Goal: Task Accomplishment & Management: Complete application form

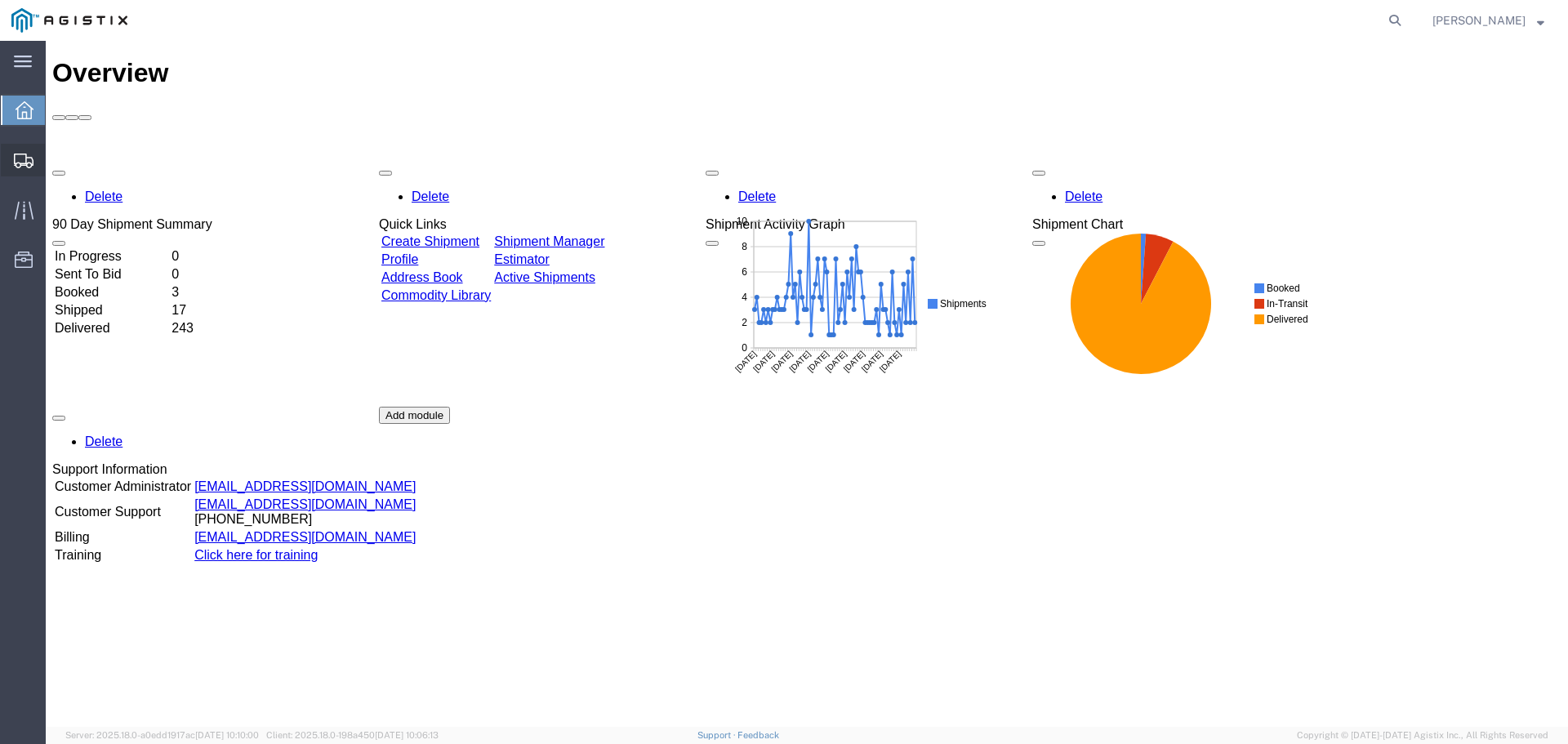
click at [0, 0] on span "Create from Template" at bounding box center [0, 0] width 0 height 0
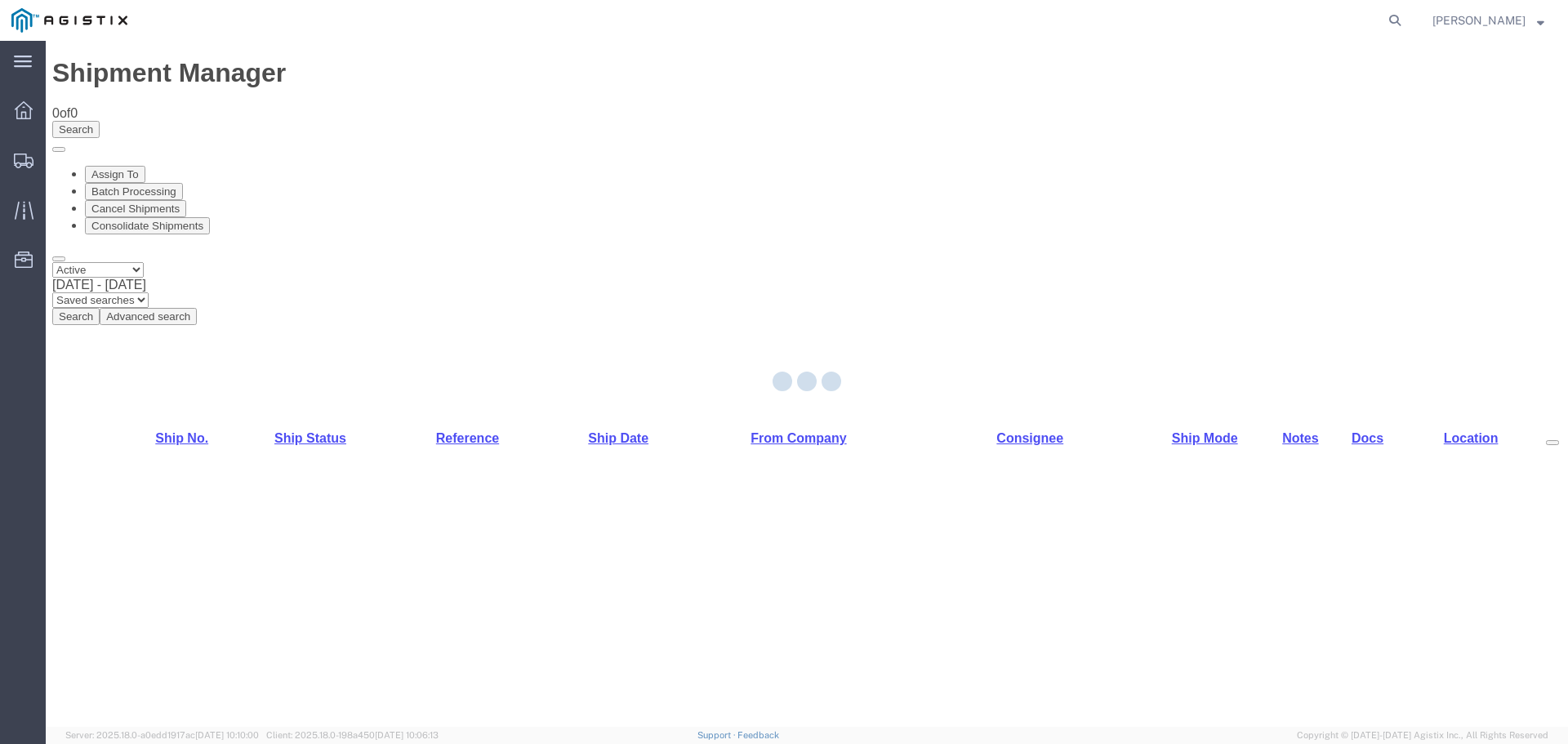
select select "PURCHORD"
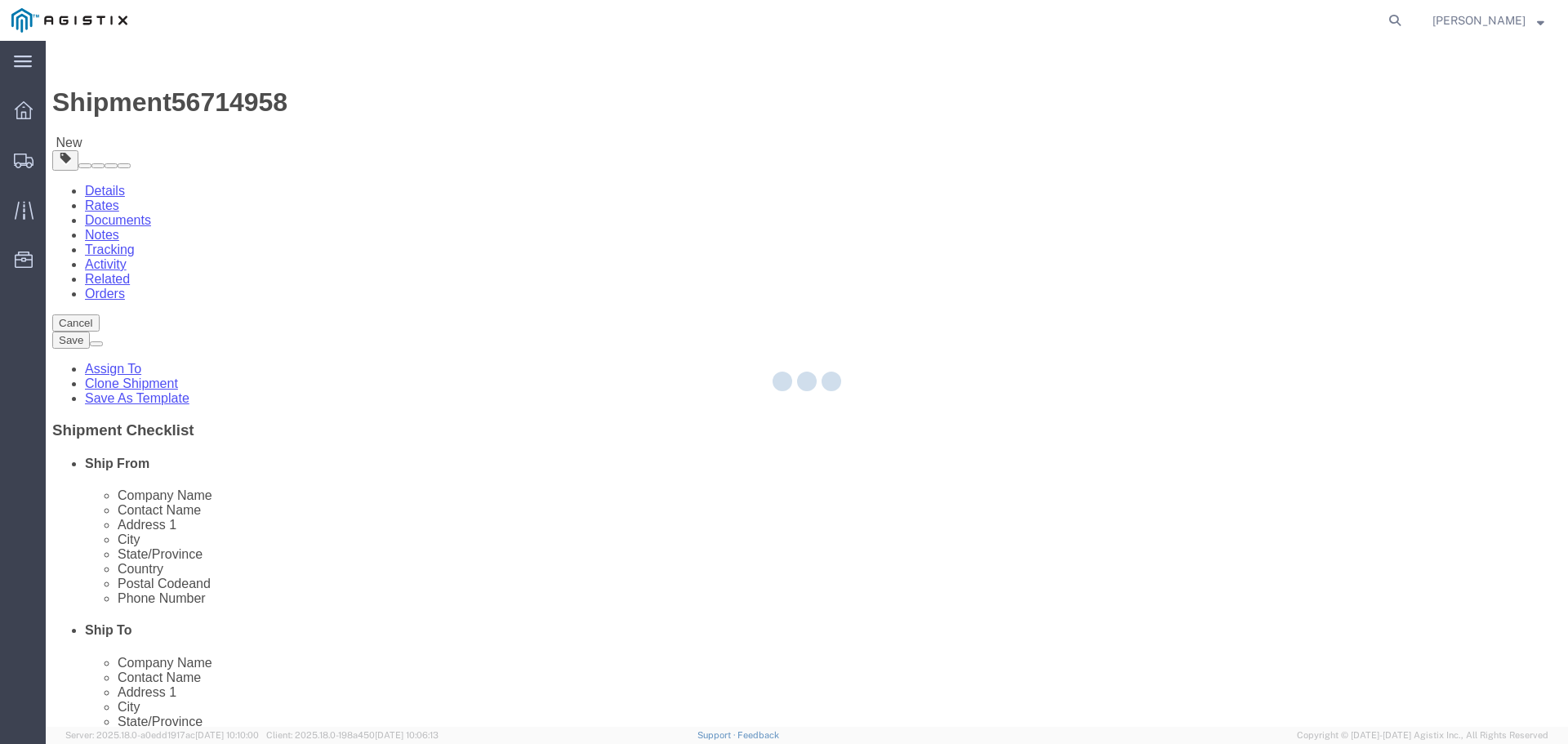
select select "19745"
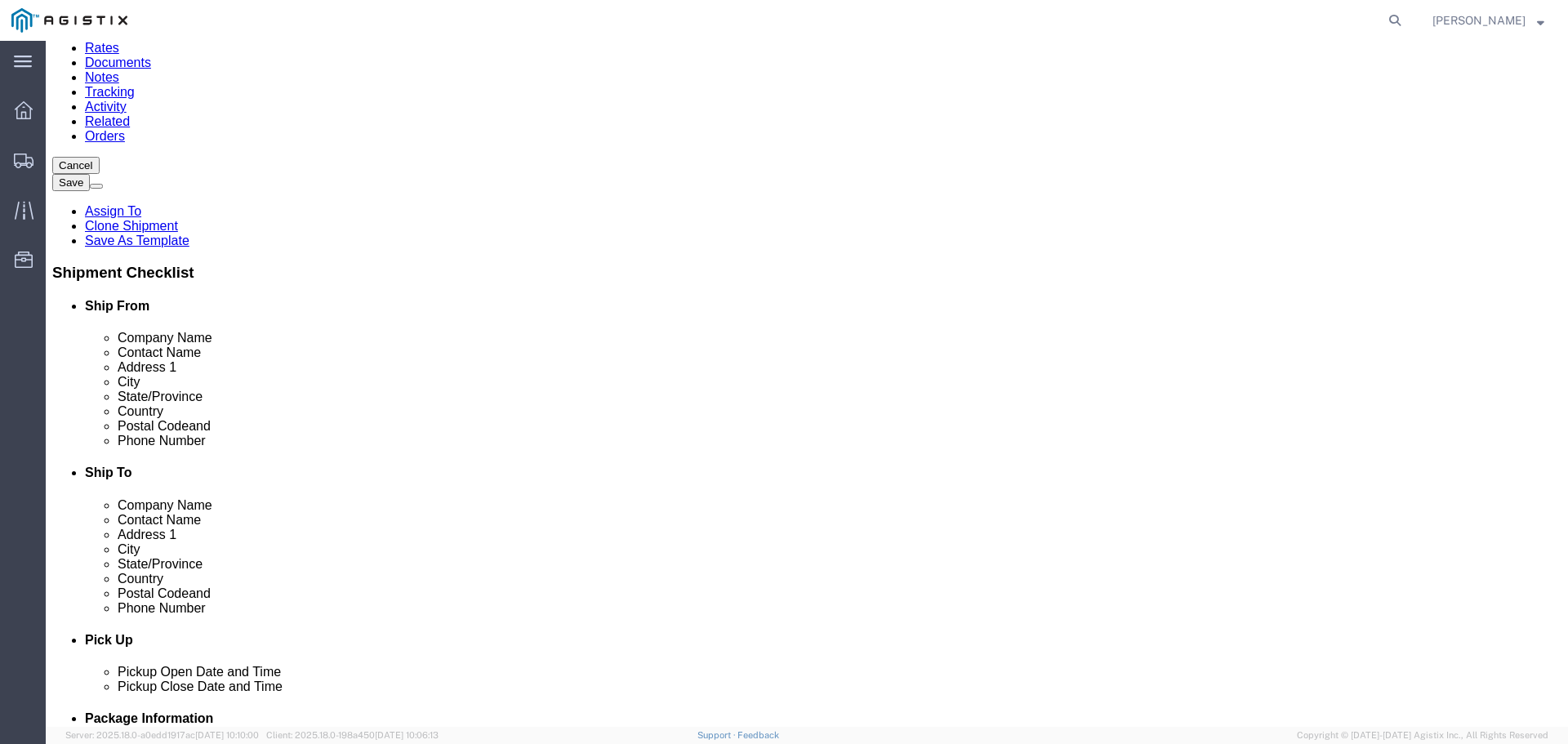
scroll to position [245, 0]
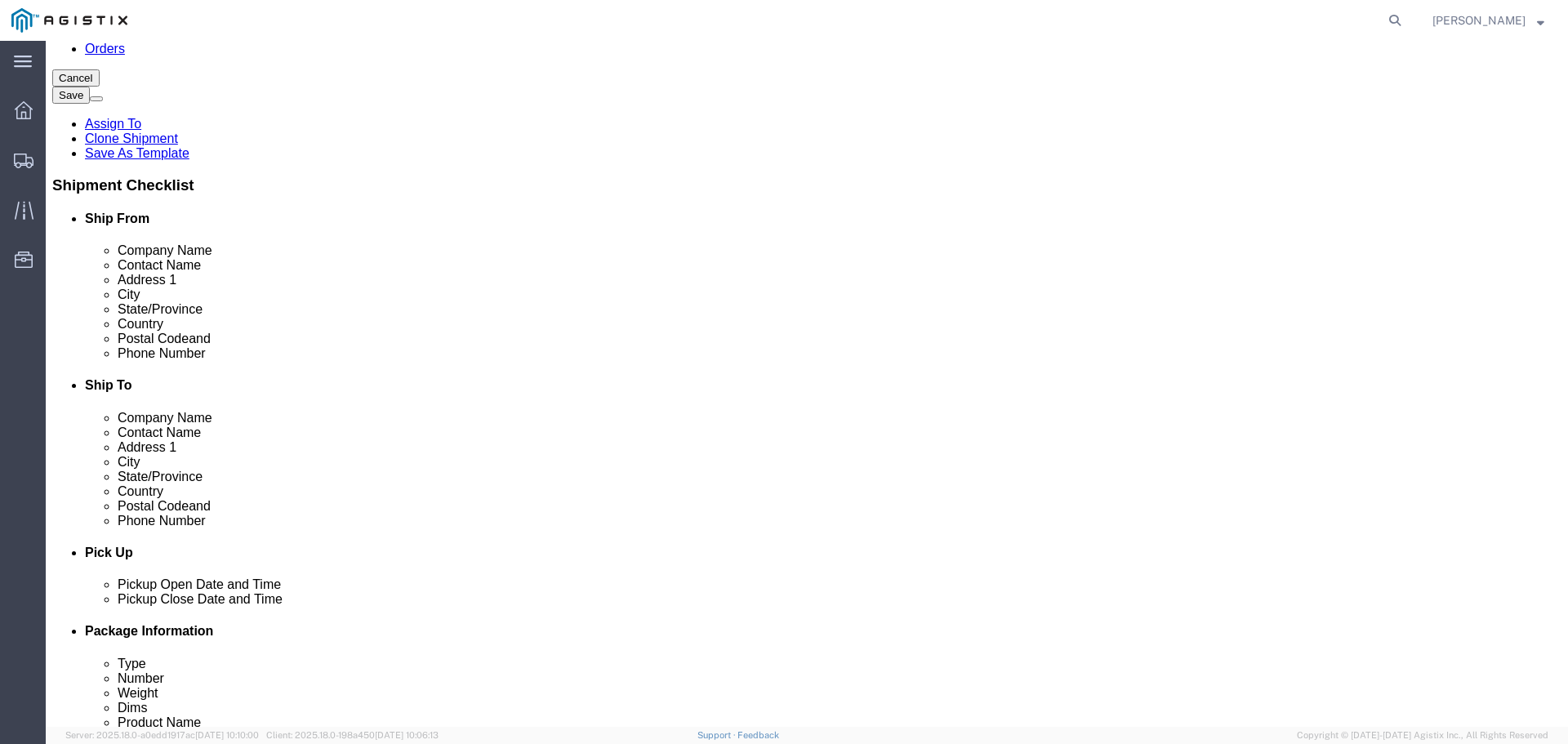
click input "text"
type input "123-456-7891"
click input "text"
type input "123-455-4545"
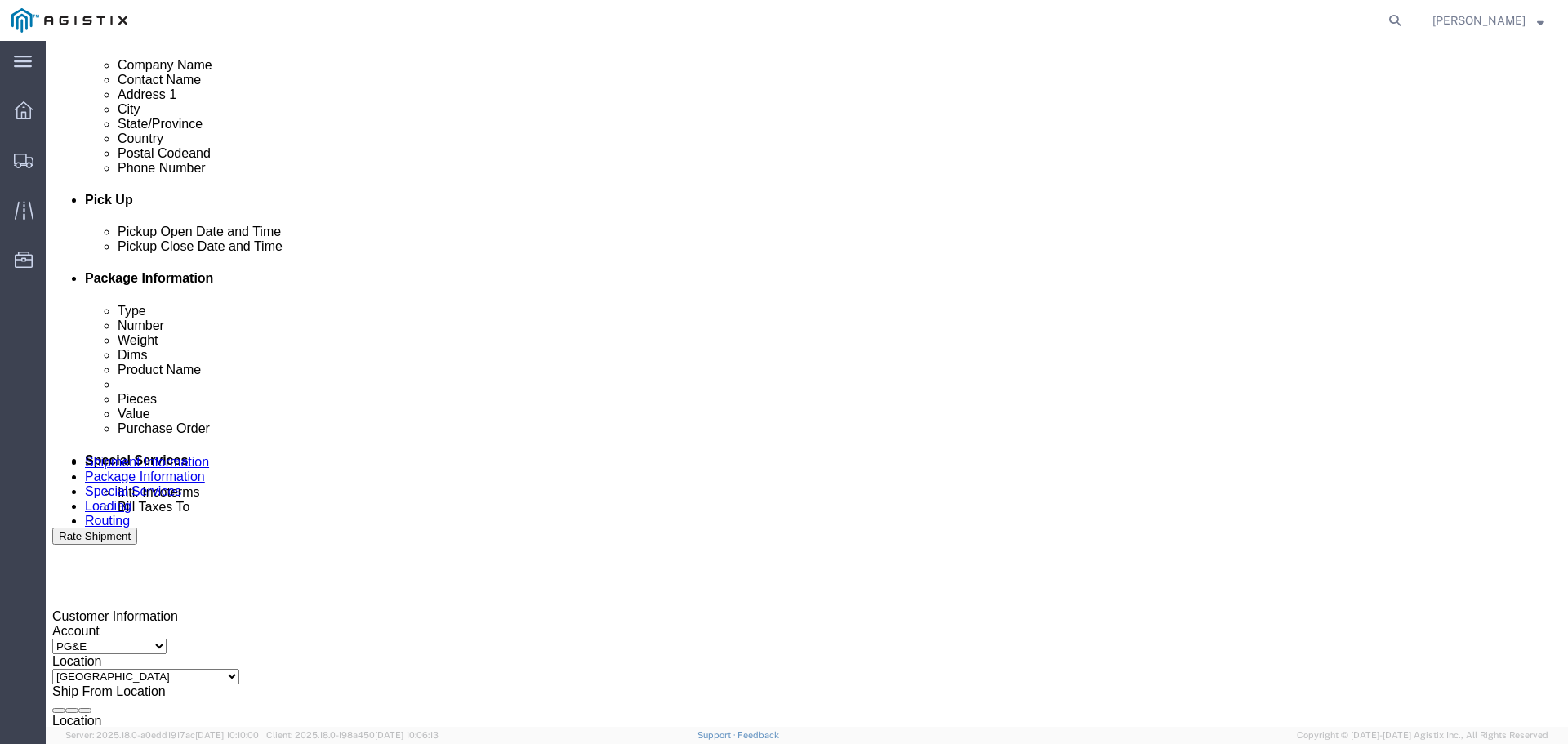
scroll to position [735, 0]
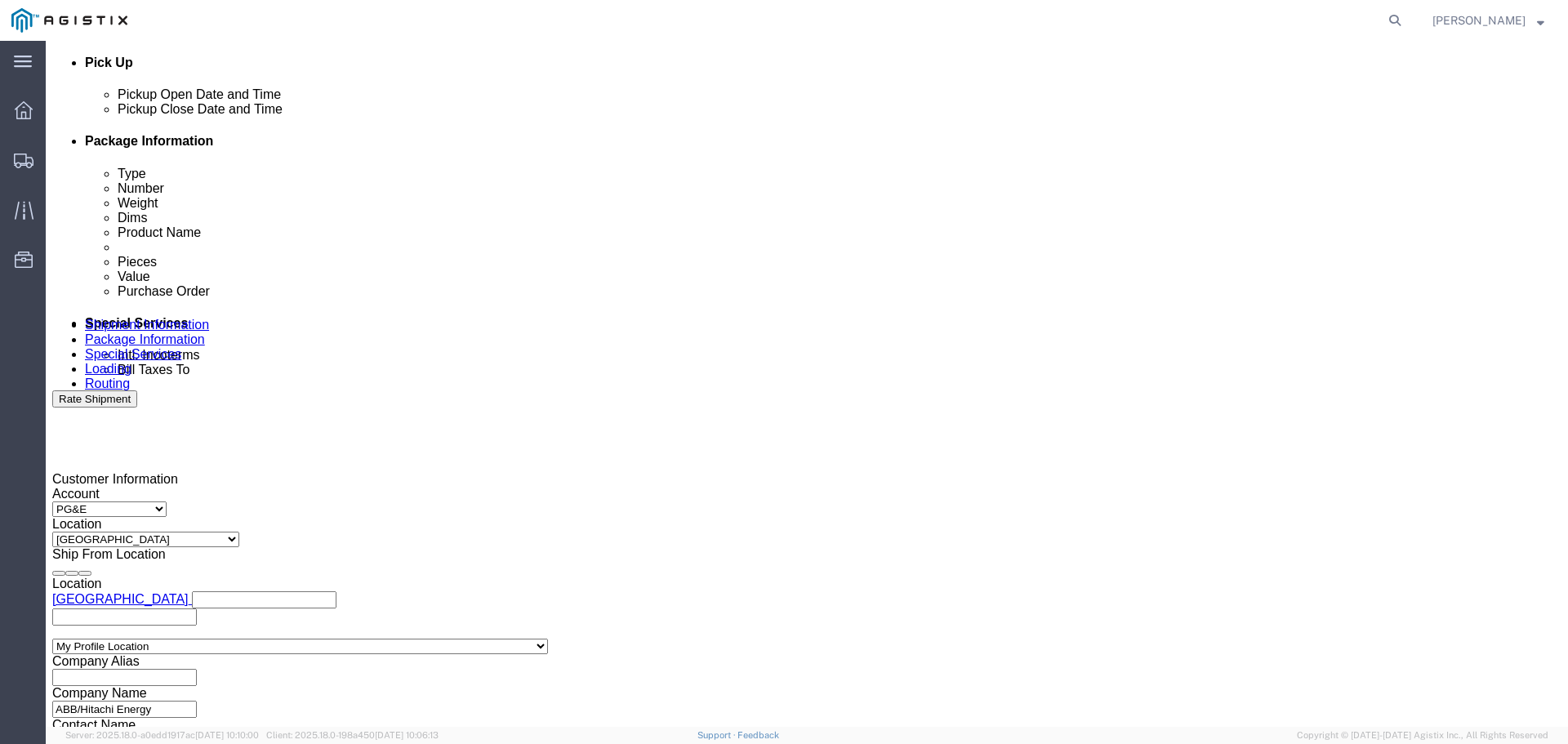
click div
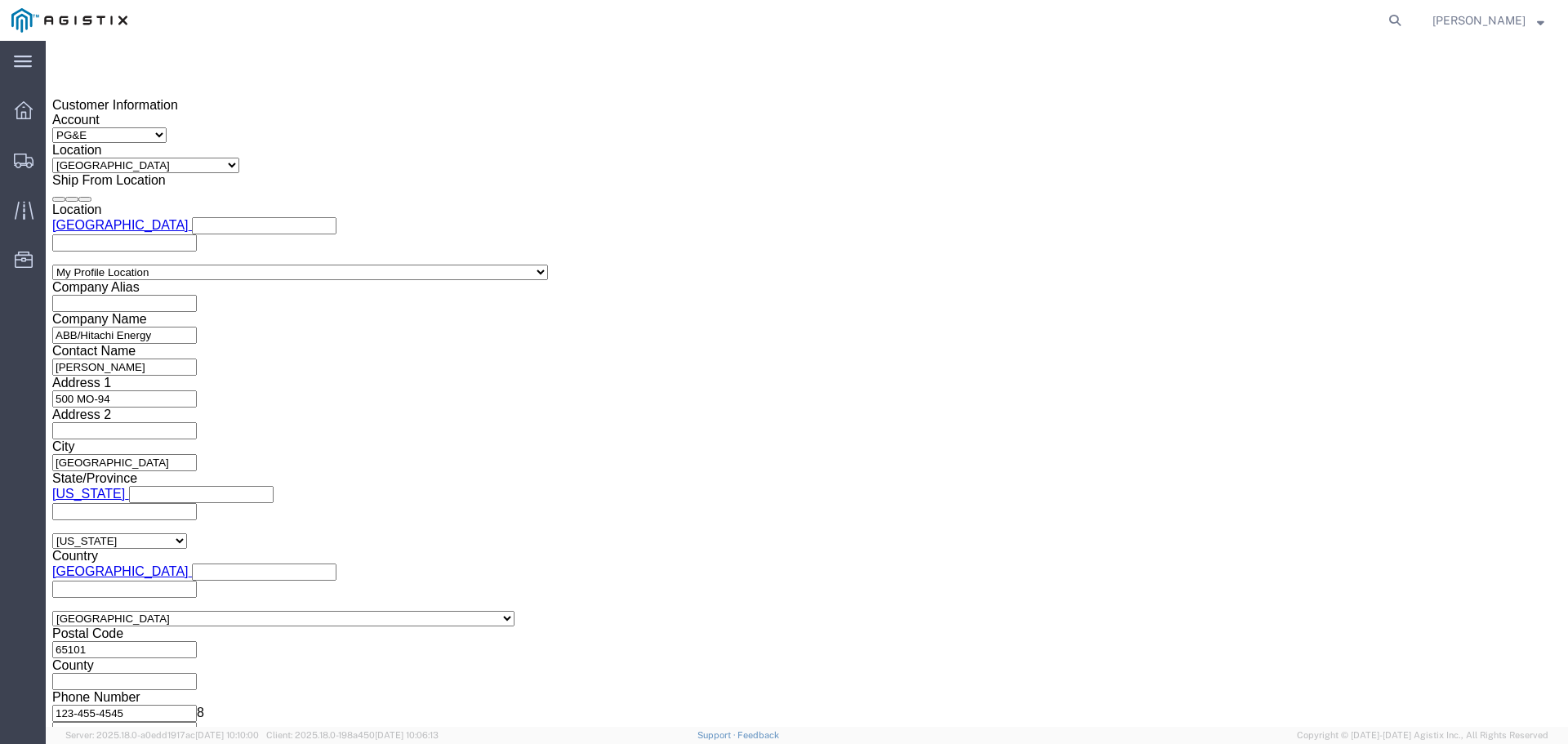
click button "Apply"
click div "Shipping Mode (Optional)"
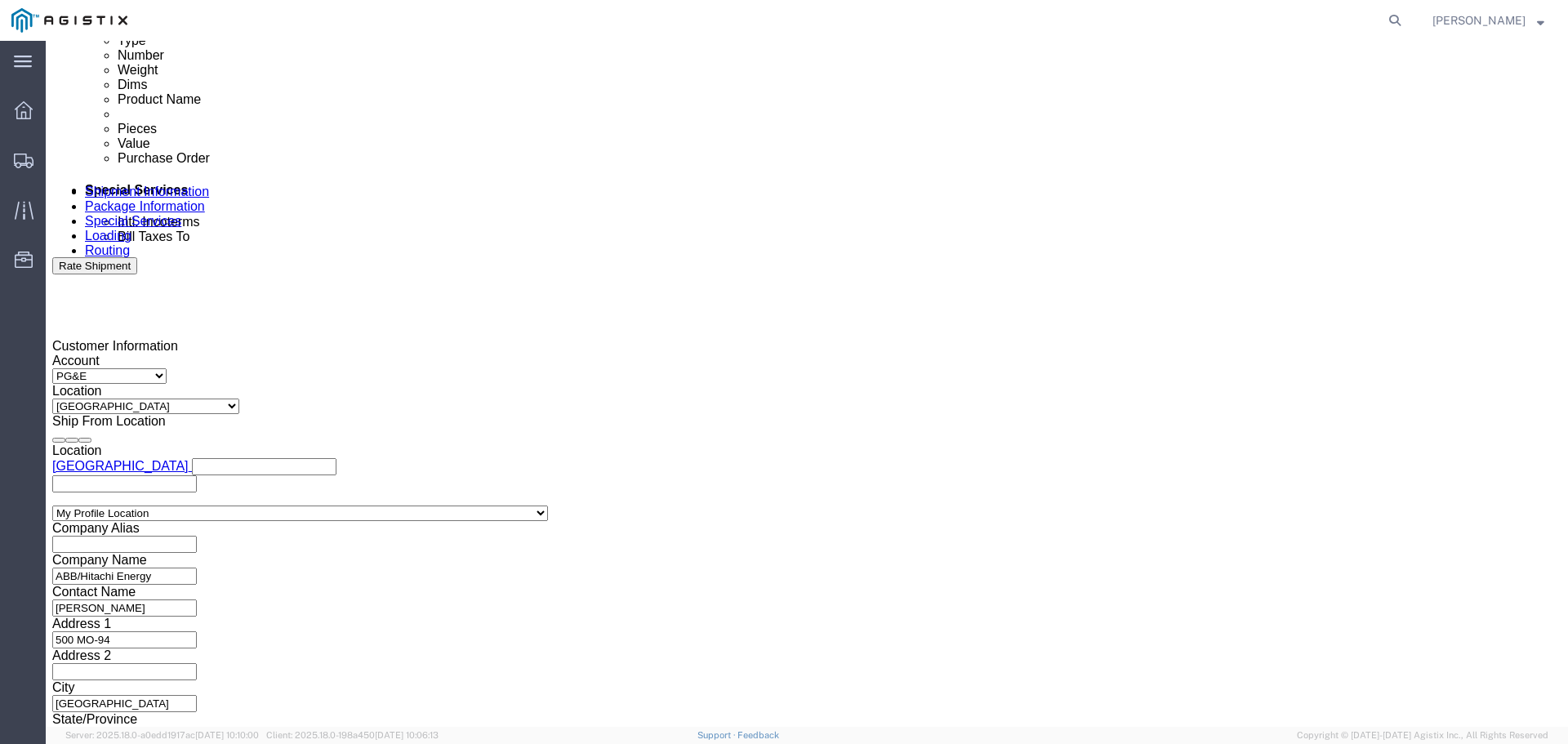
scroll to position [864, 0]
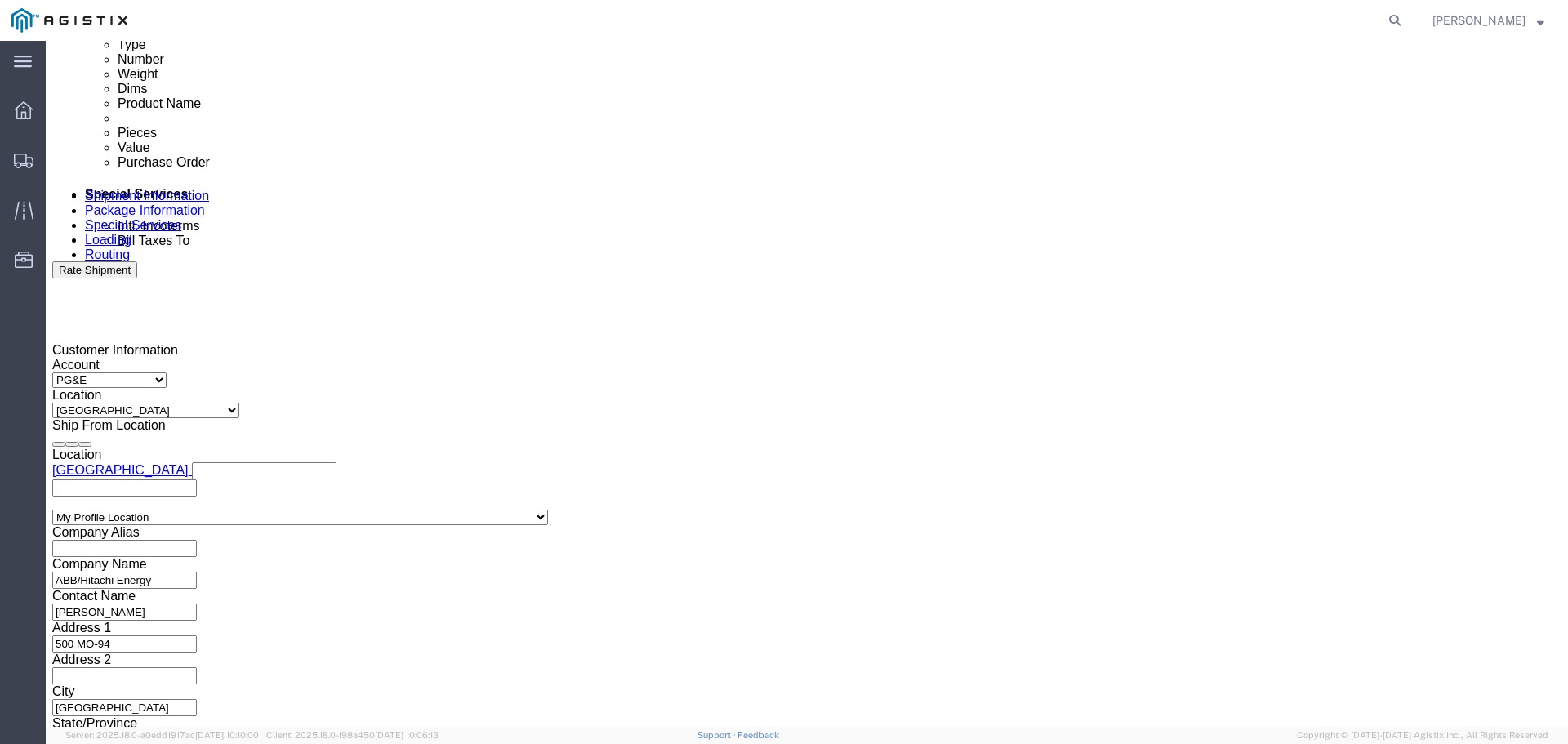
click div
click button "Apply"
click select "Select Account Type Activity ID Airline Appointment Number ASN Batch Request # …"
select select "BOL"
click select "Select Account Type Activity ID Airline Appointment Number ASN Batch Request # …"
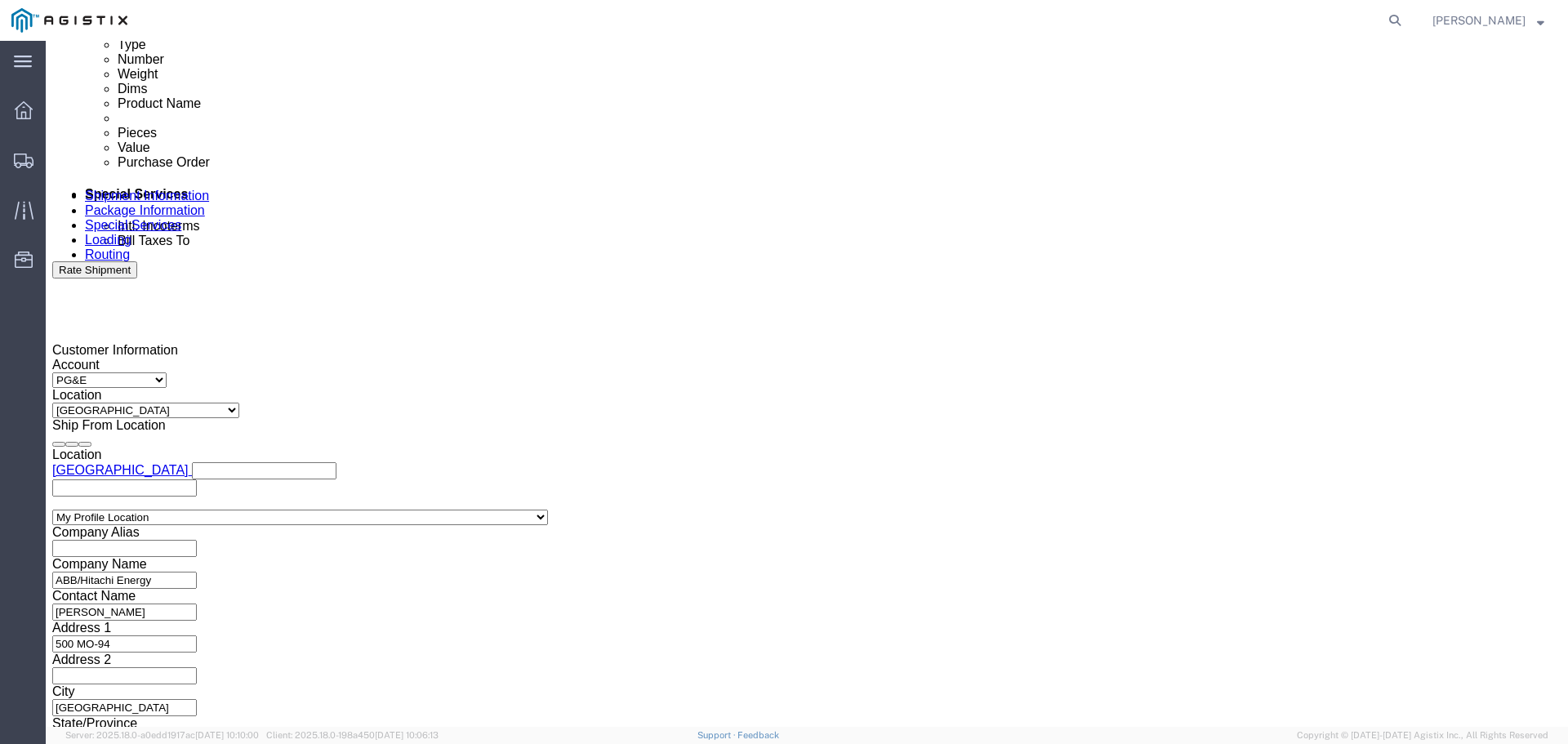
click input "text"
type input "3501408950"
select select "JOBNUM"
type input "JC0002796"
click div "Customer Information Account Select ABB/Hitachi Energy PG&E Location Select All…"
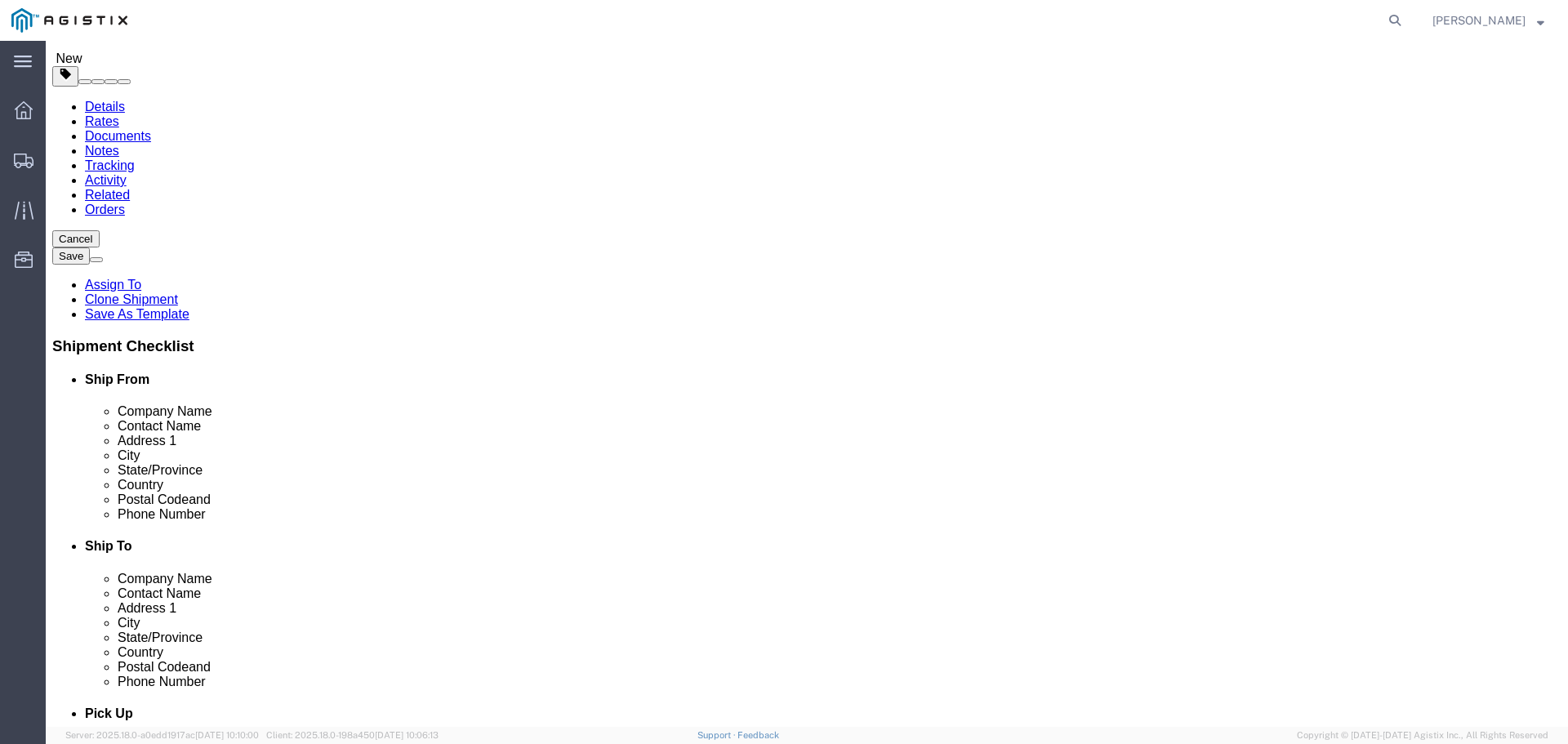
scroll to position [0, 0]
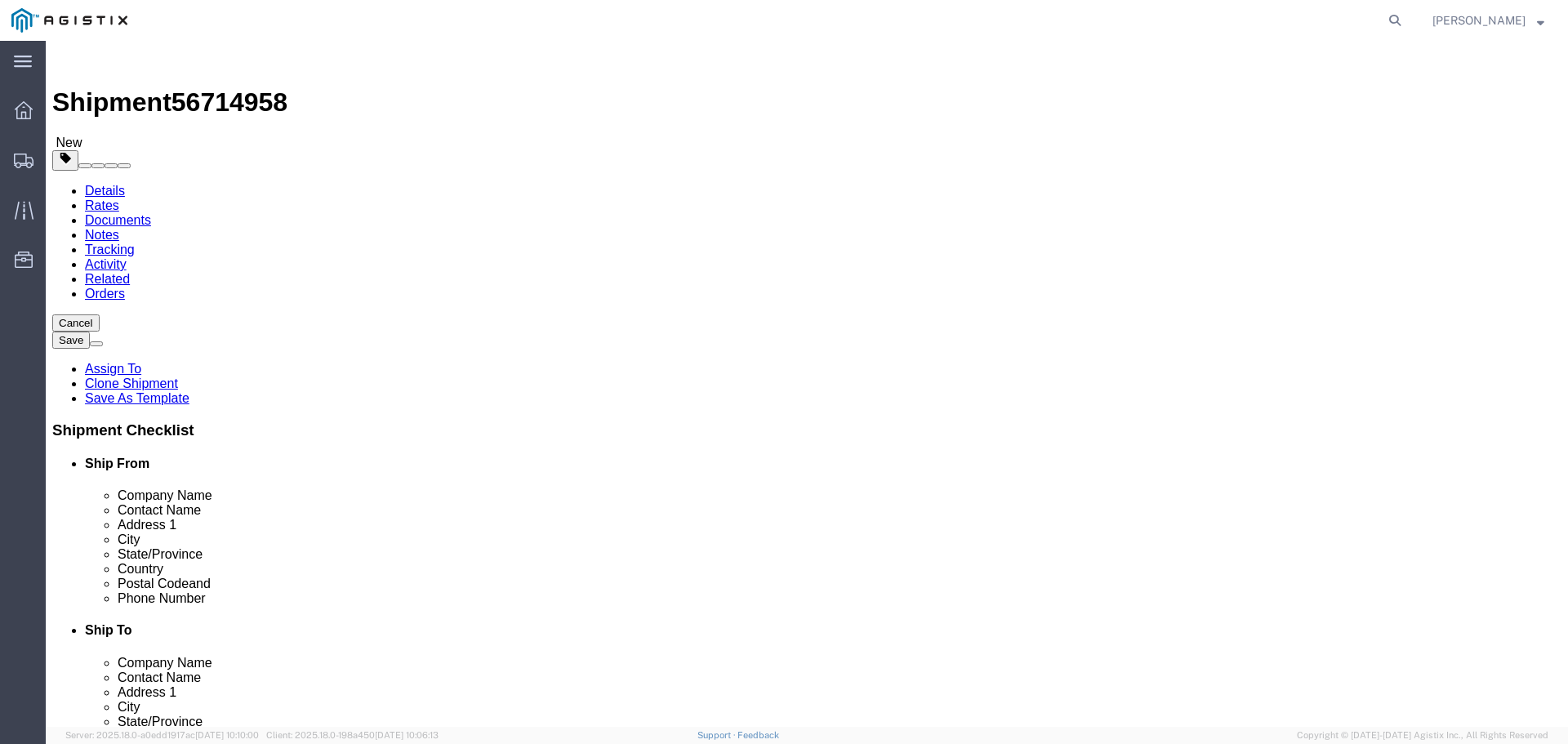
click input "text"
type input "X"
click label "Contact Name"
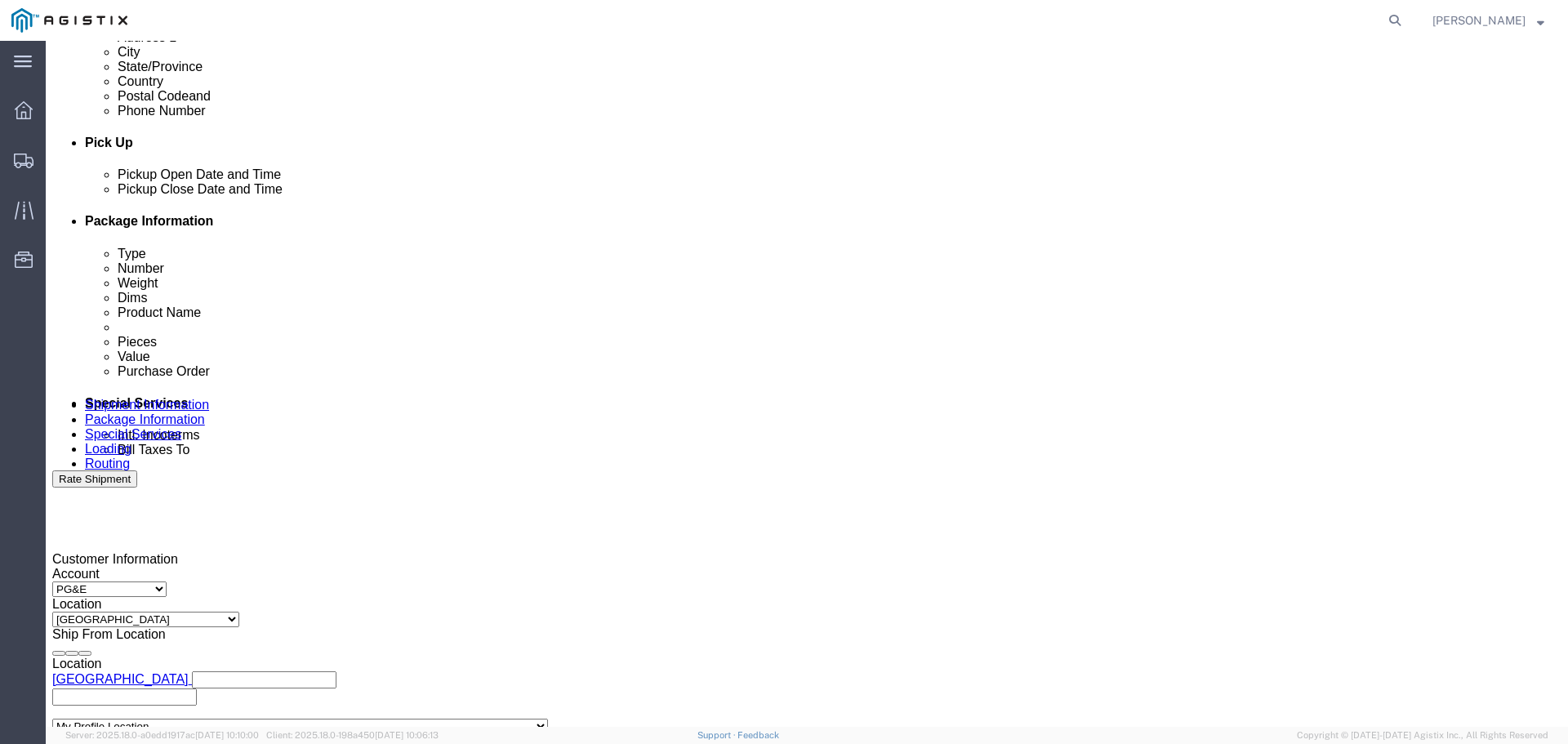
scroll to position [654, 0]
drag, startPoint x: 139, startPoint y: 12, endPoint x: 223, endPoint y: 21, distance: 84.5
click h1 "Shipment 56714958"
copy span "56714958"
click link "Documents"
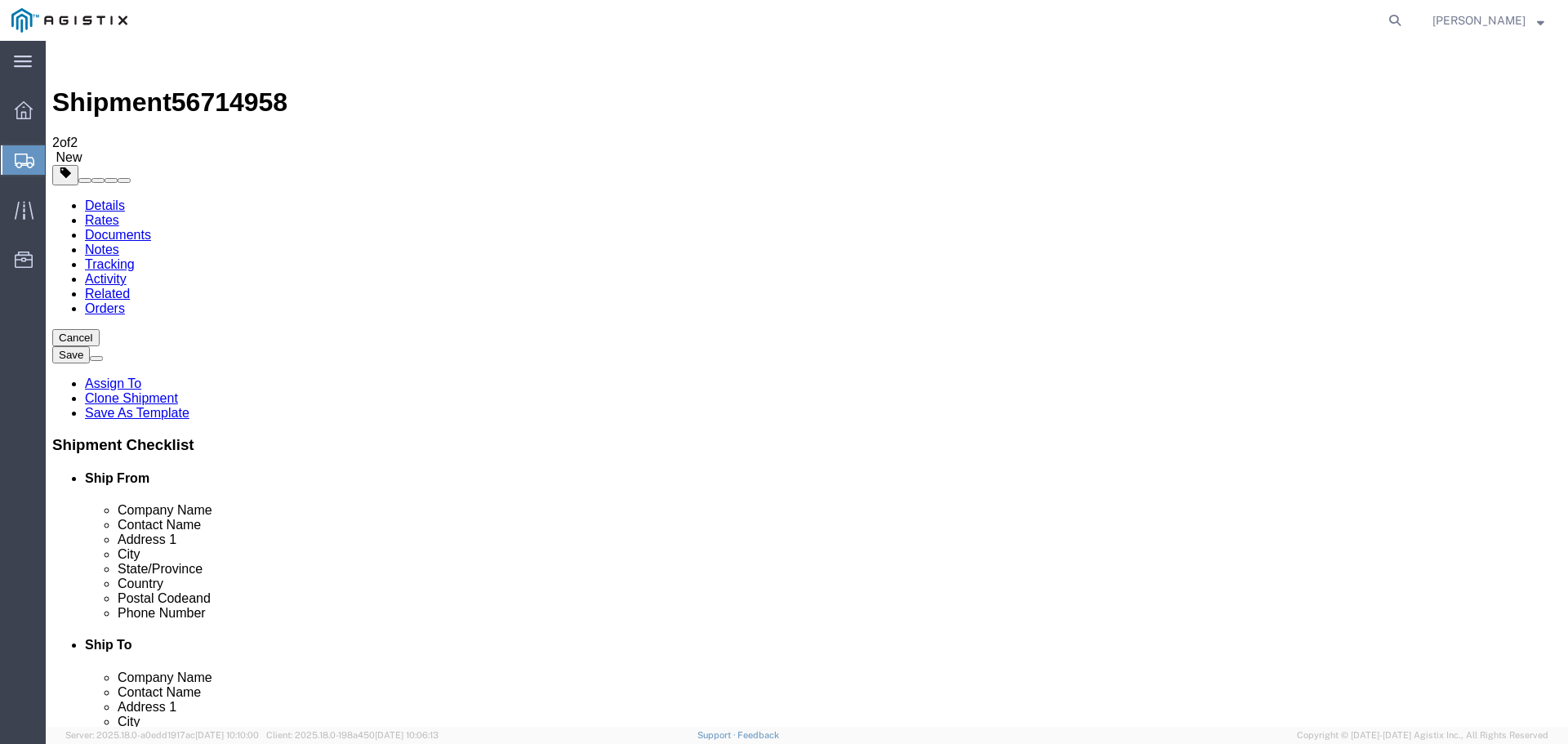
click at [119, 213] on link "Rates" at bounding box center [102, 220] width 35 height 14
click at [85, 198] on link "Details" at bounding box center [104, 205] width 40 height 14
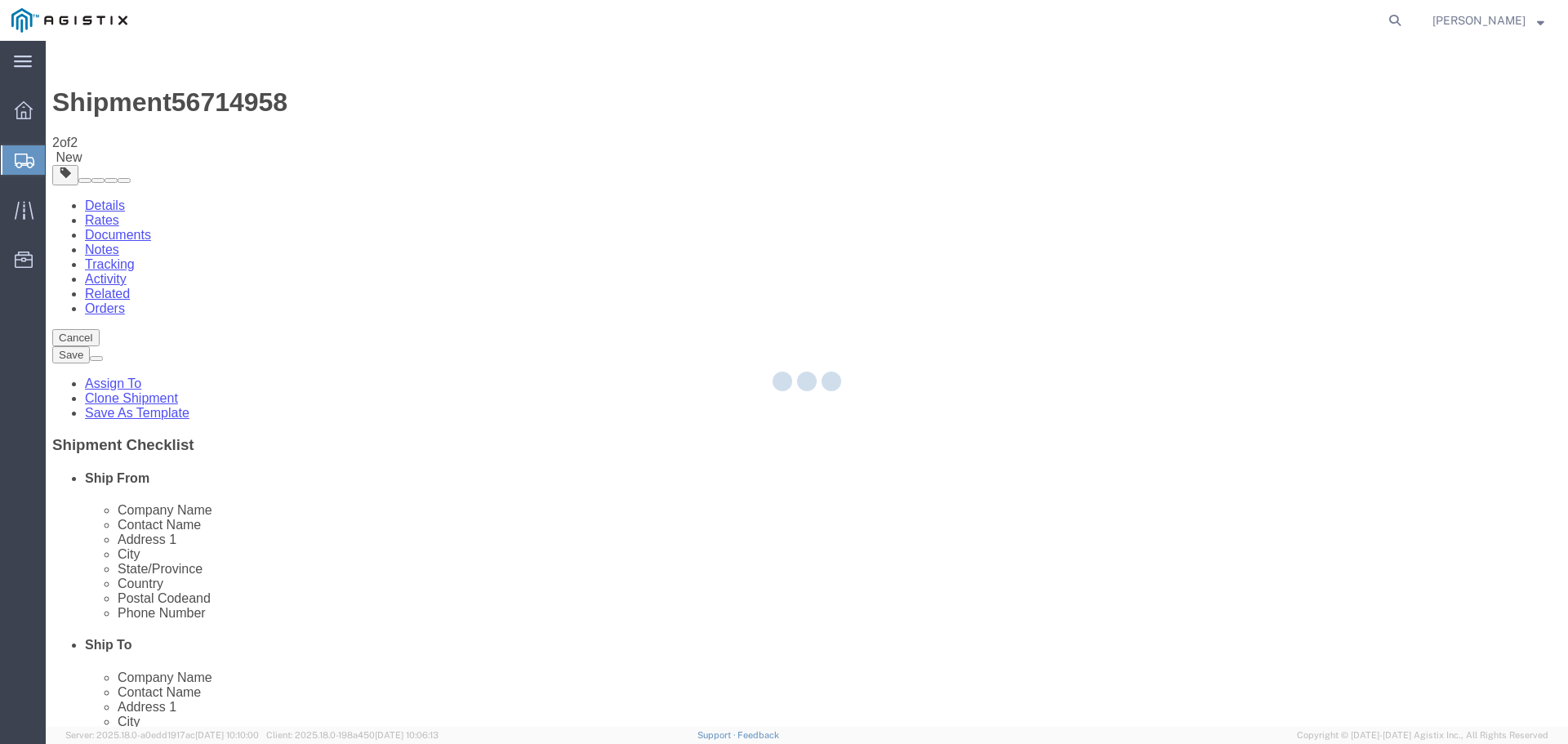
select select "54011"
select select "19745"
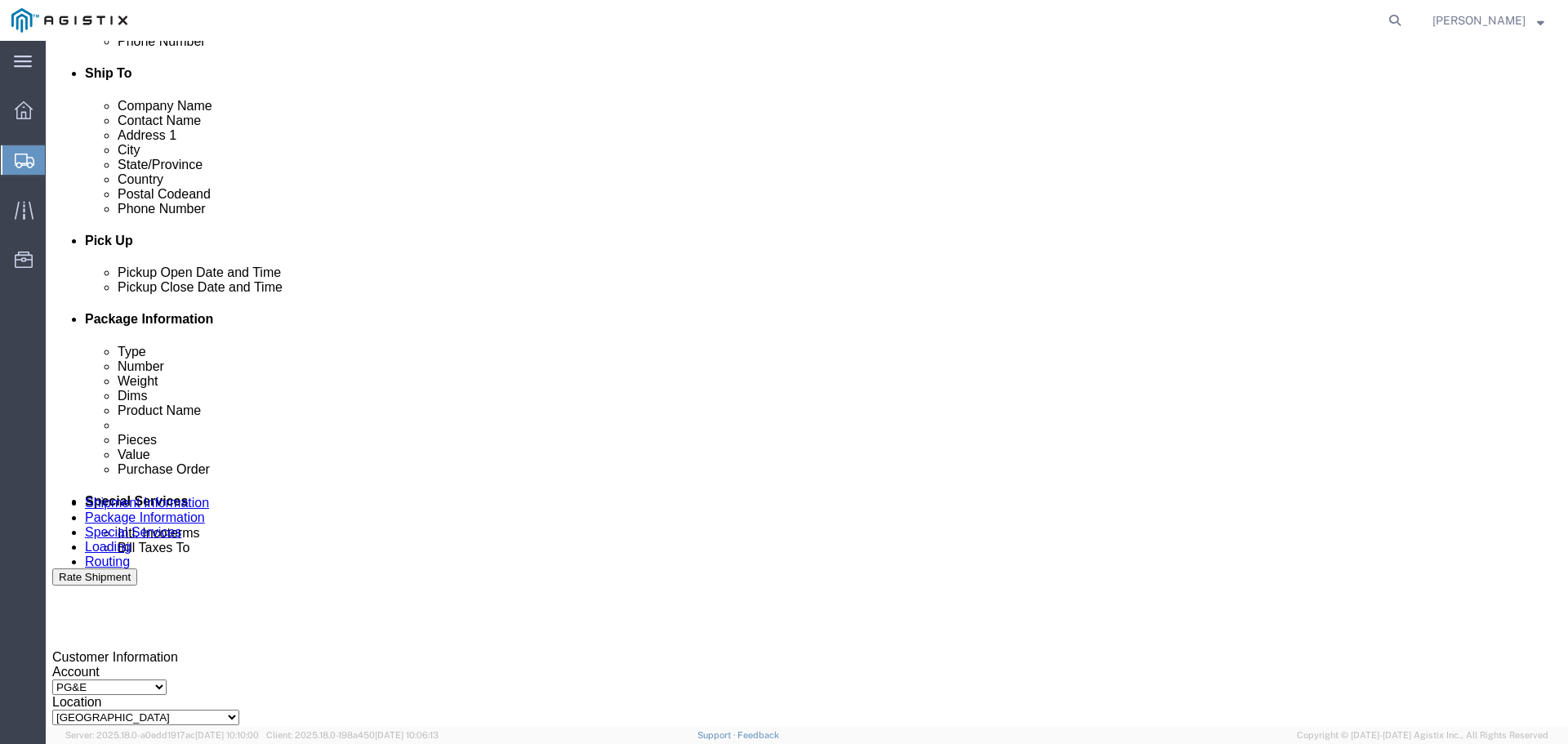
scroll to position [1109, 0]
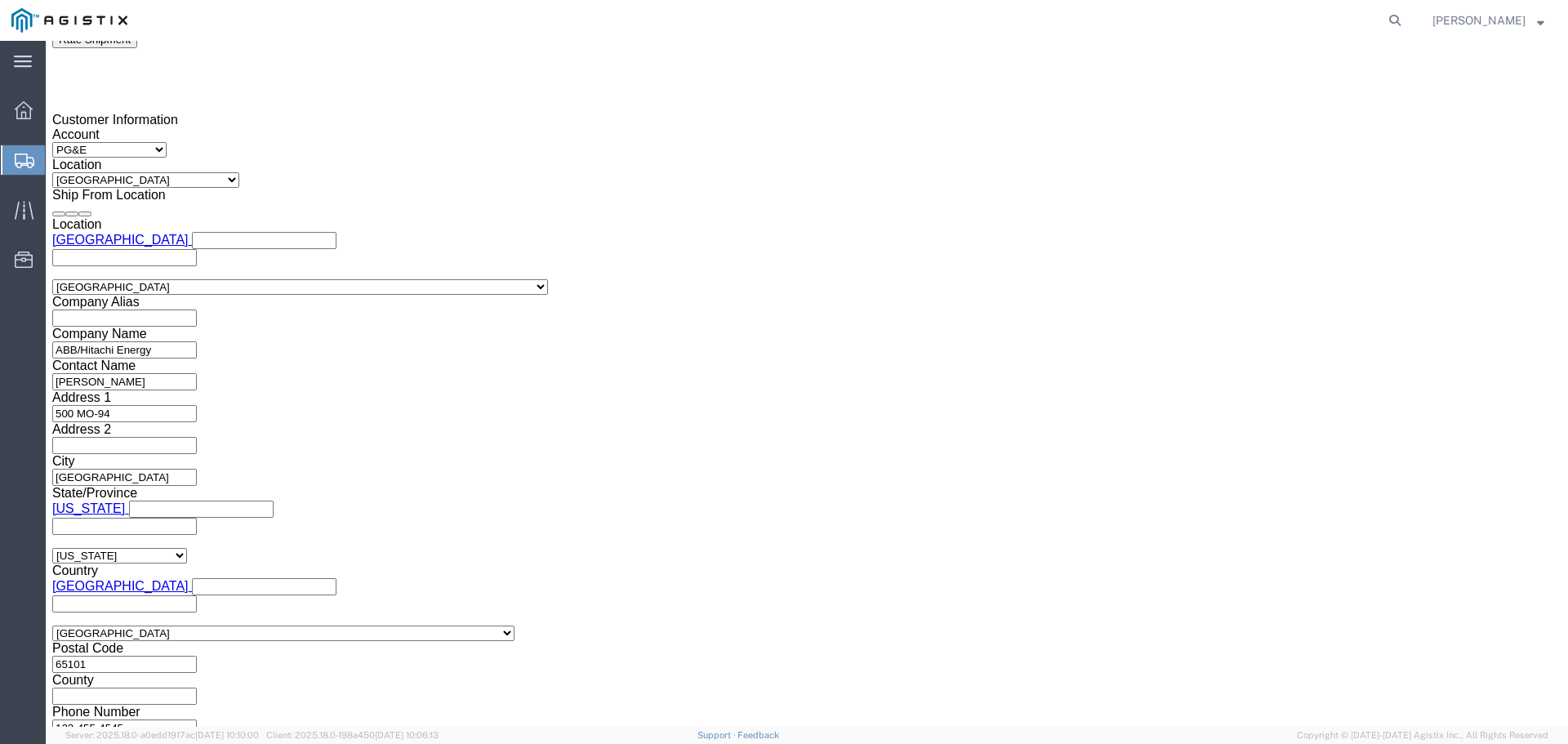
click button "Continue"
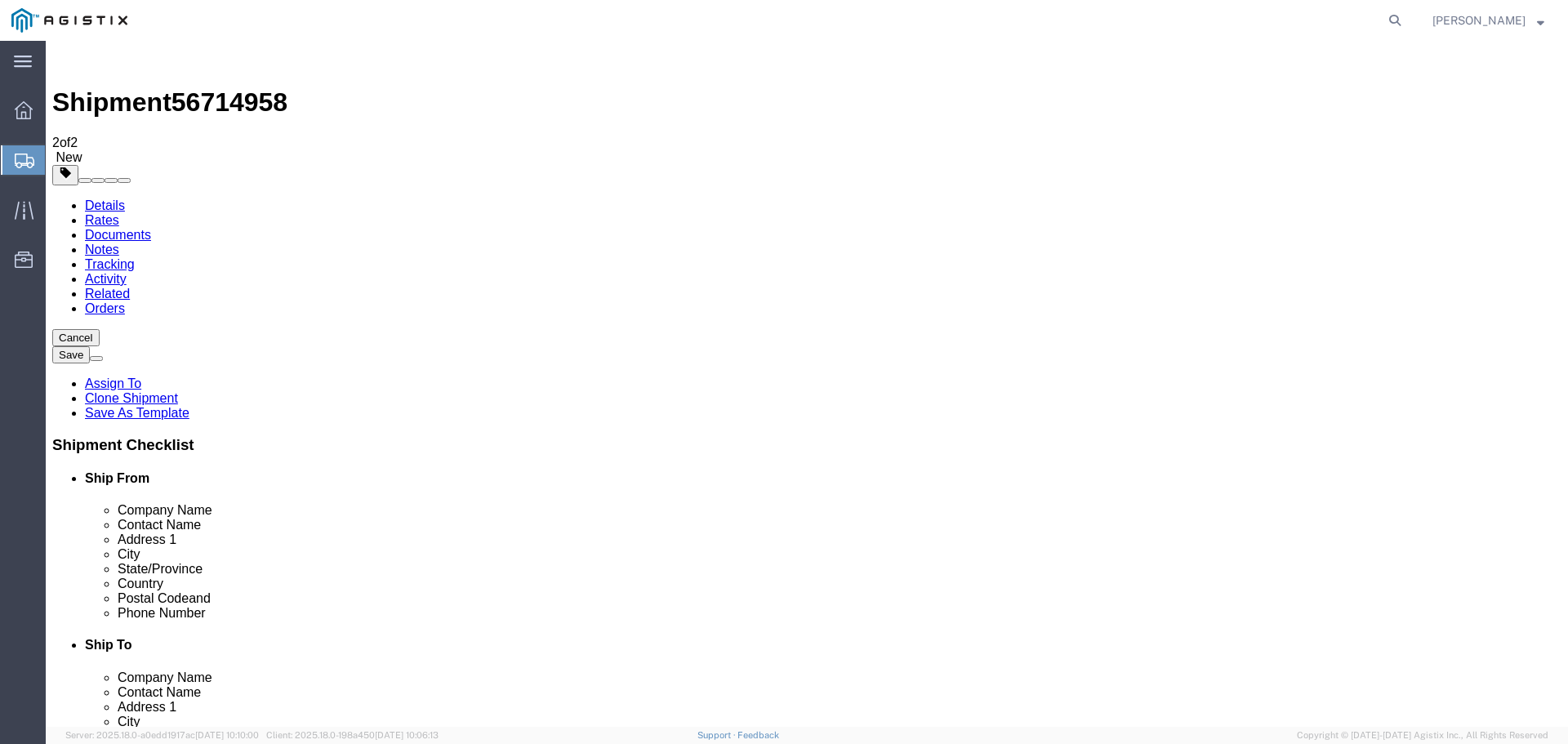
click input "text"
type input "1"
type input "14"
type input "528"
type input "72"
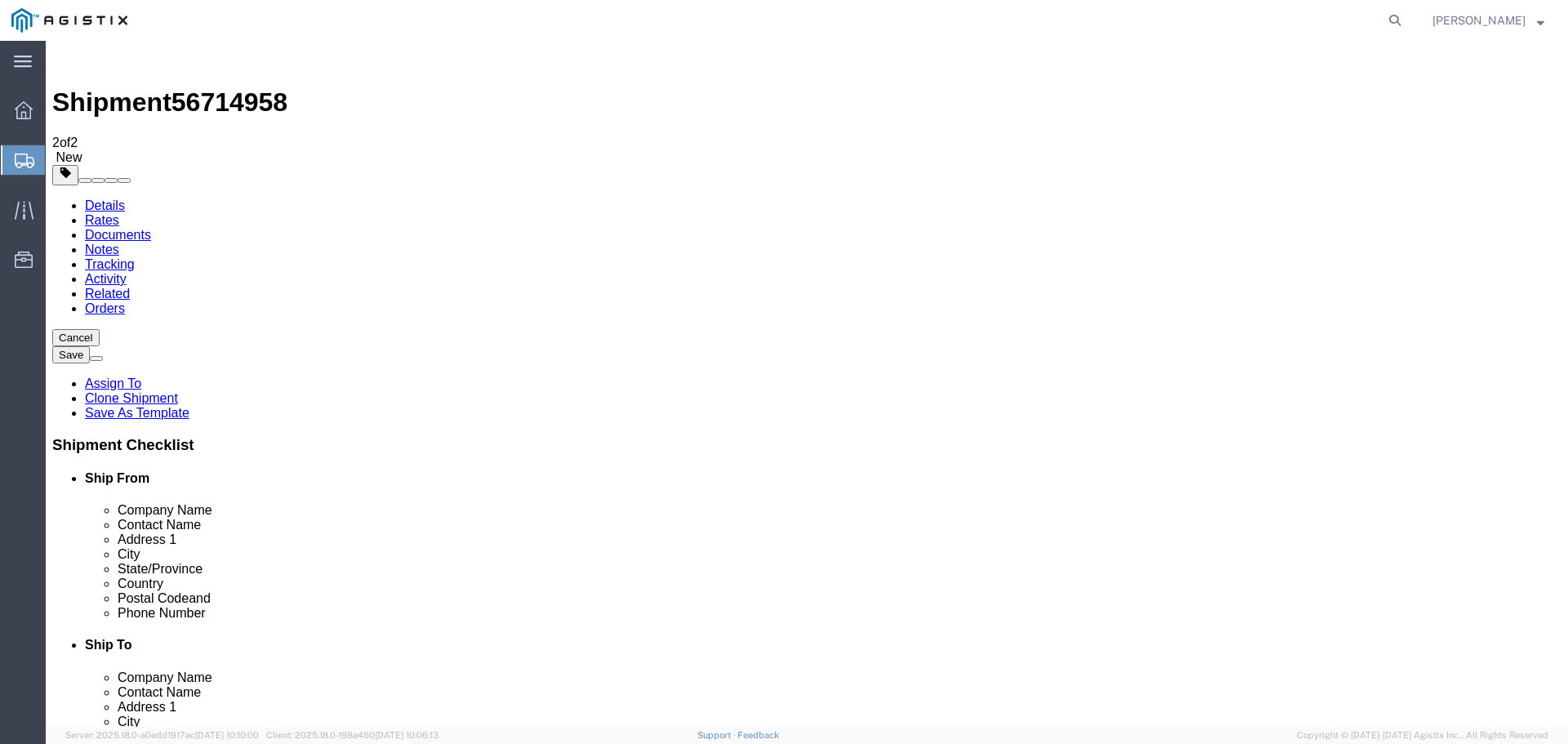
type input "72"
type input "23460"
click dd "0.00 Each"
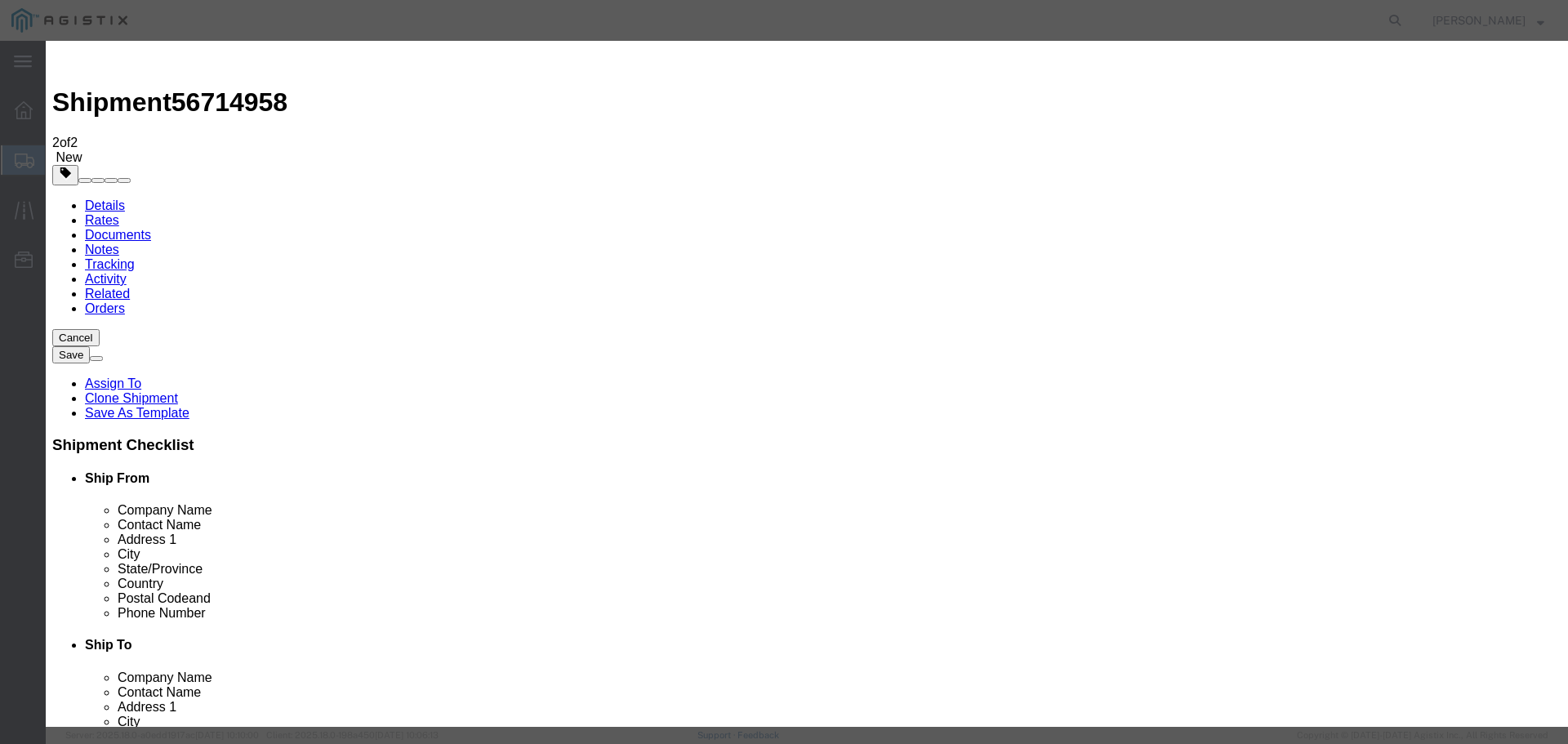
drag, startPoint x: 571, startPoint y: 156, endPoint x: 368, endPoint y: 150, distance: 203.1
click div "Pieces Number of pieces inside all the packages 0.00 Select Bag Barrels 100Boar…"
type input "14"
click button "Save & Close"
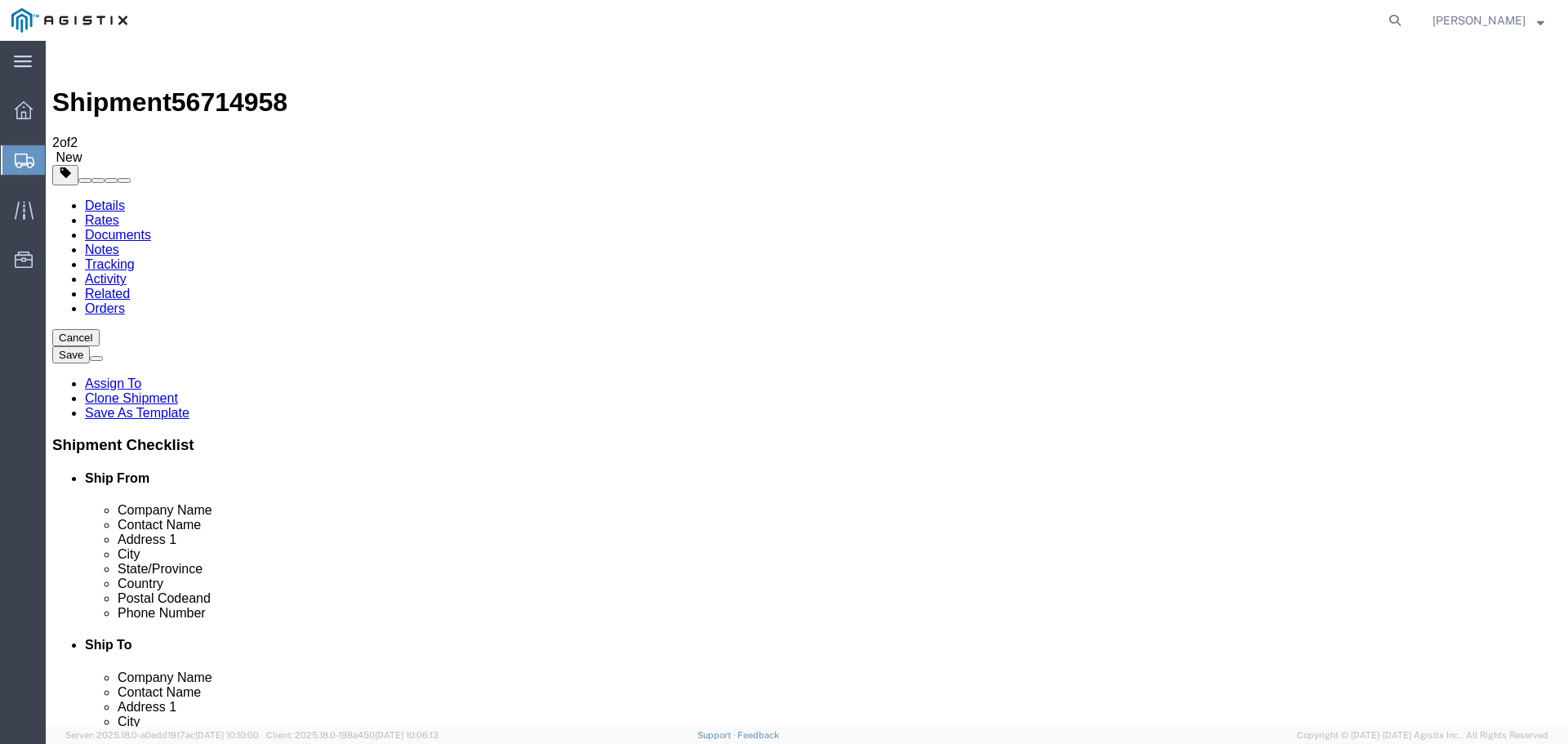
click button "Rate Shipment"
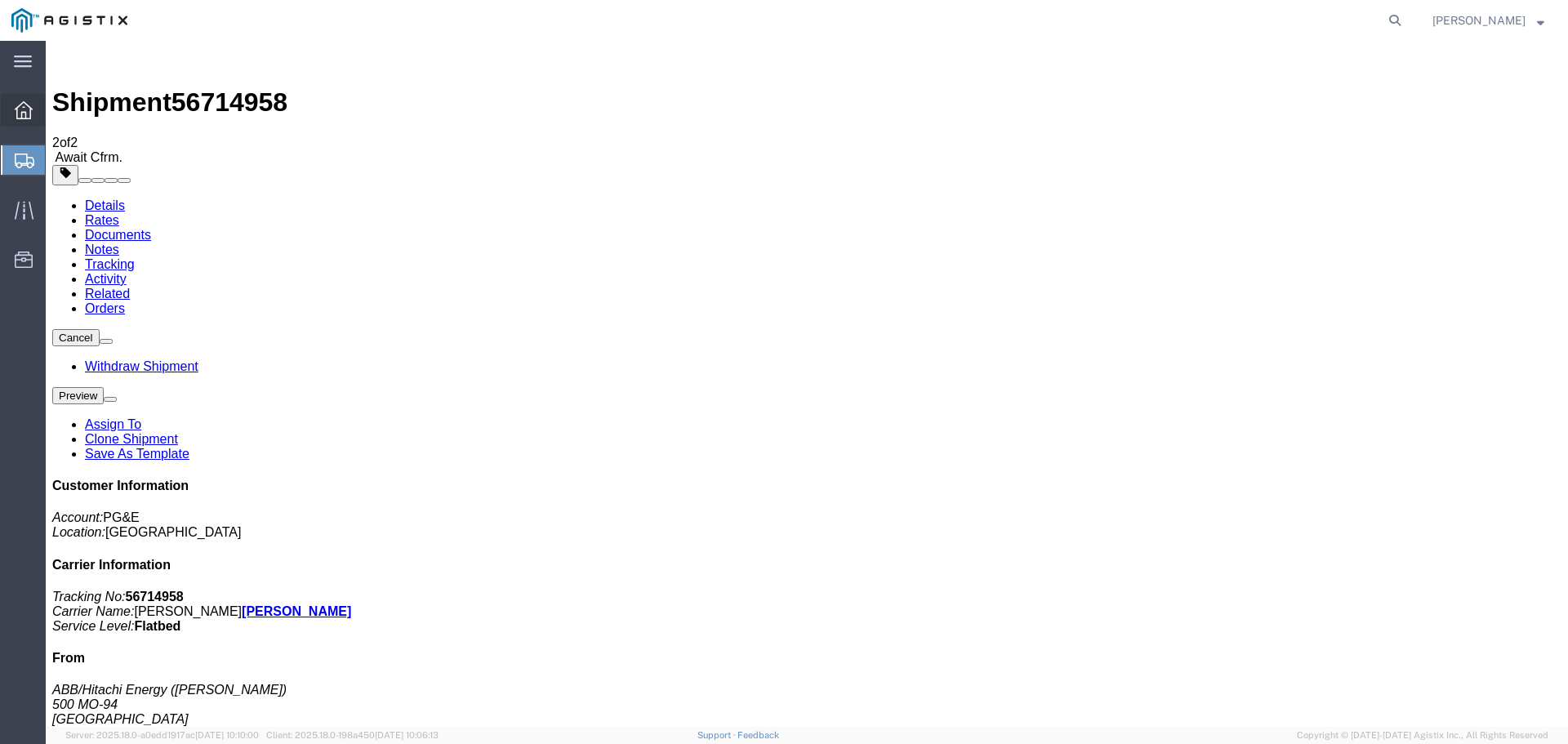
click at [57, 104] on span "Overview" at bounding box center [51, 110] width 12 height 33
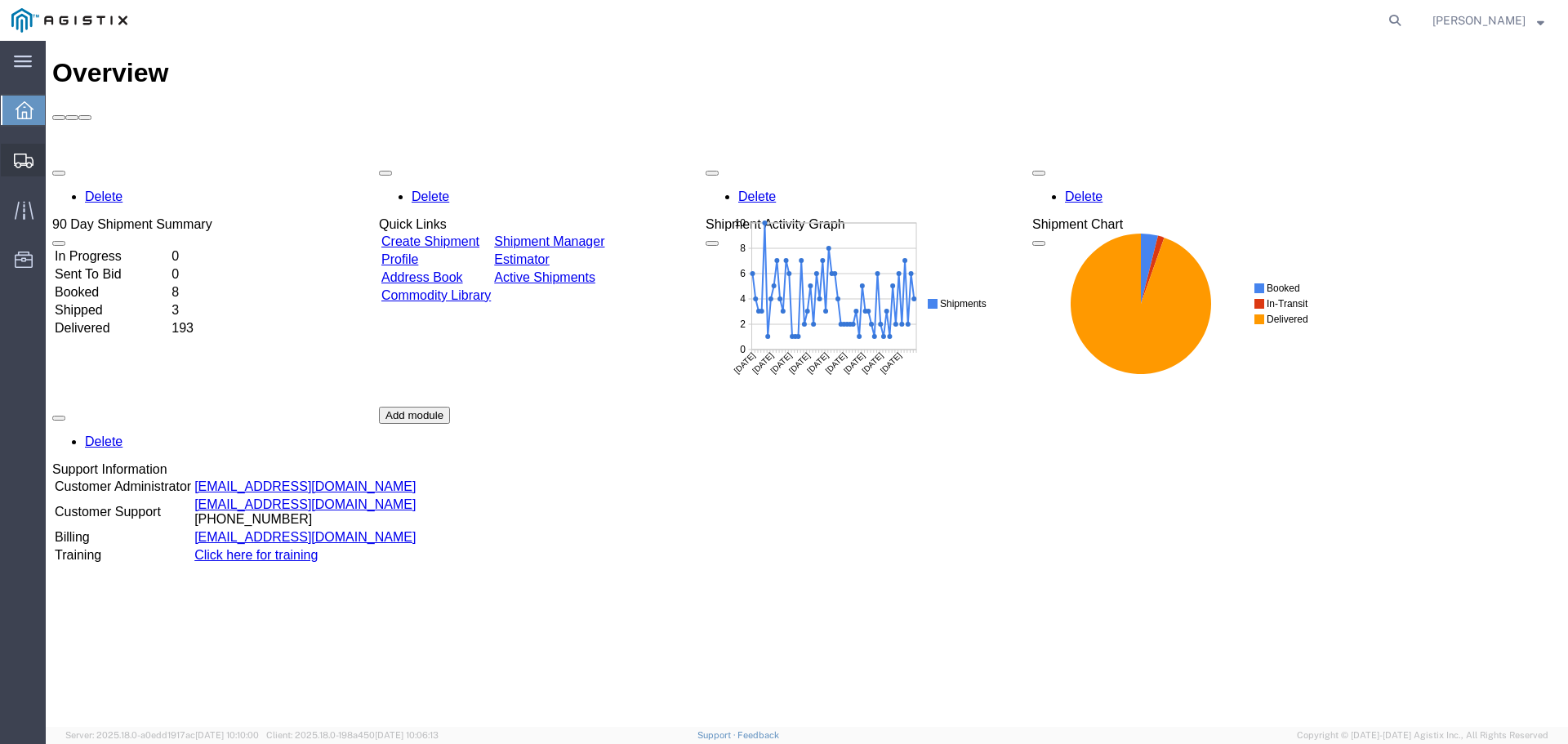
click at [0, 0] on span "Create from Template" at bounding box center [0, 0] width 0 height 0
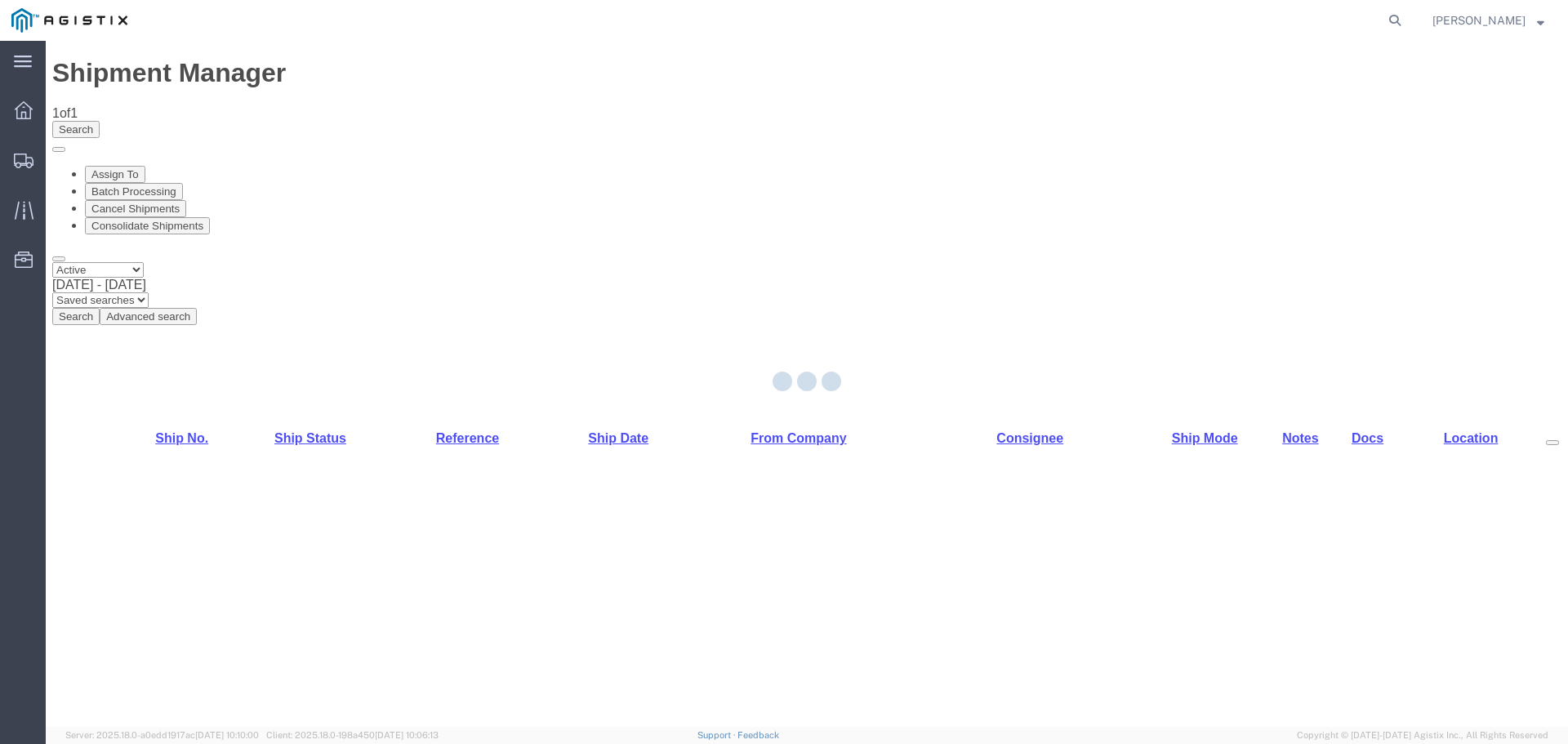
select select "54011"
select select "19745"
select select "PURCHORD"
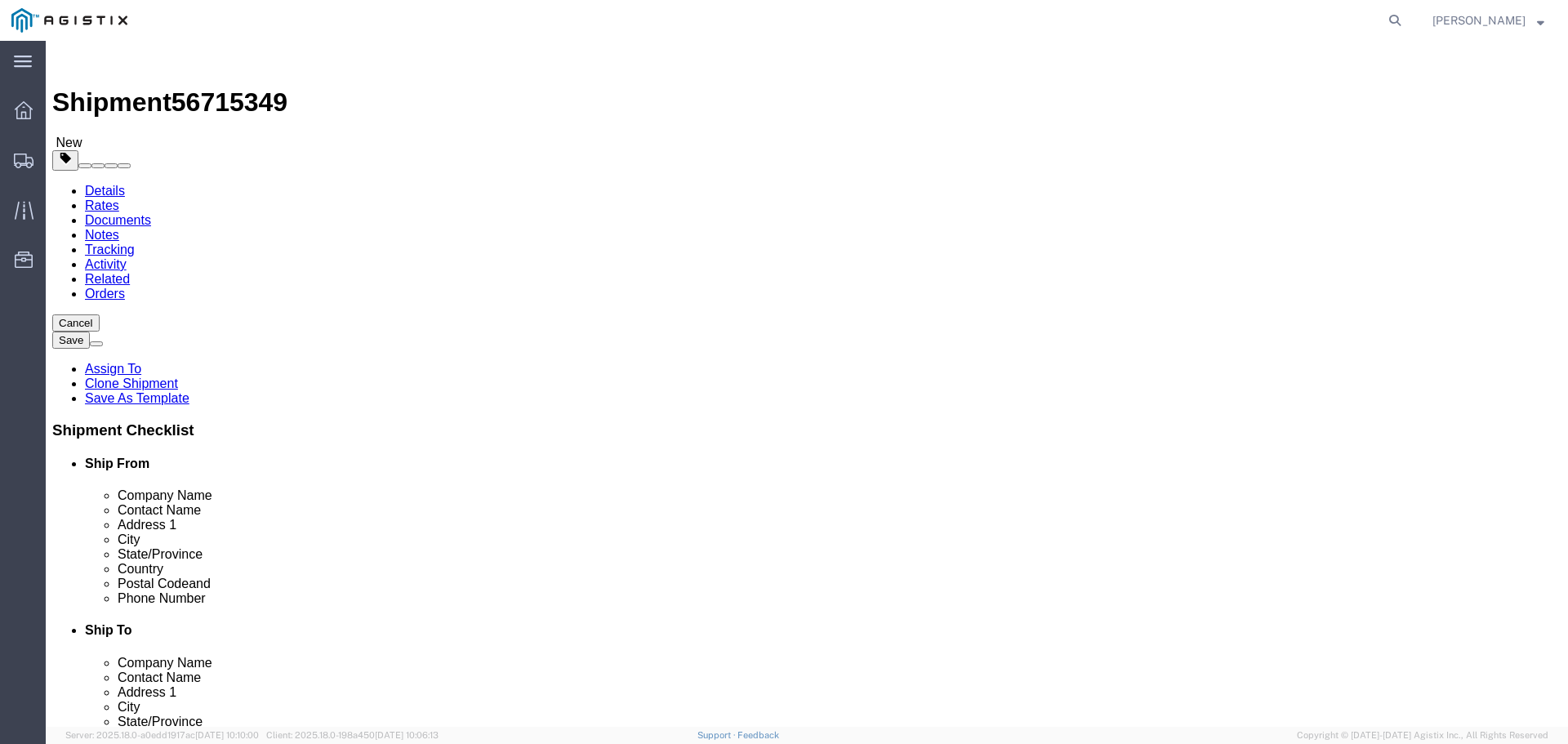
click input "text"
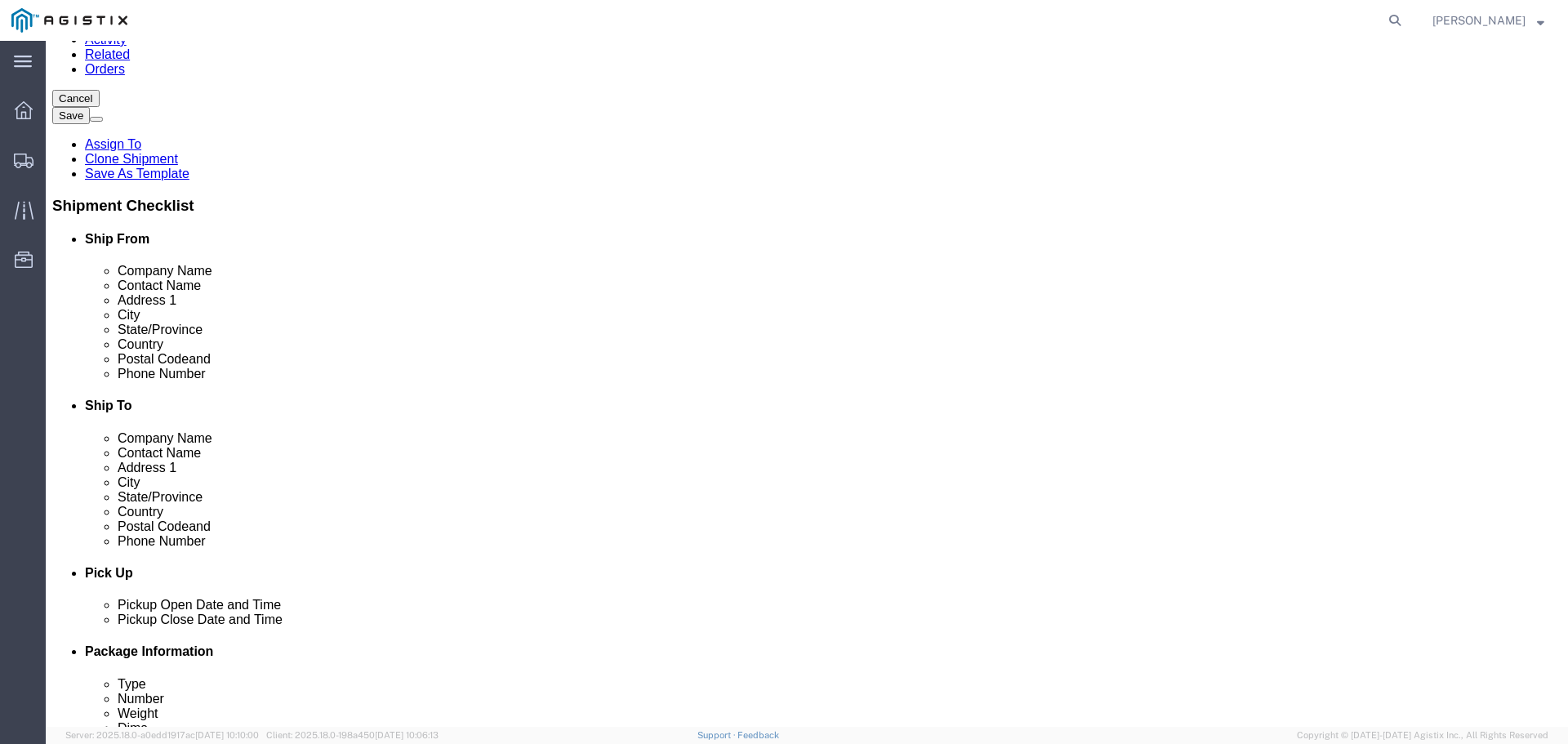
scroll to position [245, 0]
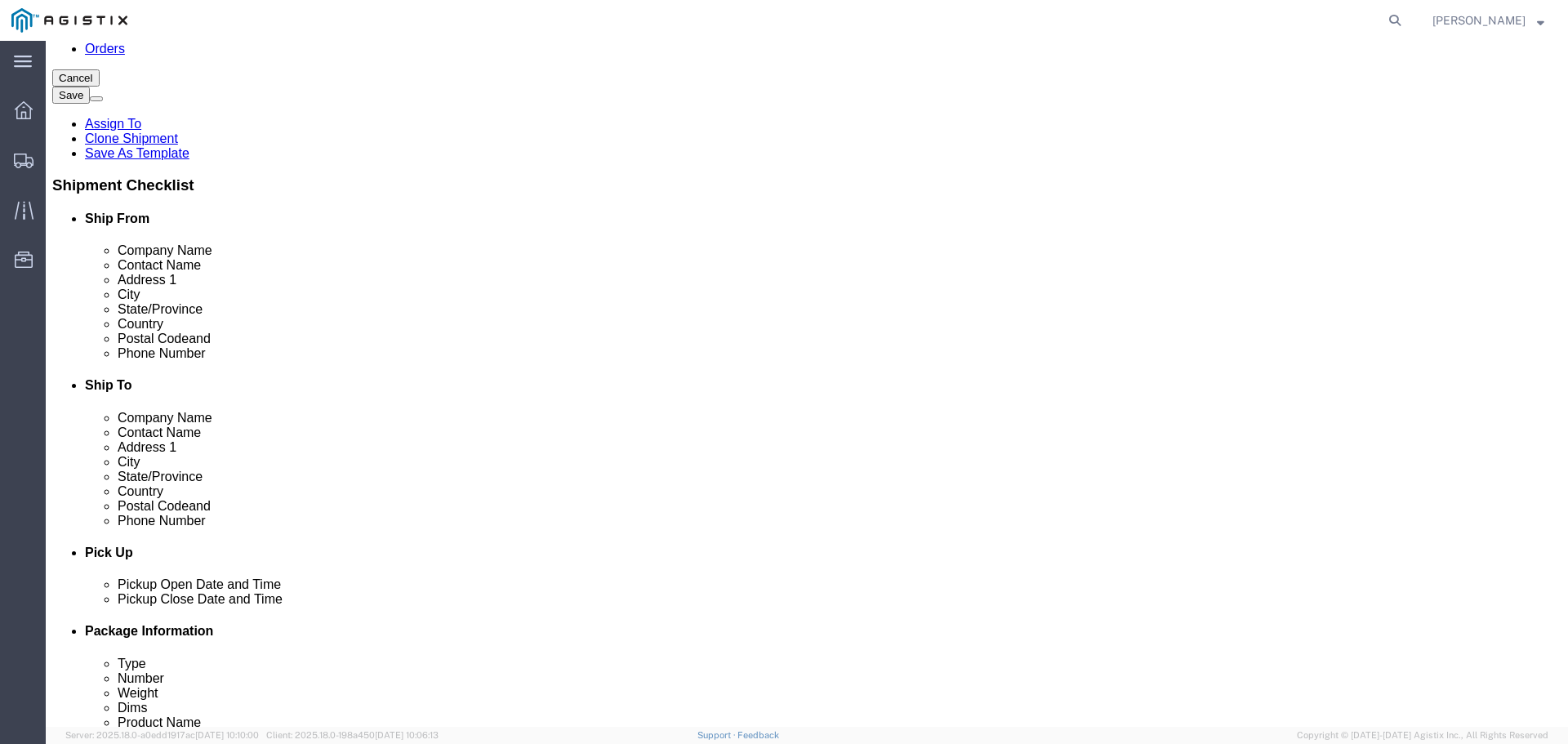
type input "X"
click label "Postal Code"
click input "93725"
click input "text"
type input "123-456-7891"
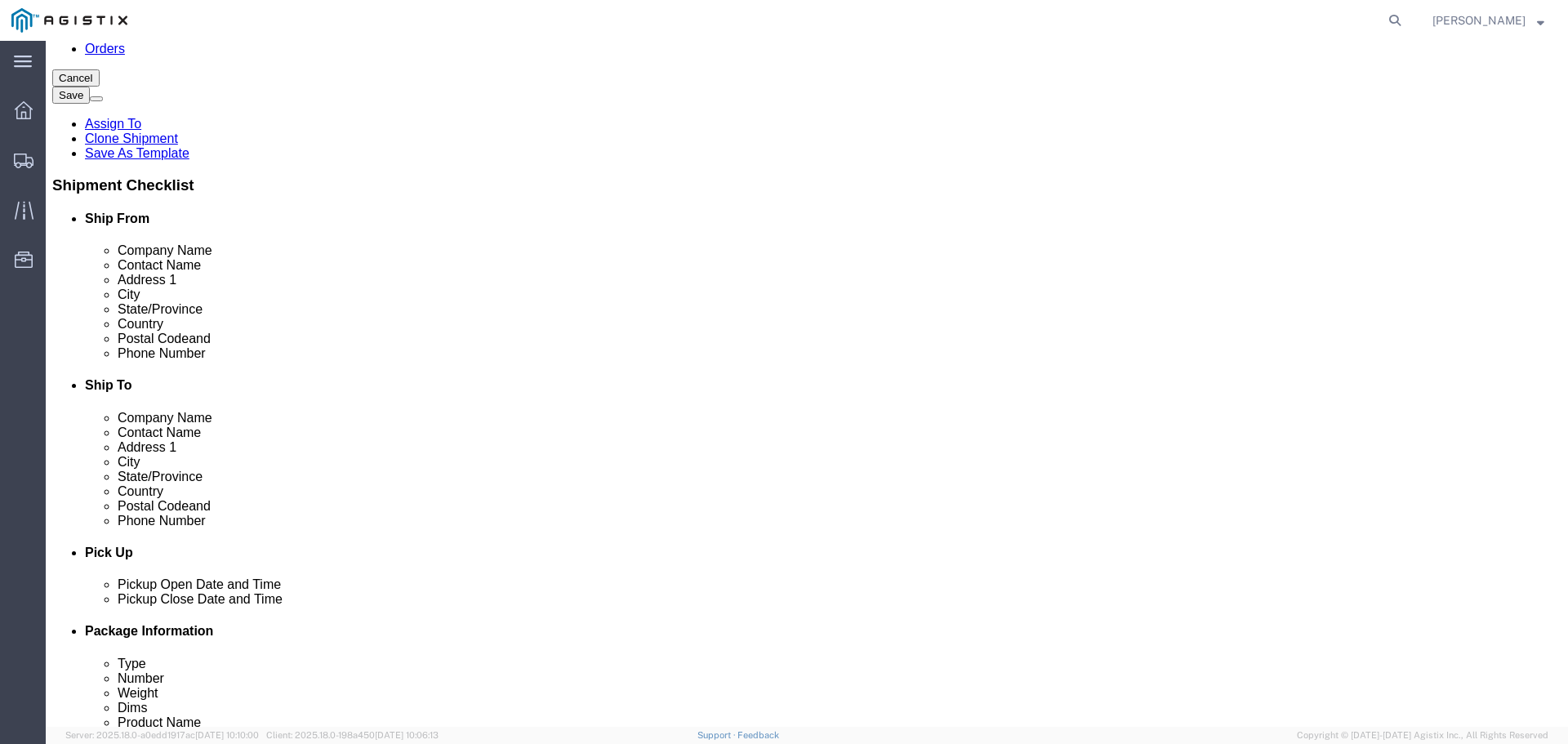
click input "text"
type input "123-455-4545"
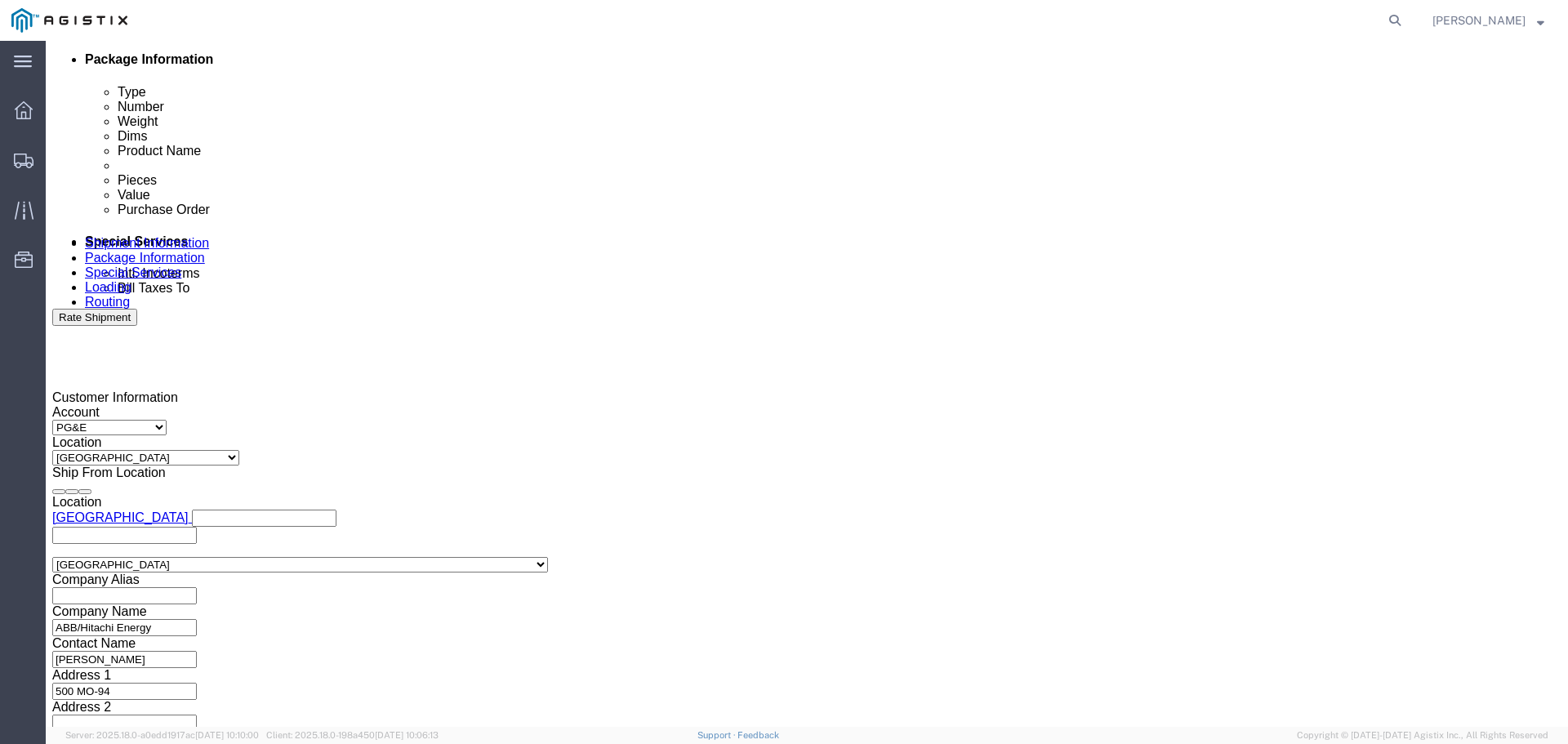
drag, startPoint x: 732, startPoint y: 423, endPoint x: 722, endPoint y: 417, distance: 11.7
click div
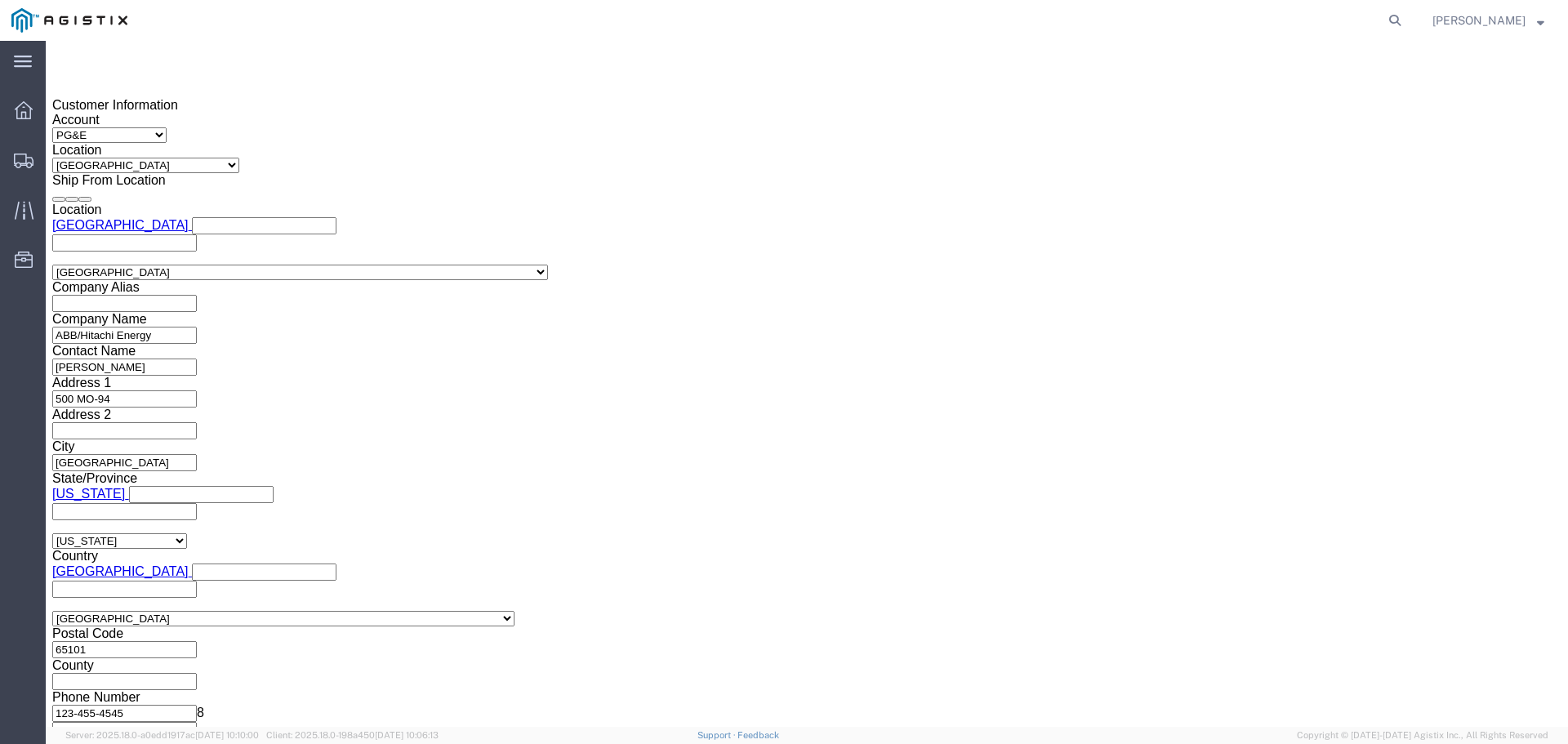
click button "Apply"
click div "Shipping Mode (Optional)"
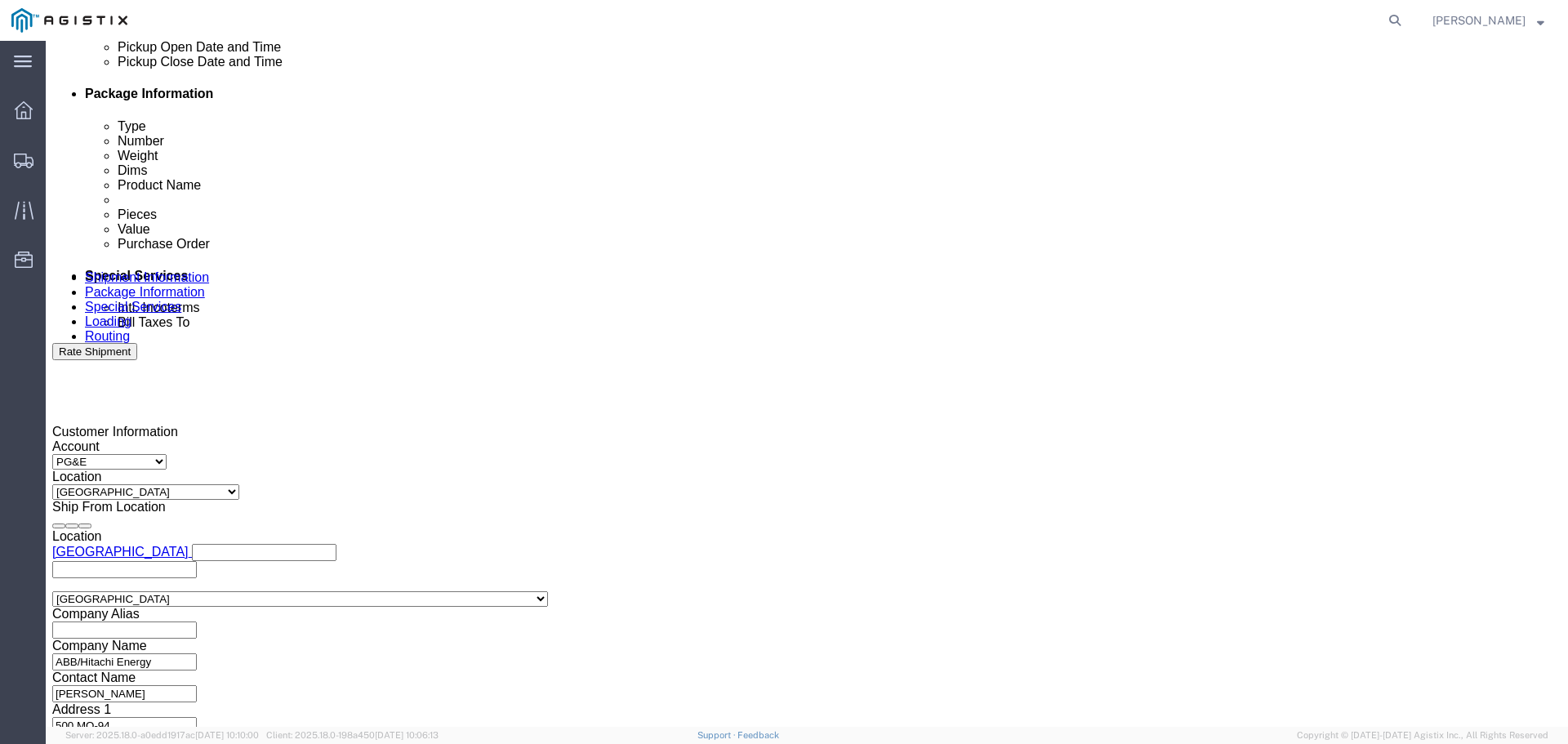
click div
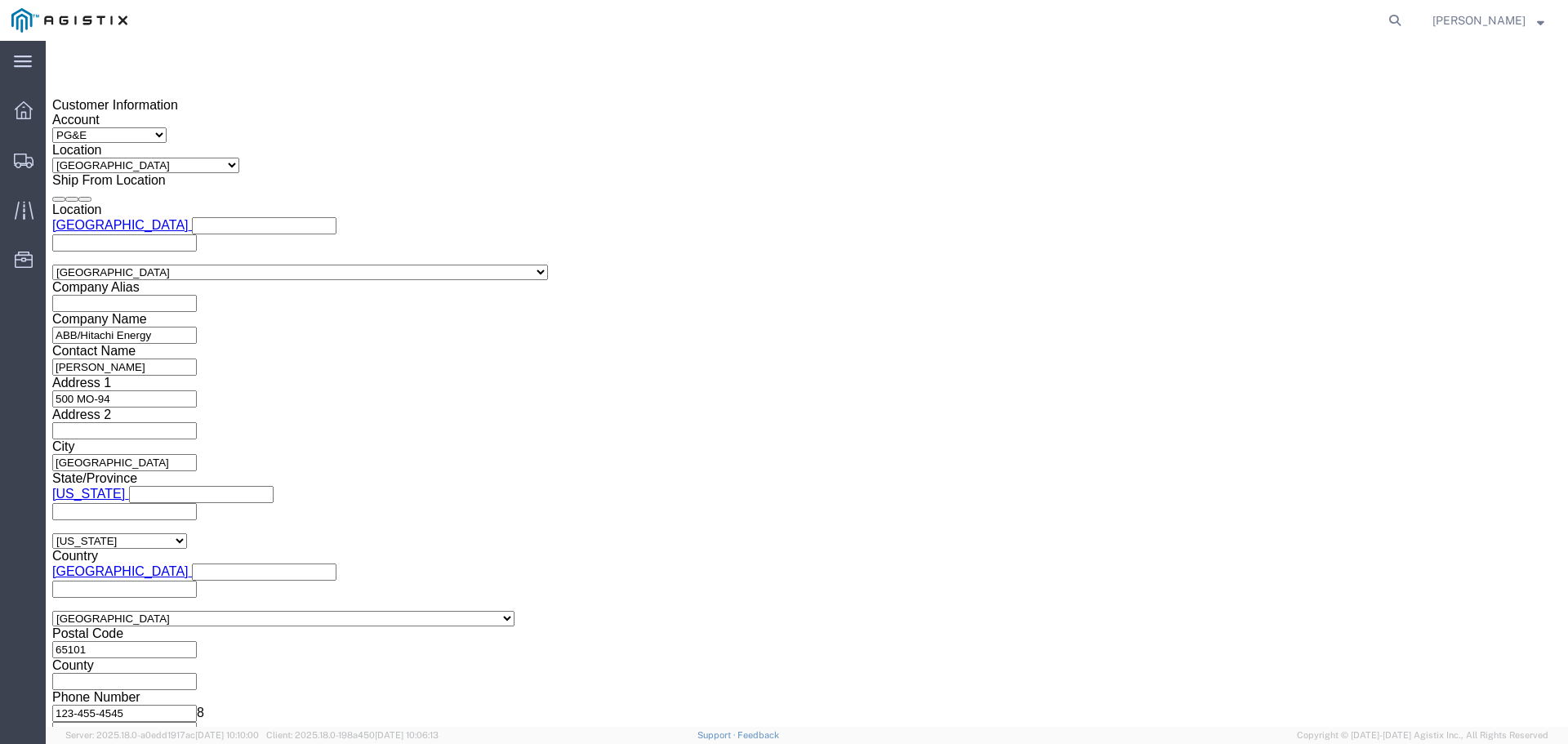
click button "Apply"
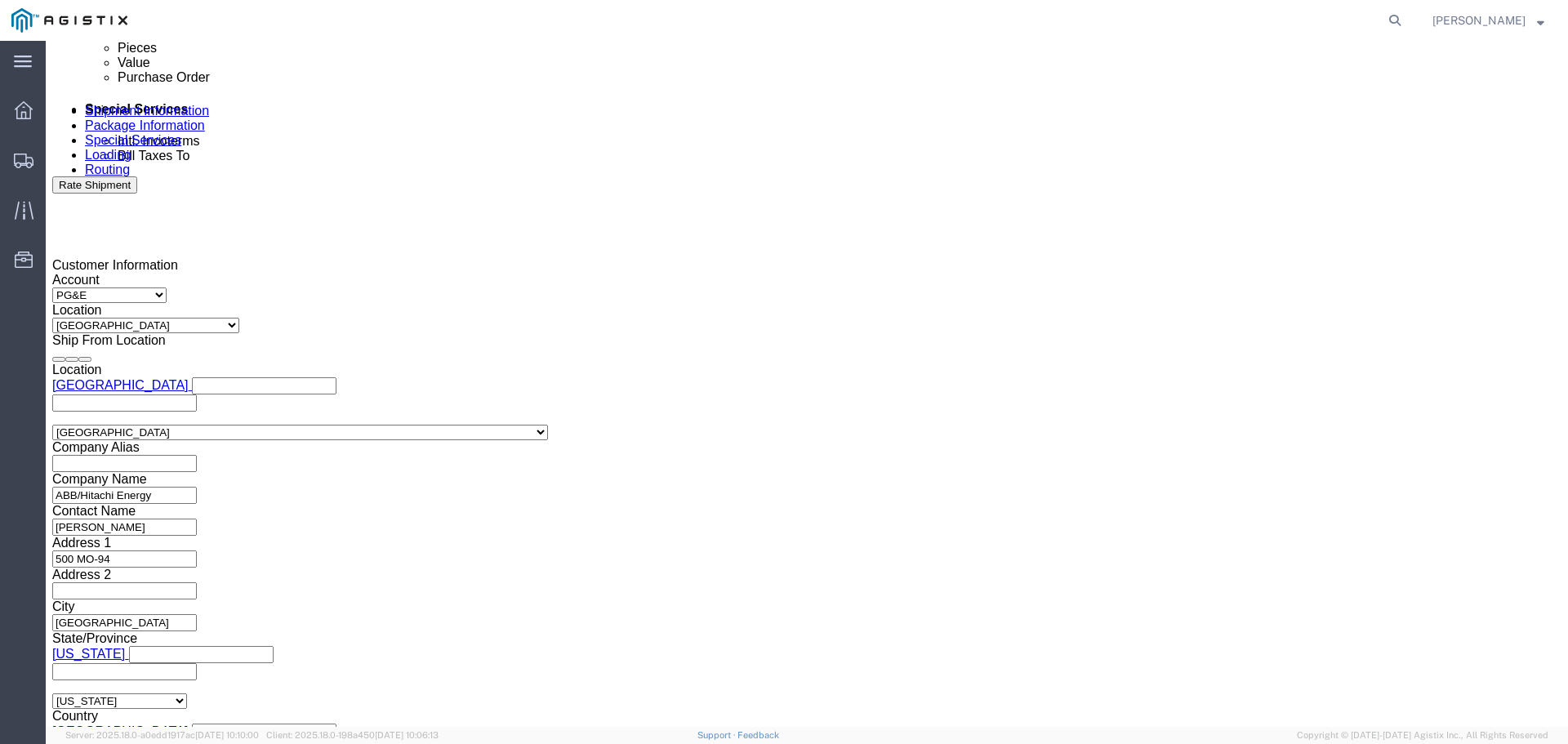
scroll to position [945, 0]
click input "text"
click select "Select Account Type Activity ID Airline Appointment Number ASN Batch Request # …"
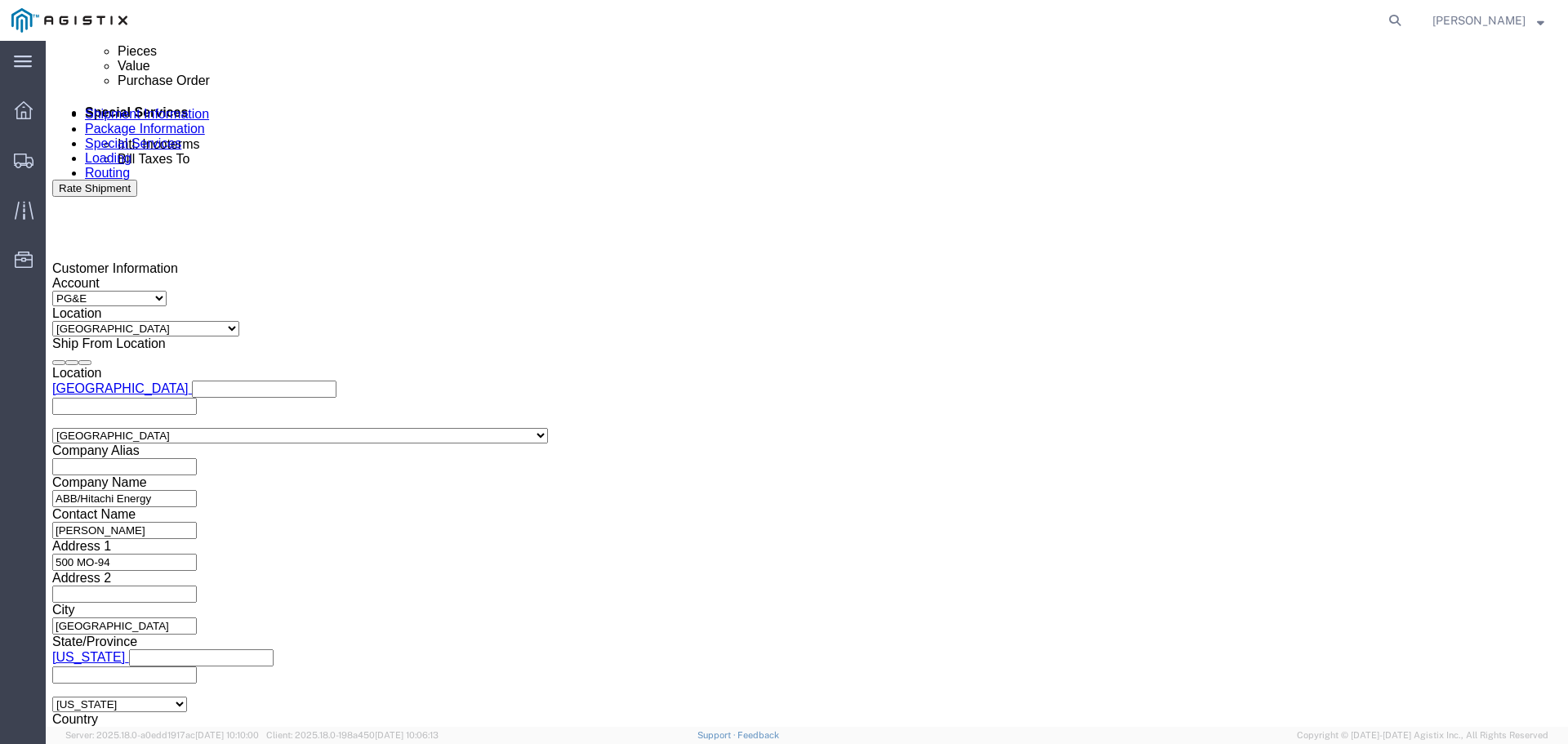
select select "BOL"
click select "Select Account Type Activity ID Airline Appointment Number ASN Batch Request # …"
click input "text"
type input "JC000279B"
click input "text"
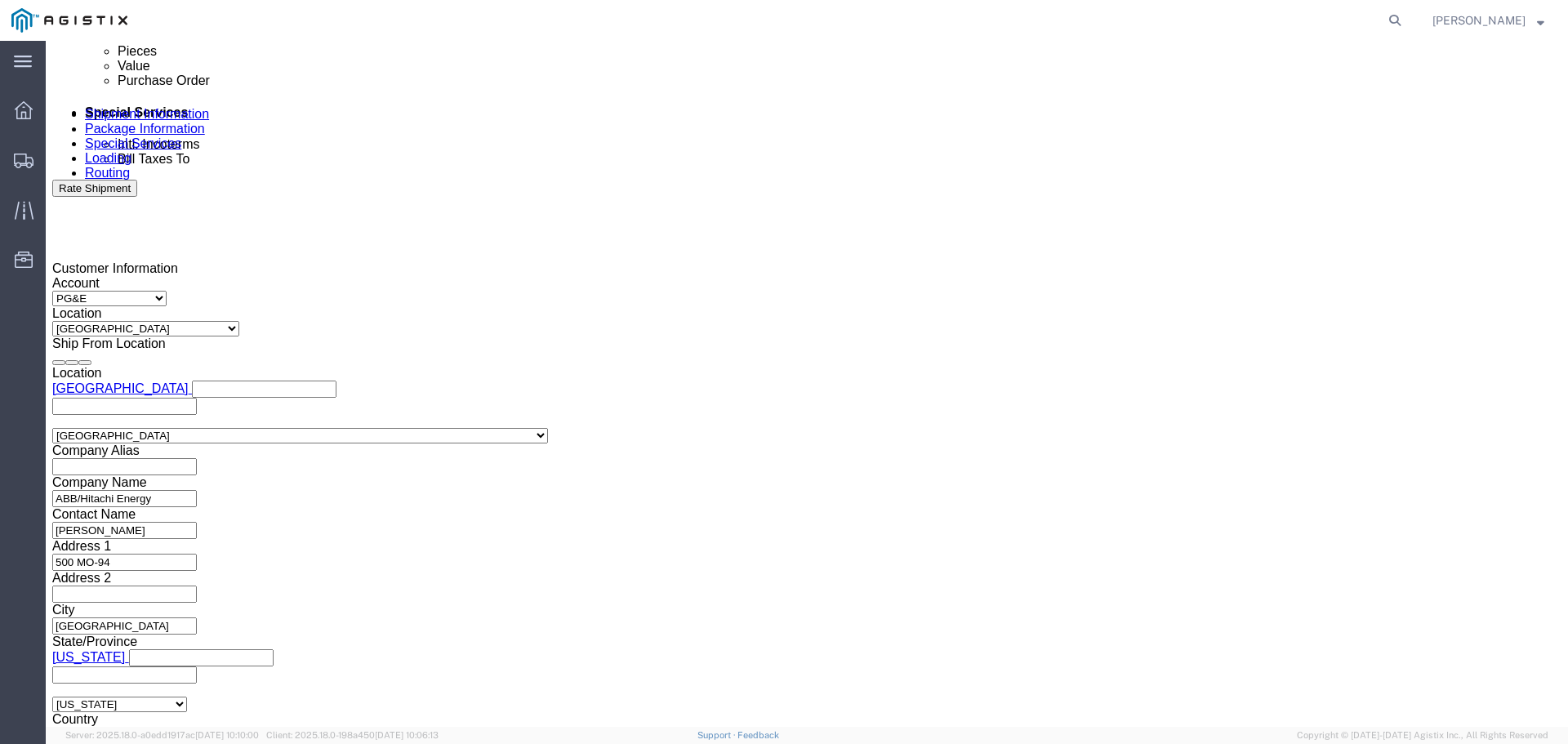
click input "text"
paste input "3501408950"
type input "3501408950"
click div "Shipping Mode (Optional)"
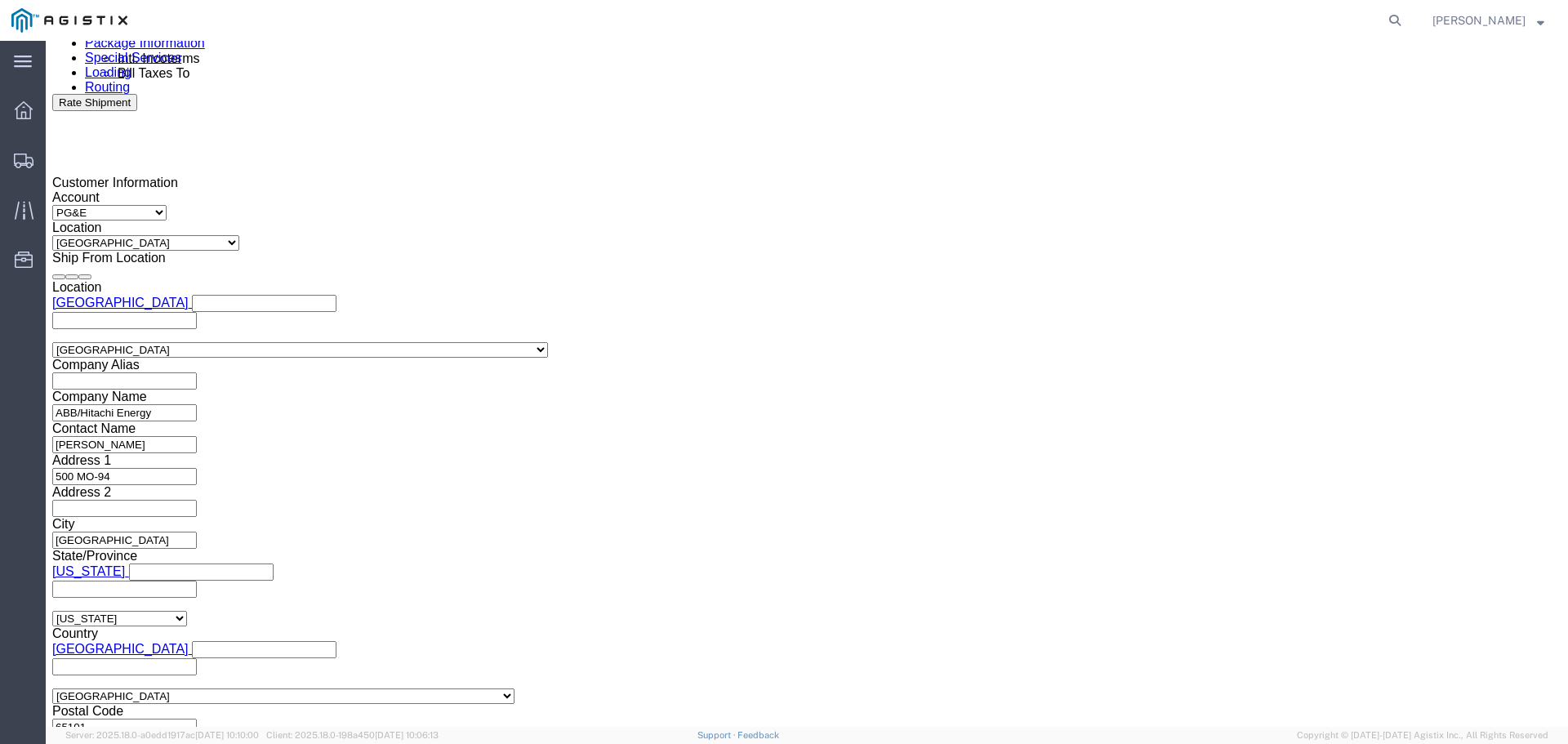
scroll to position [1109, 0]
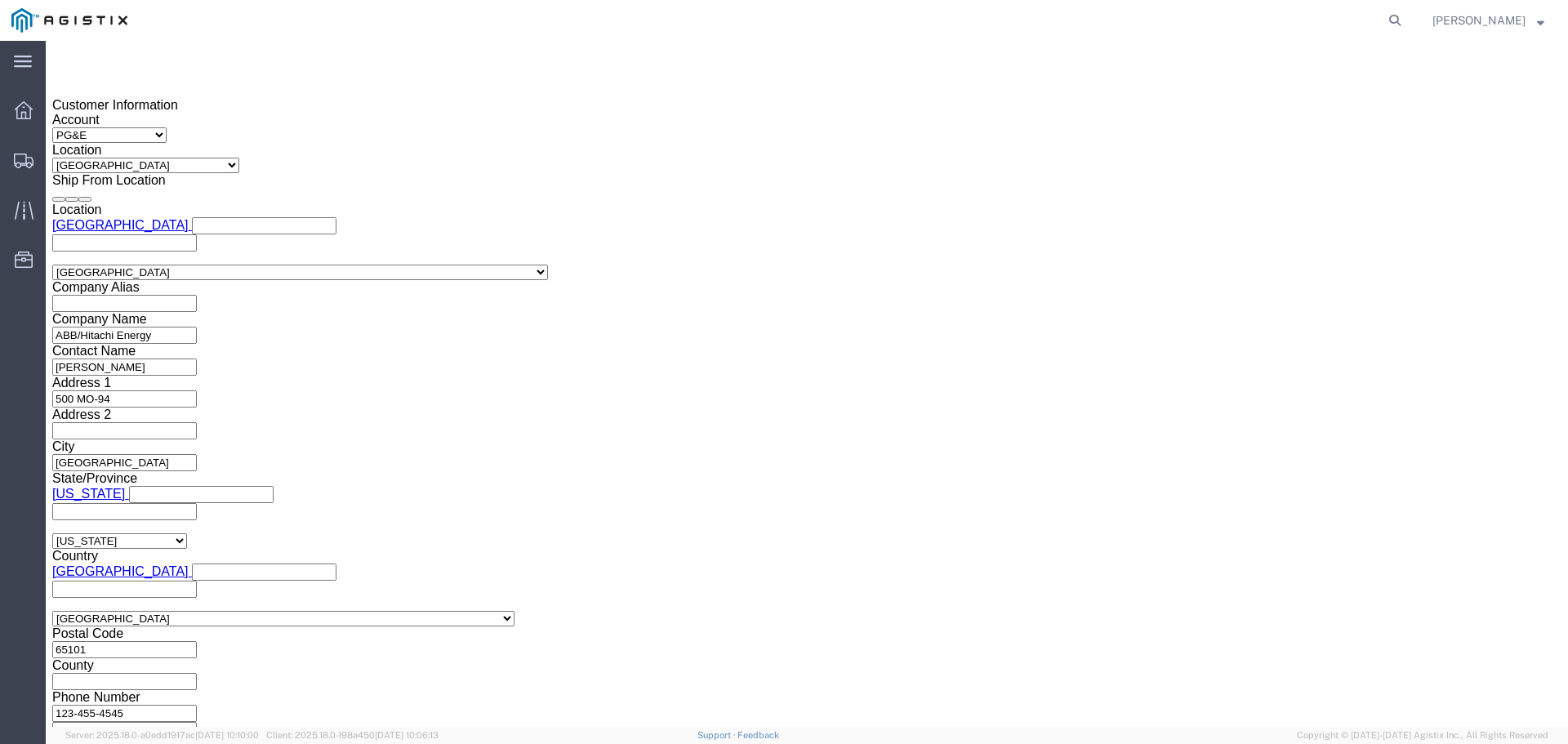
click button "Continue"
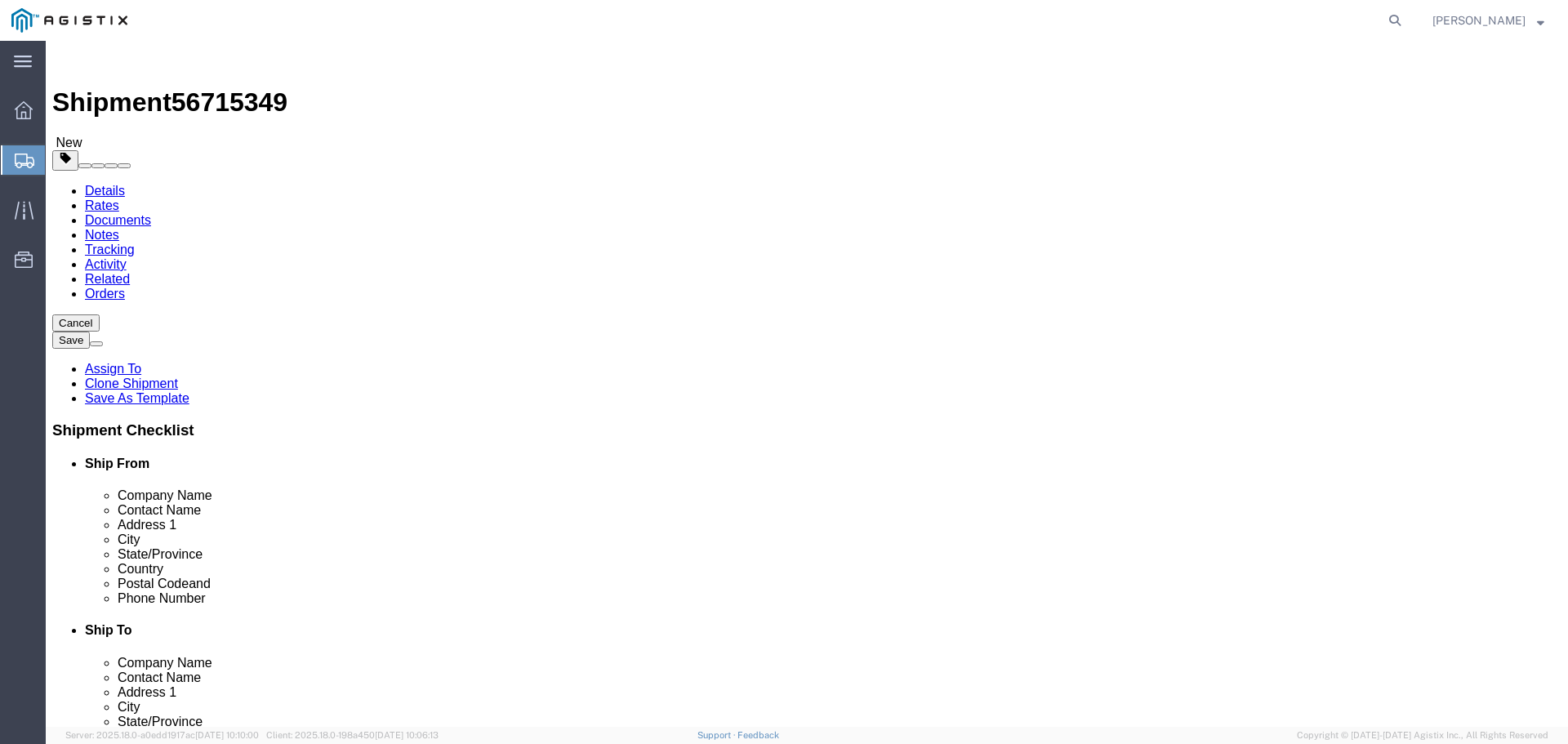
click input "text"
type input "1"
type input "10"
type input "514"
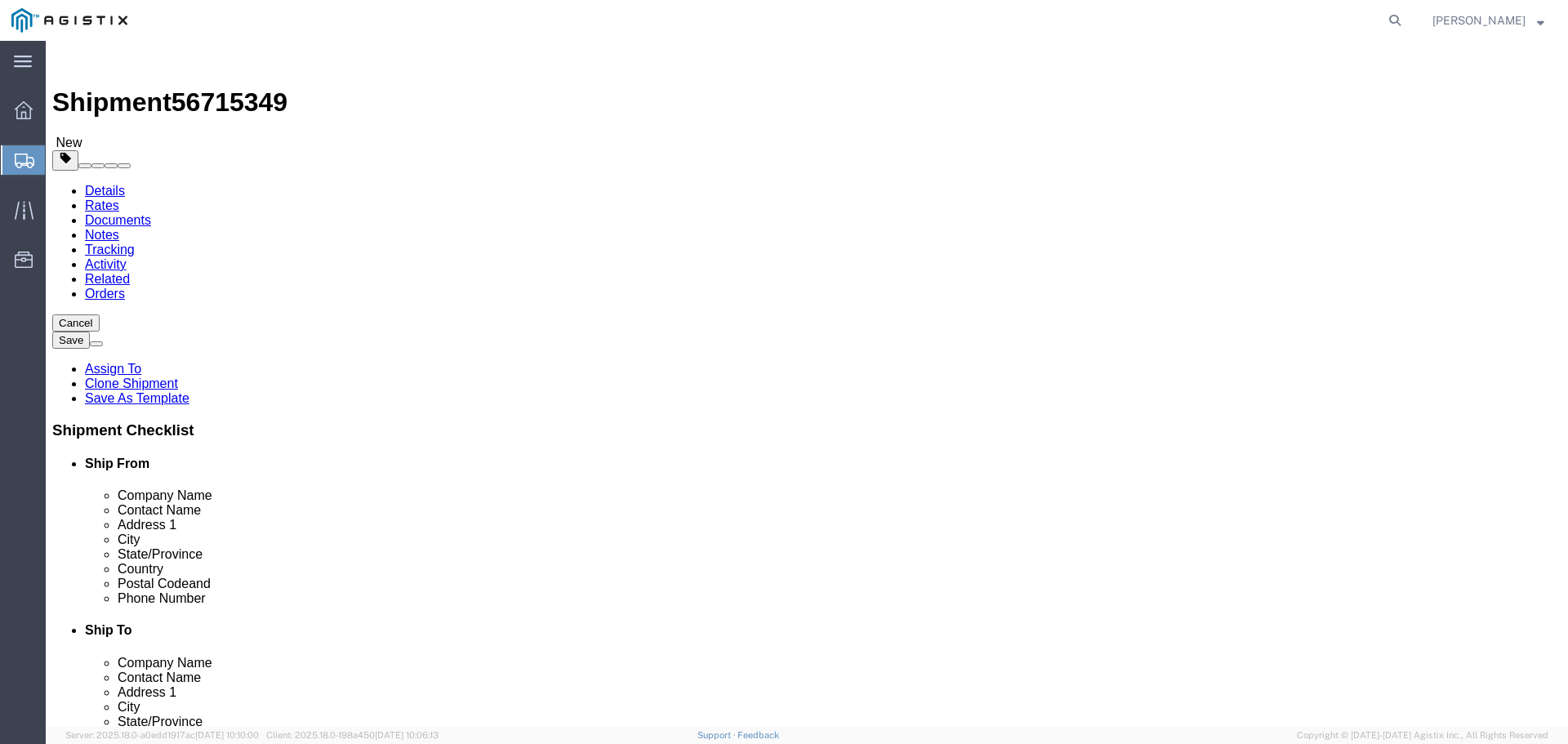
type input "72"
click input "0.00"
type input "30800"
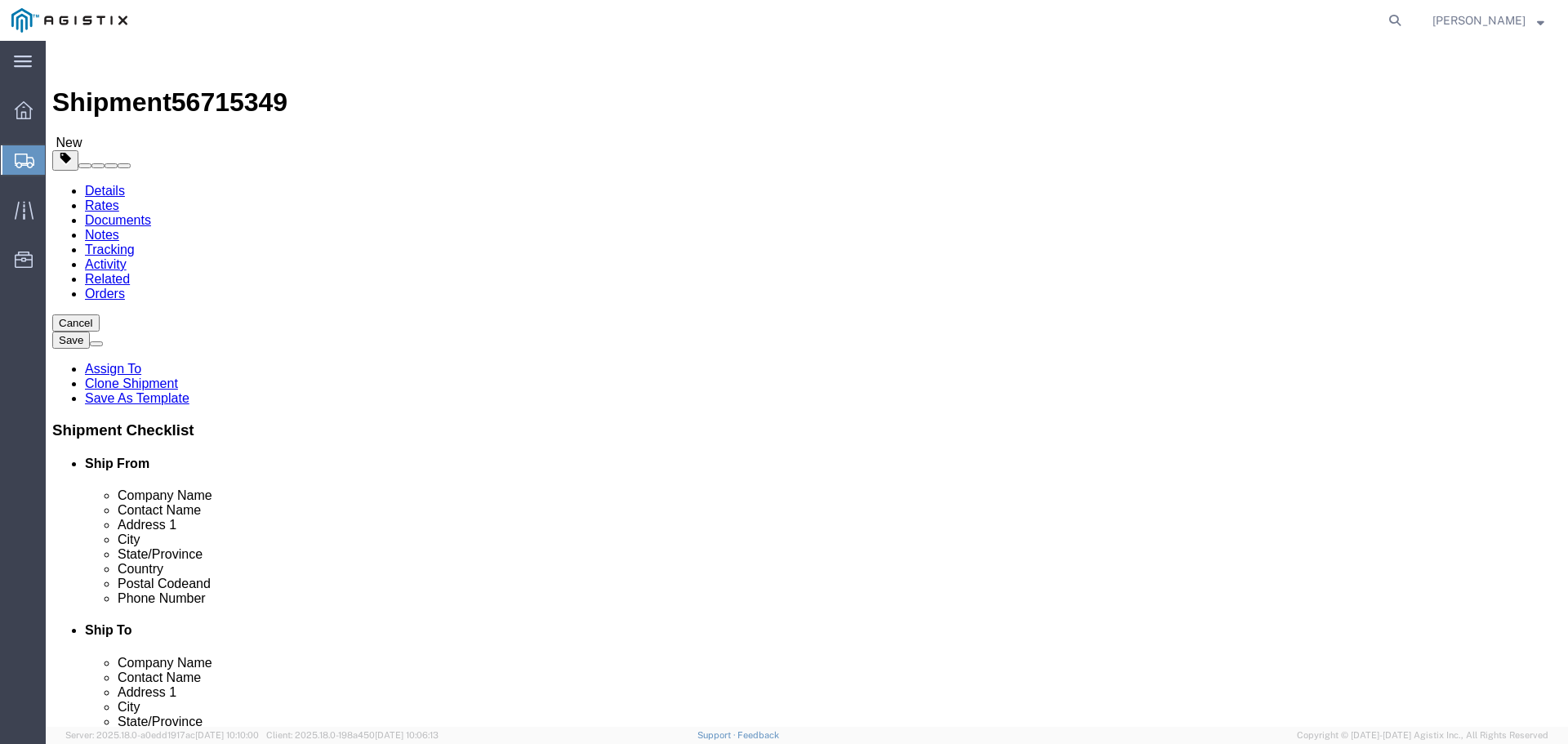
click dd "0.00 Each"
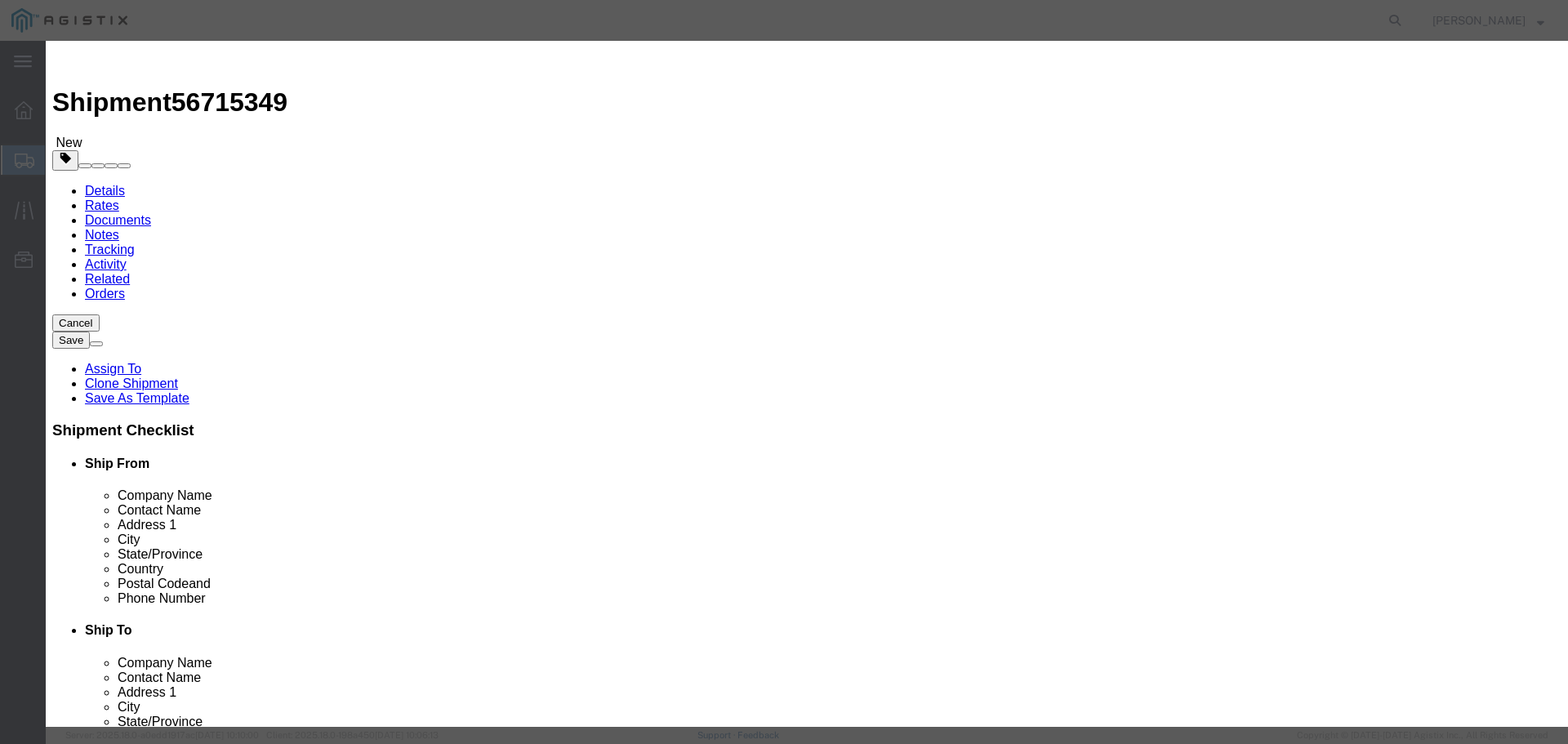
drag, startPoint x: 392, startPoint y: 152, endPoint x: 370, endPoint y: 154, distance: 22.1
click div "Pieces 0.00 Select Bag Barrels 100Board Feet Bottle Box Blister Pack Carats Can…"
type input "10"
click button "Save & Close"
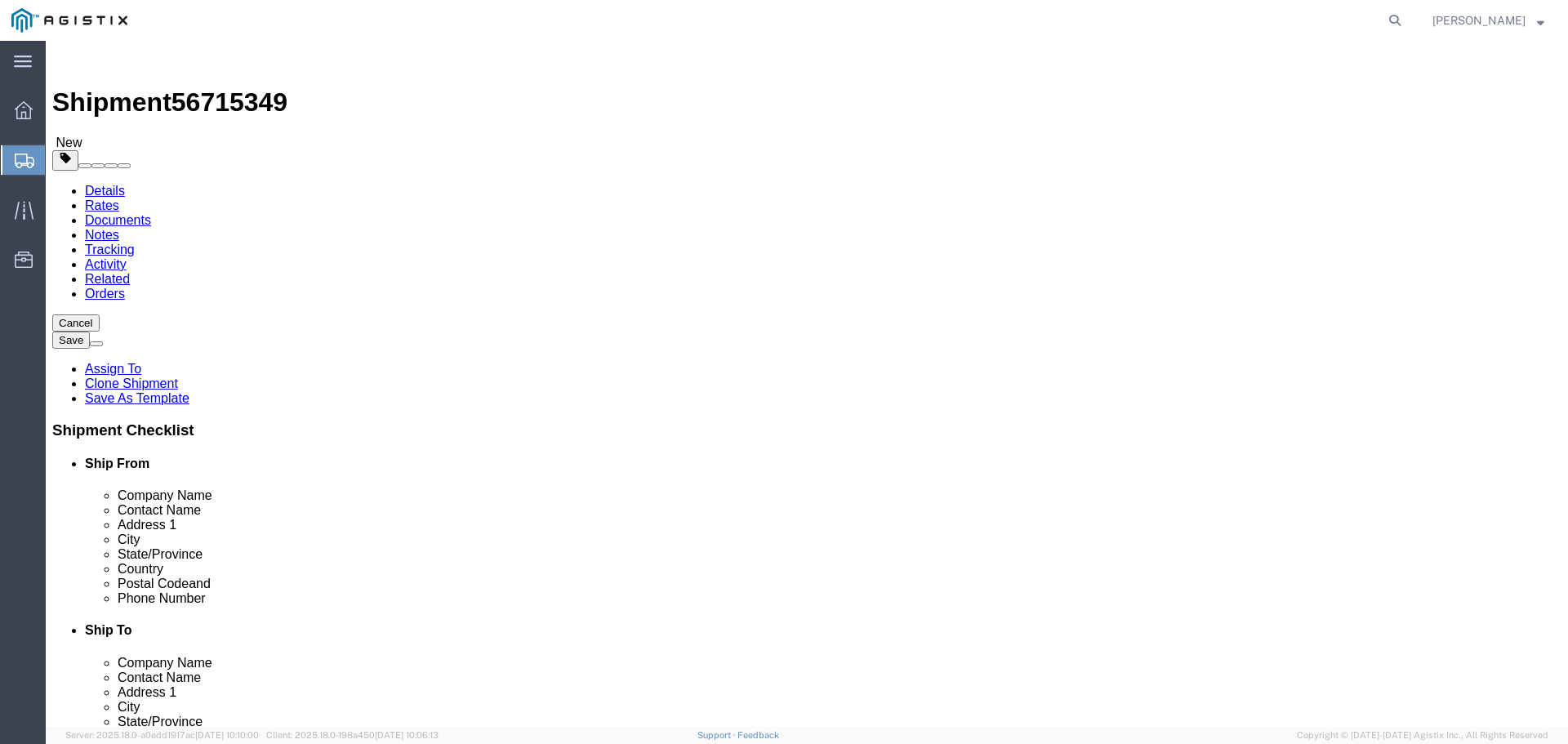
click button "Continue"
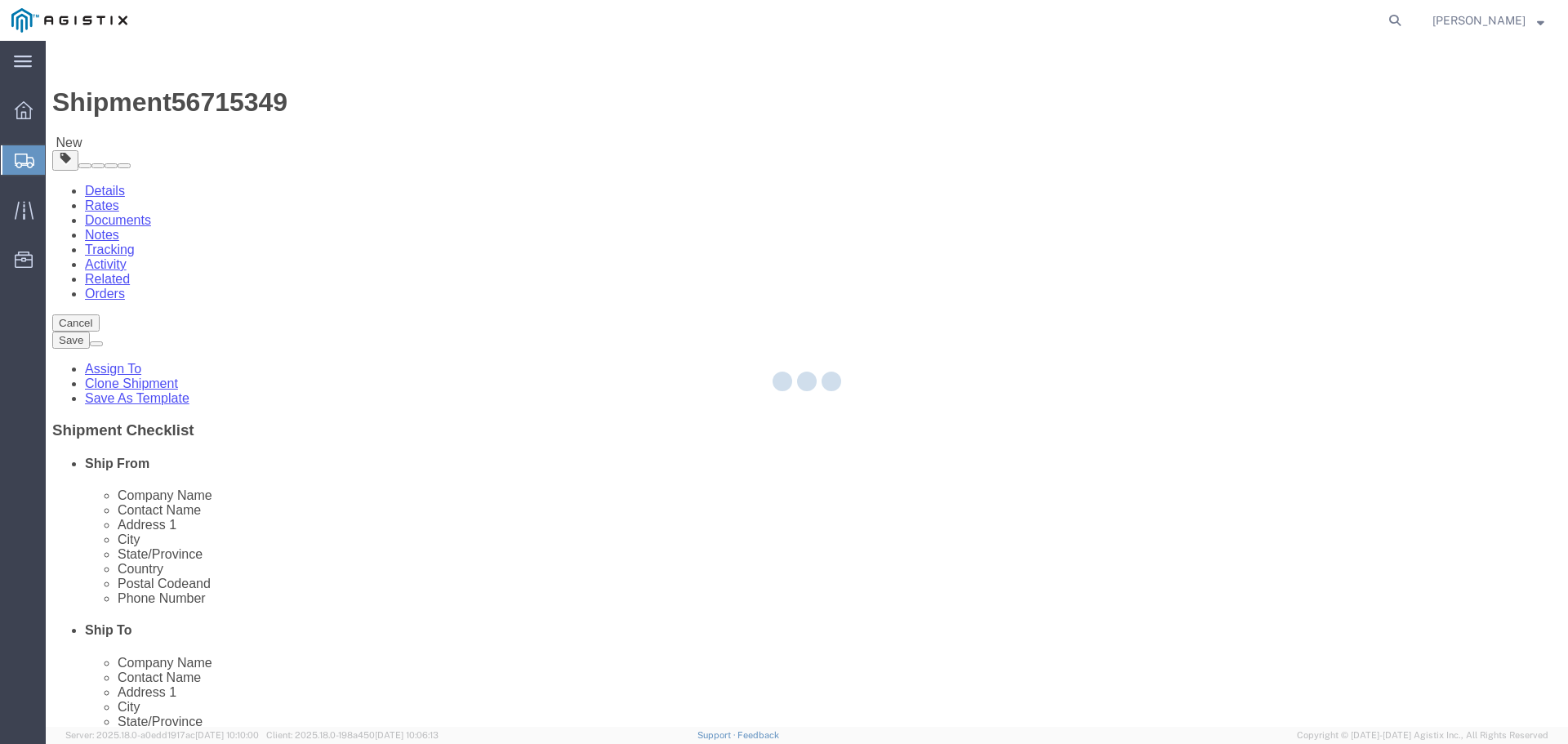
select select
select select "COSTCENTER"
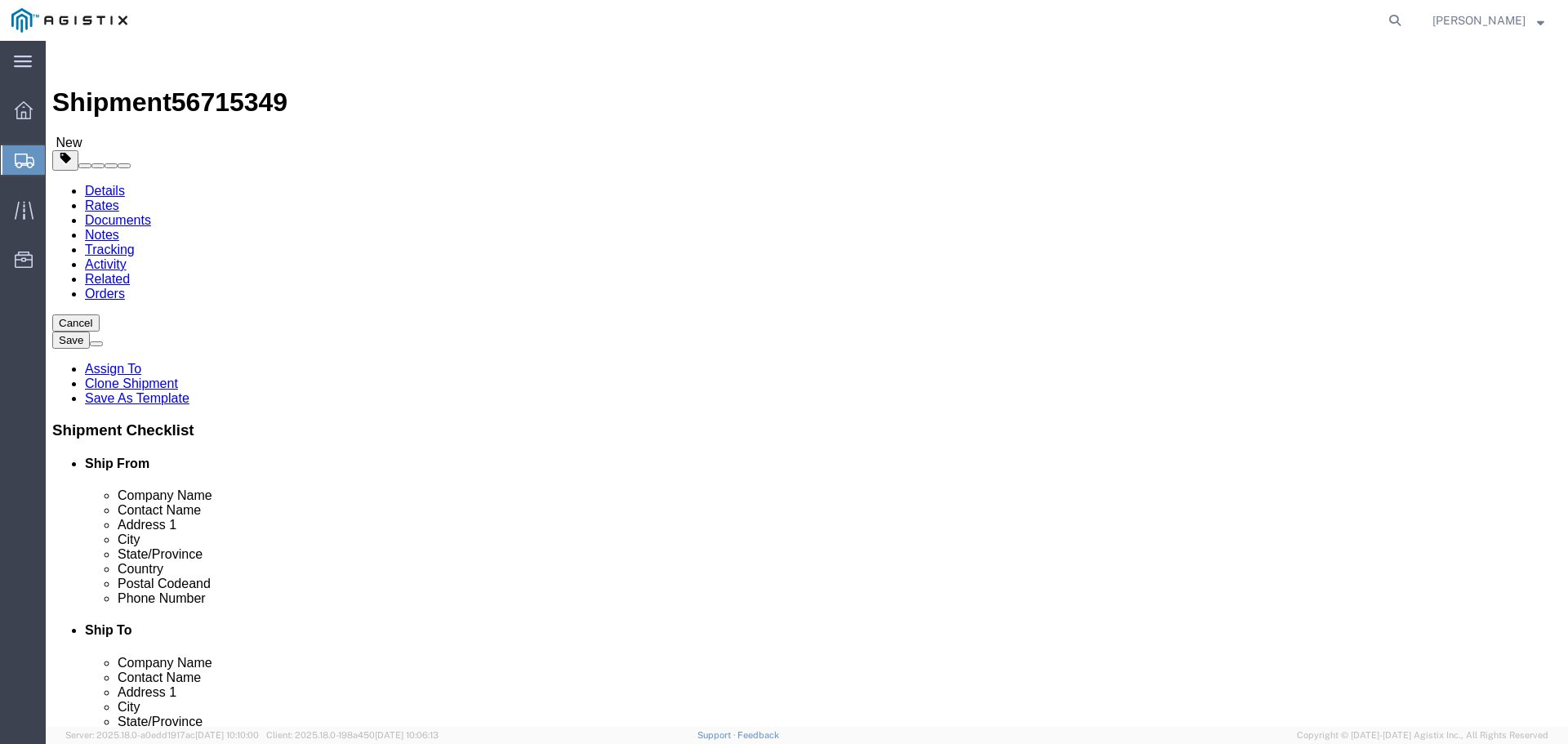
click link "Documents"
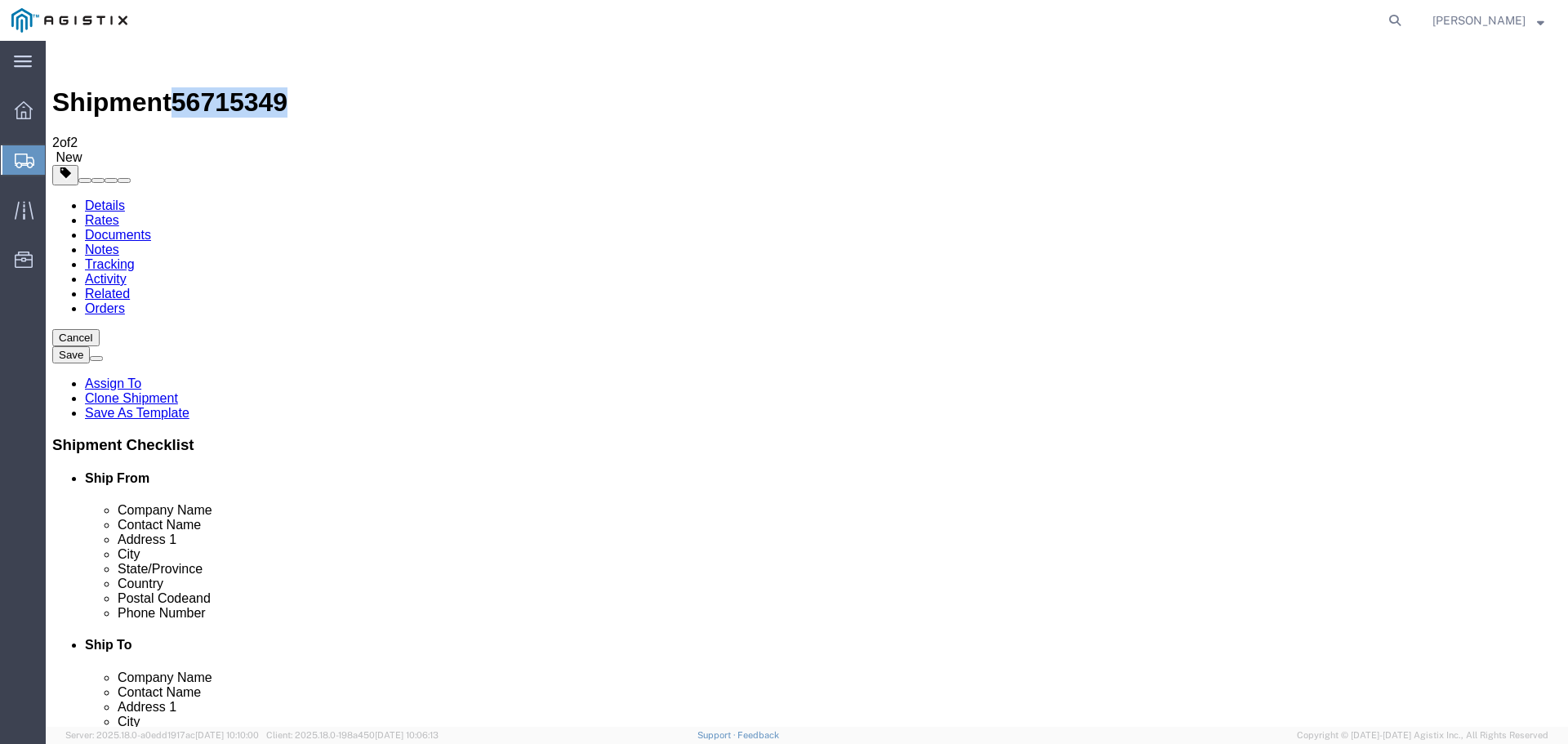
drag, startPoint x: 214, startPoint y: 60, endPoint x: 266, endPoint y: 60, distance: 52.0
click at [266, 87] on span "56715349" at bounding box center [229, 102] width 116 height 30
copy span "56715349"
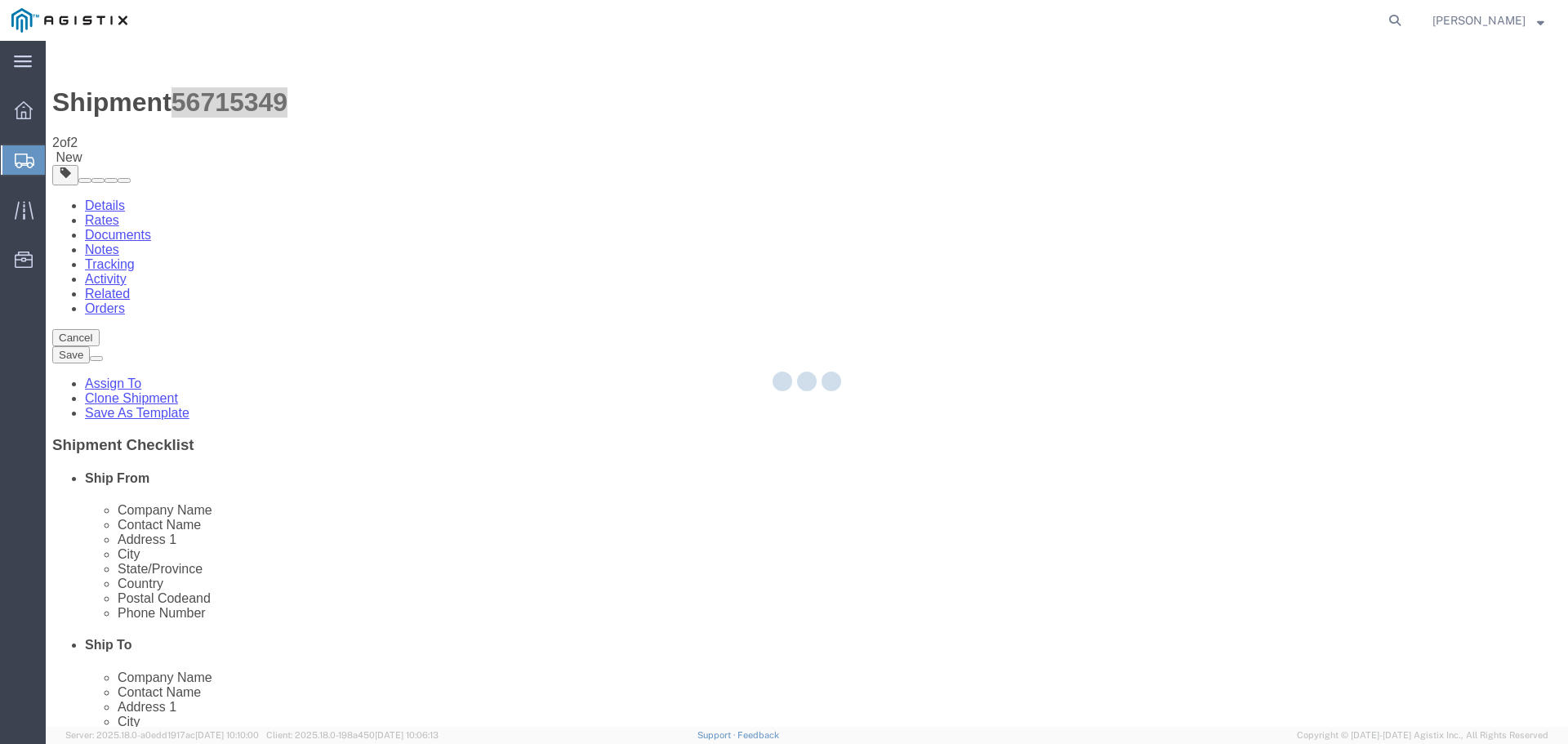
select select "54011"
select select "19745"
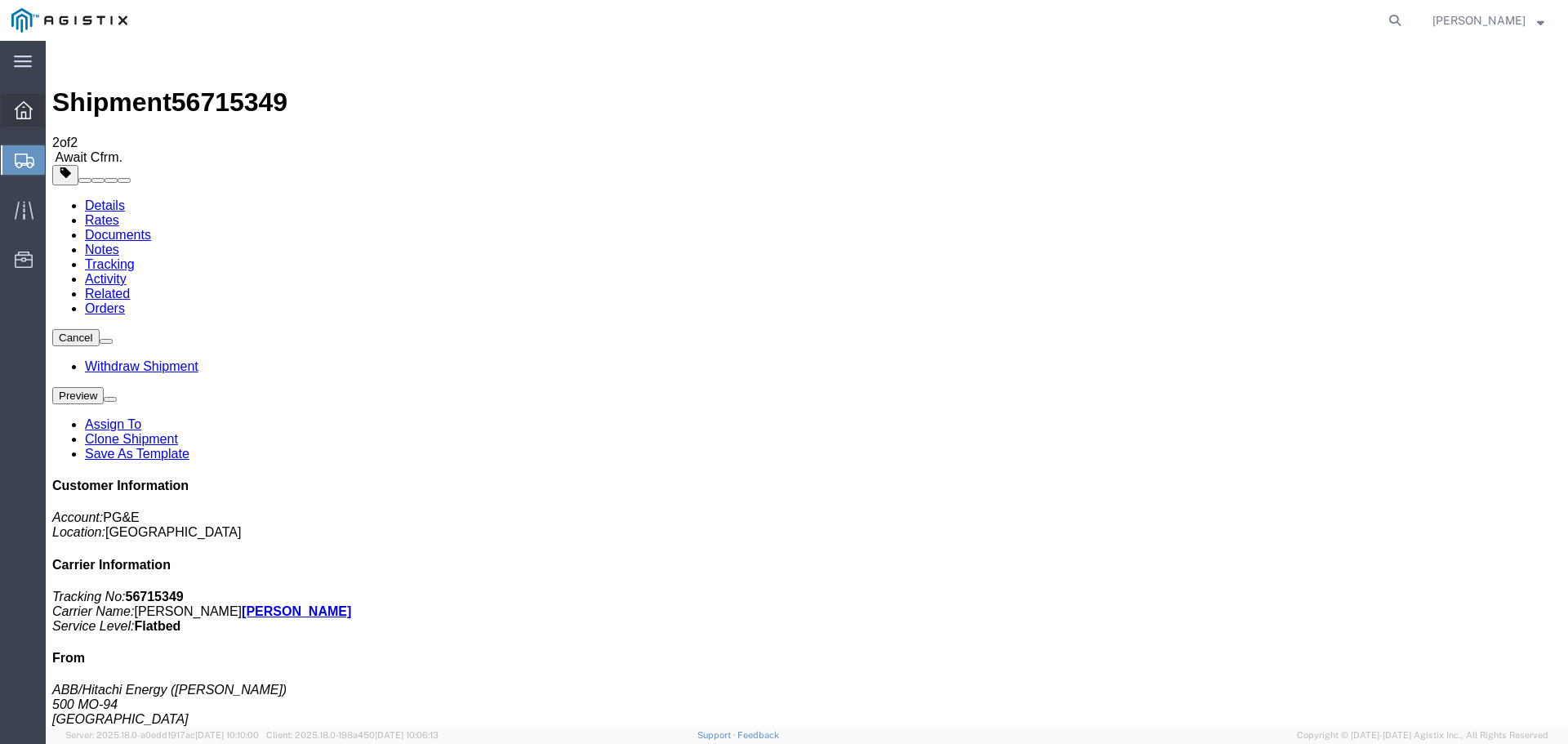
click at [57, 113] on span "Overview" at bounding box center [51, 110] width 12 height 33
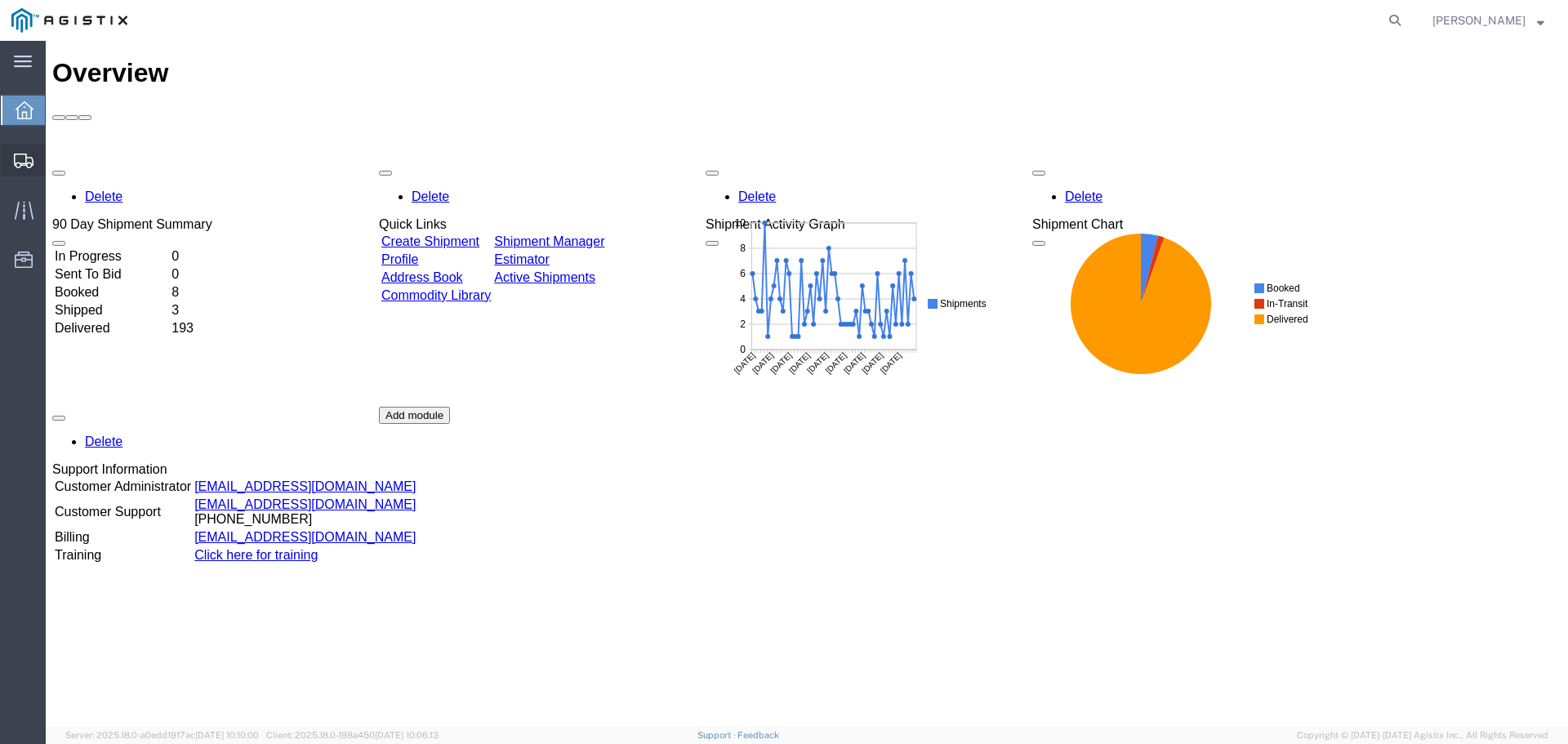
click at [0, 0] on span "Create from Template" at bounding box center [0, 0] width 0 height 0
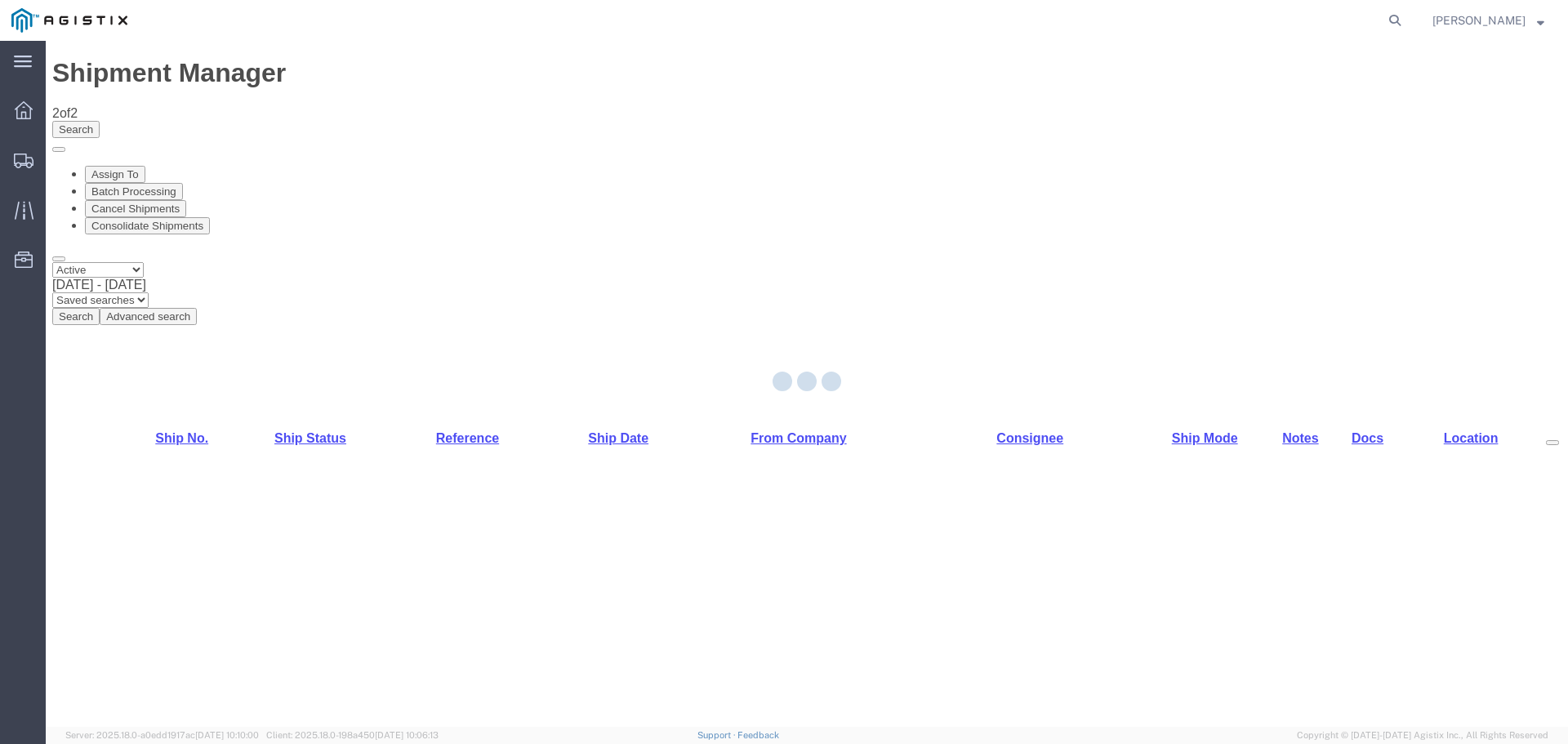
select select "54011"
select select "19740"
select select "PURCHORD"
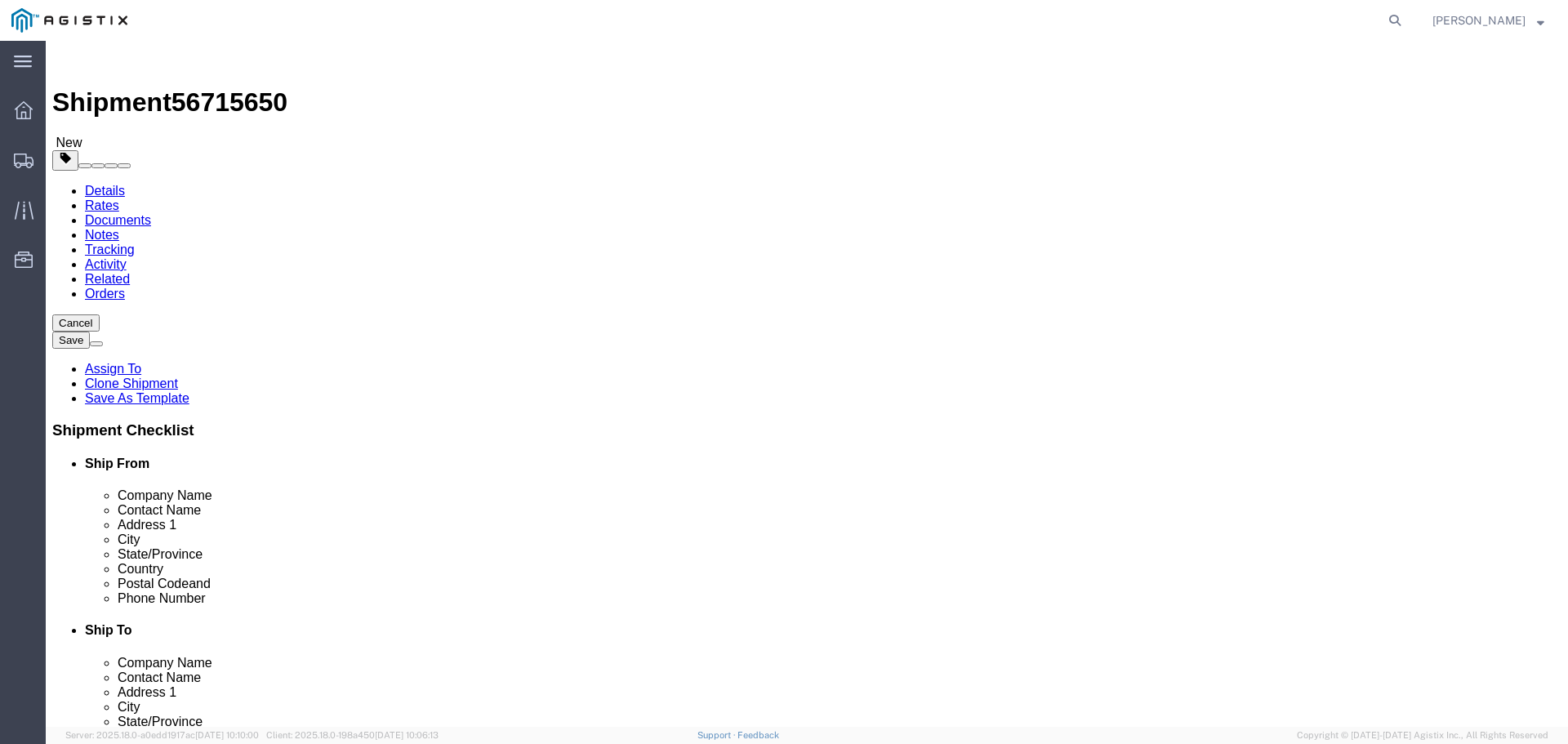
click input "text"
type input "X"
click div "Location [GEOGRAPHIC_DATA] [GEOGRAPHIC_DATA] Select My Profile Location (OBSOLE…"
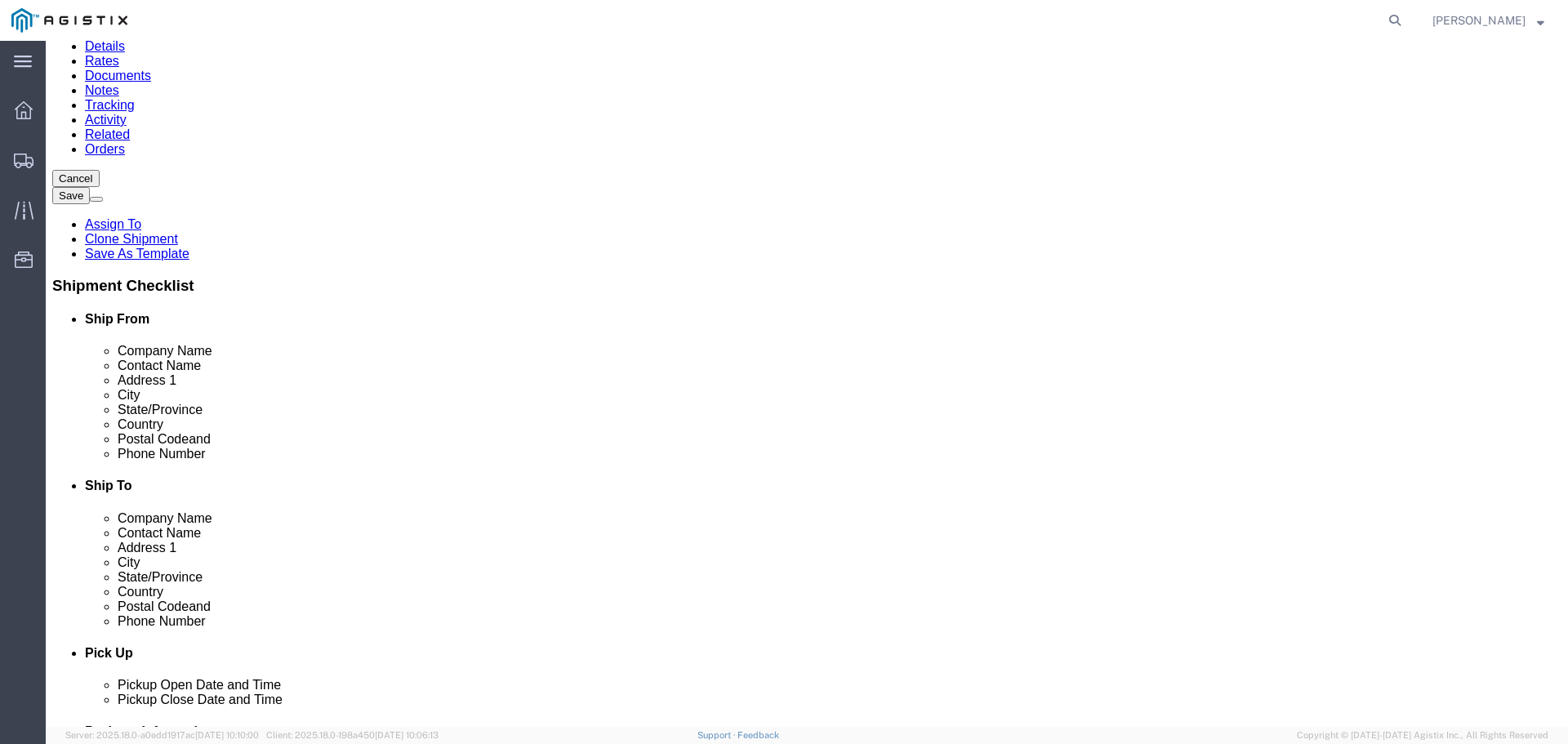
scroll to position [164, 0]
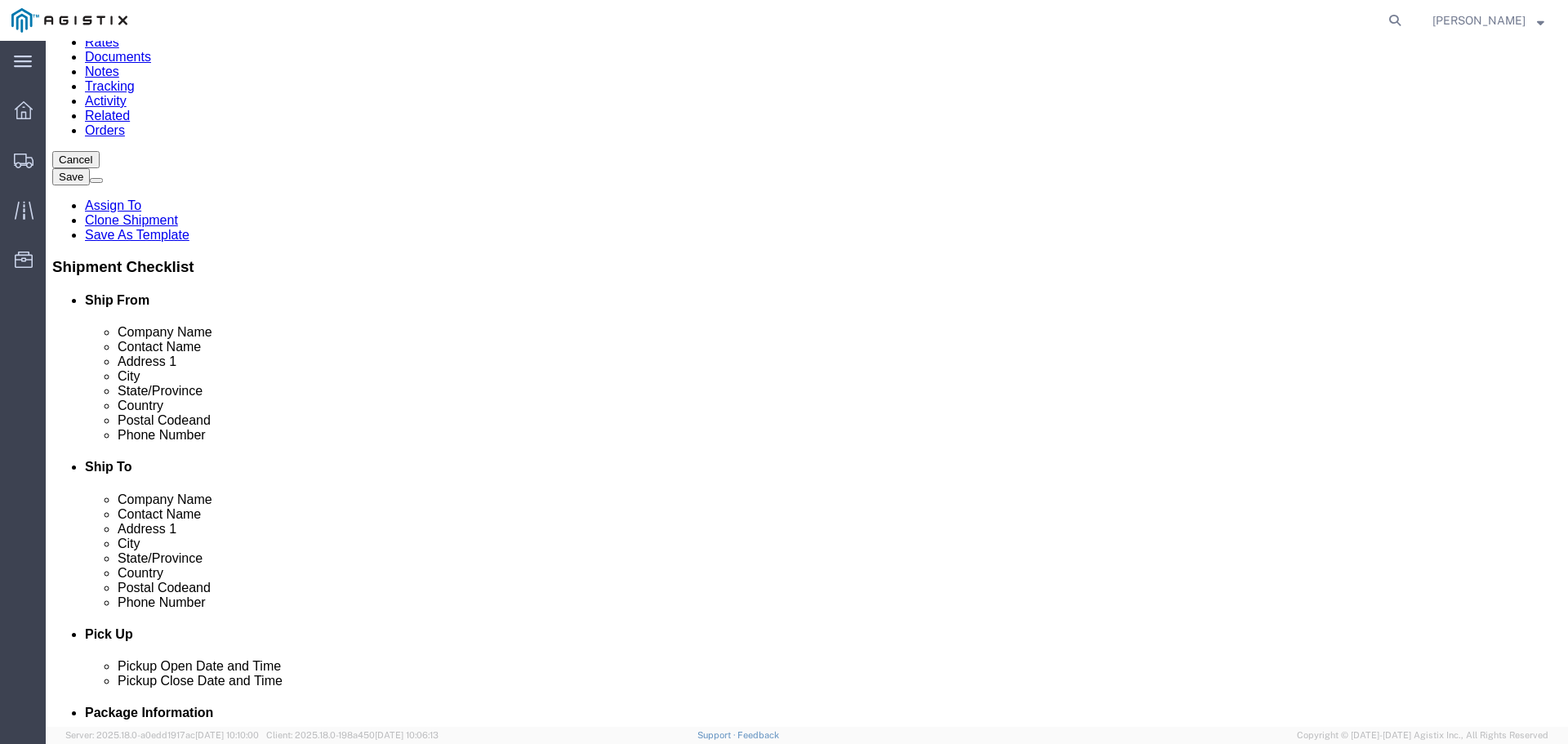
click input "text"
type input "123-455-4545"
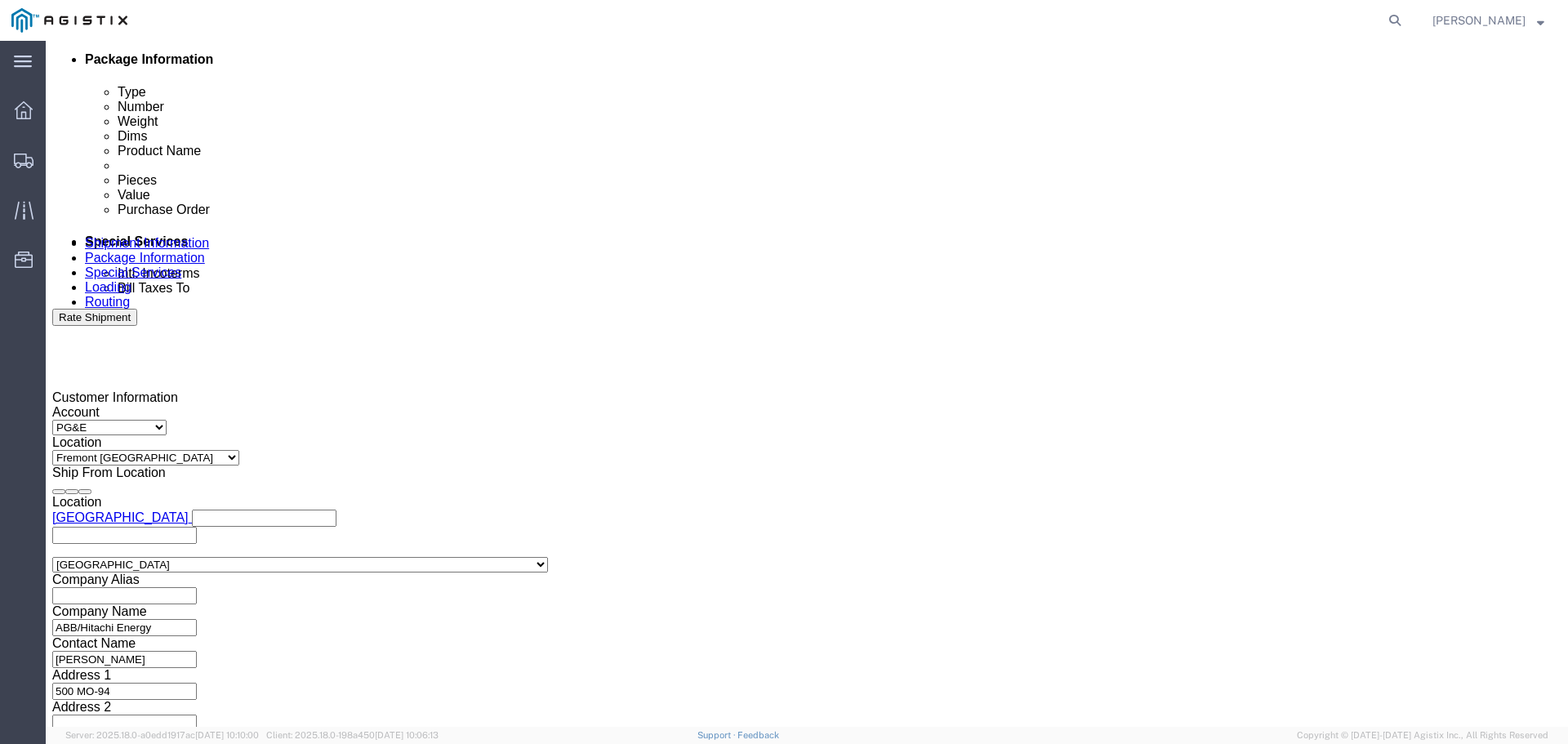
click div
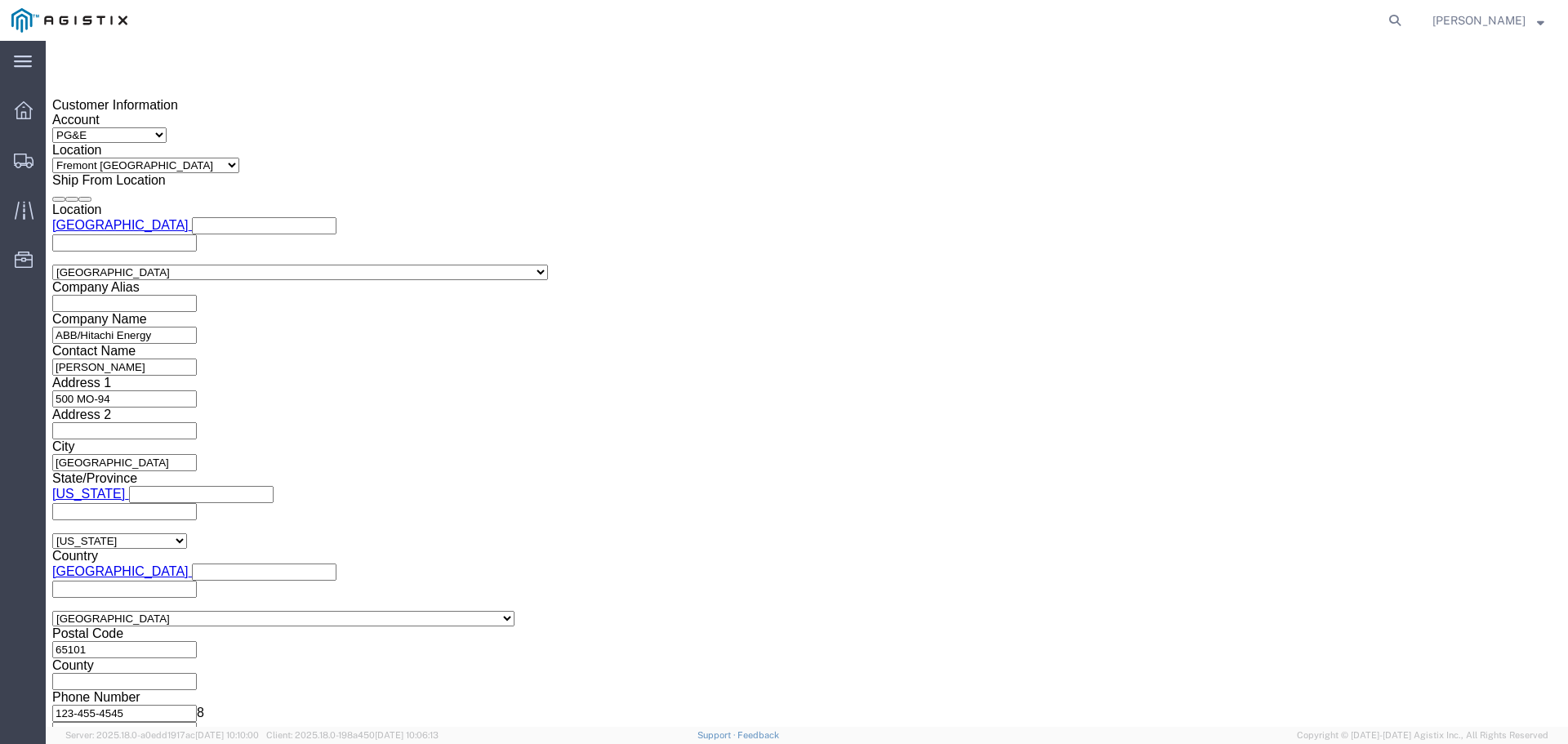
click button "Apply"
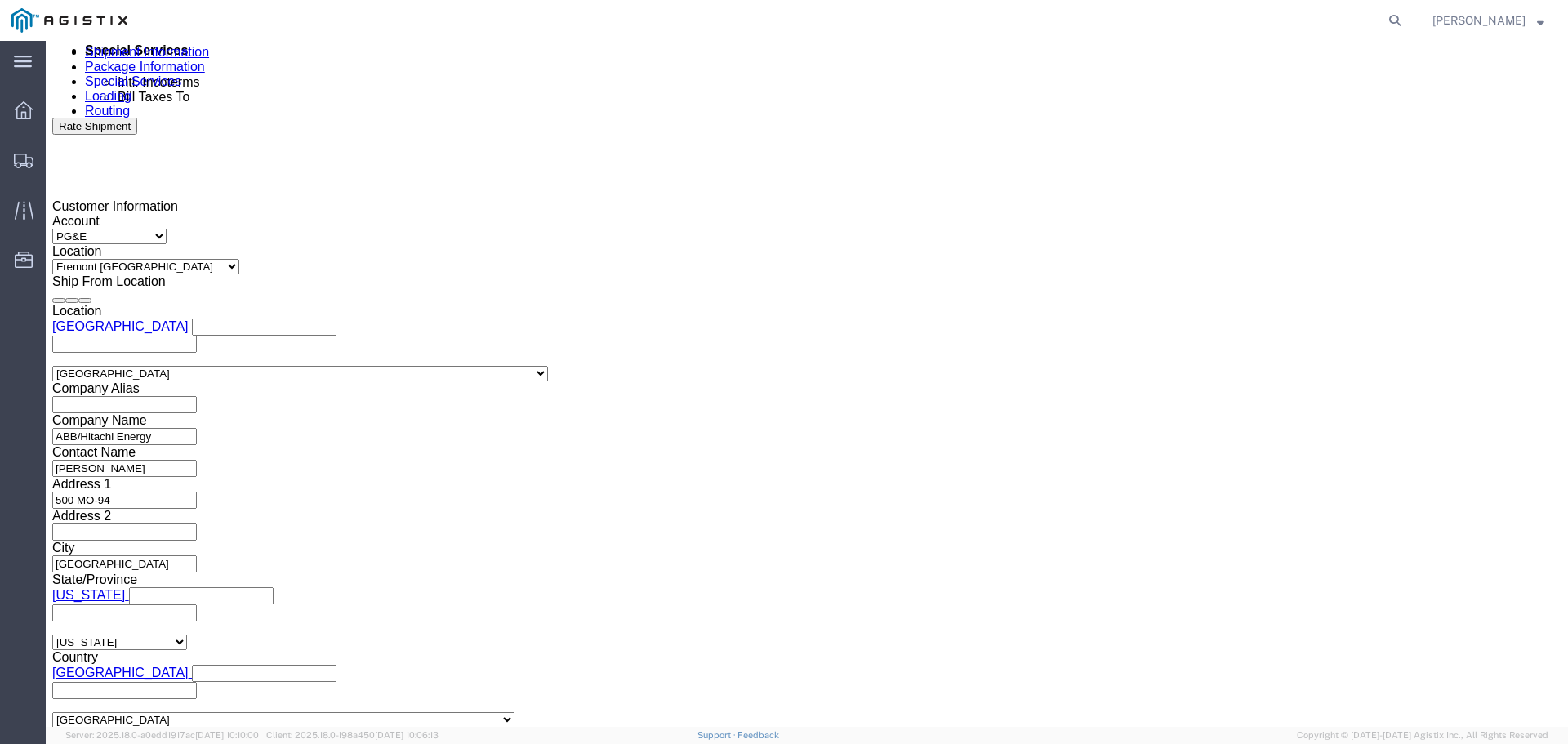
scroll to position [945, 0]
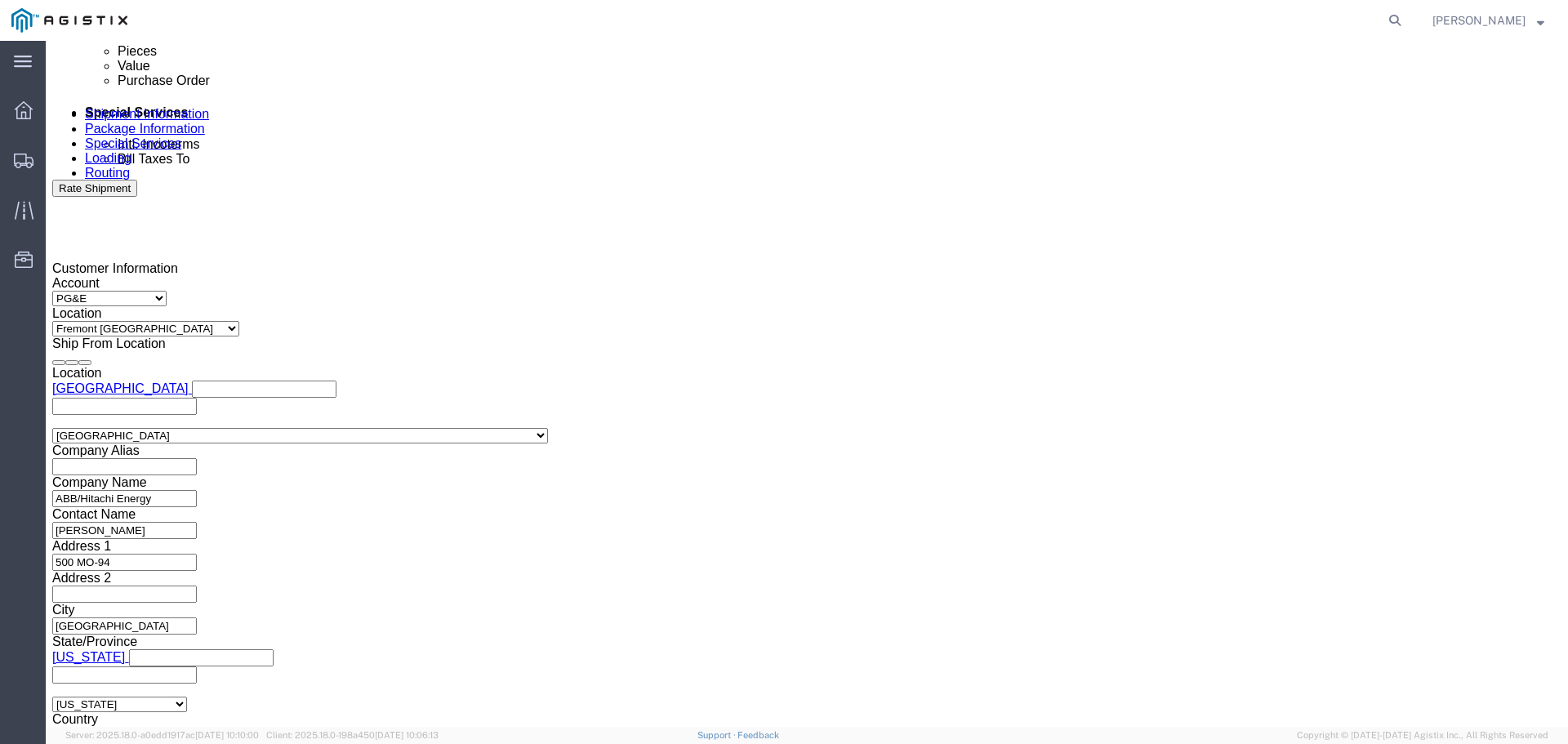
click div
click button "Apply"
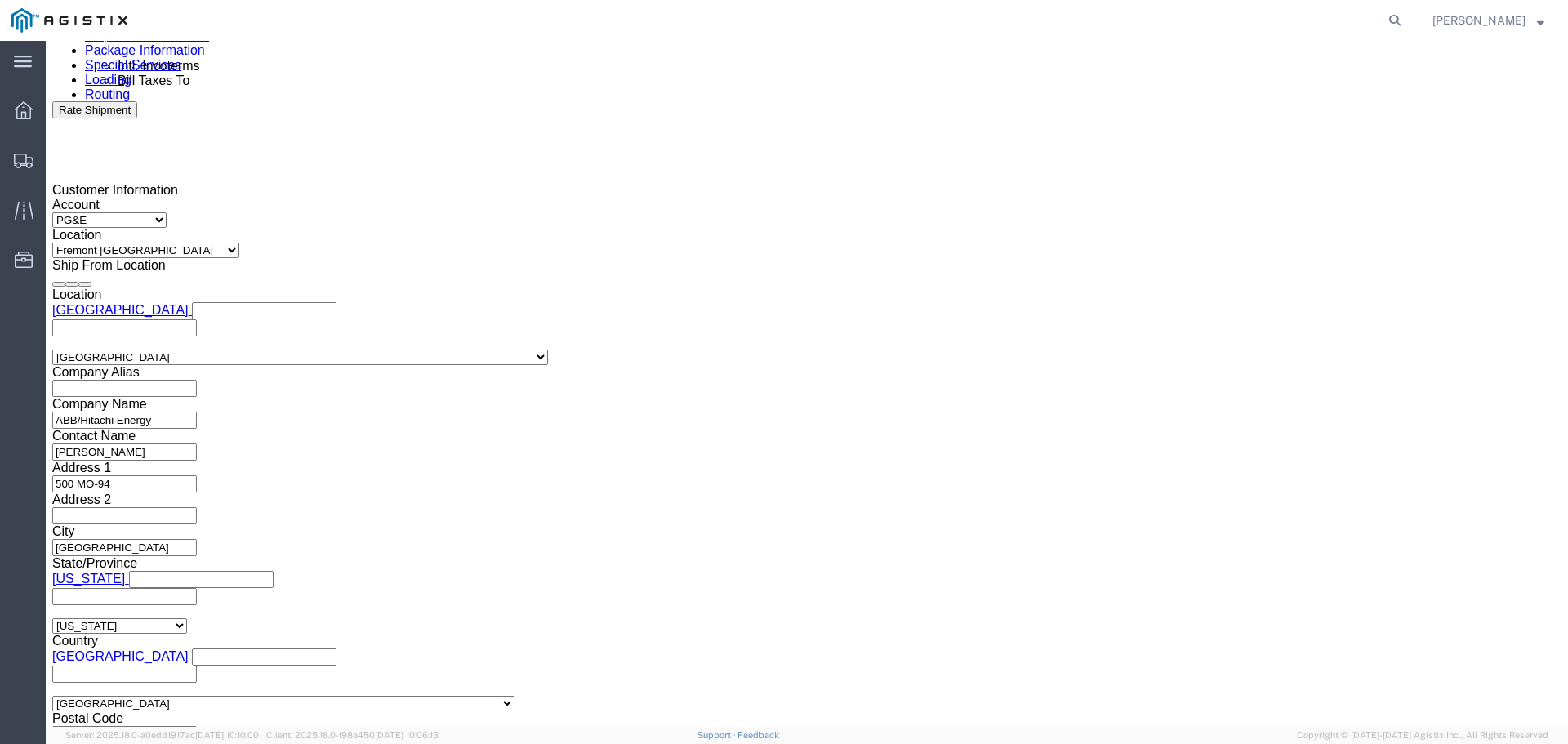
scroll to position [1109, 0]
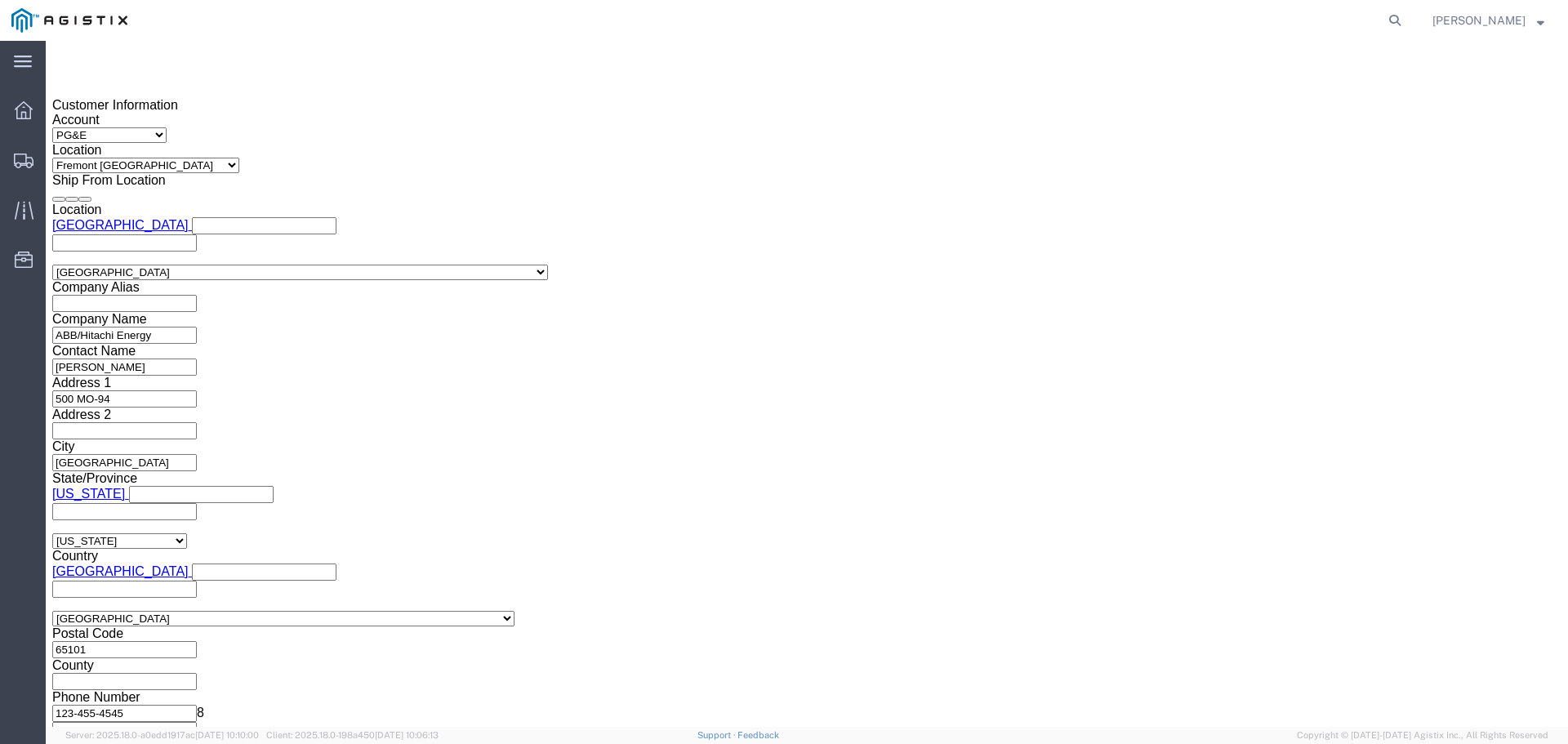
click select "Select Account Type Activity ID Airline Appointment Number ASN Batch Request # …"
select select "BOL"
click select "Select Account Type Activity ID Airline Appointment Number ASN Batch Request # …"
click input "text"
type input "JC000279E"
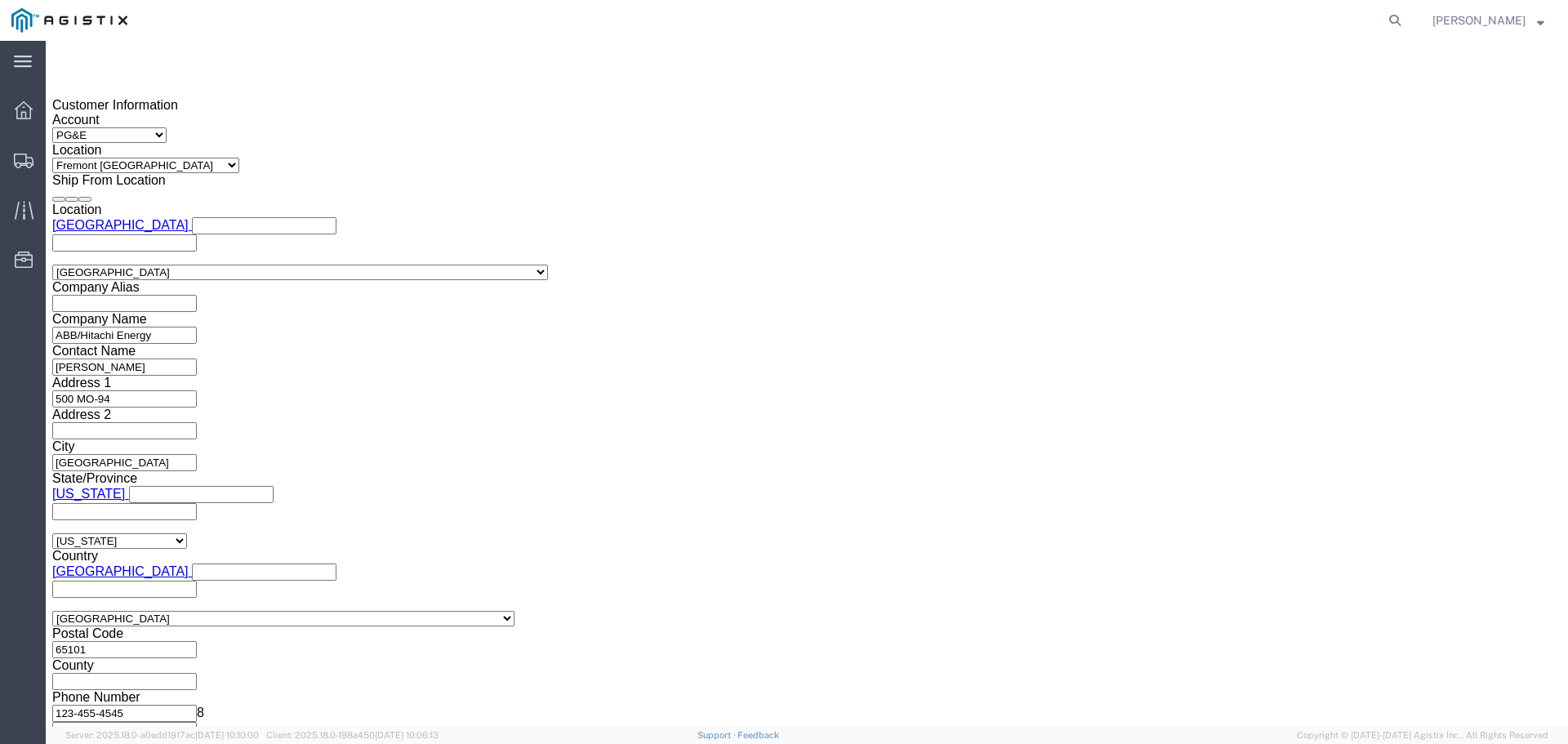
click input "text"
paste input "3501398919"
type input "3501398919"
click div "Shipping Mode (Optional)"
click button "Continue"
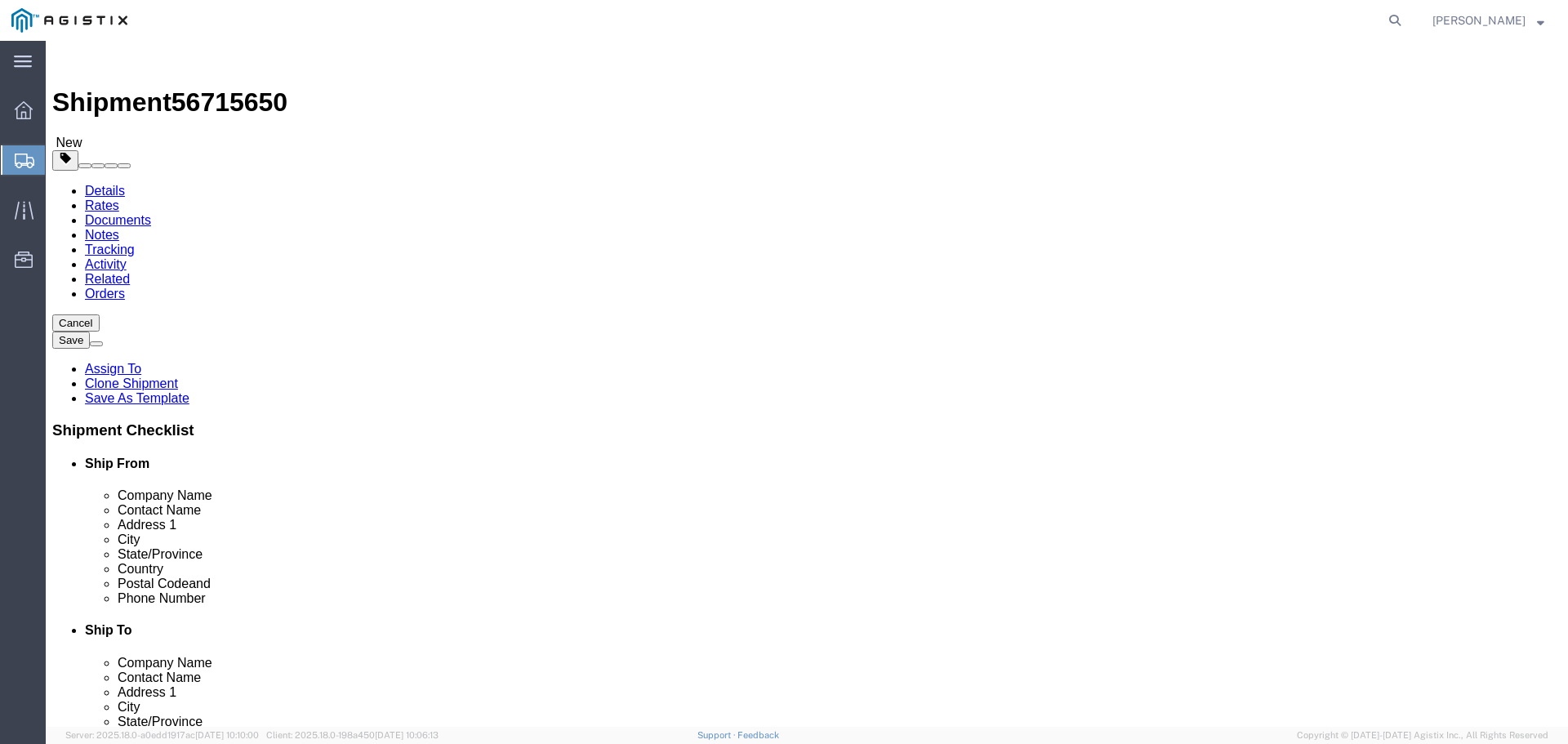
click input "text"
type input "1"
type input "7"
type input "534"
type input "72"
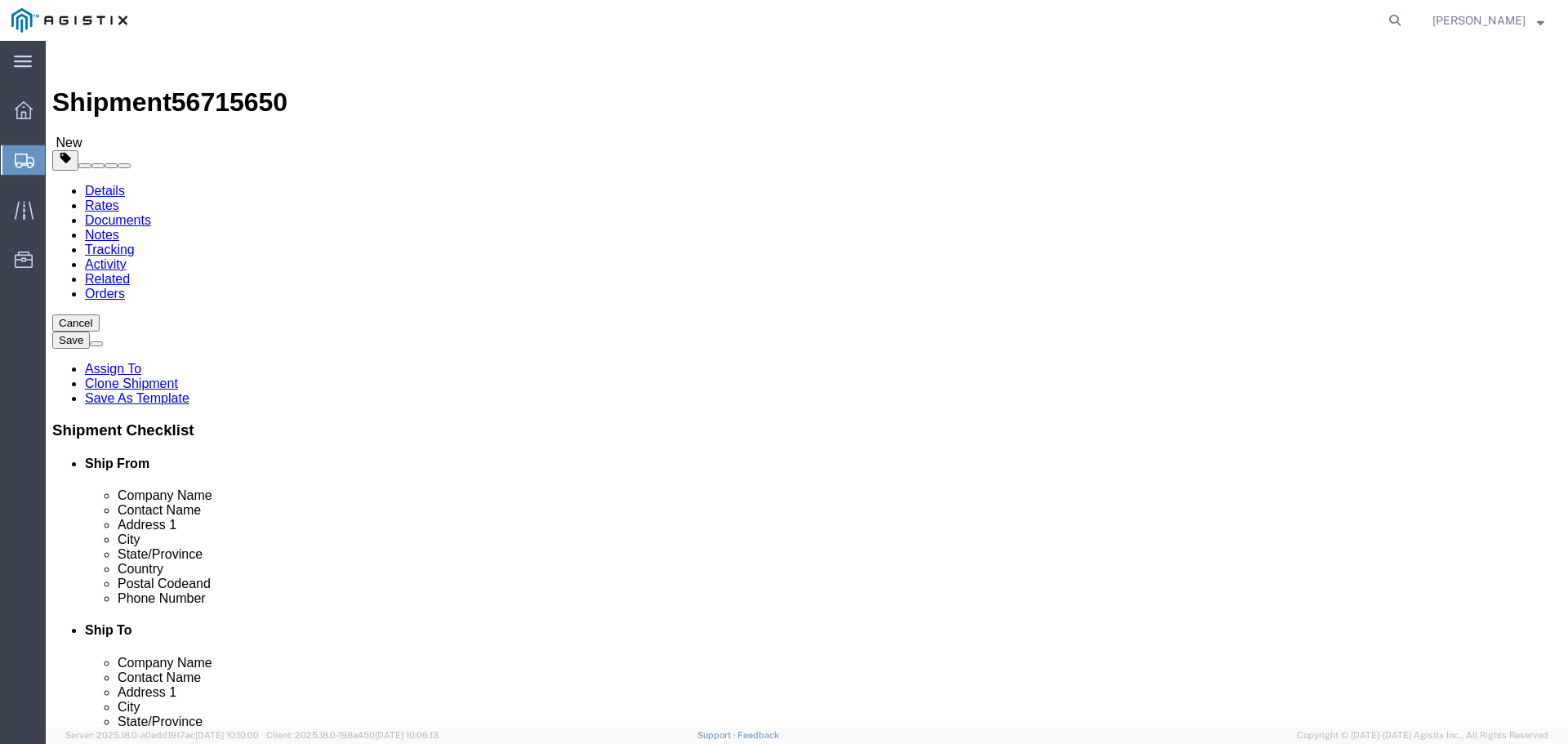
type input "72"
type input "34060"
click dd "0.00 Each"
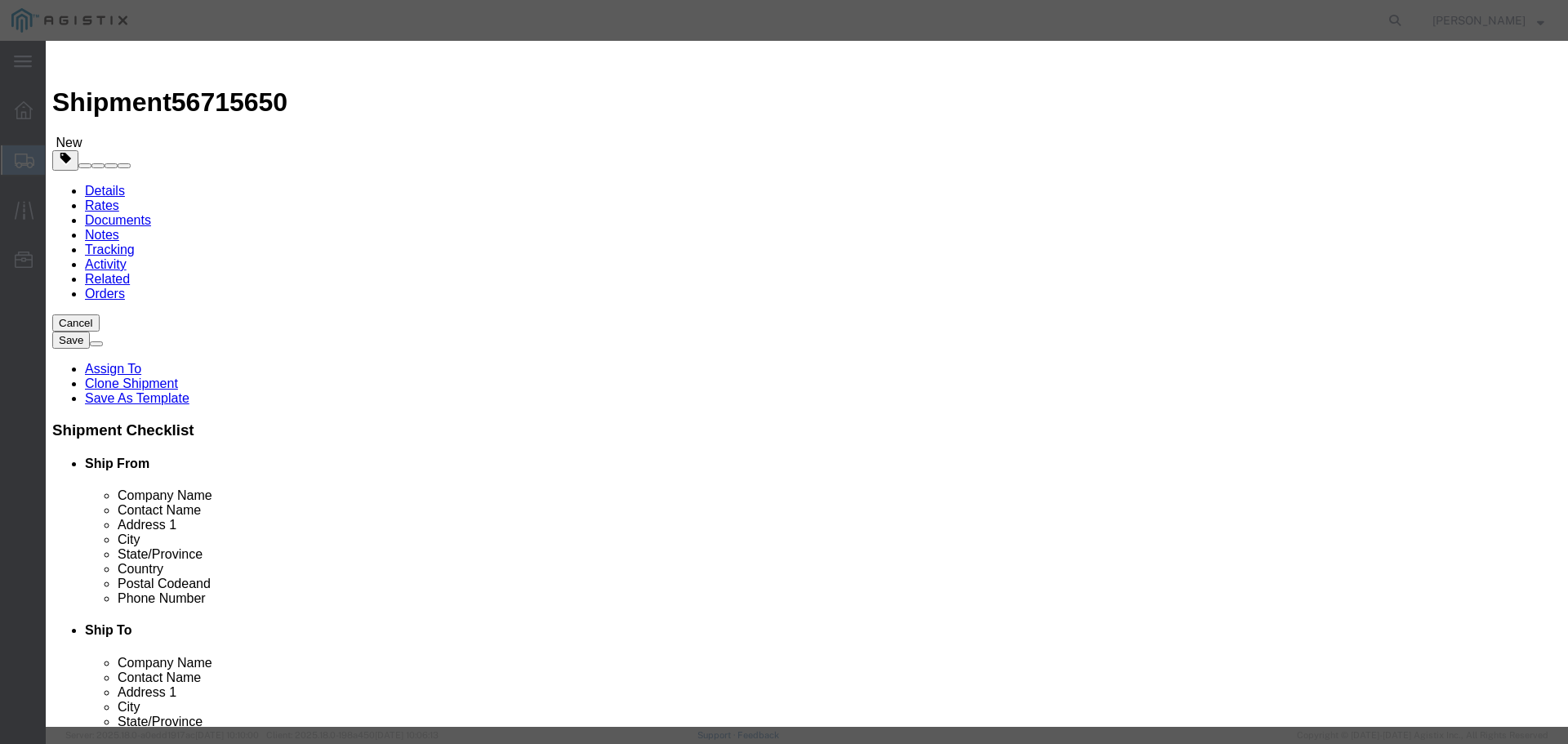
drag, startPoint x: 520, startPoint y: 159, endPoint x: 395, endPoint y: 150, distance: 125.3
click div "Pieces 0.00 Select Bag Barrels 100Board Feet Bottle Box Blister Pack Carats Can…"
type input "7"
click button "Save & Close"
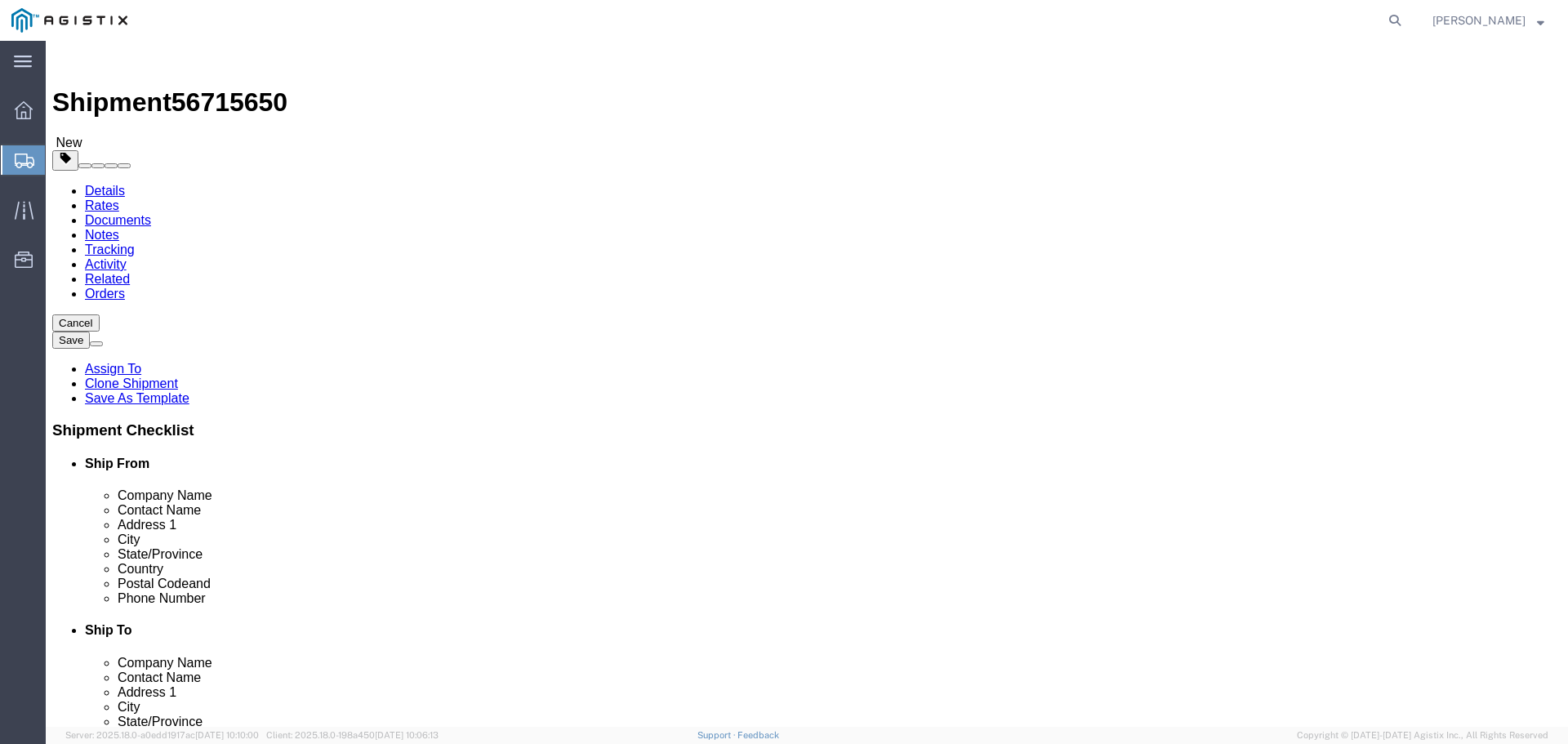
click button "Continue"
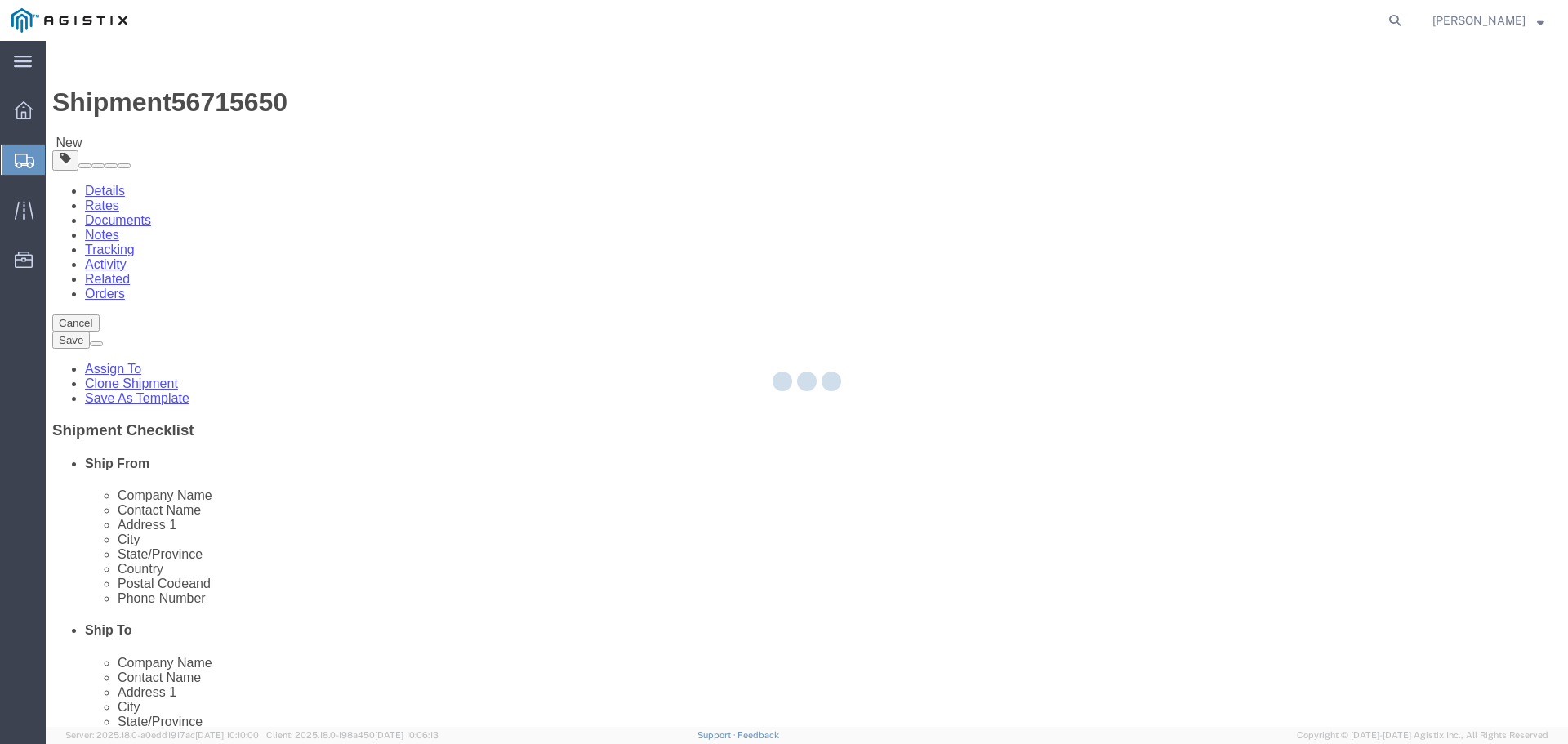
select select
select select "COSTCENTER"
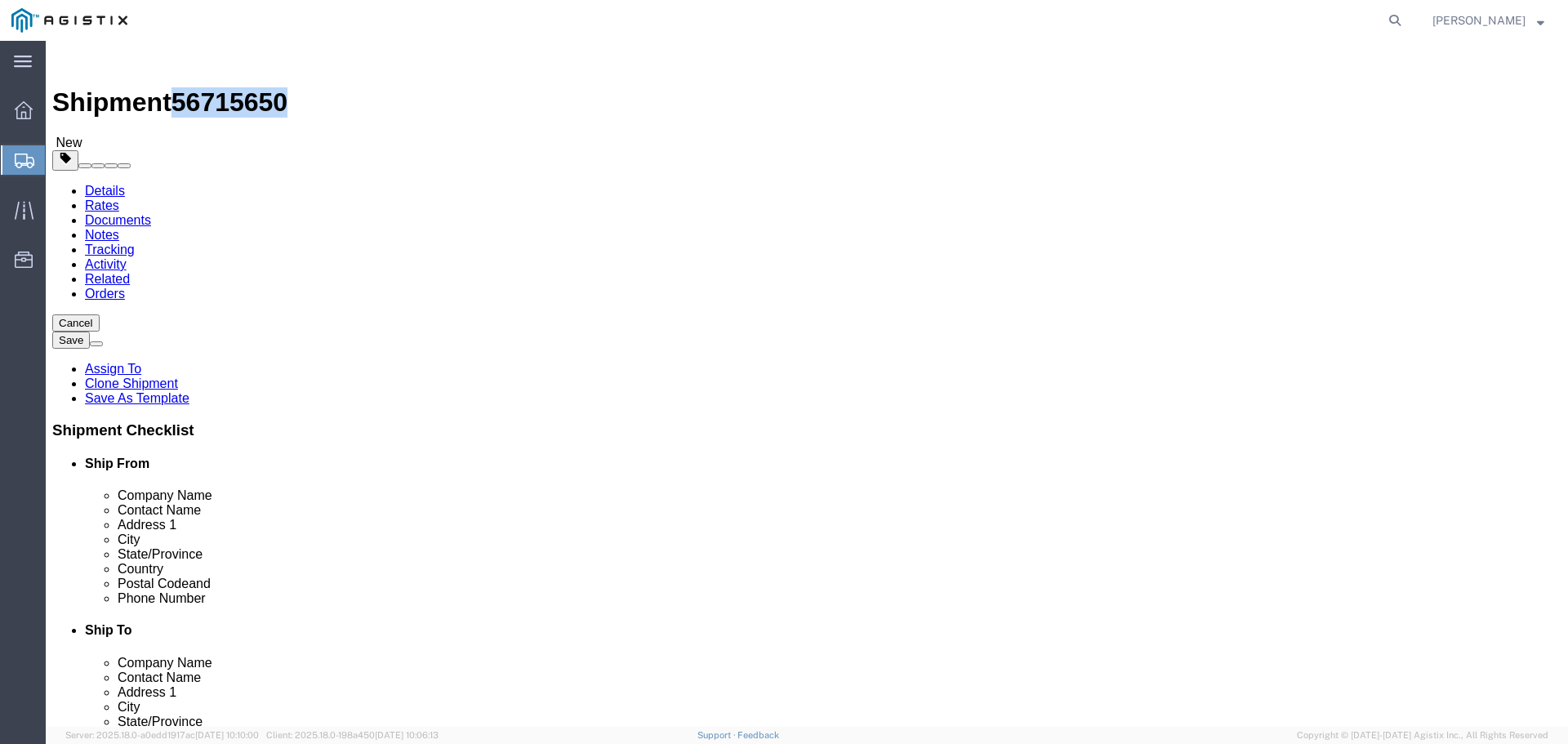
drag, startPoint x: 225, startPoint y: 20, endPoint x: 135, endPoint y: 20, distance: 90.0
click div "Shipment 56715650 New"
copy span "56715650"
click link "Documents"
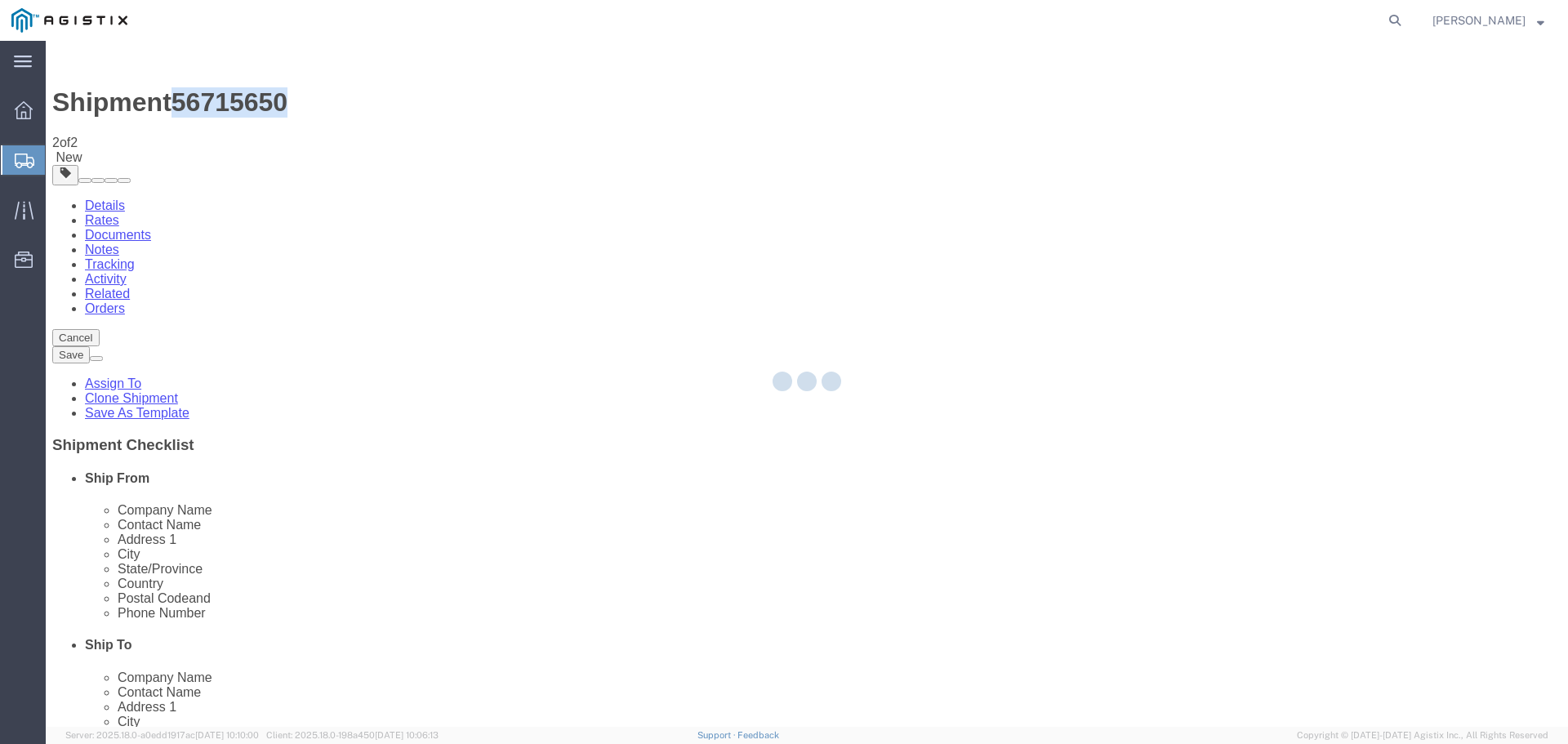
select select "54011"
select select "19740"
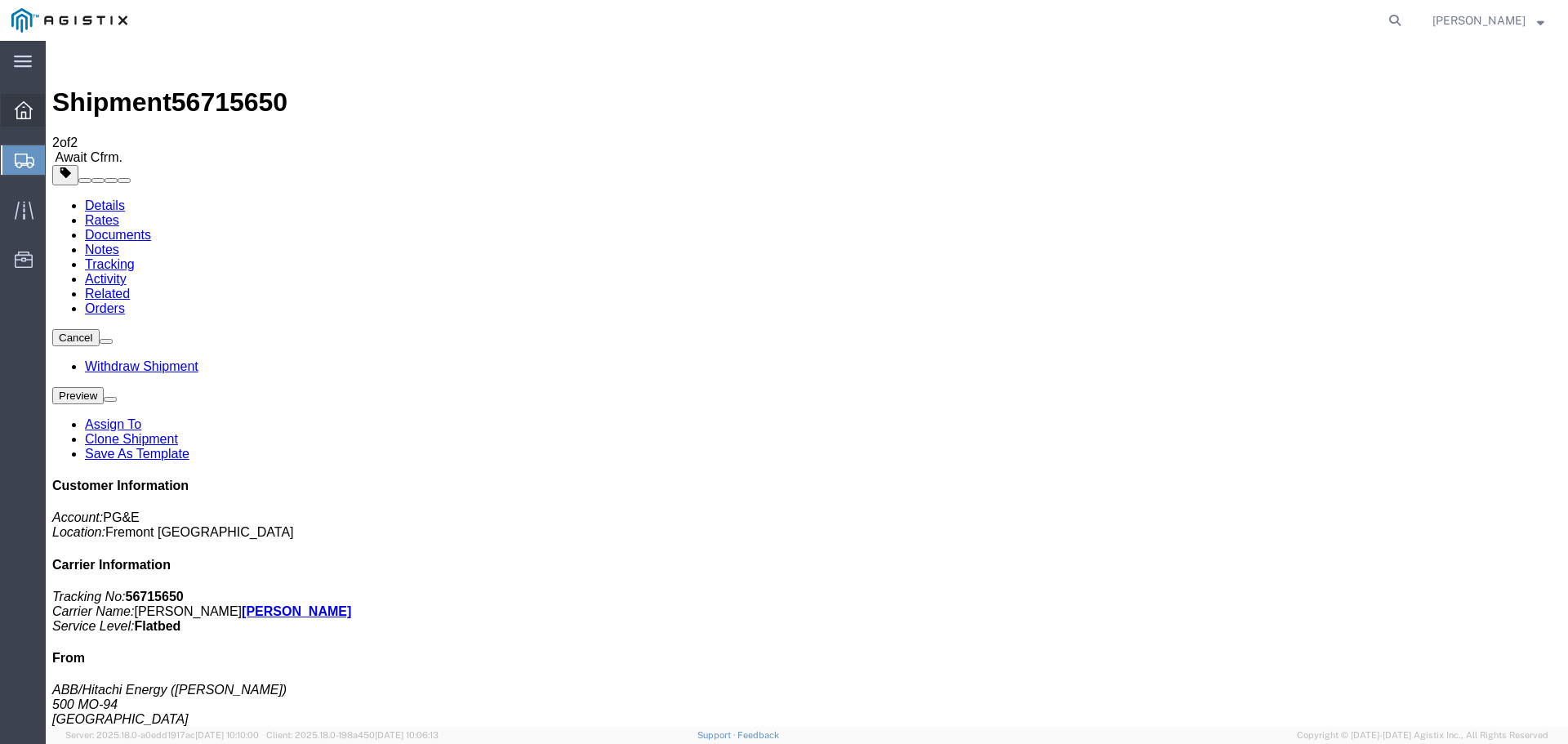
click at [57, 114] on span "Overview" at bounding box center [51, 110] width 12 height 33
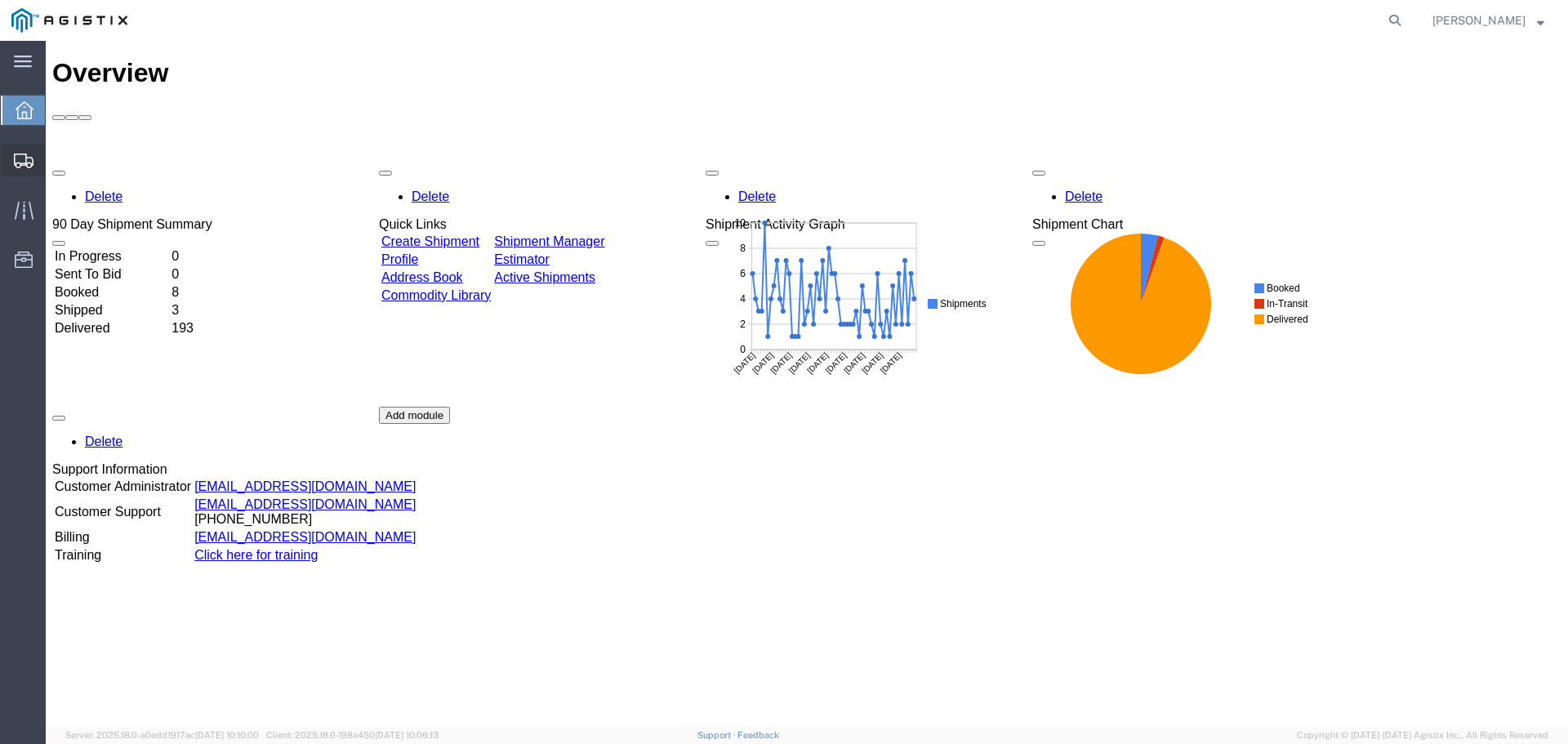
click at [0, 0] on span "Shipment Manager" at bounding box center [0, 0] width 0 height 0
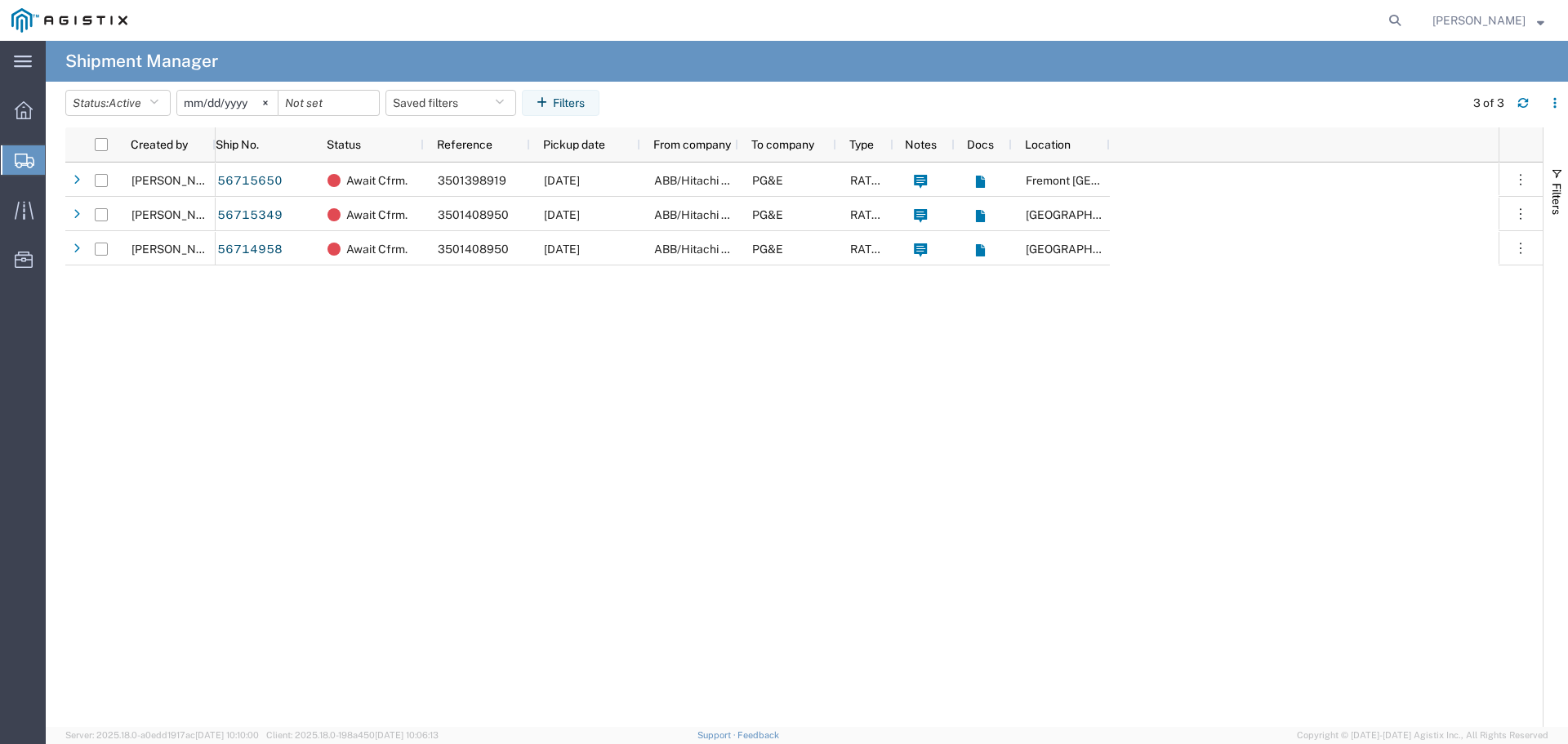
click at [0, 0] on span "Create from Template" at bounding box center [0, 0] width 0 height 0
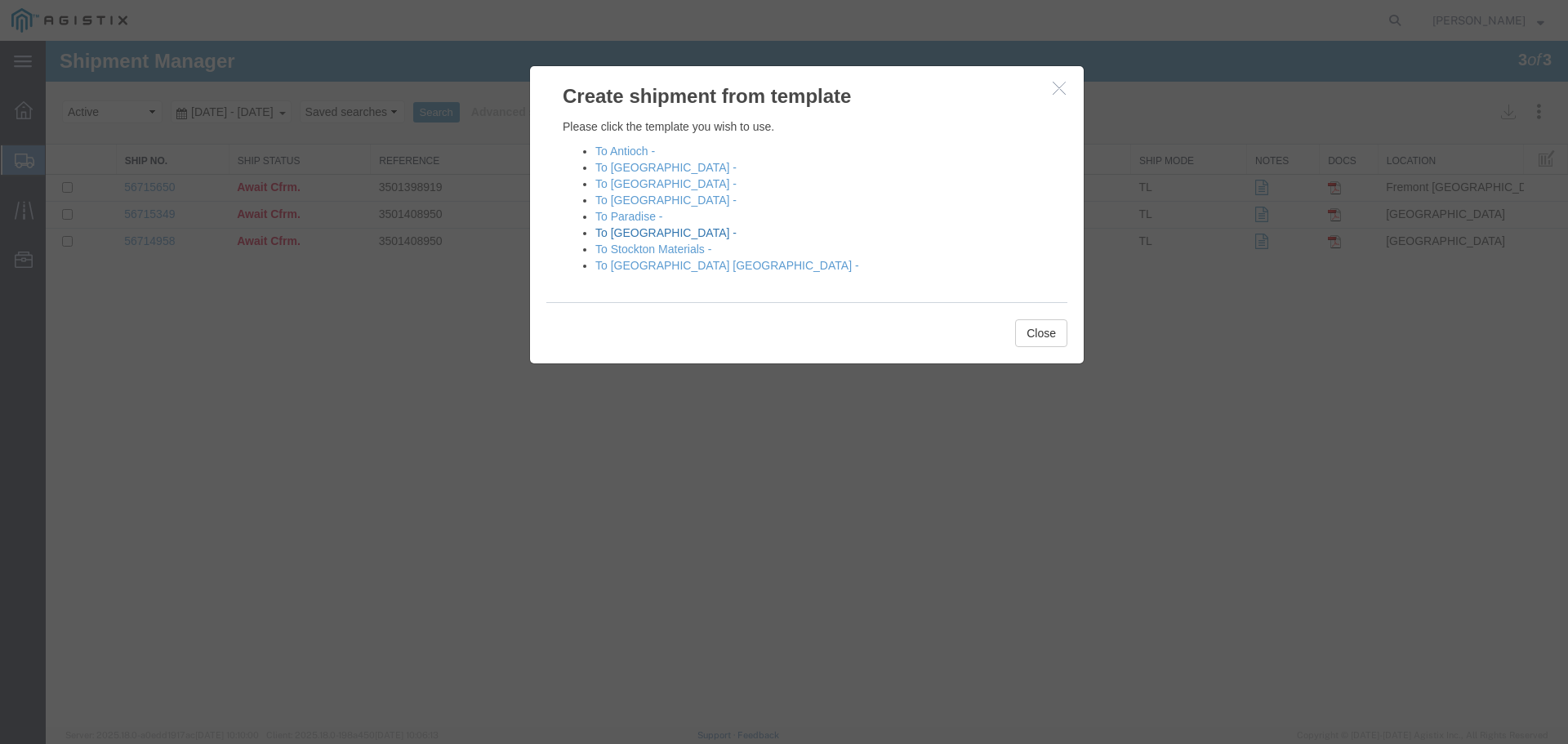
click at [641, 233] on link "To [GEOGRAPHIC_DATA] -" at bounding box center [666, 233] width 141 height 13
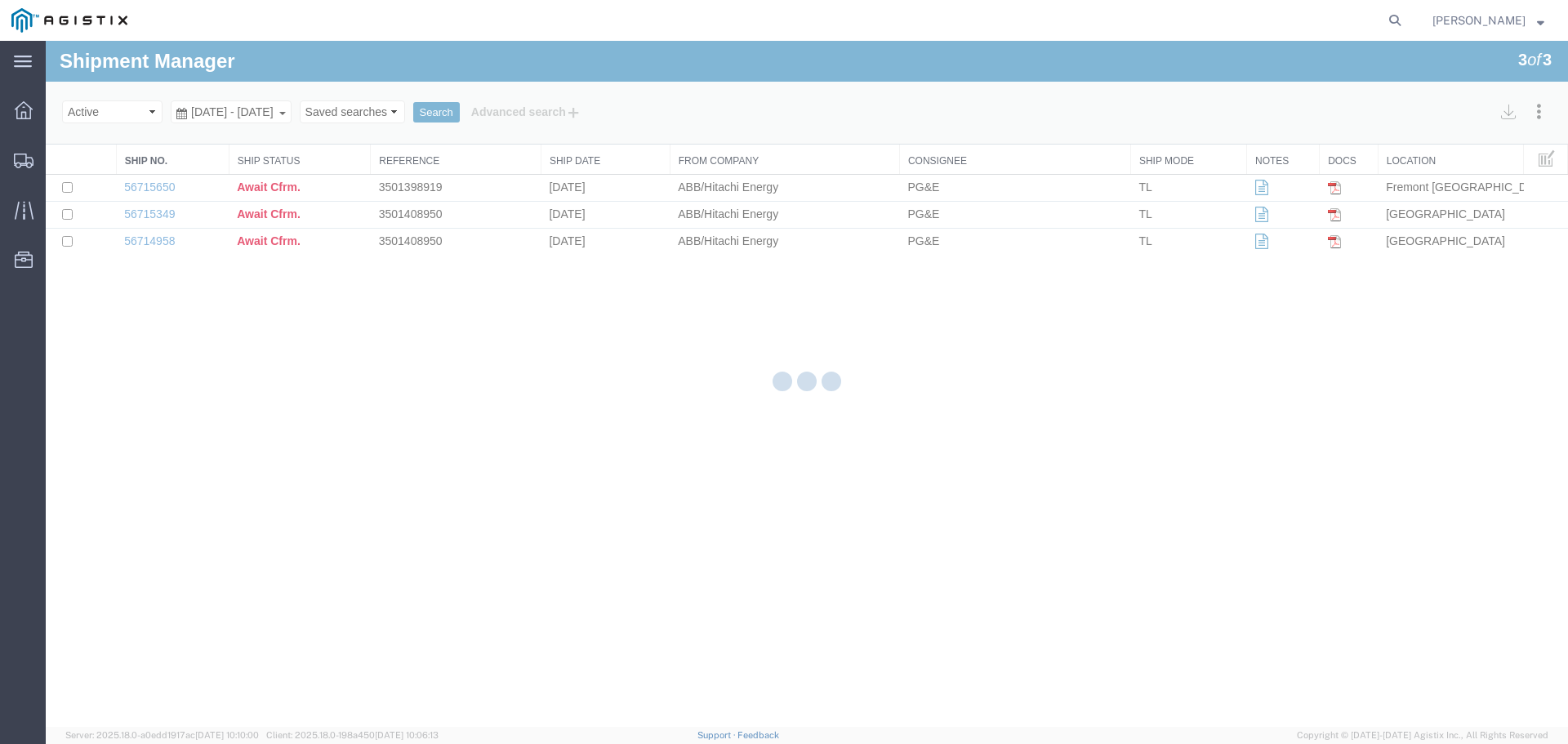
select select "PURCHORD"
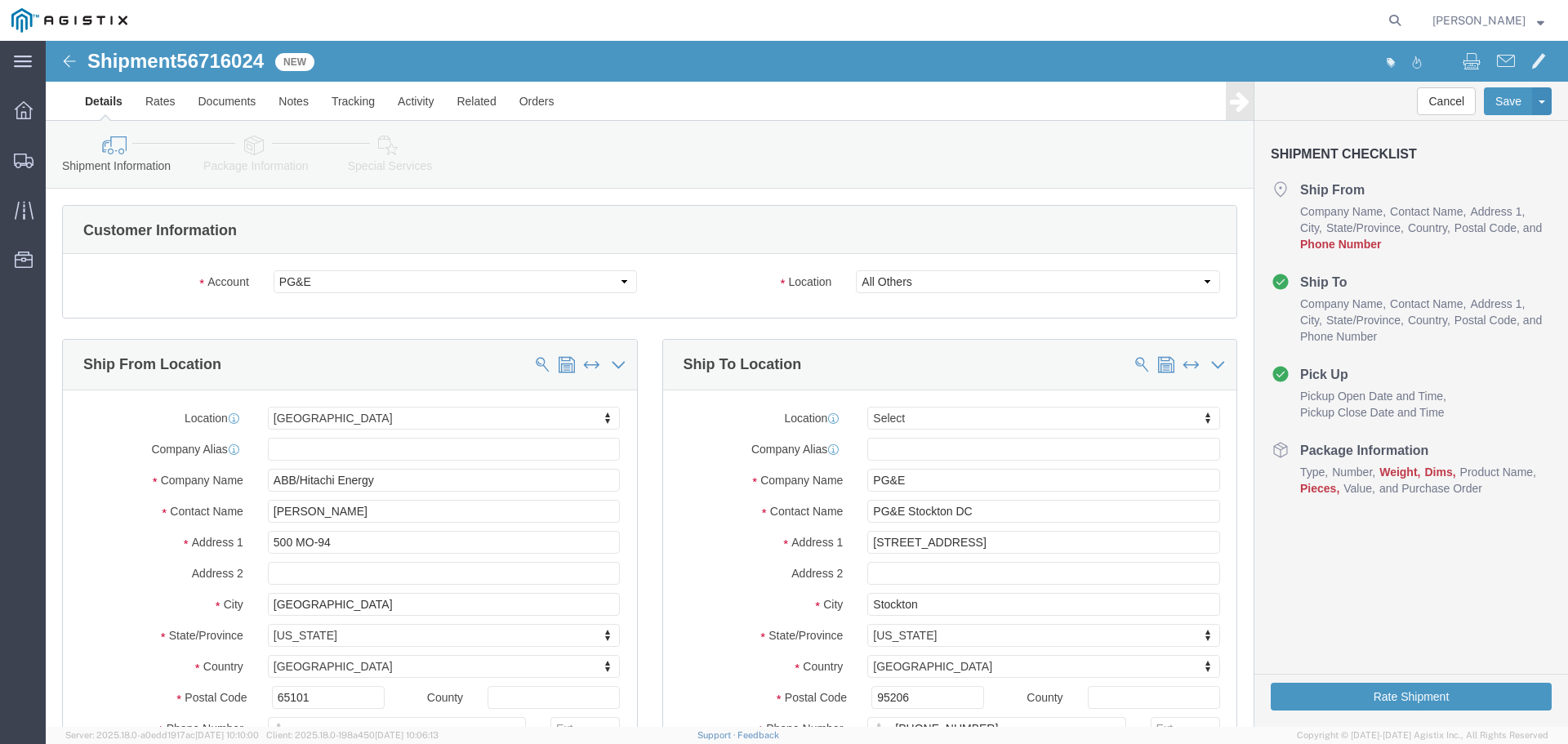
select select
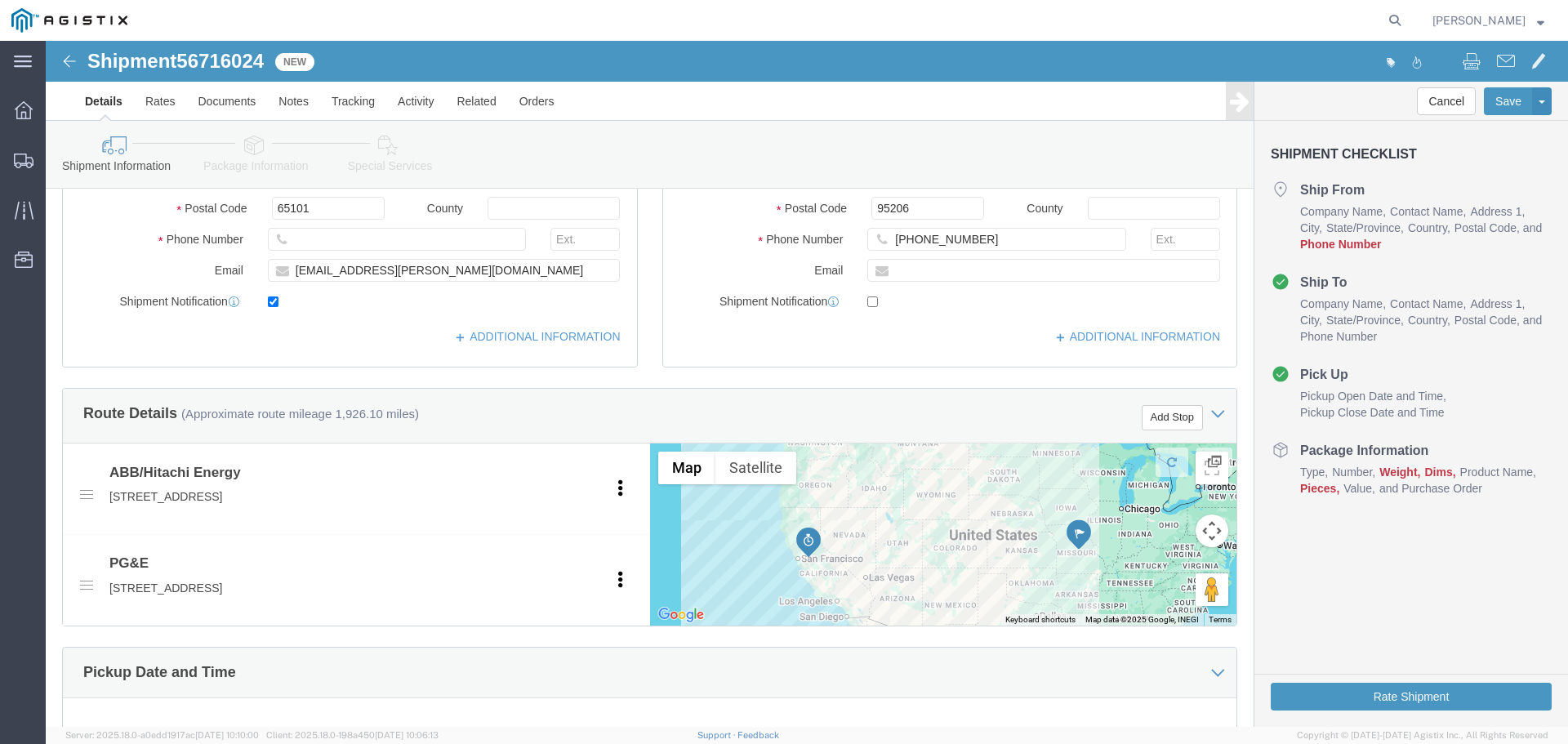
scroll to position [490, 0]
click button "Add Stop"
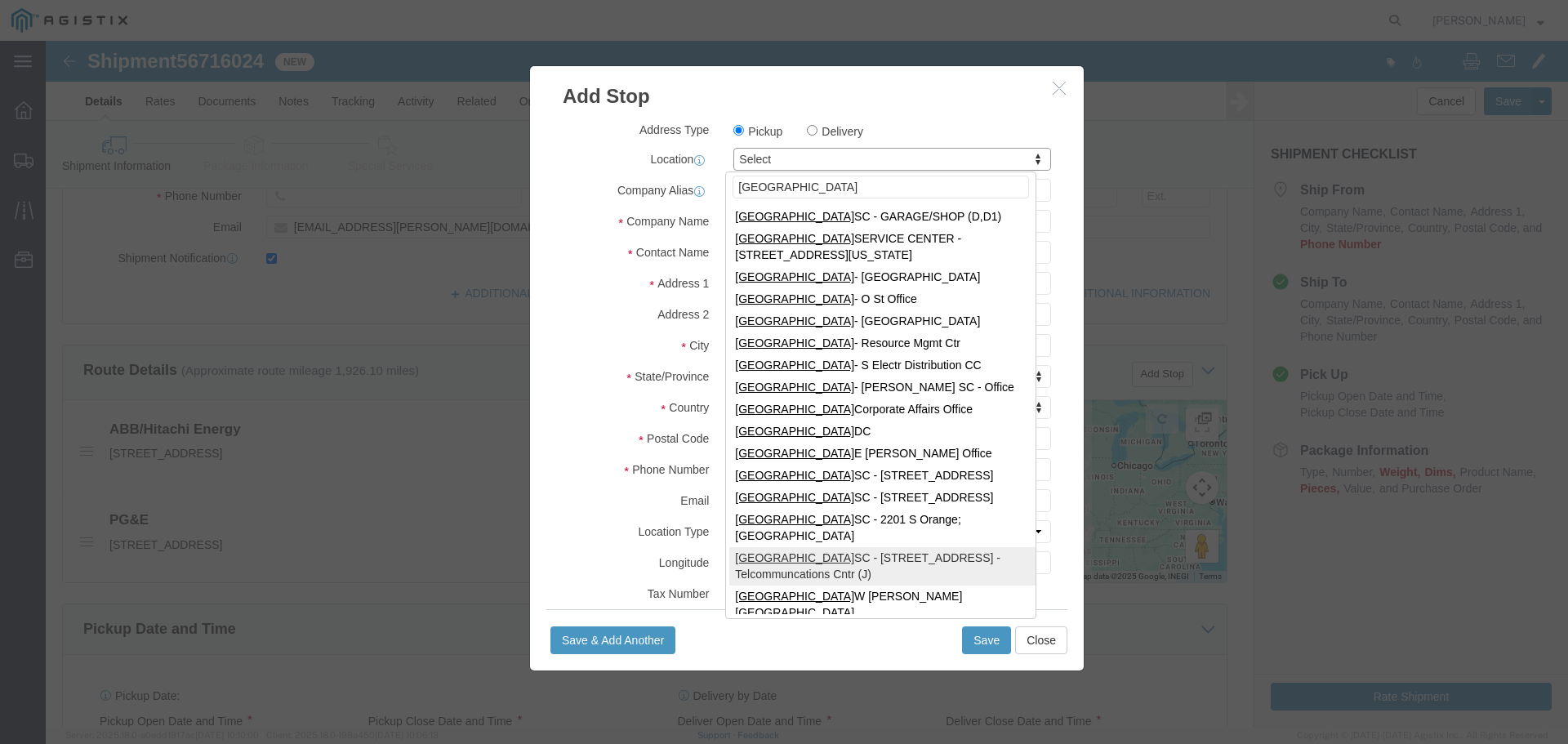
scroll to position [571, 0]
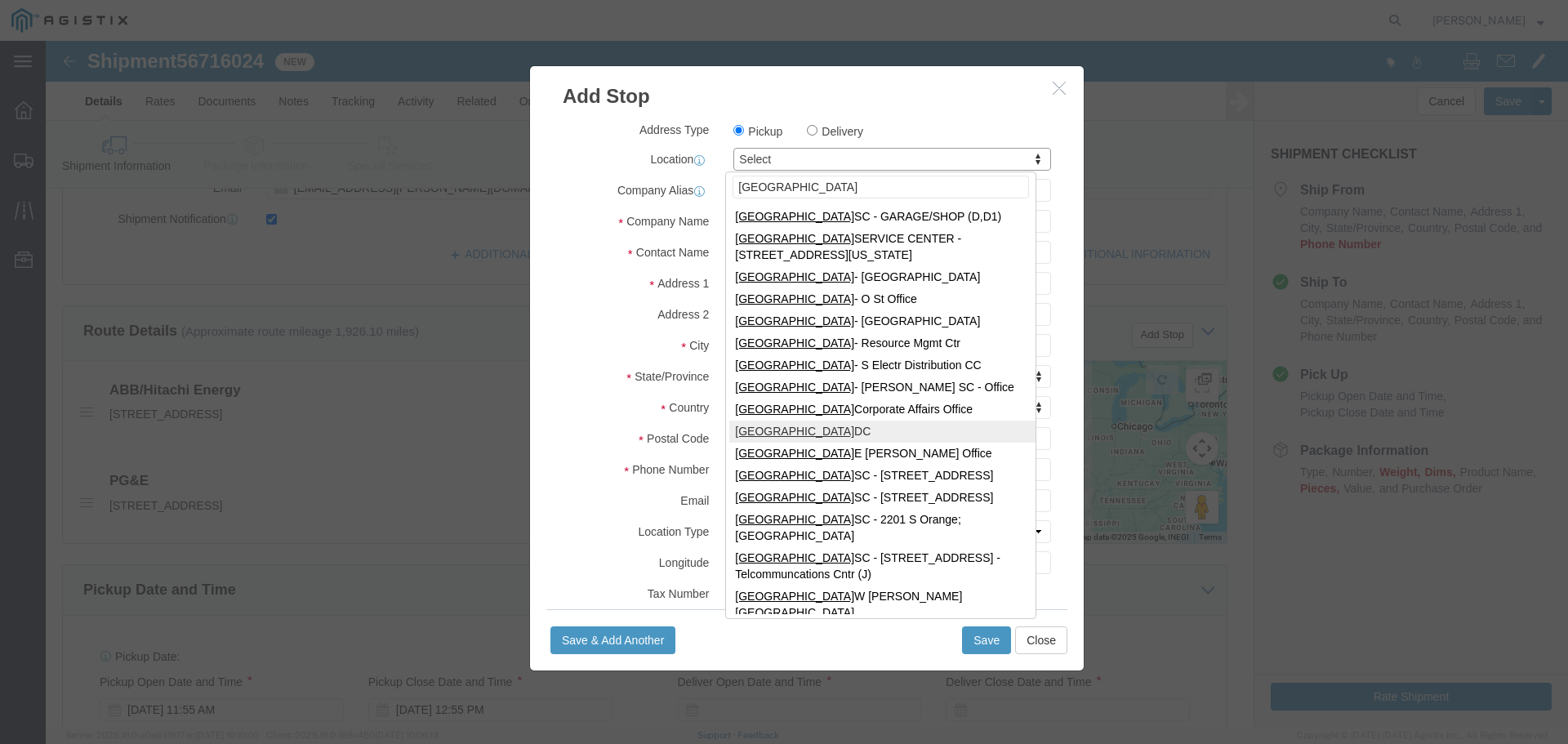
type input "[GEOGRAPHIC_DATA]"
select select "19745"
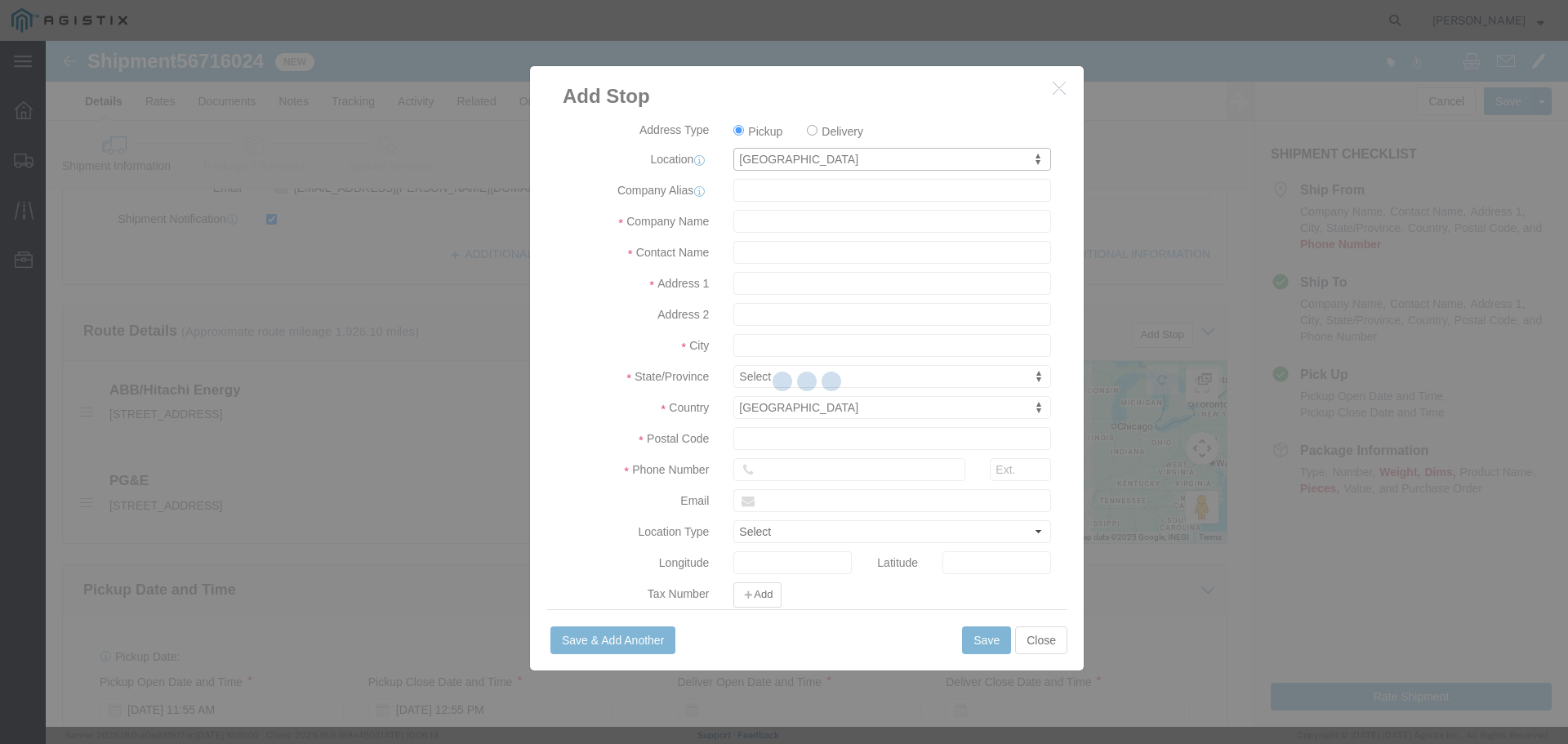
type input "PG&E"
type input "[STREET_ADDRESS]"
type input "[GEOGRAPHIC_DATA]"
type input "93725"
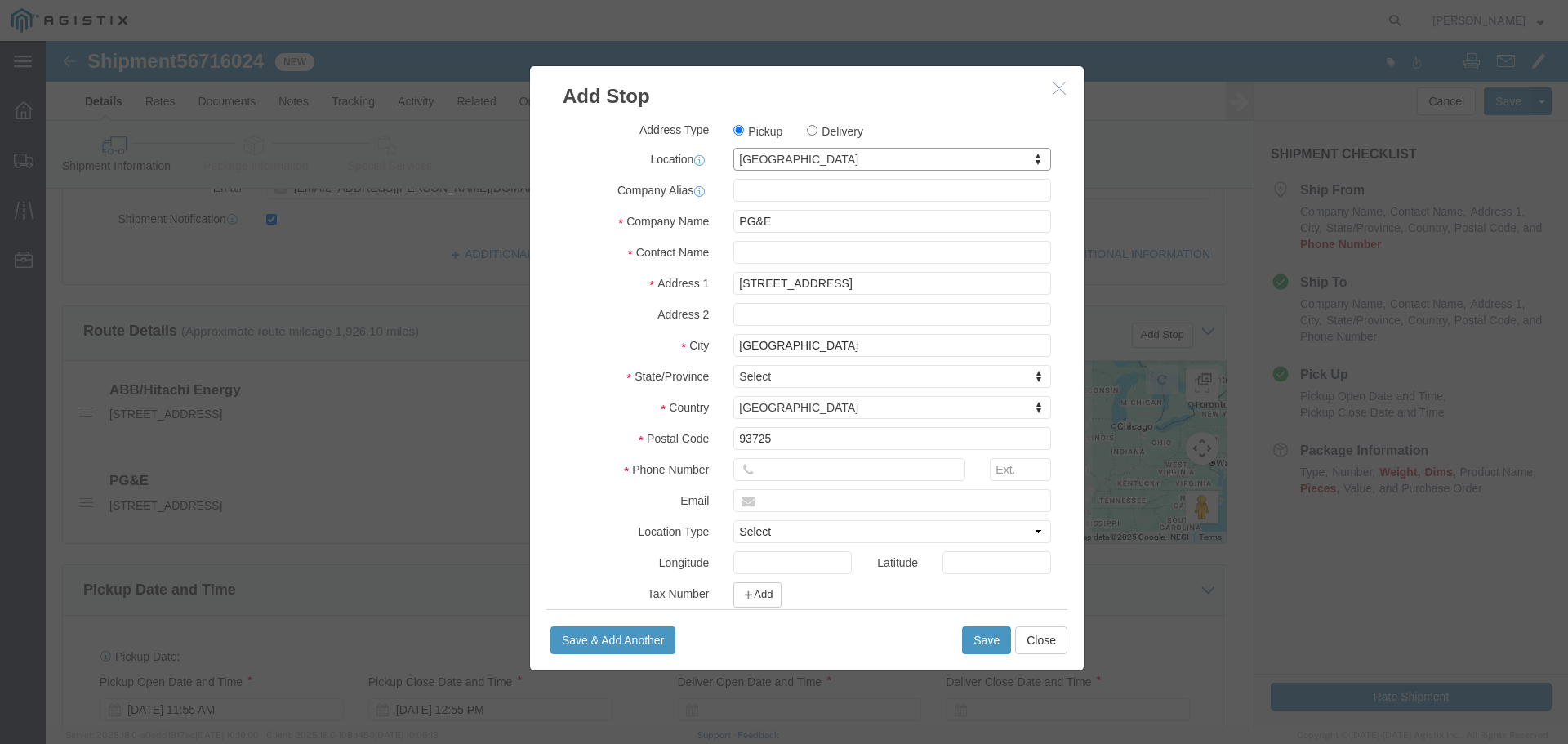
select select "CA"
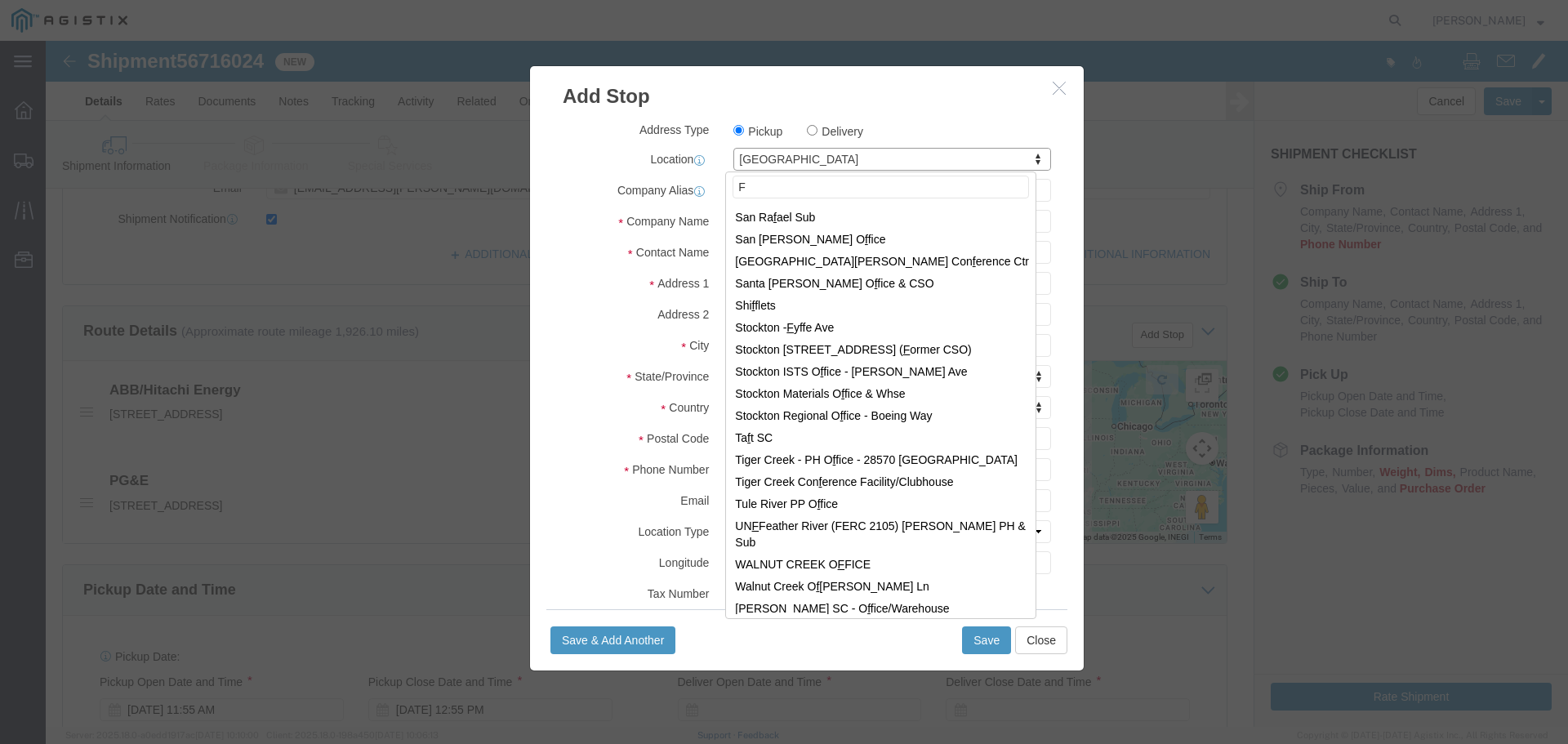
scroll to position [0, 0]
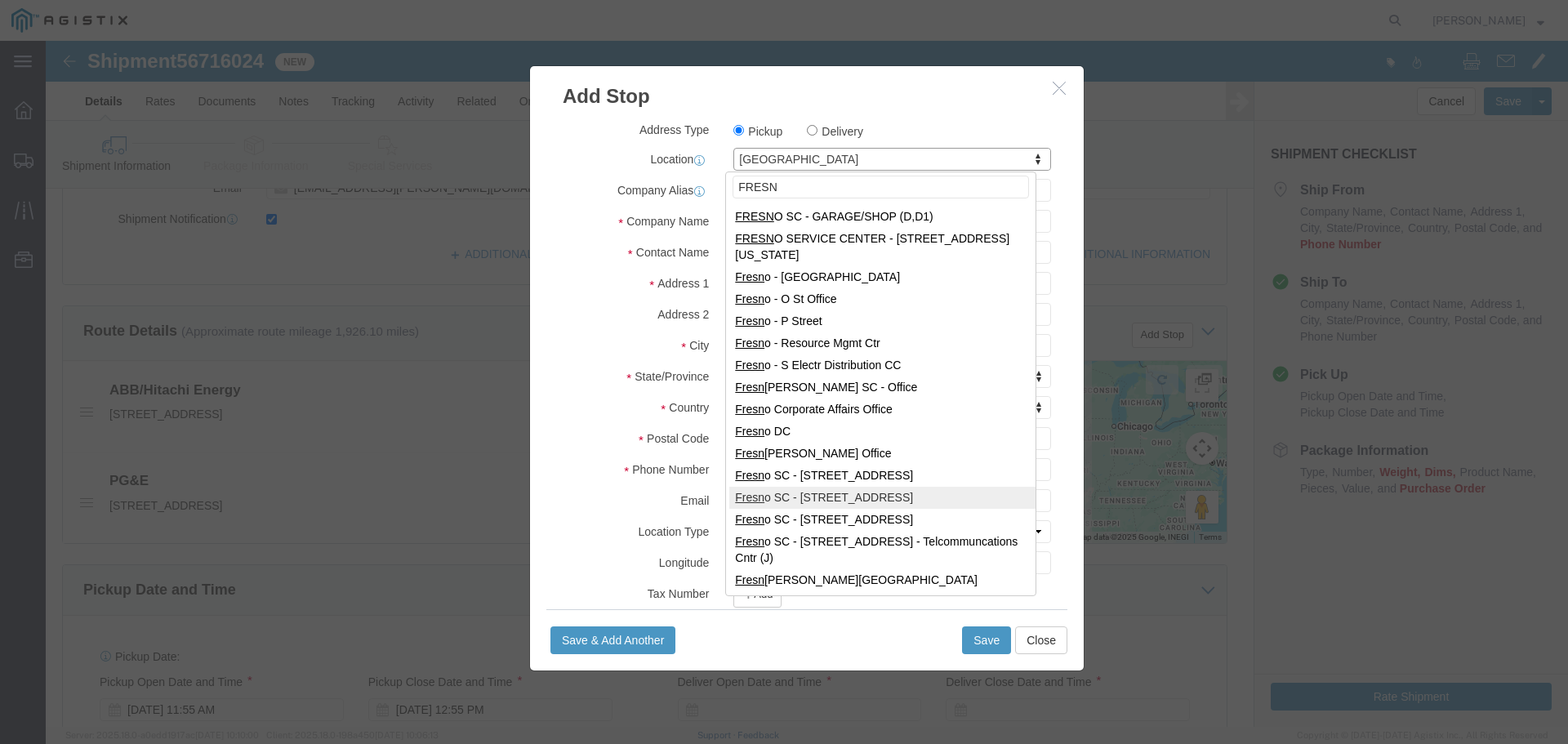
type input "FRESN"
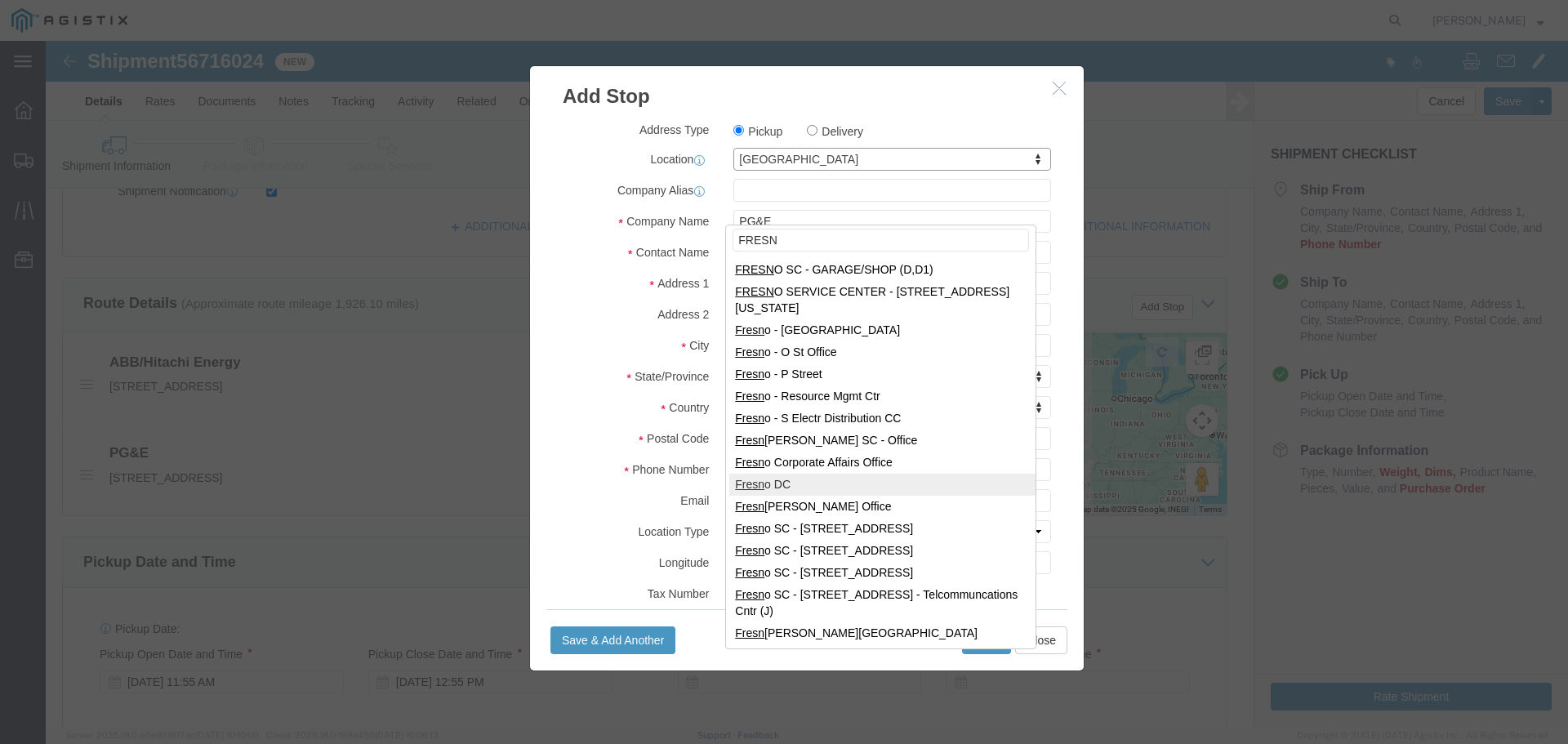
scroll to position [571, 0]
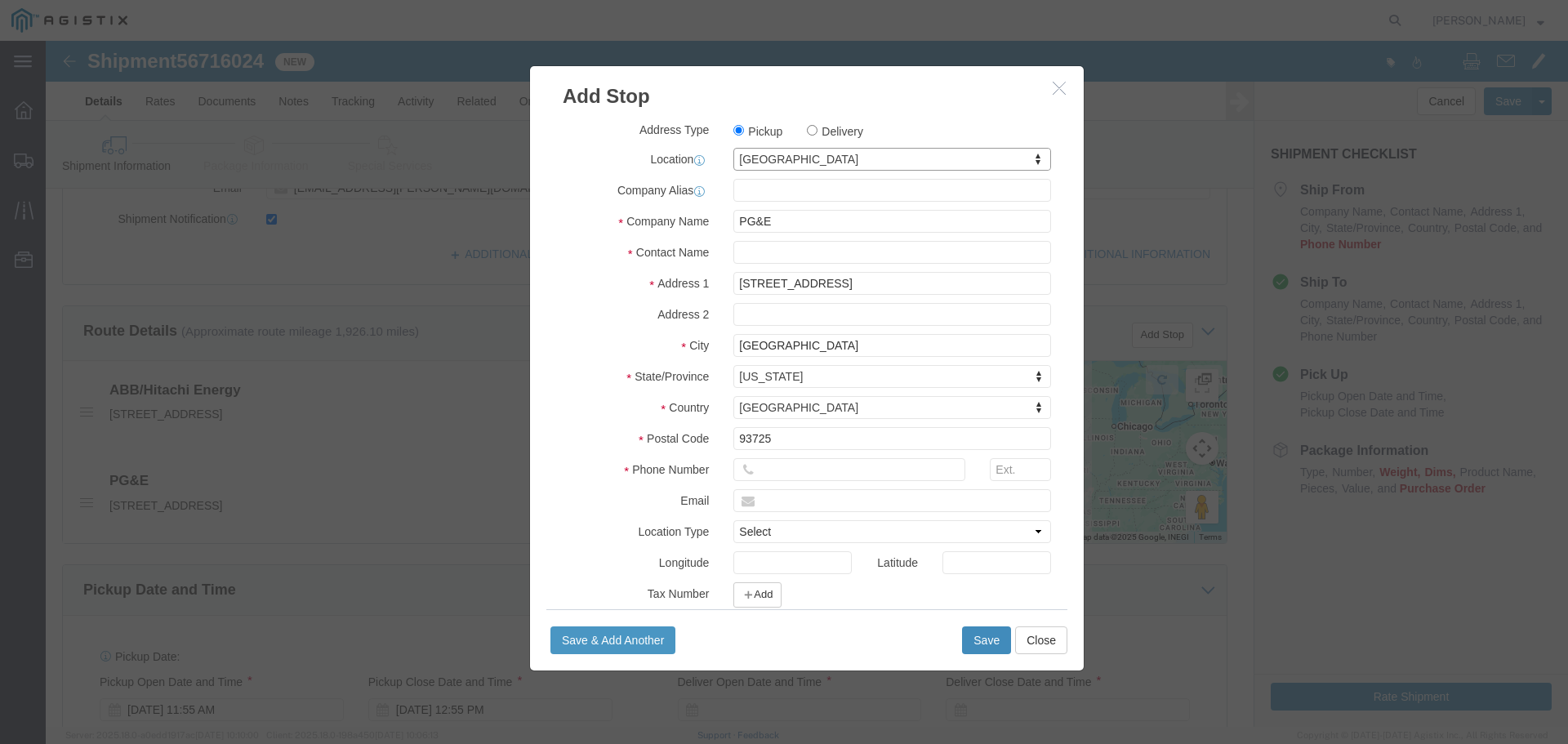
click button "Save"
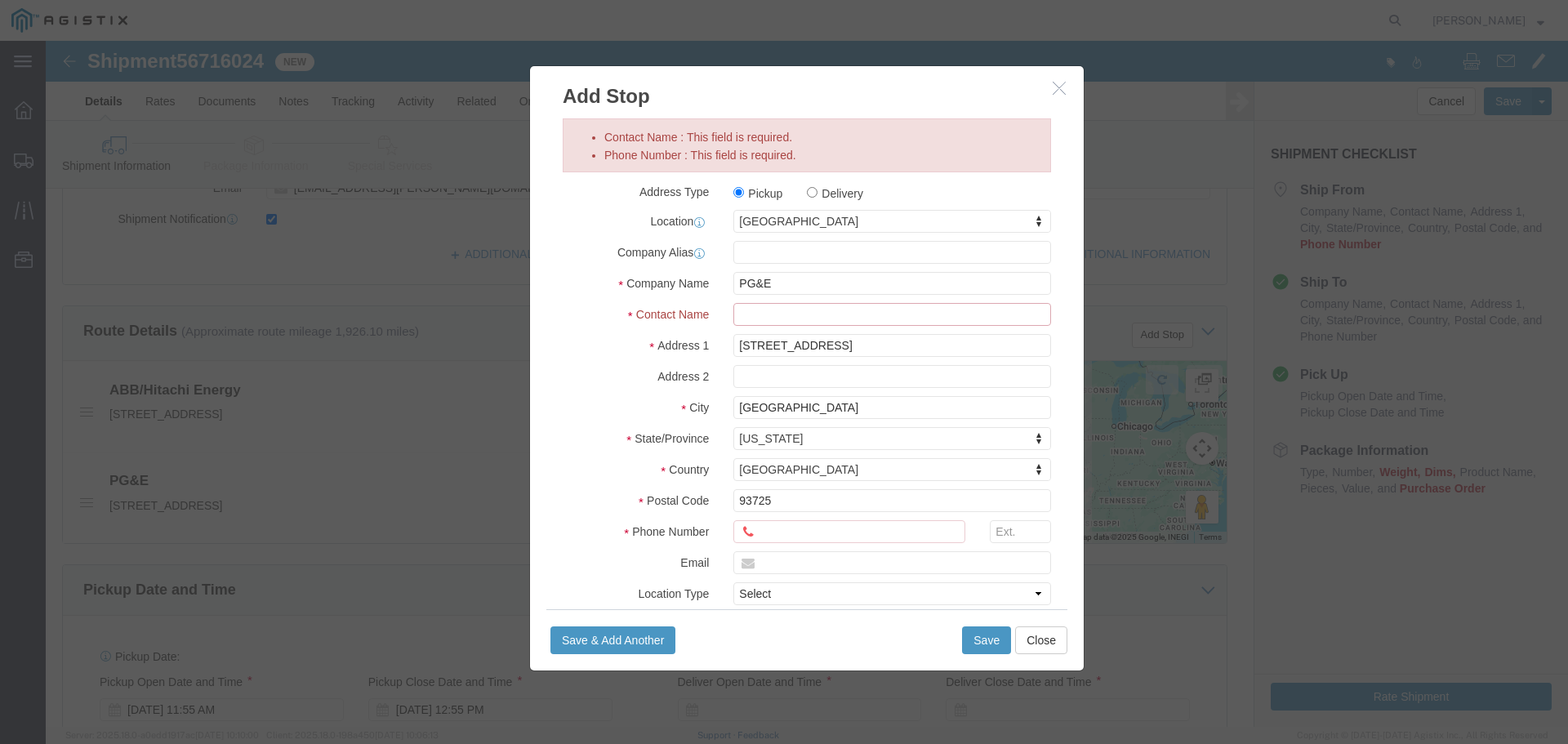
click input "Contact Name : This field is required."
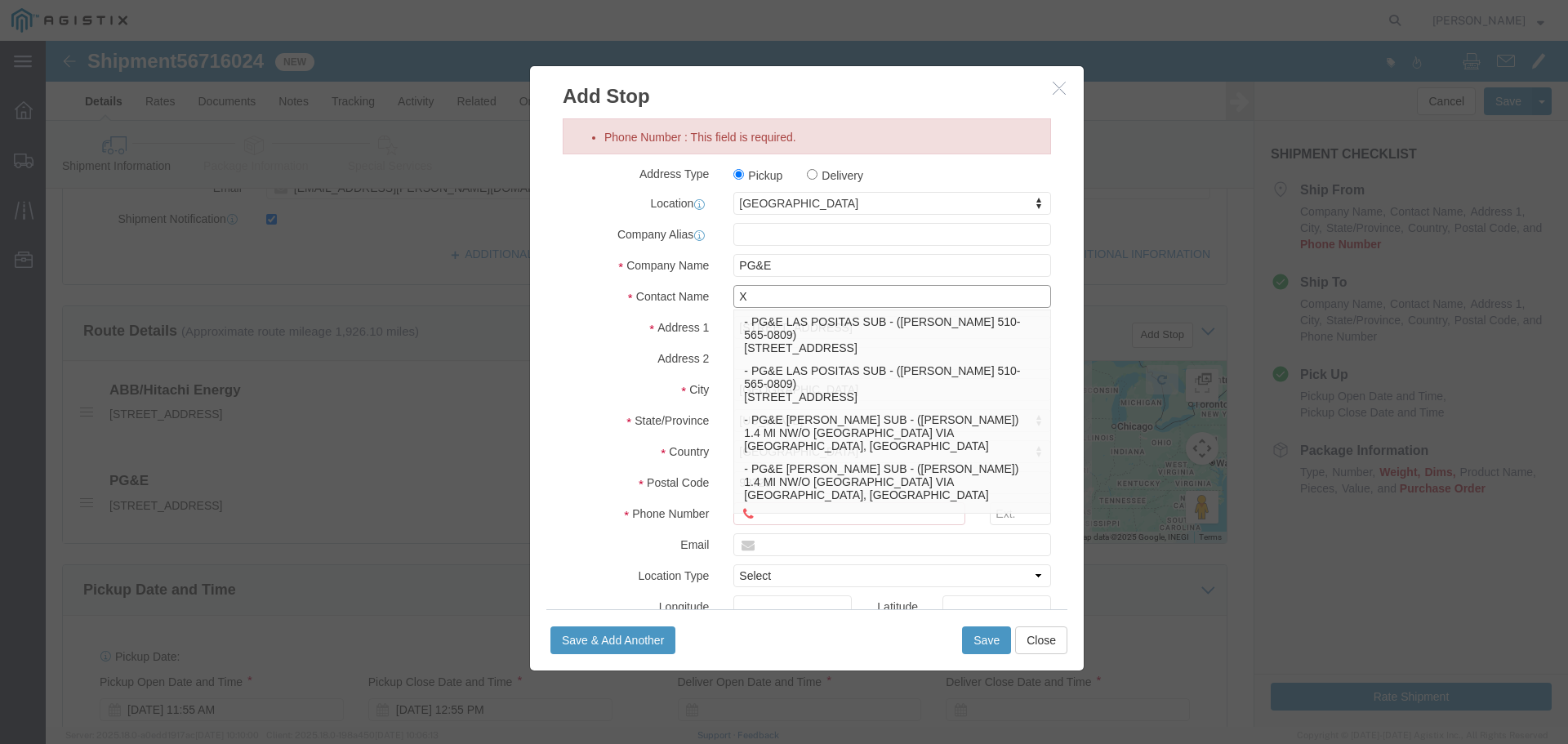
type input "X"
click input "Phone Number : This field is required."
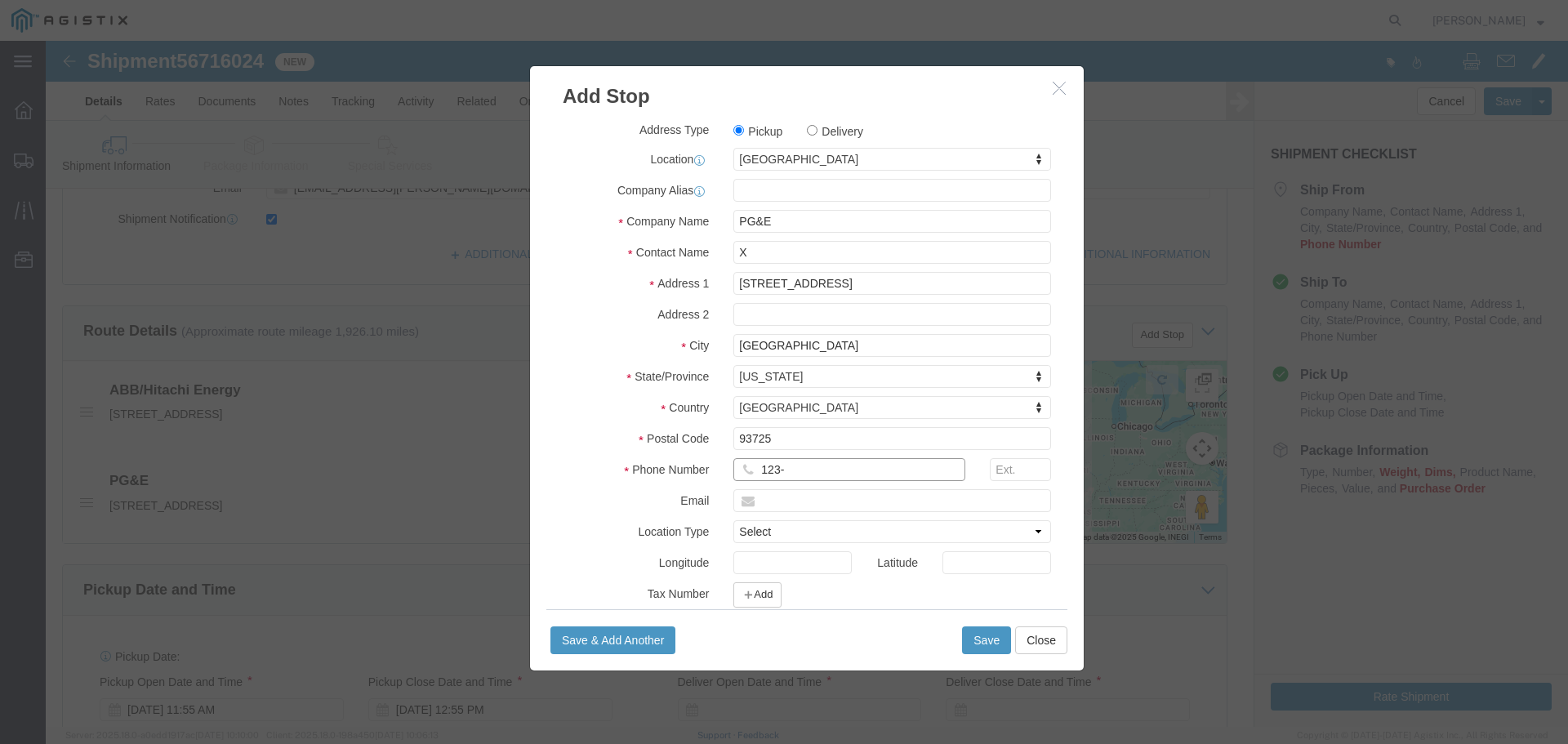
type input "123-455-4545"
click button "Save"
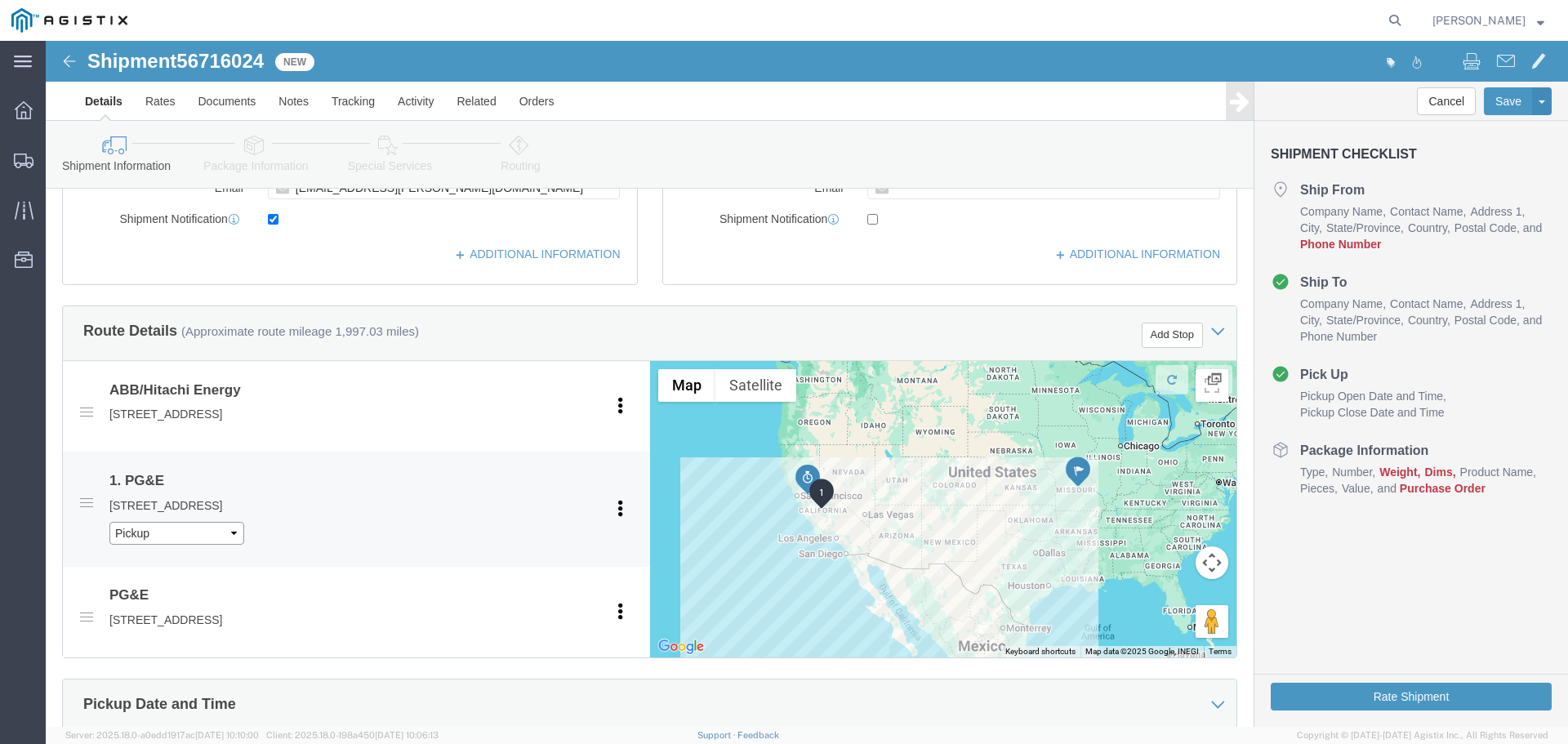
click select "Pickup Delivery"
select select "D"
click select "Pickup Delivery"
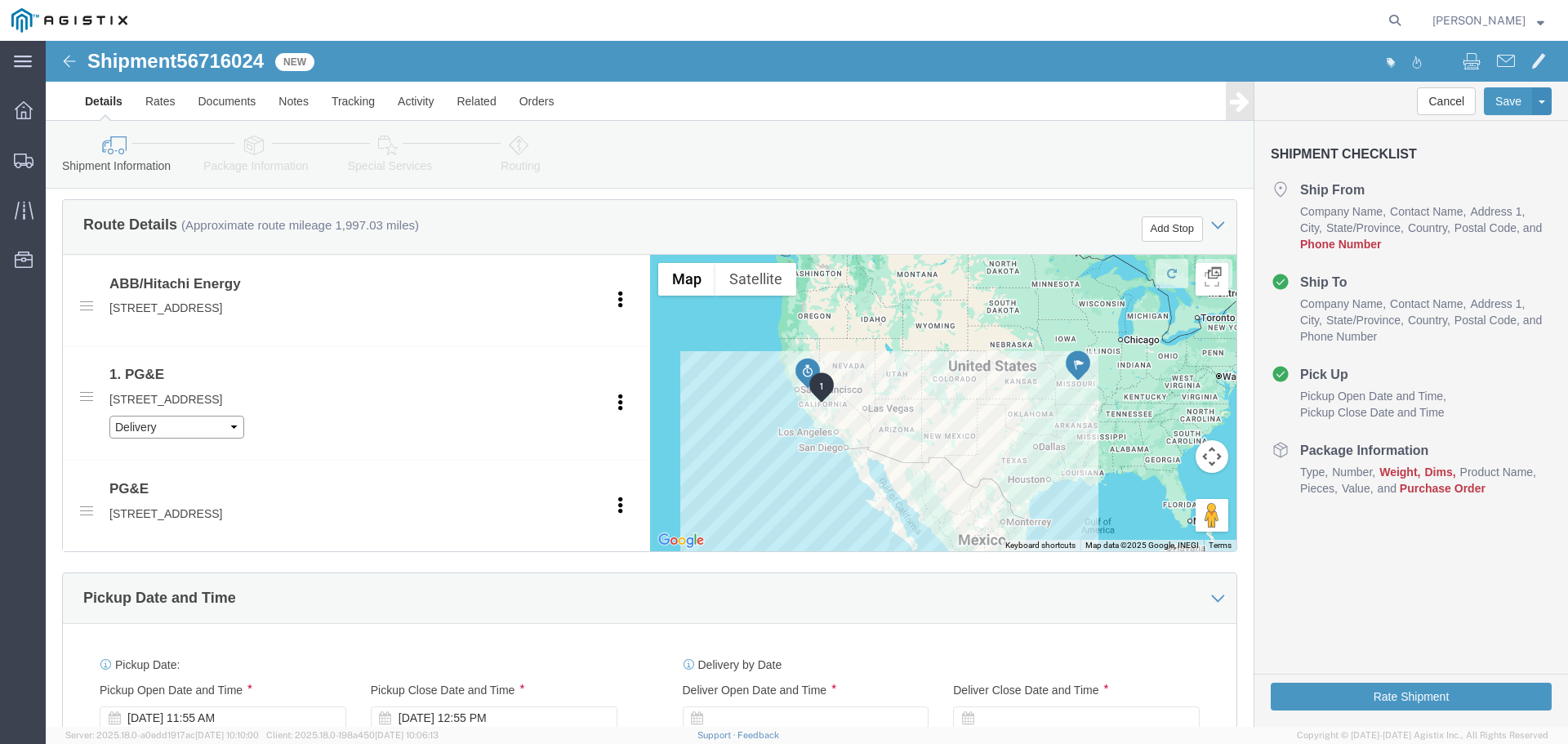
scroll to position [980, 0]
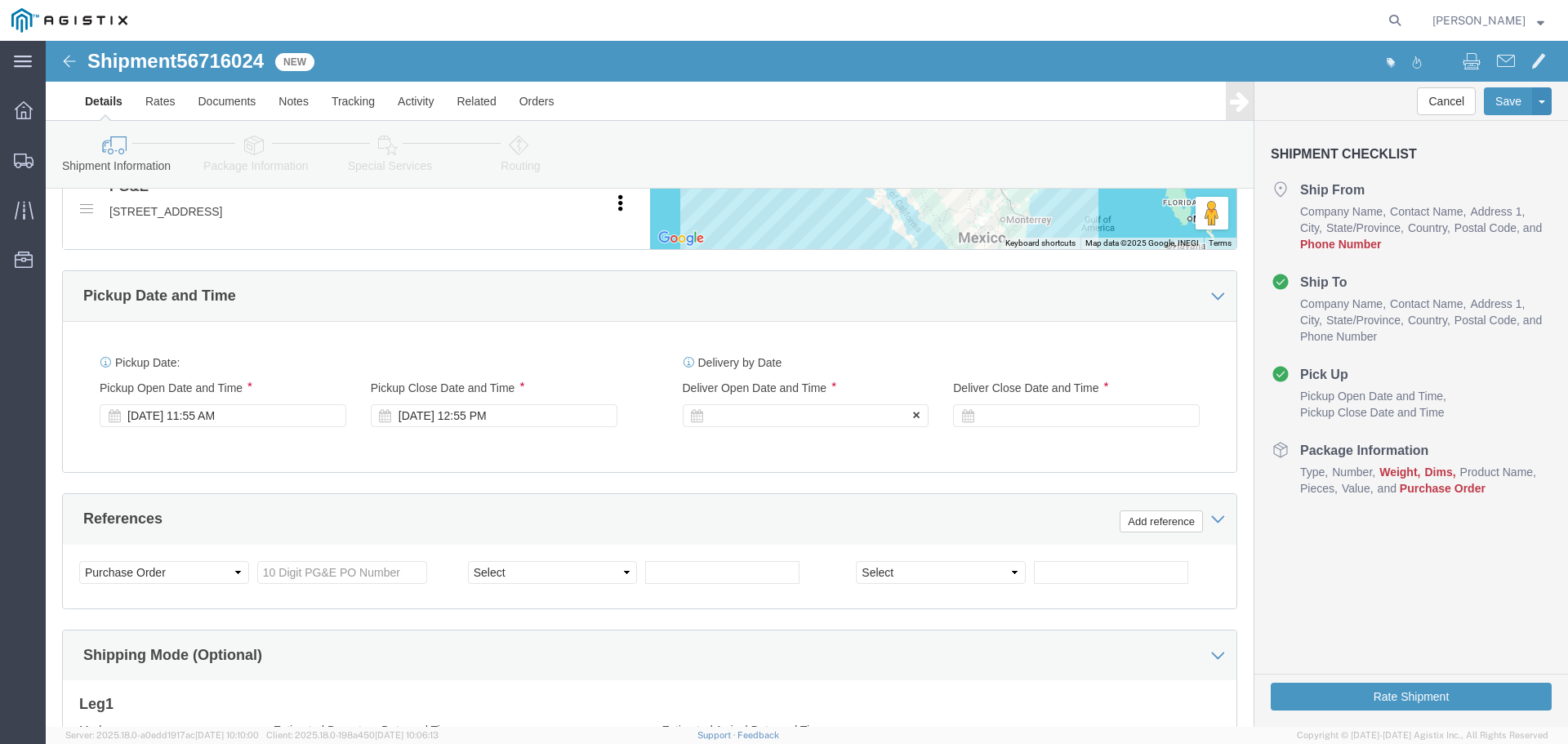
click div
click button "Apply"
click div
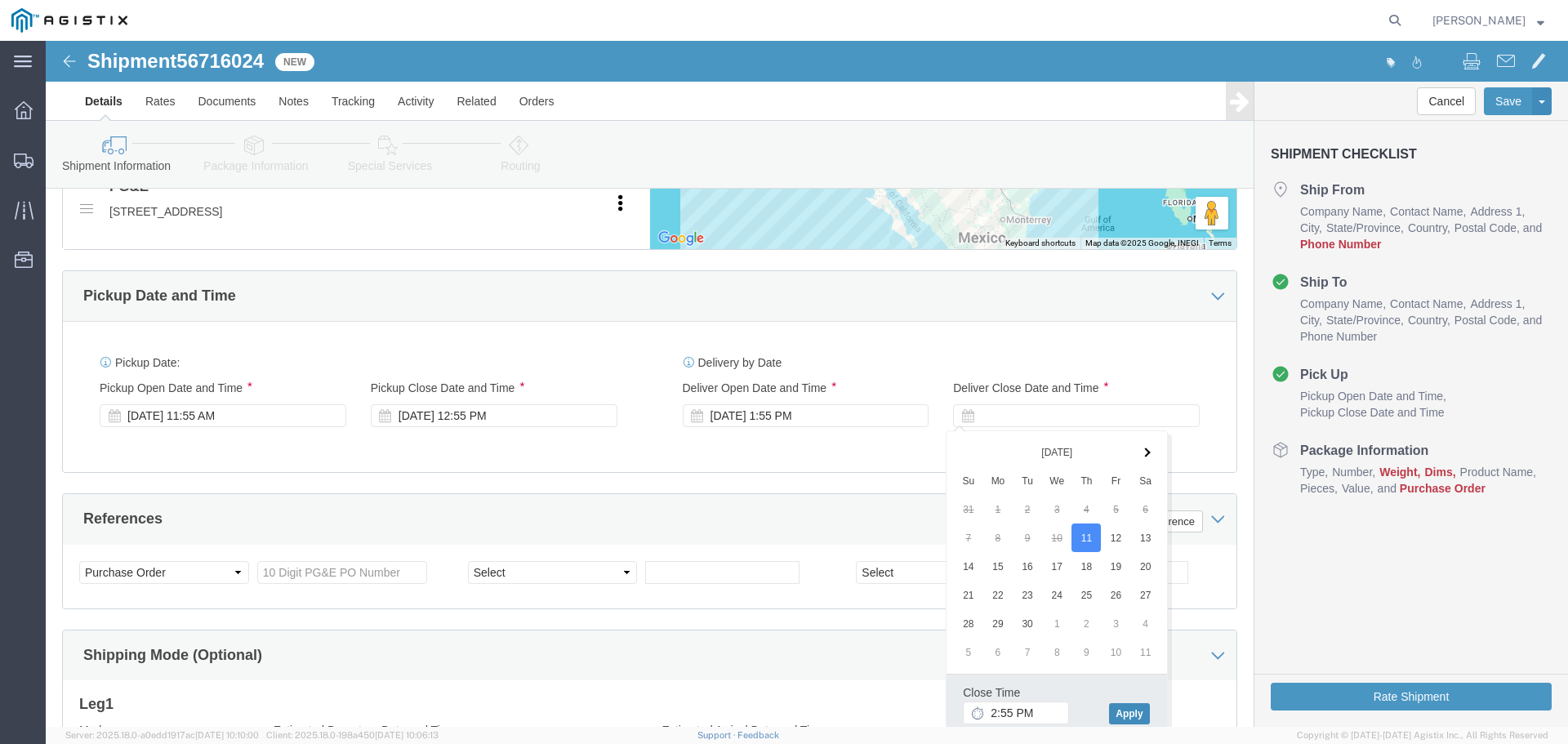
click button "Apply"
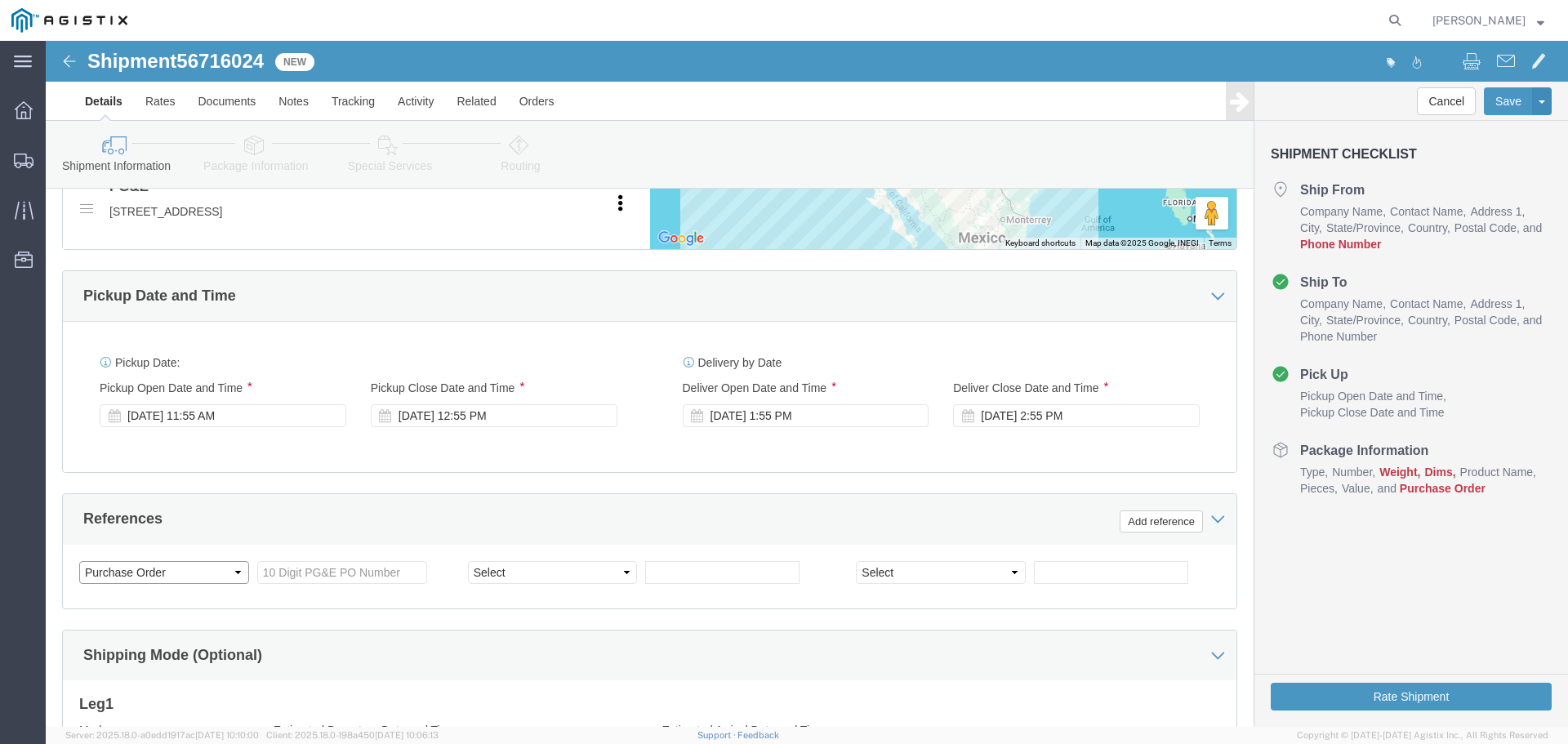
click select "Select Account Type Activity ID Airline Appointment Number ASN Batch Request # …"
select select "BOL"
click select "Select Account Type Activity ID Airline Appointment Number ASN Batch Request # …"
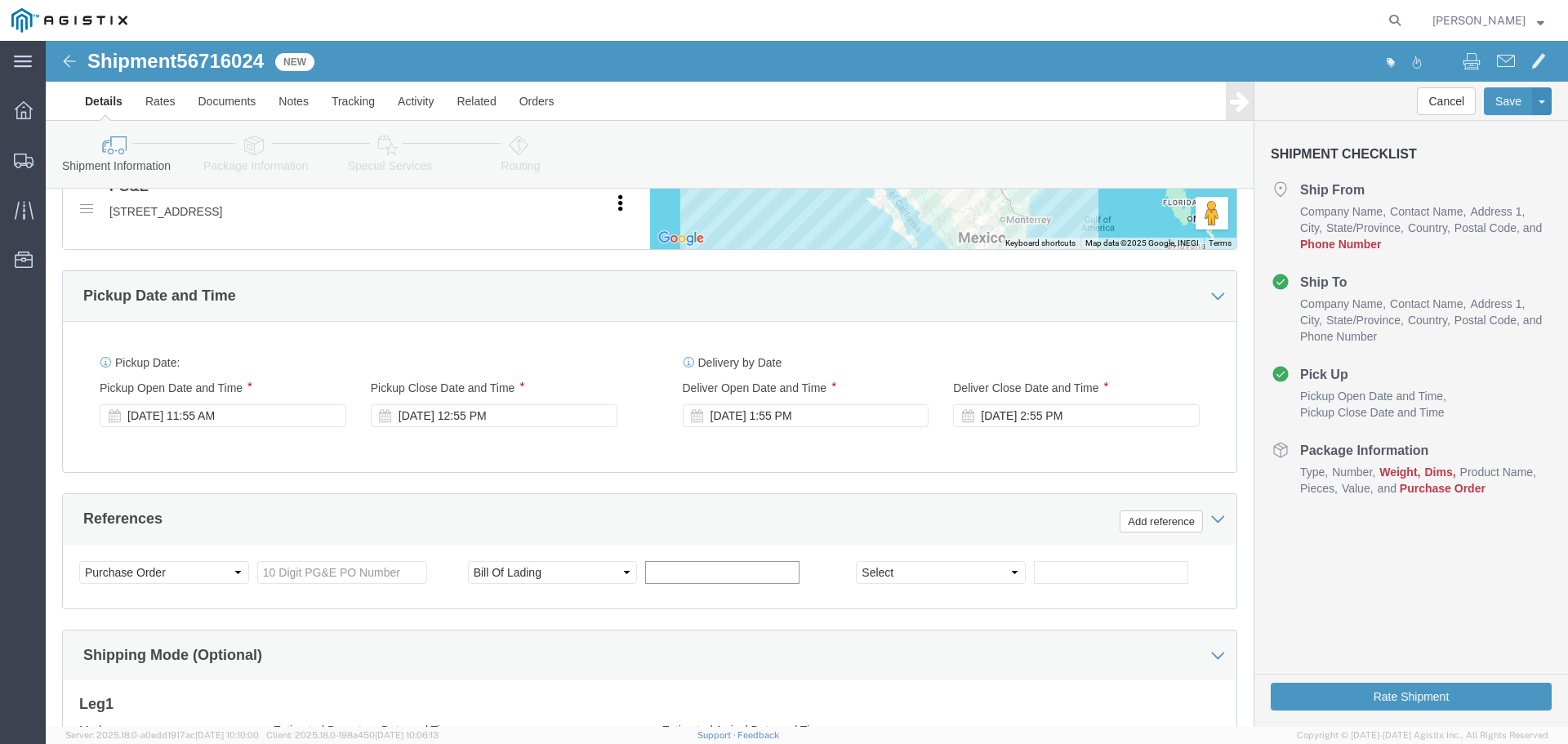
click input "text"
click div "References Add reference"
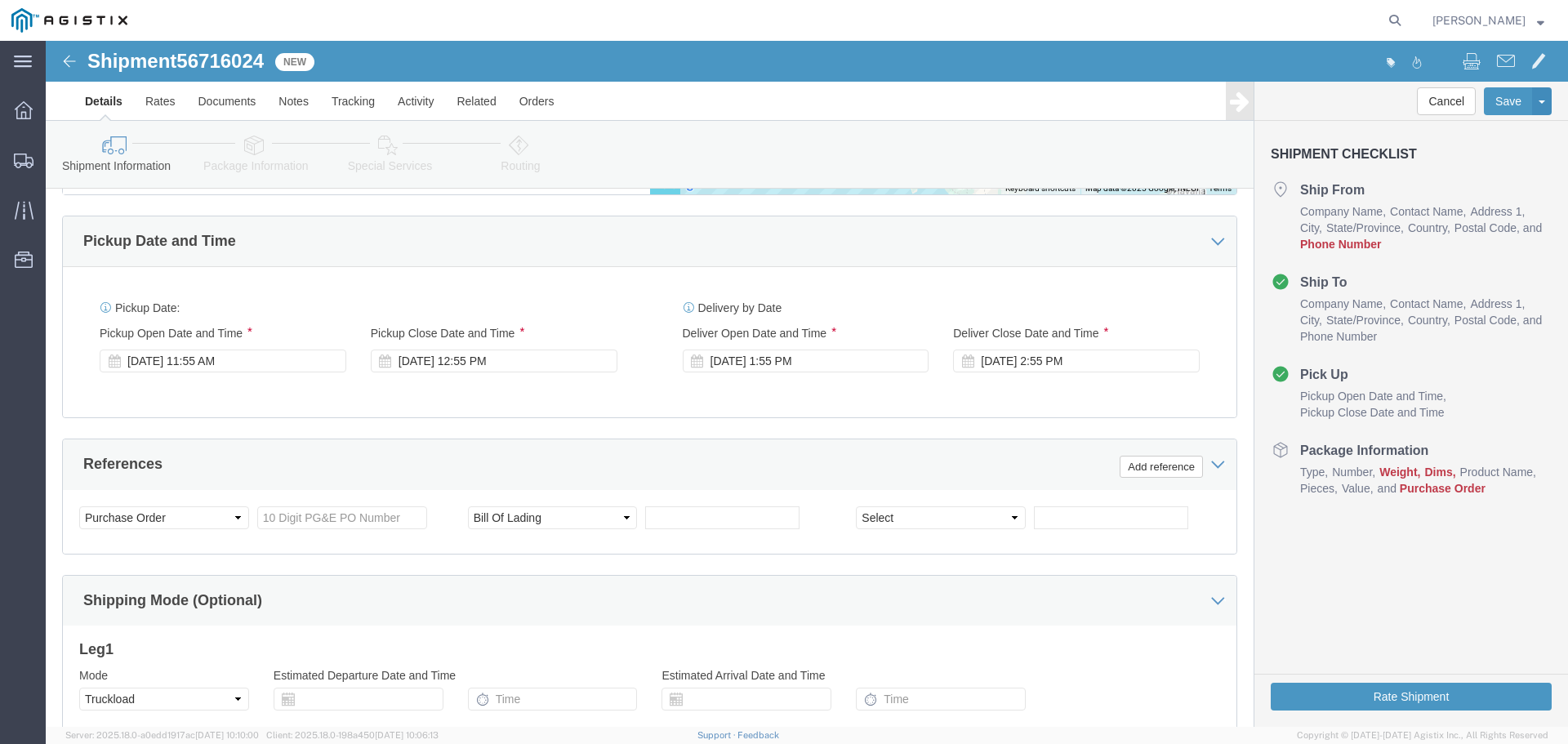
scroll to position [1061, 0]
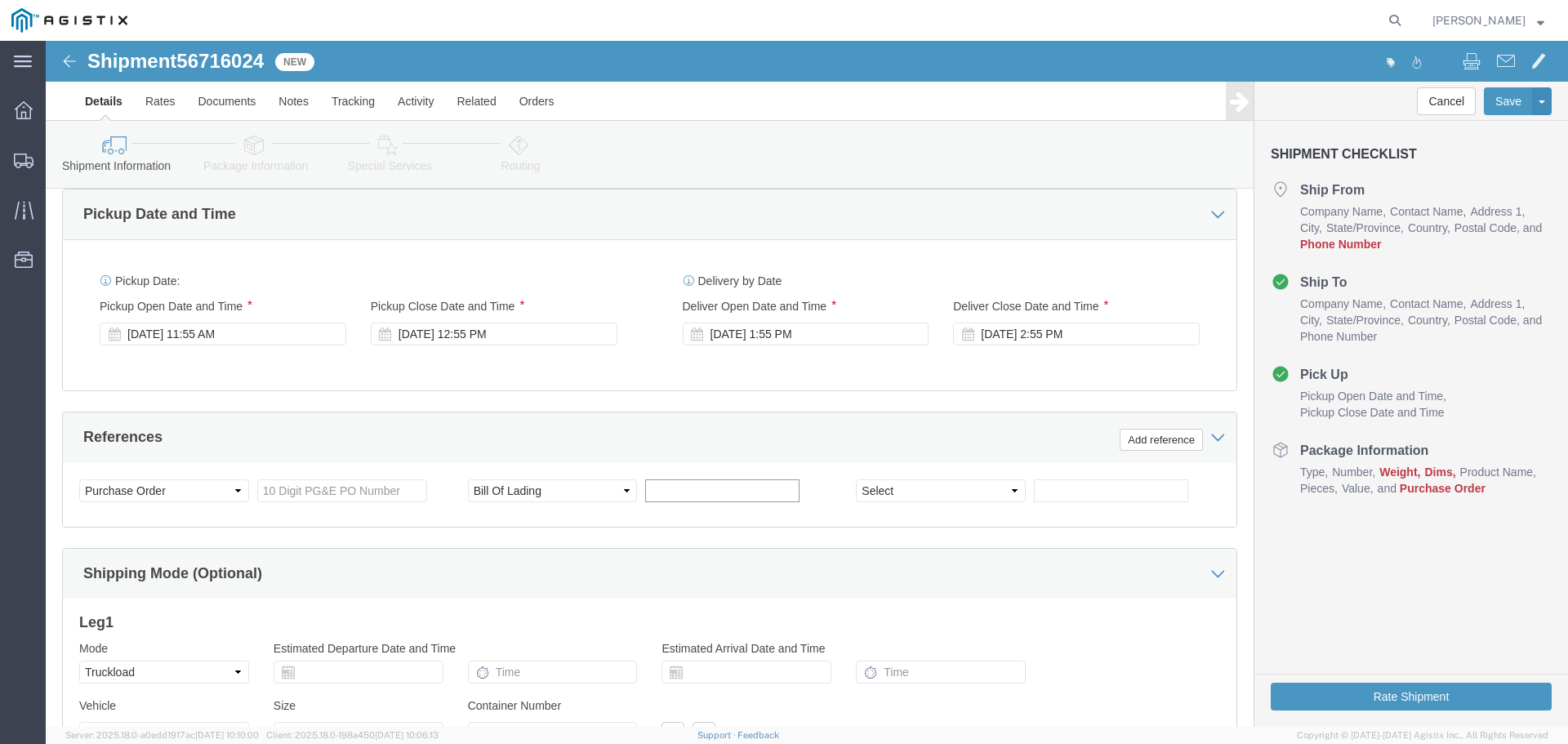
click input "text"
type input "JC000279F"
click input "text"
paste input "3501410178"
type input "3501410178"
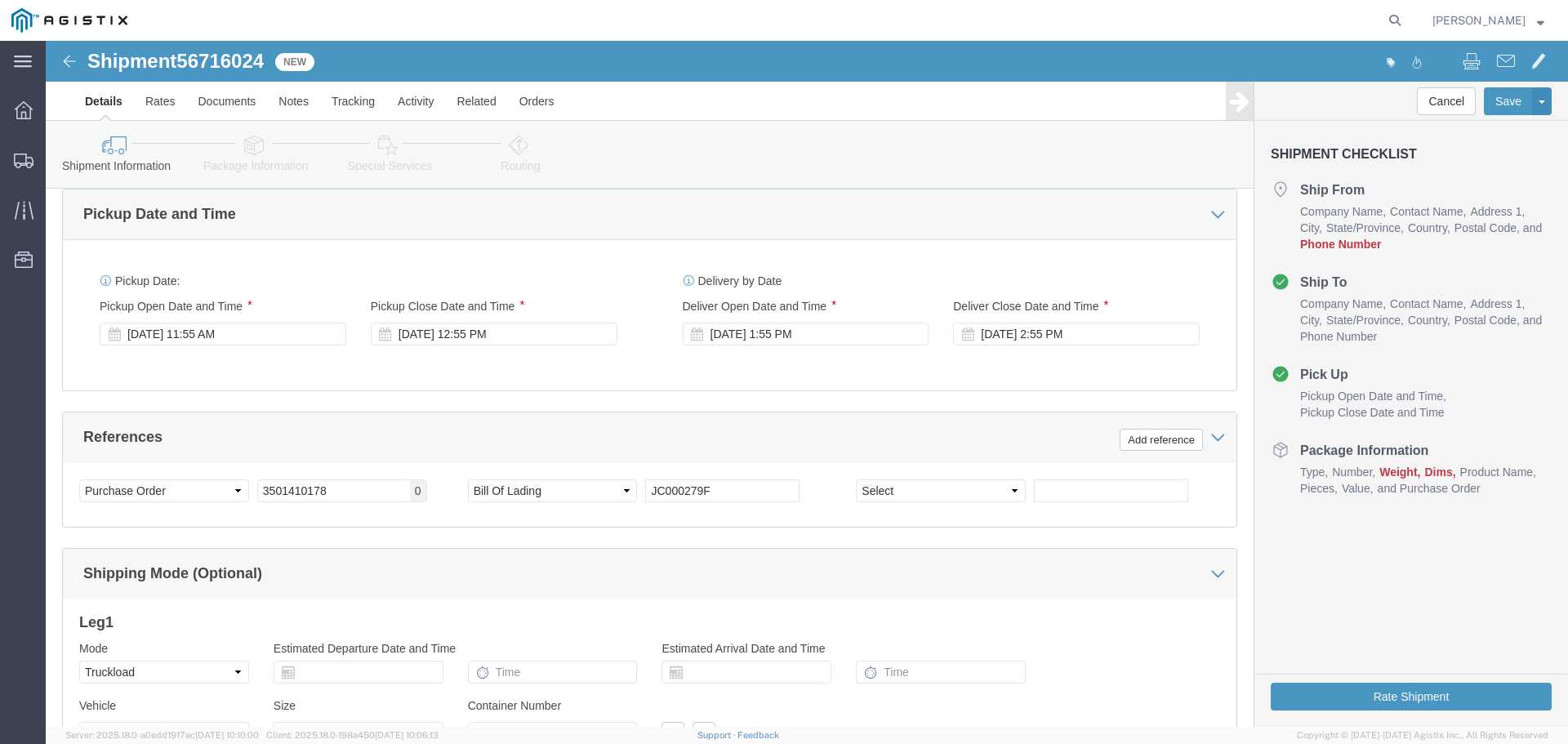
click div "Customer Information Account Select ABB/Hitachi Energy PG&E Location Select All…"
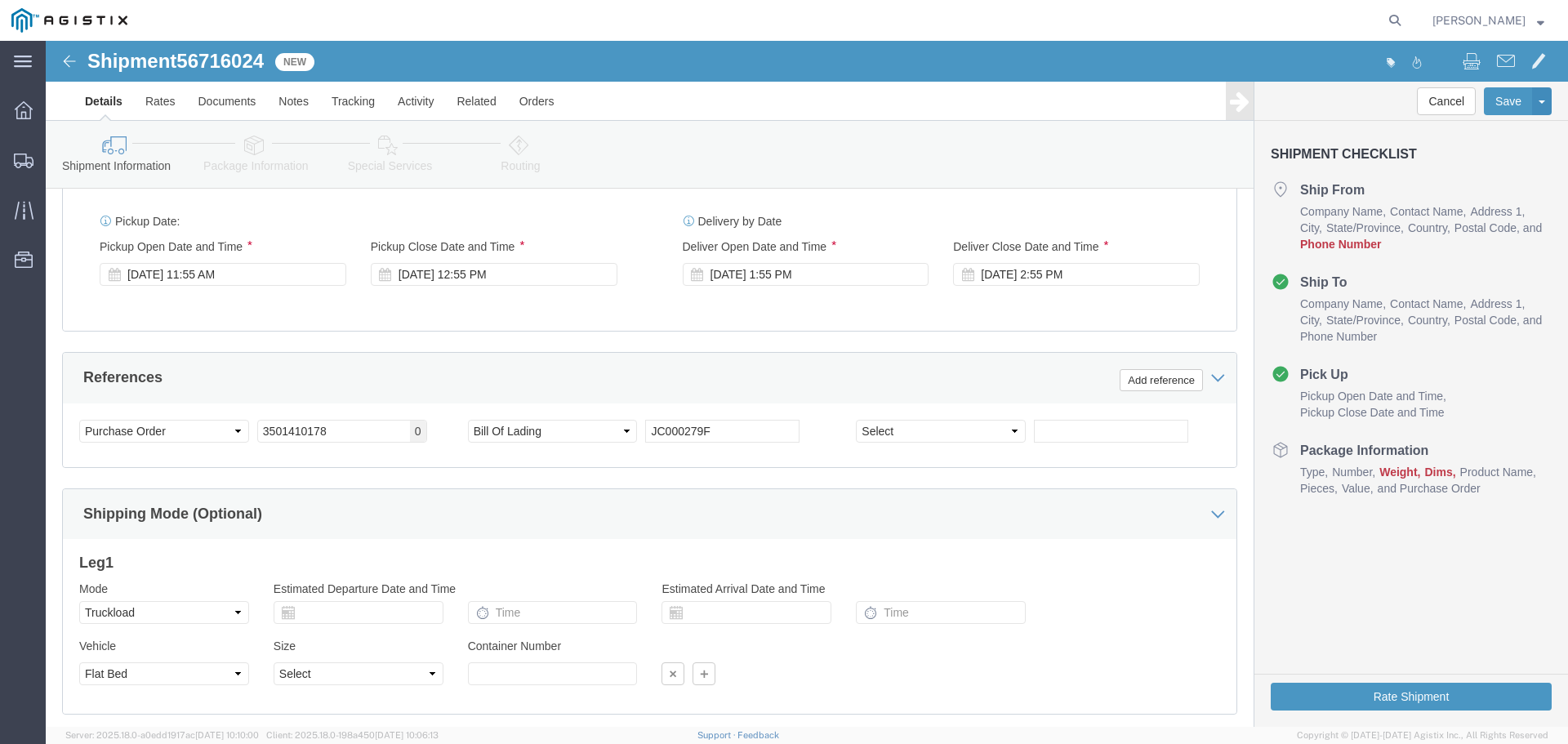
scroll to position [1223, 0]
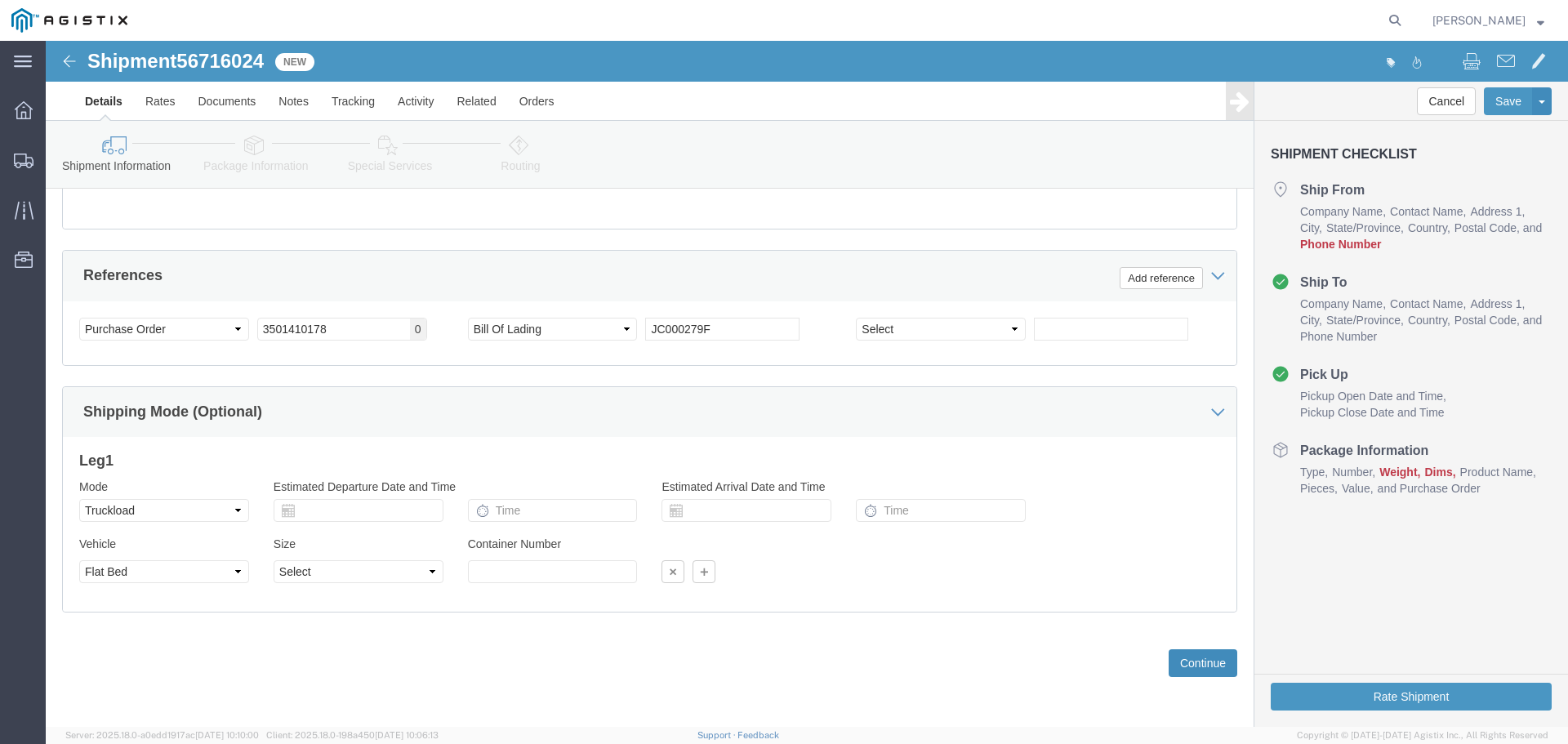
click button "Continue"
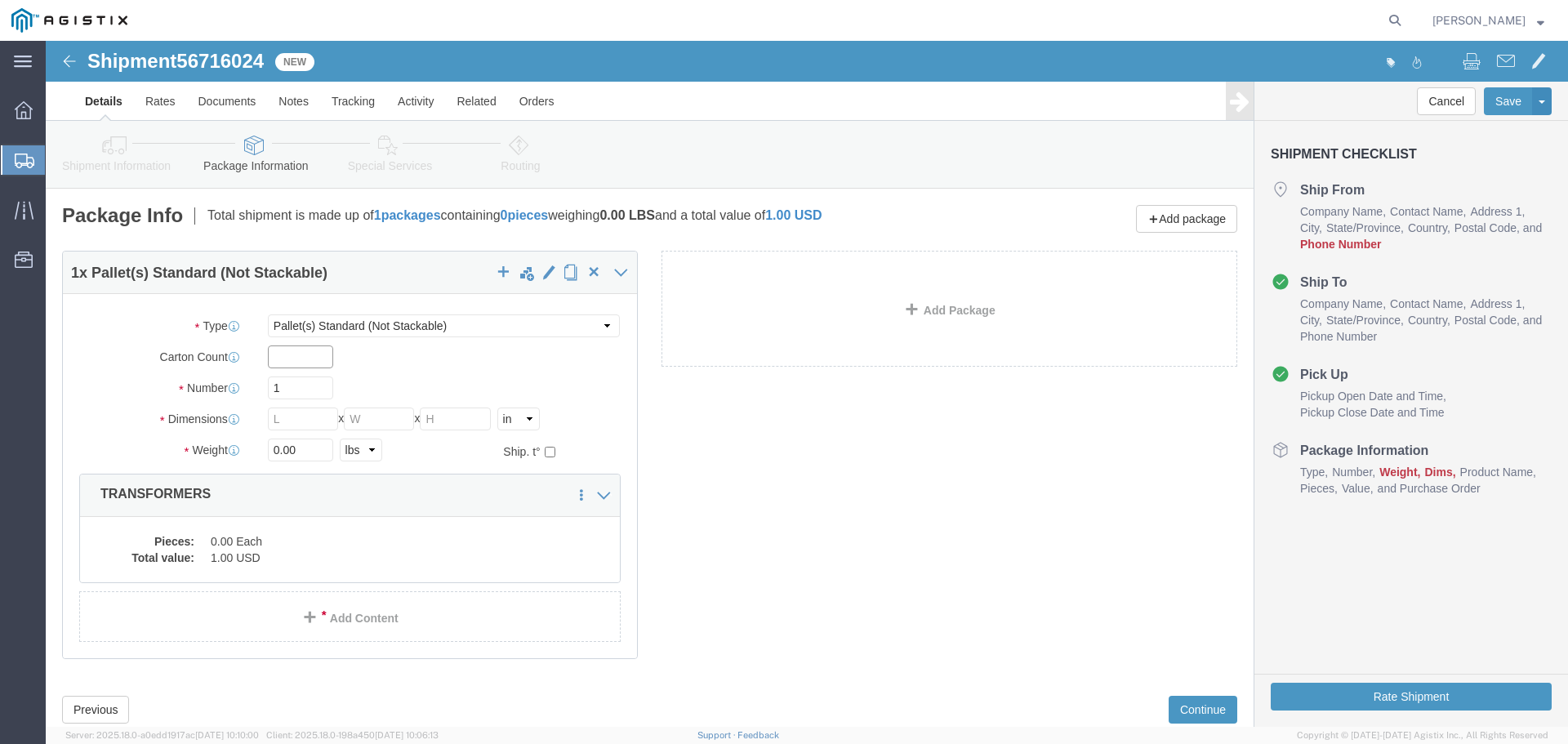
click input "text"
type input "1"
type input "15"
type input "484"
type input "72"
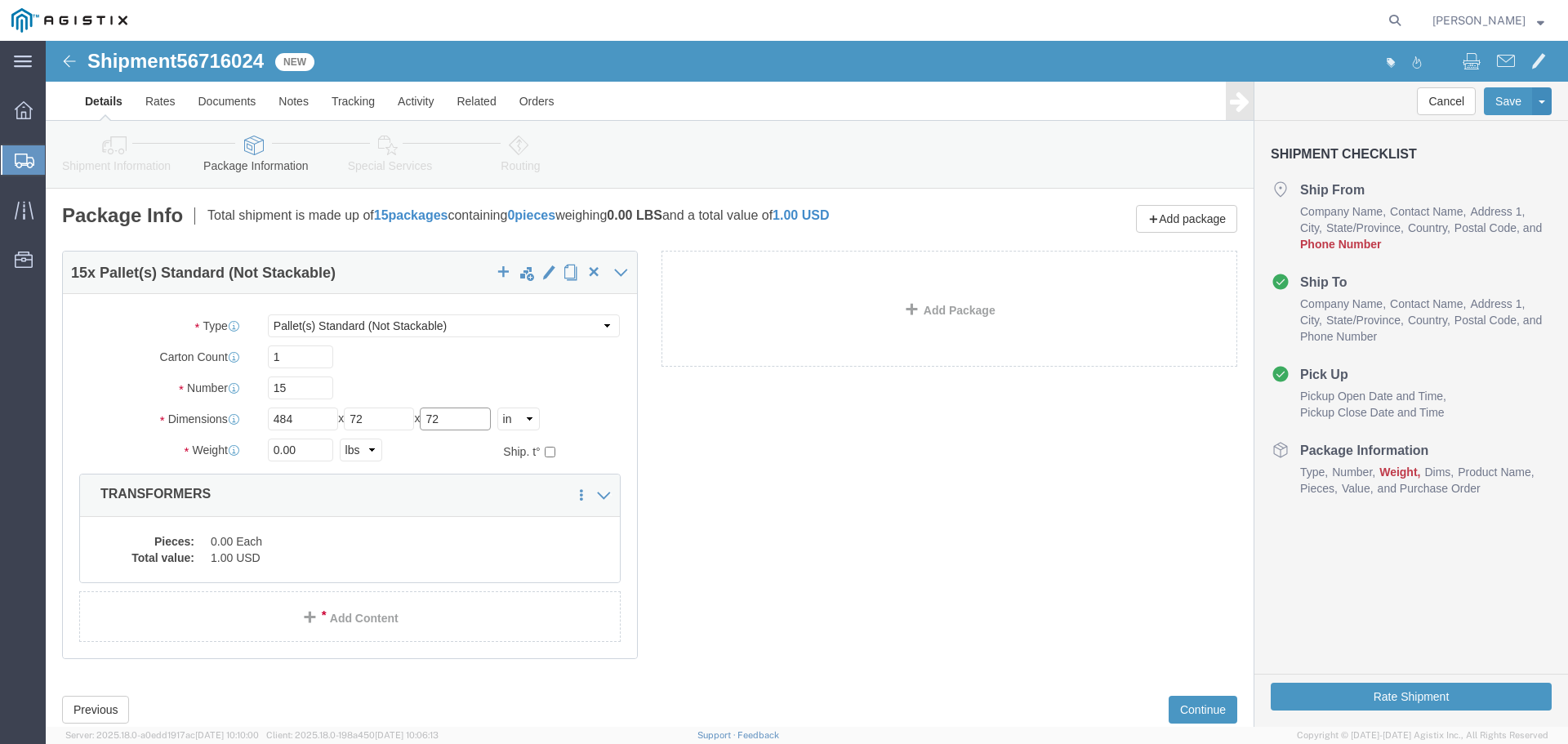
type input "72"
type input "36860"
click dd "0.00 Each"
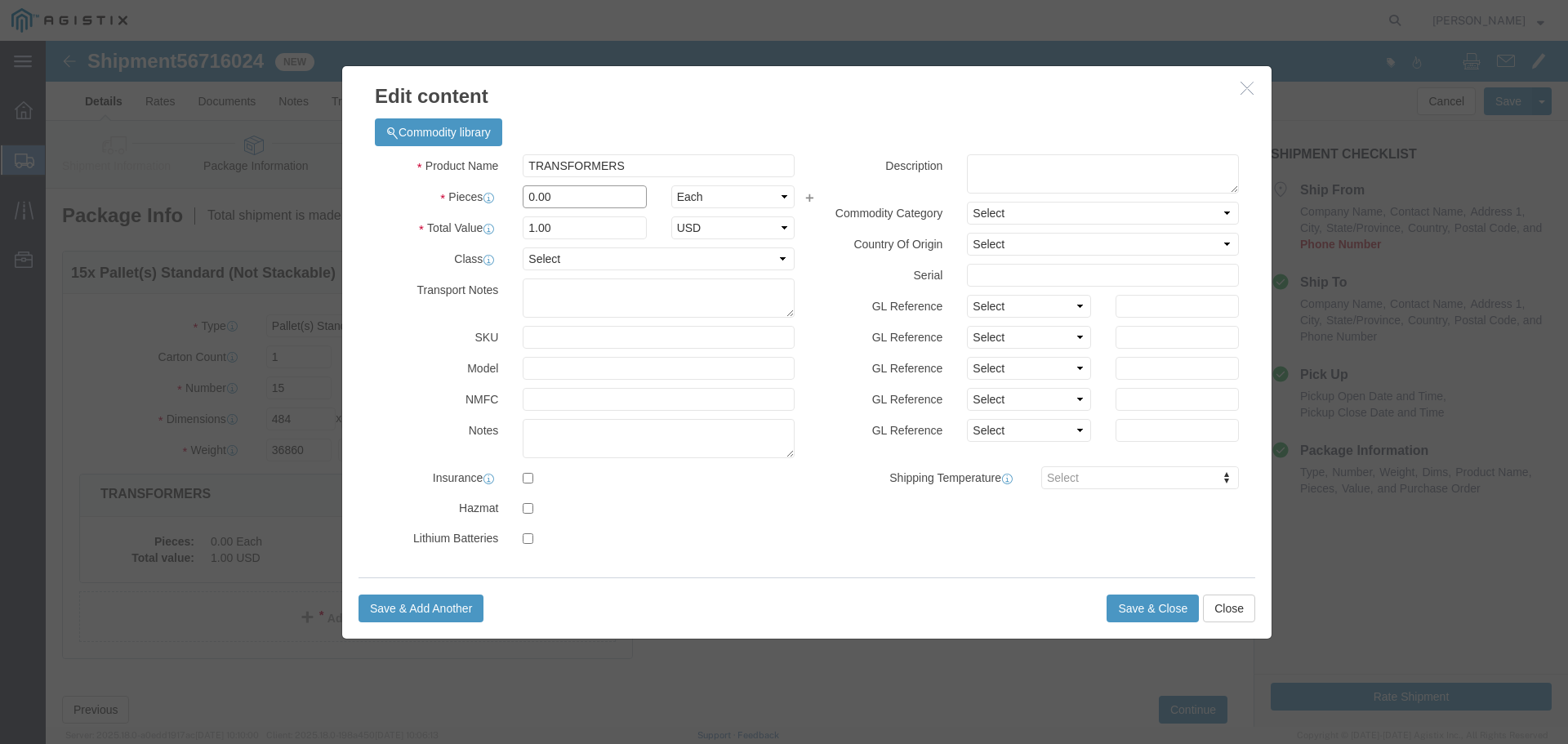
drag, startPoint x: 543, startPoint y: 158, endPoint x: 345, endPoint y: 160, distance: 198.0
click div "Pieces 0.00 Select Bag Barrels 100Board Feet Bottle Box Blister Pack Carats Can…"
type input "15"
click button "Save & Close"
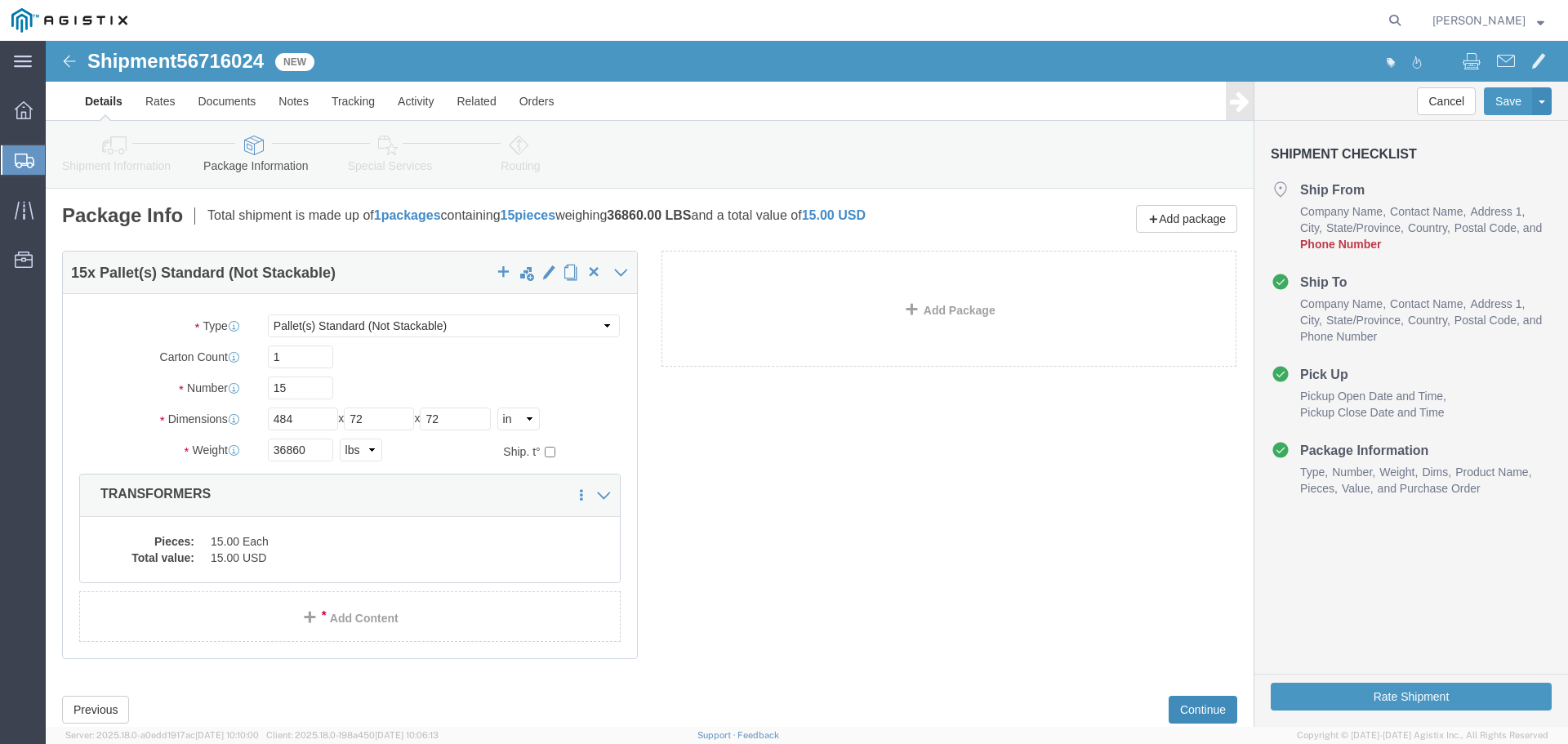
click button "Continue"
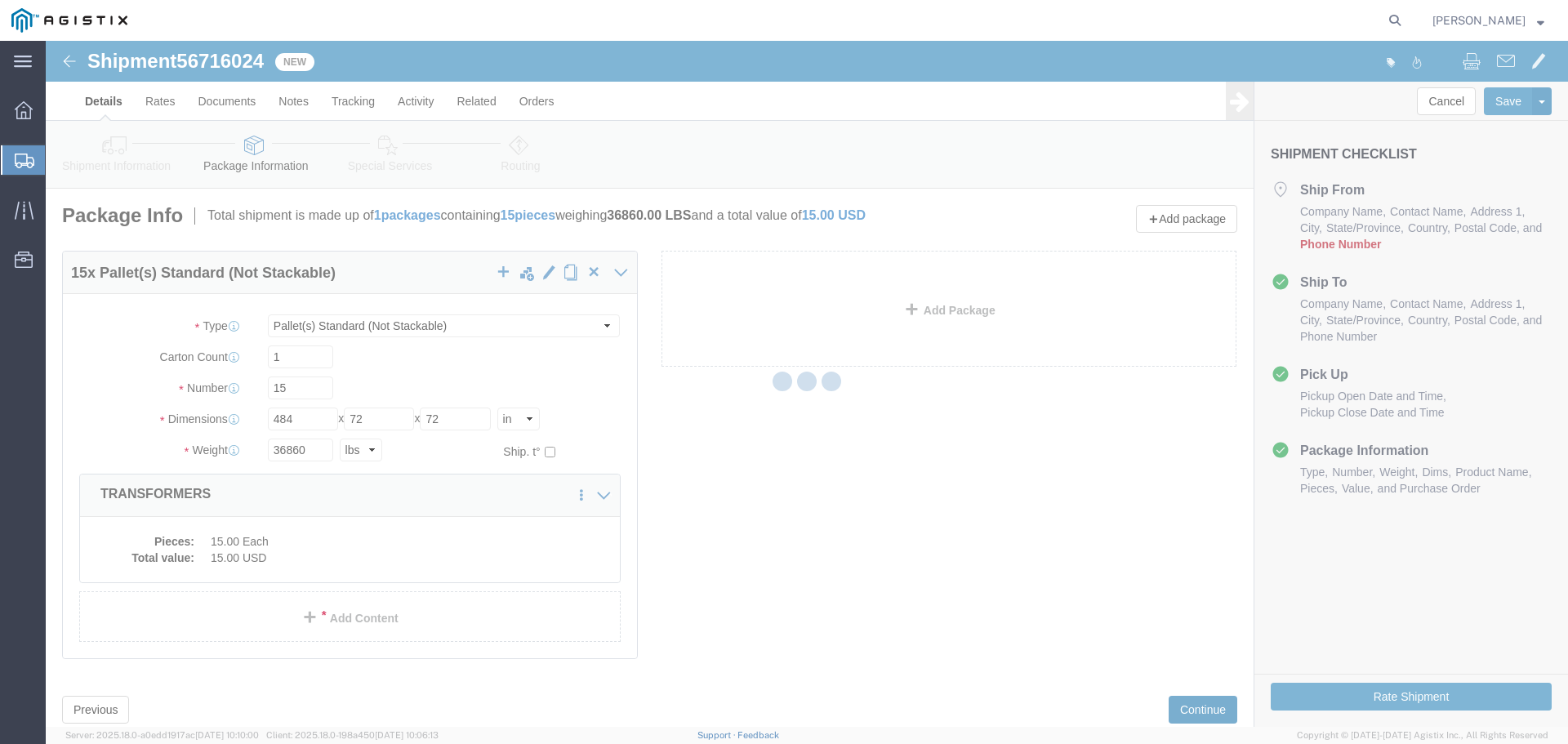
select select
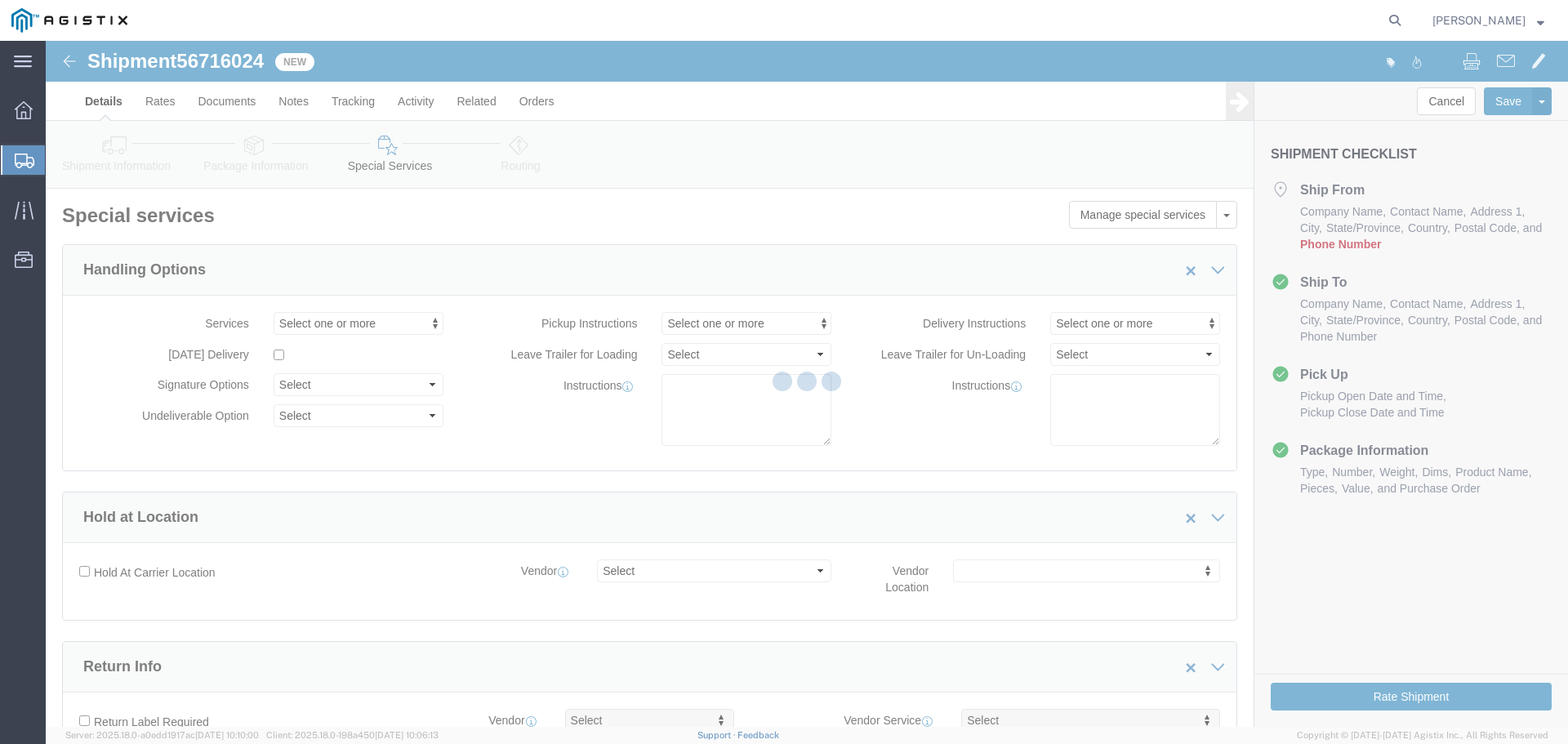
select select "COSTCENTER"
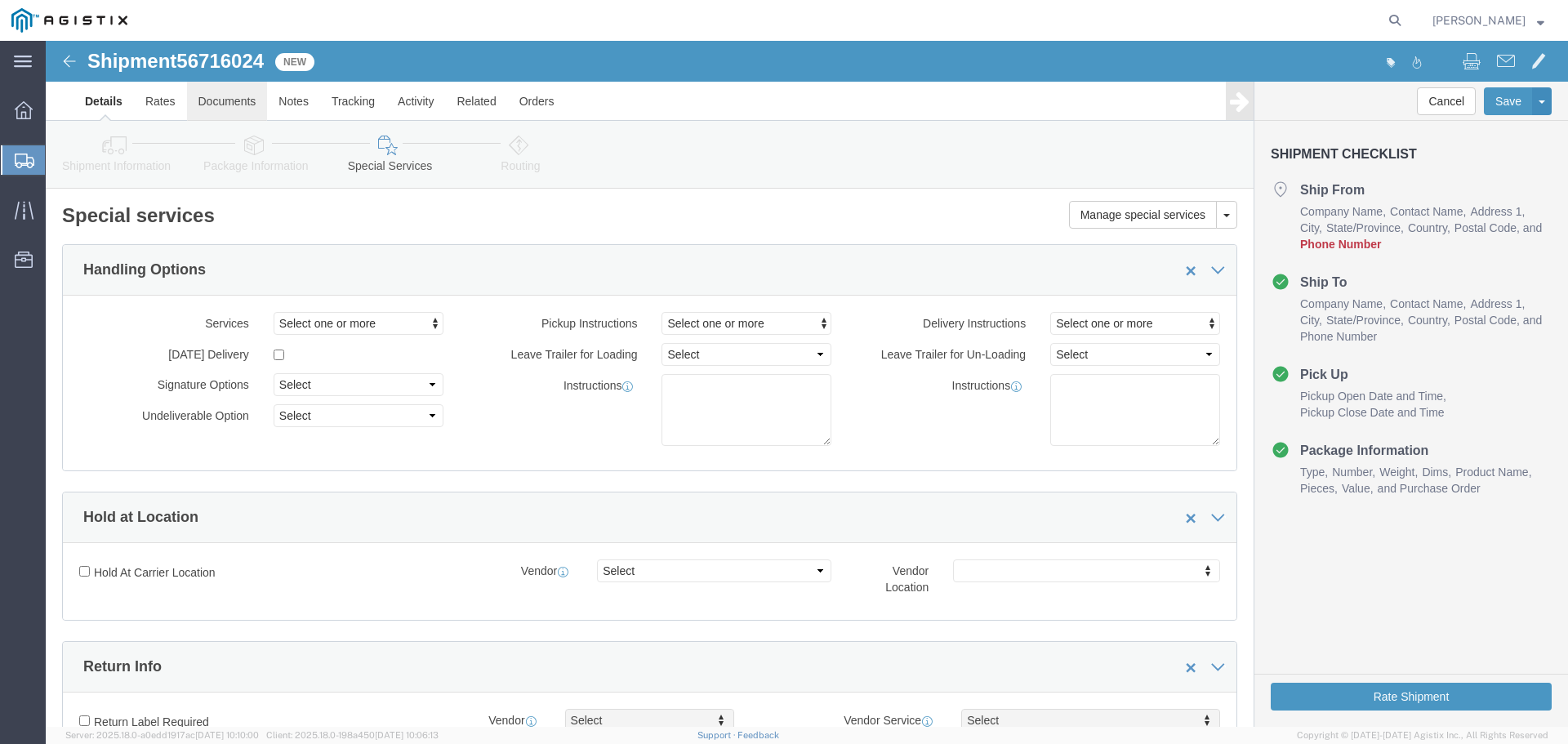
click link "Documents"
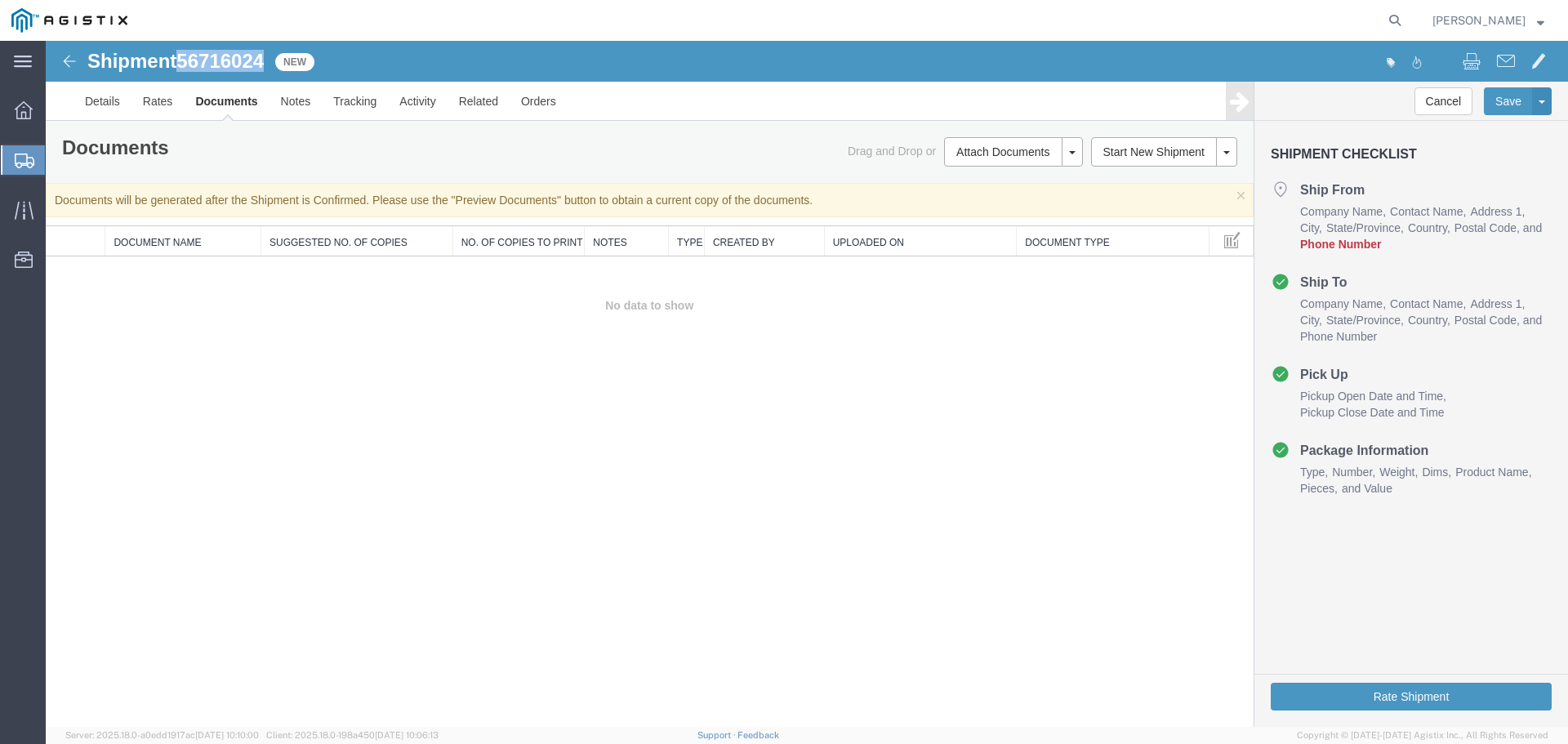
drag, startPoint x: 183, startPoint y: 62, endPoint x: 266, endPoint y: 62, distance: 83.0
click at [264, 62] on span "56716024" at bounding box center [220, 61] width 87 height 22
copy span "56716024"
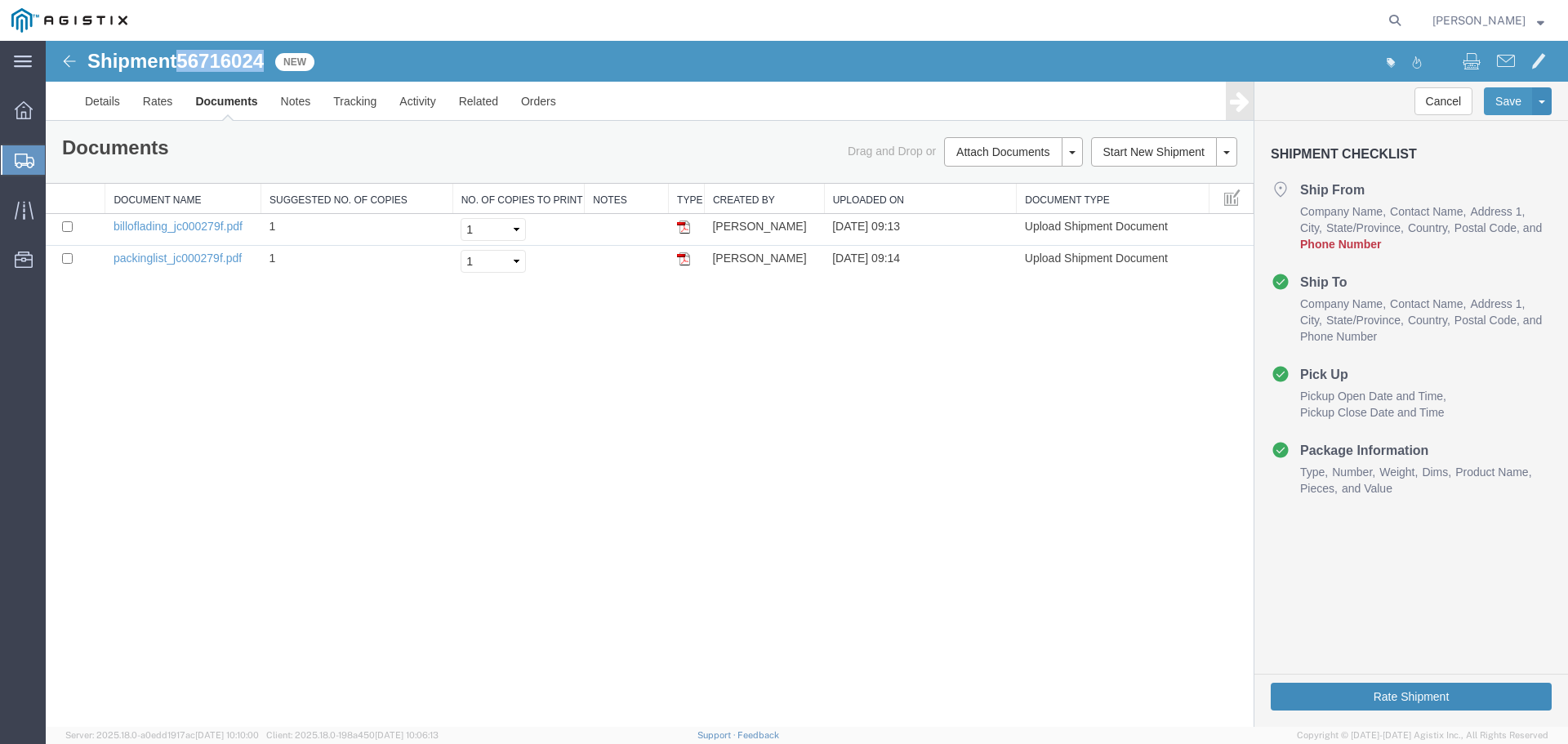
click at [1333, 694] on button "Rate Shipment" at bounding box center [1411, 696] width 281 height 28
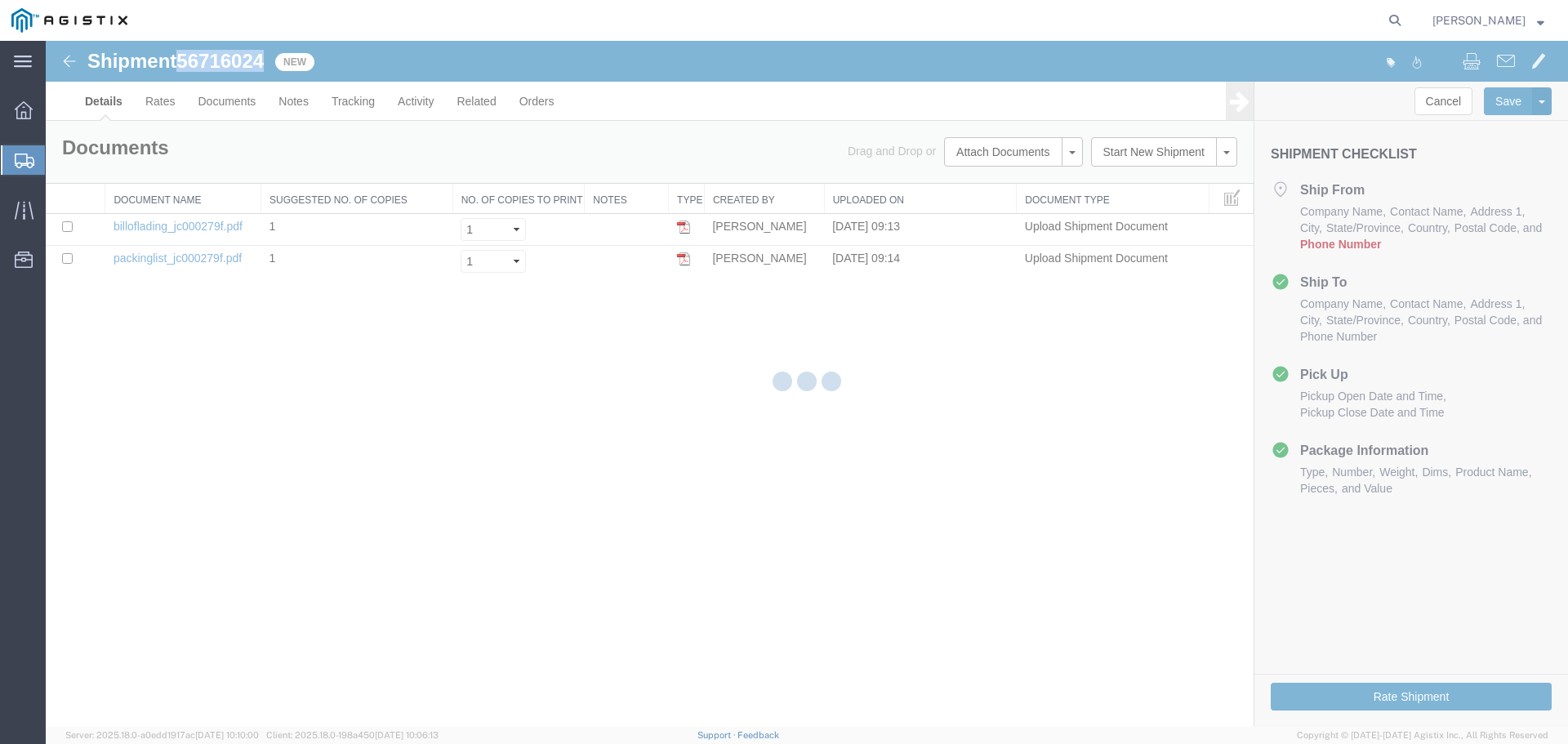
select select "54011"
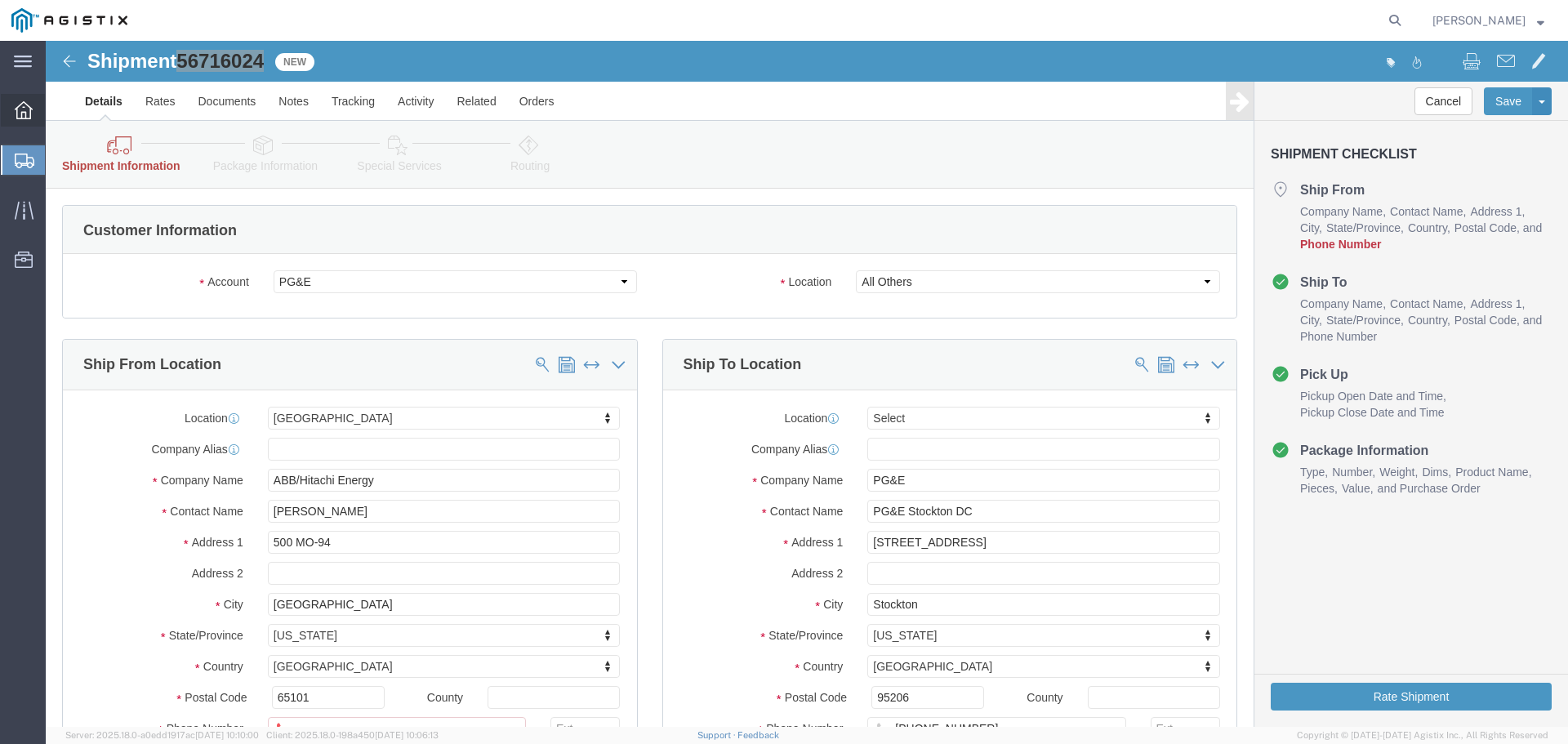
click at [57, 109] on span "Overview" at bounding box center [51, 110] width 12 height 33
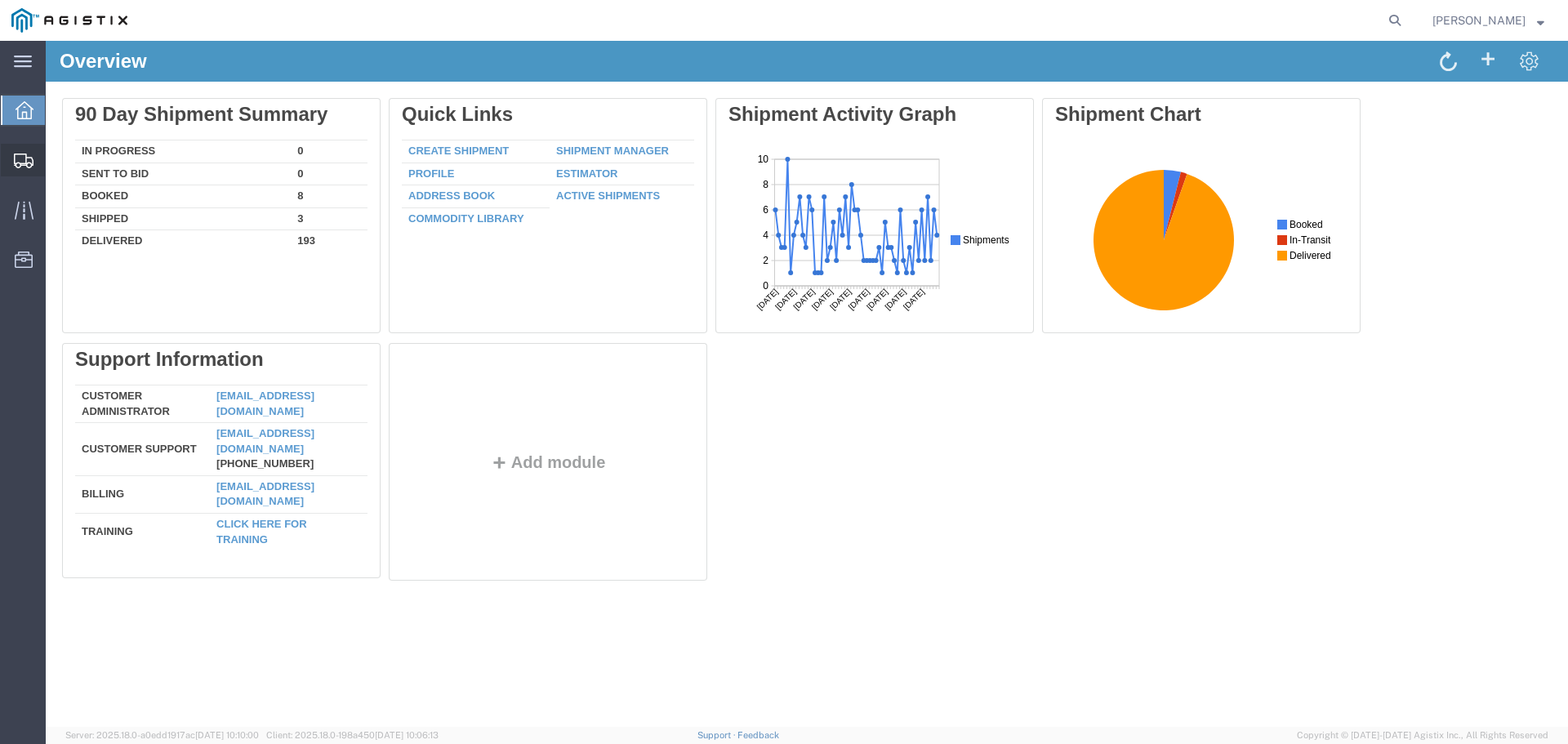
click at [57, 164] on span "Shipments" at bounding box center [51, 160] width 12 height 33
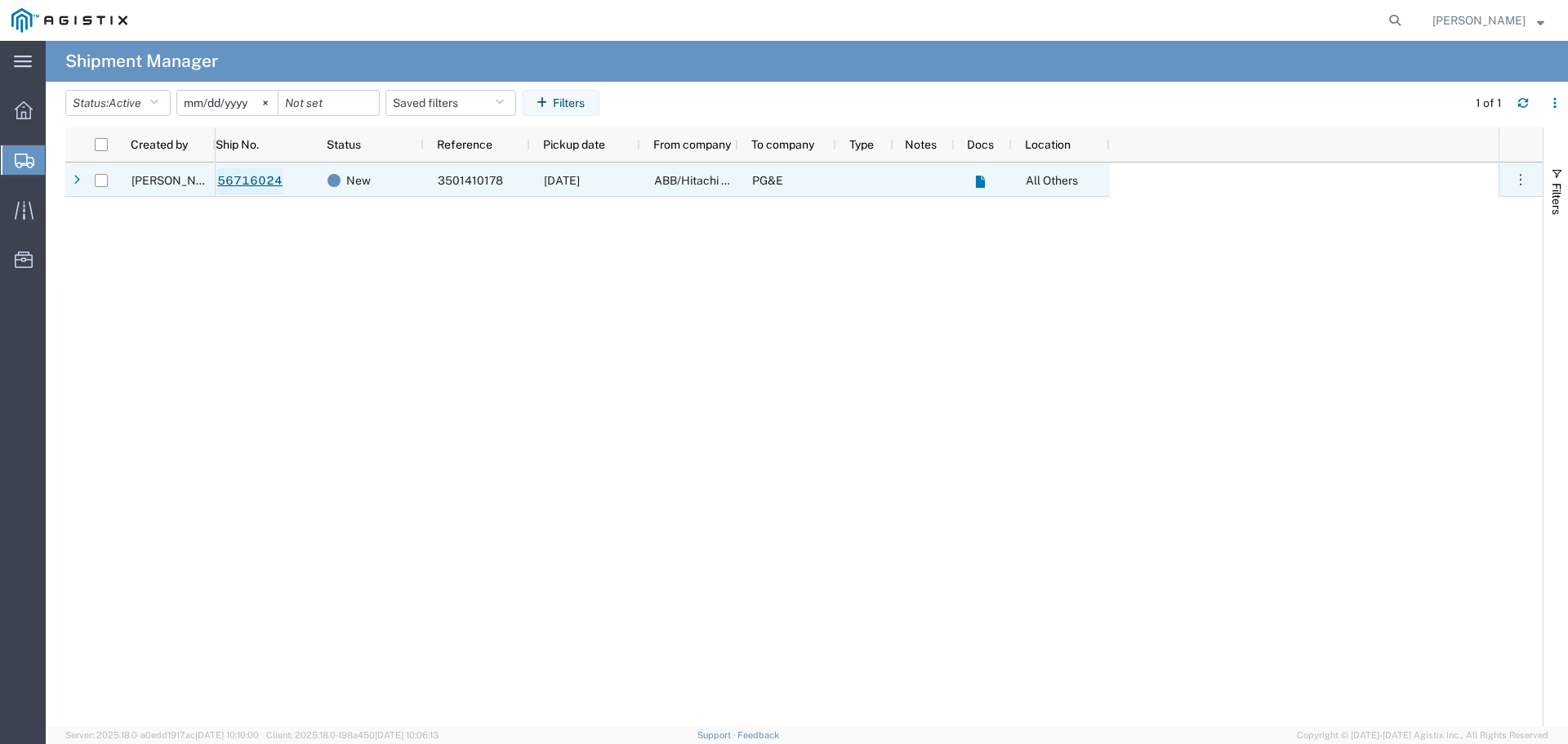
click at [236, 182] on link "56716024" at bounding box center [249, 182] width 67 height 26
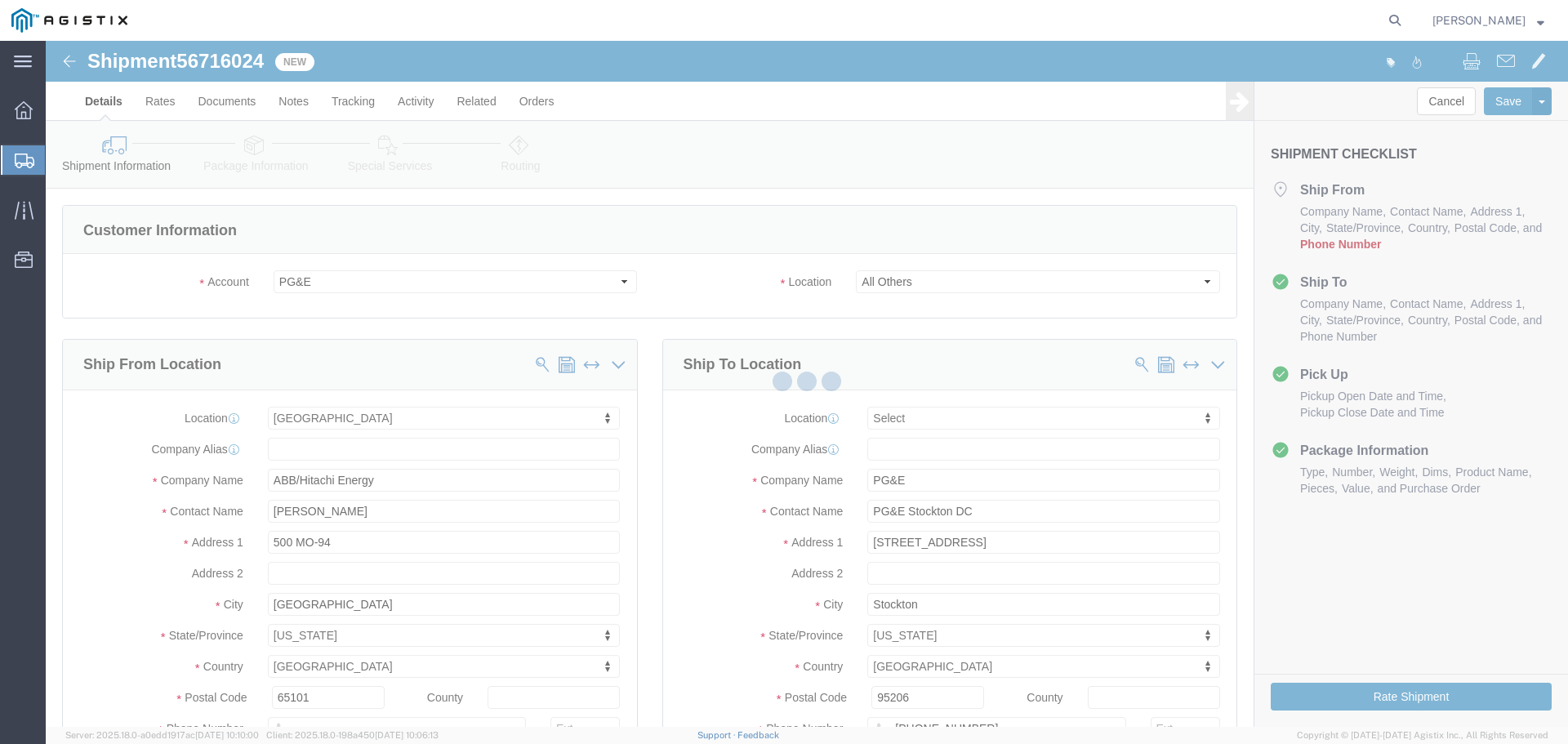
select select
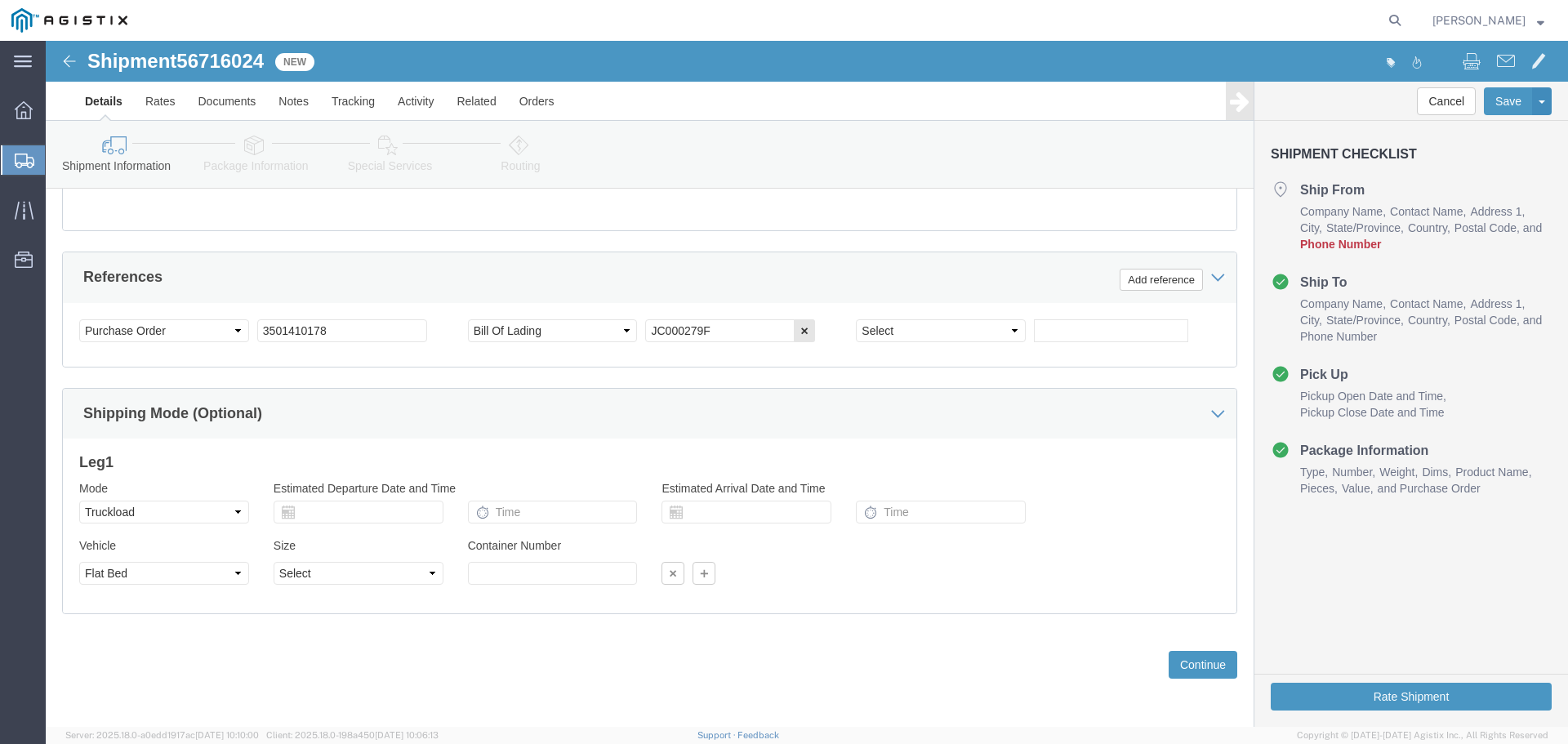
scroll to position [1223, 0]
click button "Continue"
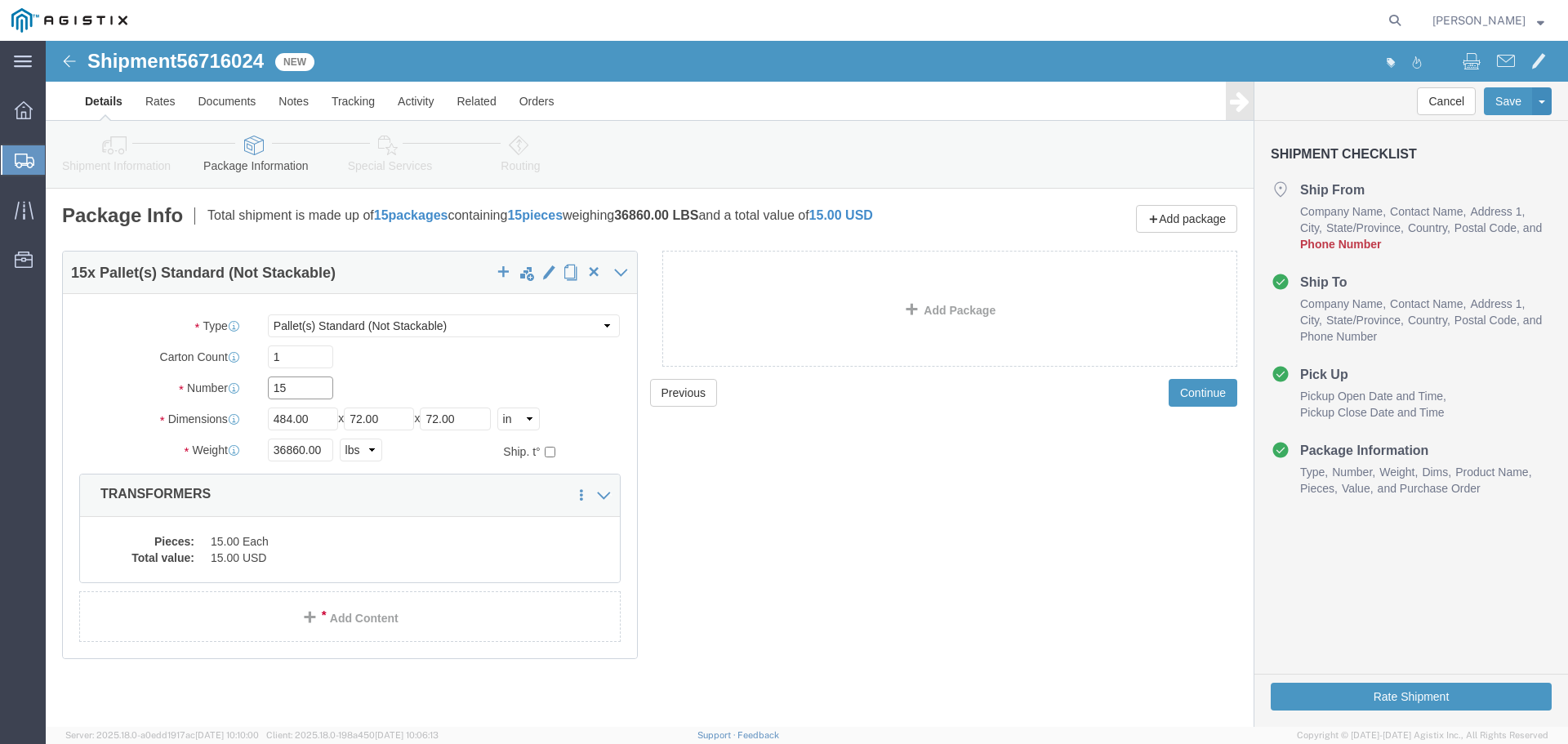
drag, startPoint x: 258, startPoint y: 349, endPoint x: 146, endPoint y: 347, distance: 112.0
click div "Number 15"
drag, startPoint x: 272, startPoint y: 371, endPoint x: 186, endPoint y: 371, distance: 86.0
click div "Dimensions Length 484.00 x Width 72.00 x Height 72.00 Select cm ft in"
click dd "15.00 Each"
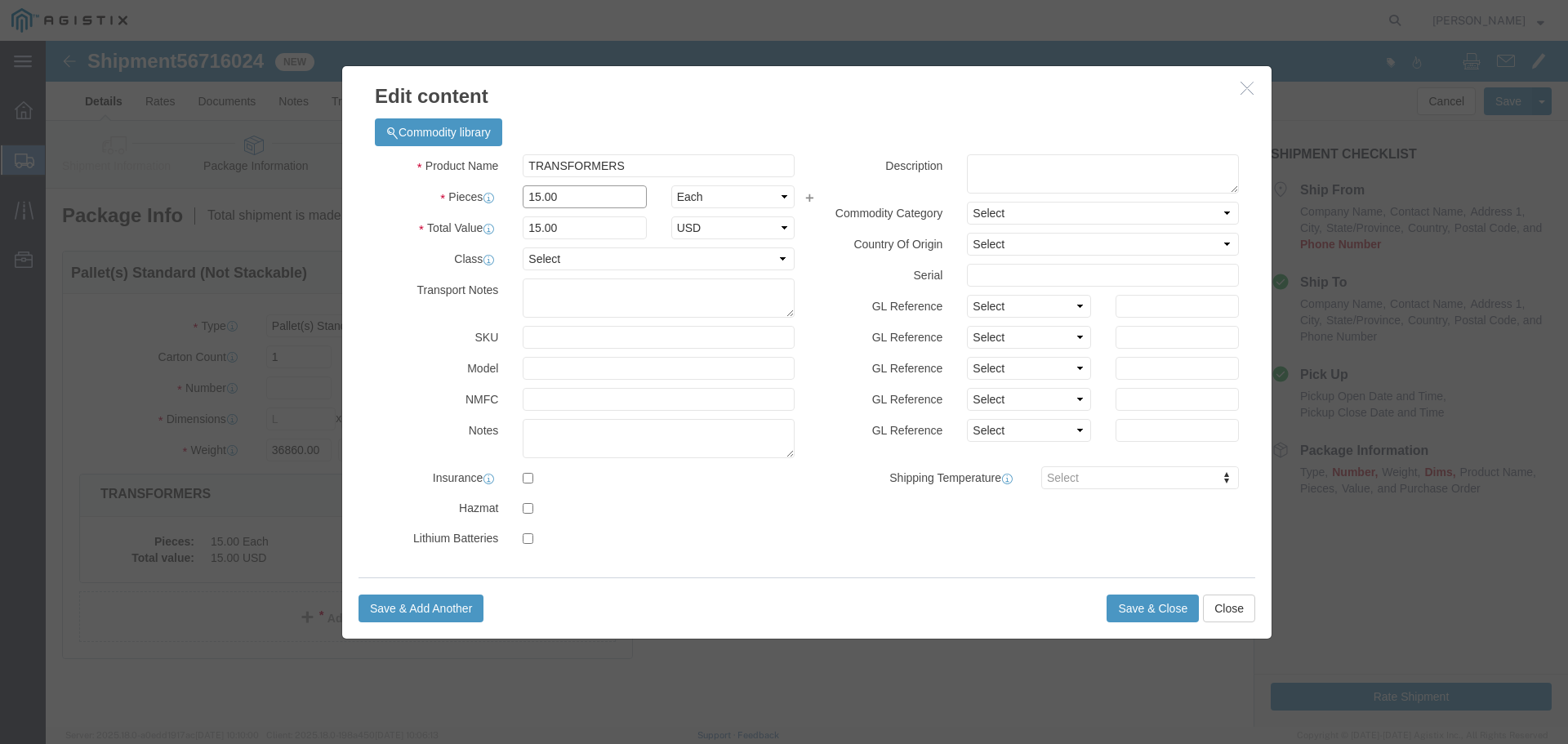
drag, startPoint x: 518, startPoint y: 155, endPoint x: 354, endPoint y: 158, distance: 164.0
click div "Pieces 15.00 Select Bag Barrels 100Board Feet Bottle Box Blister Pack Carats Ca…"
type input "1"
click button "Save & Close"
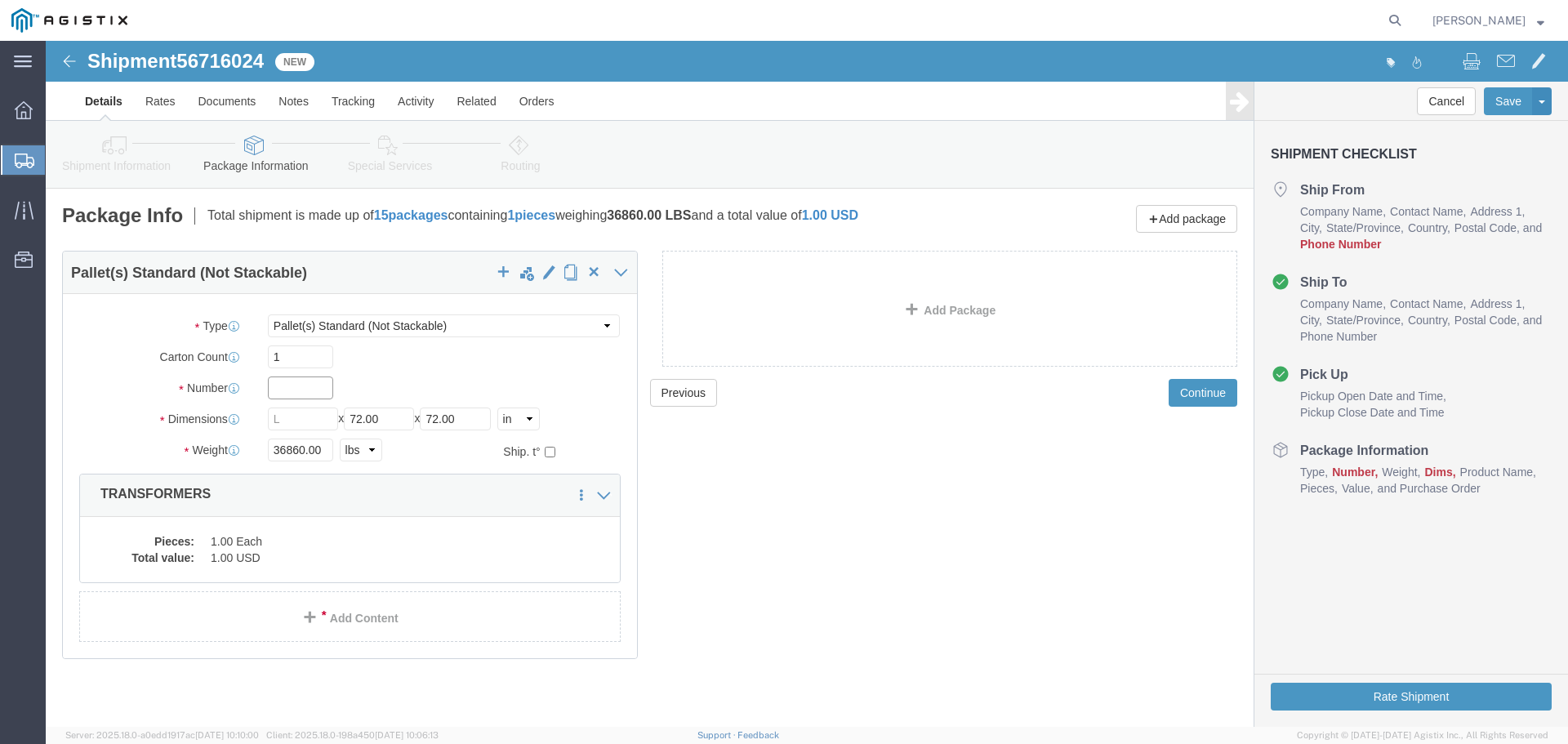
click input "text"
type input "1"
type input "36"
drag, startPoint x: 276, startPoint y: 409, endPoint x: 30, endPoint y: 406, distance: 246.0
click div "Weight 36860.00 Select kgs lbs Ship. t°"
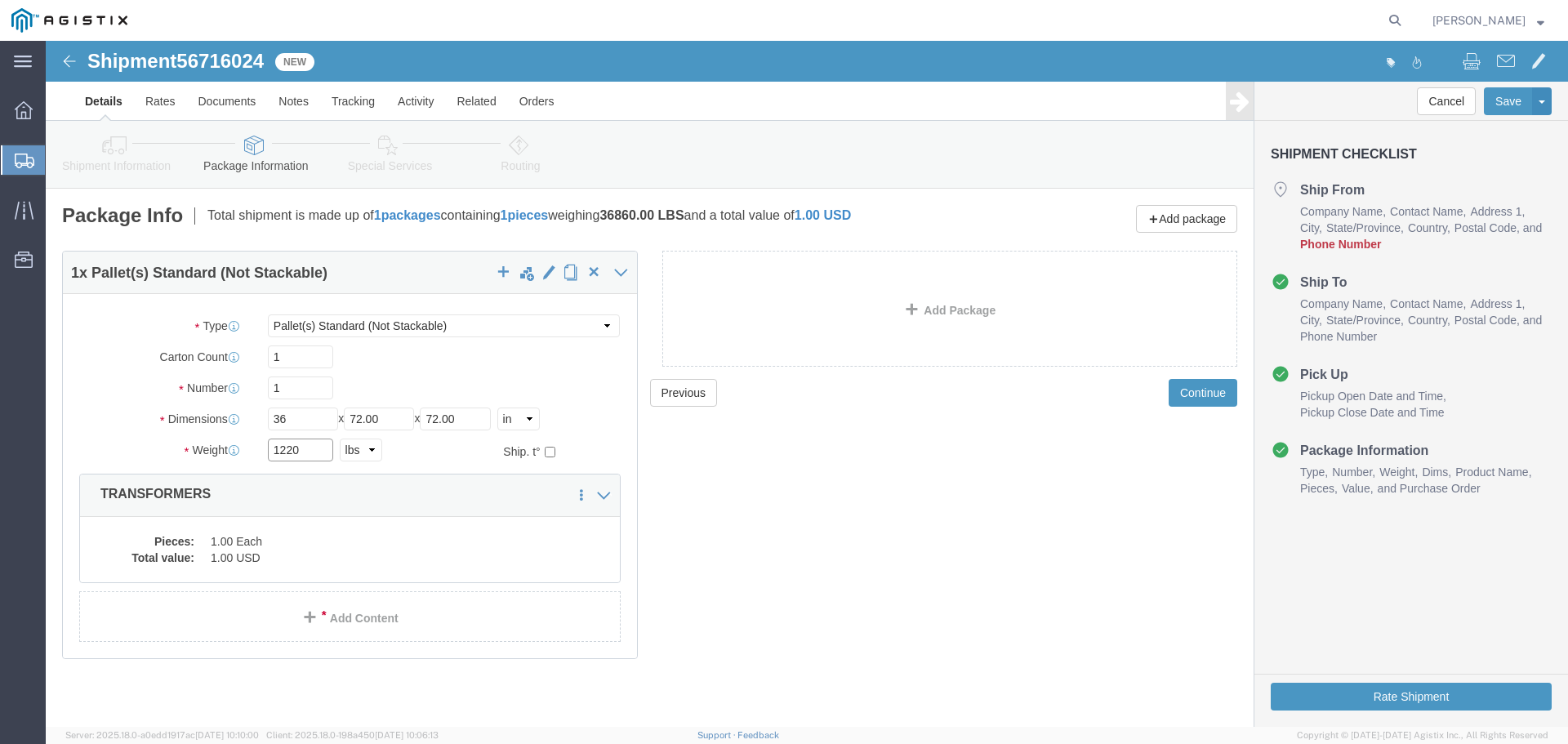
type input "1220"
click span "button"
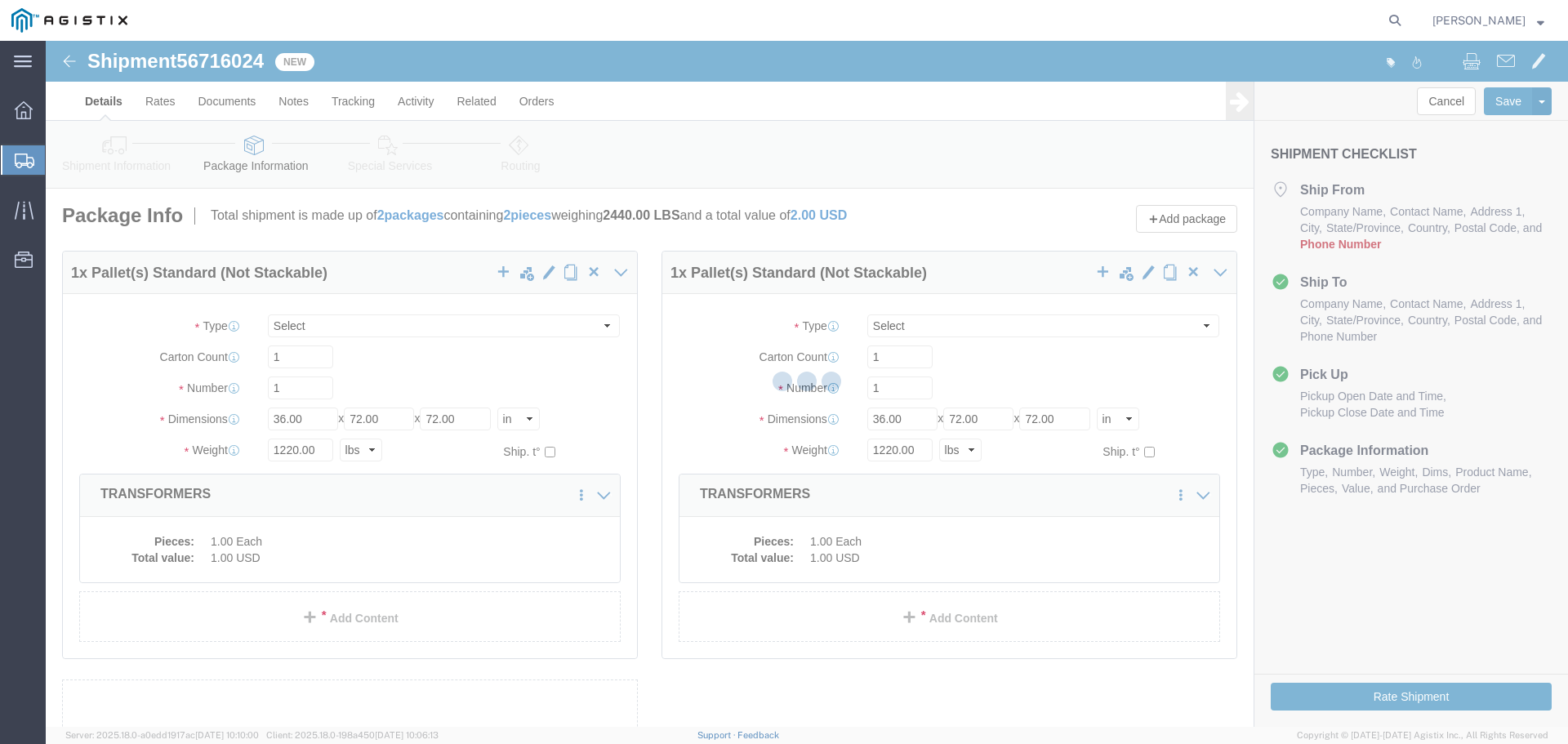
select select "PSNS"
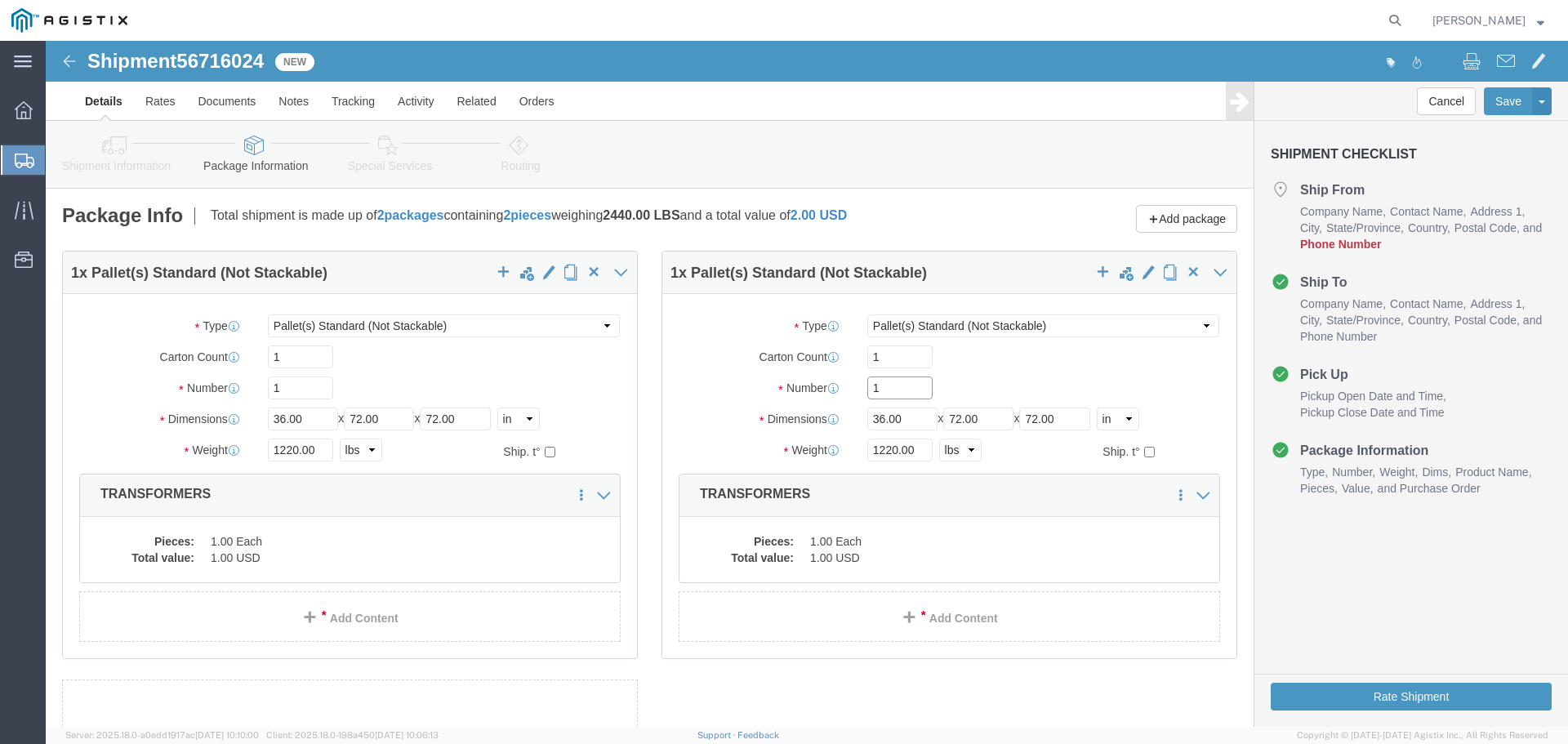
drag, startPoint x: 848, startPoint y: 348, endPoint x: 652, endPoint y: 349, distance: 196.0
click div "Number 1"
type input "14"
drag, startPoint x: 854, startPoint y: 377, endPoint x: 730, endPoint y: 369, distance: 124.3
click div "Dimensions Length 36.00 x Width 72.00 x Height 72.00 Select cm ft in"
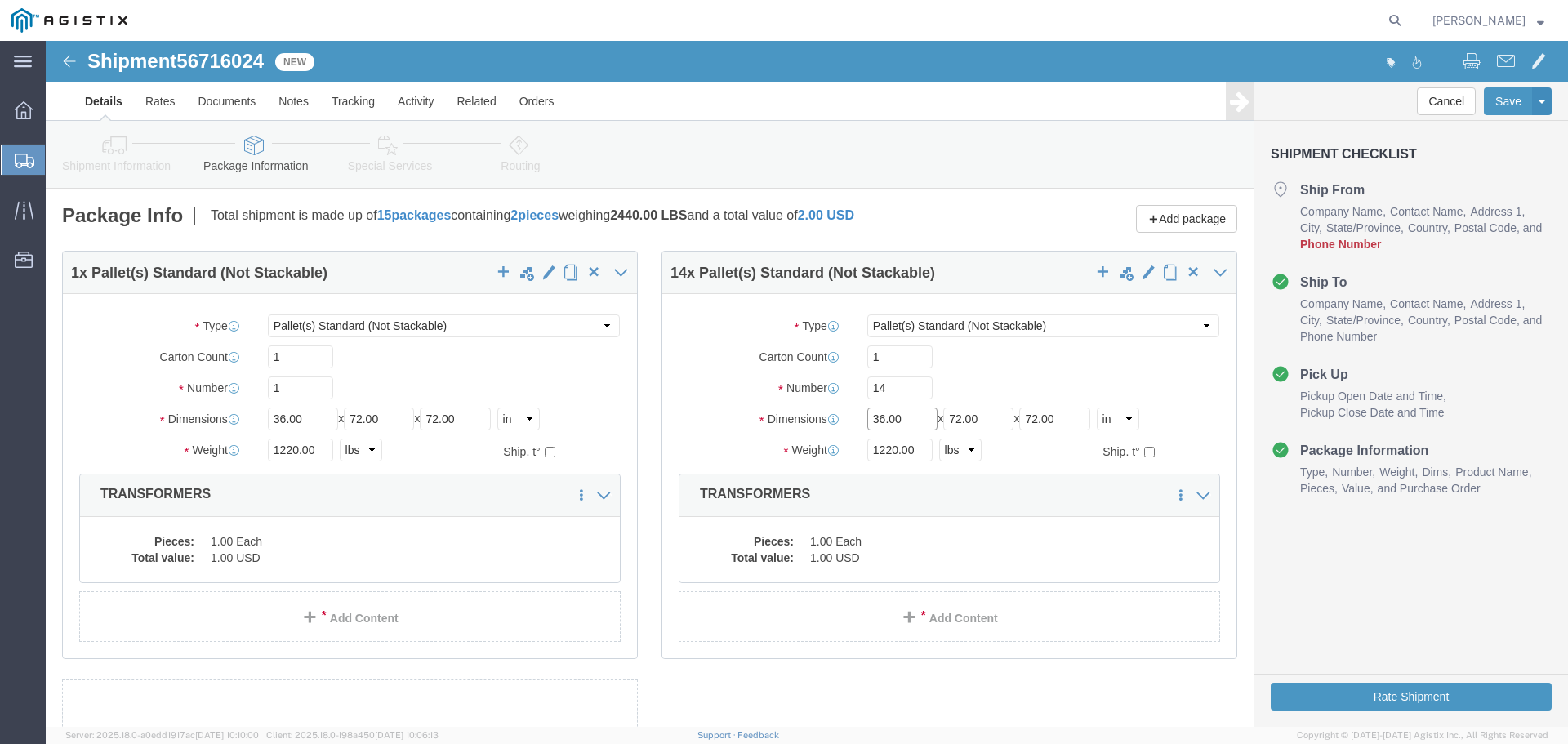
click input "36.00"
type input "448"
click input "1220.00"
drag, startPoint x: 869, startPoint y: 411, endPoint x: 763, endPoint y: 410, distance: 106.0
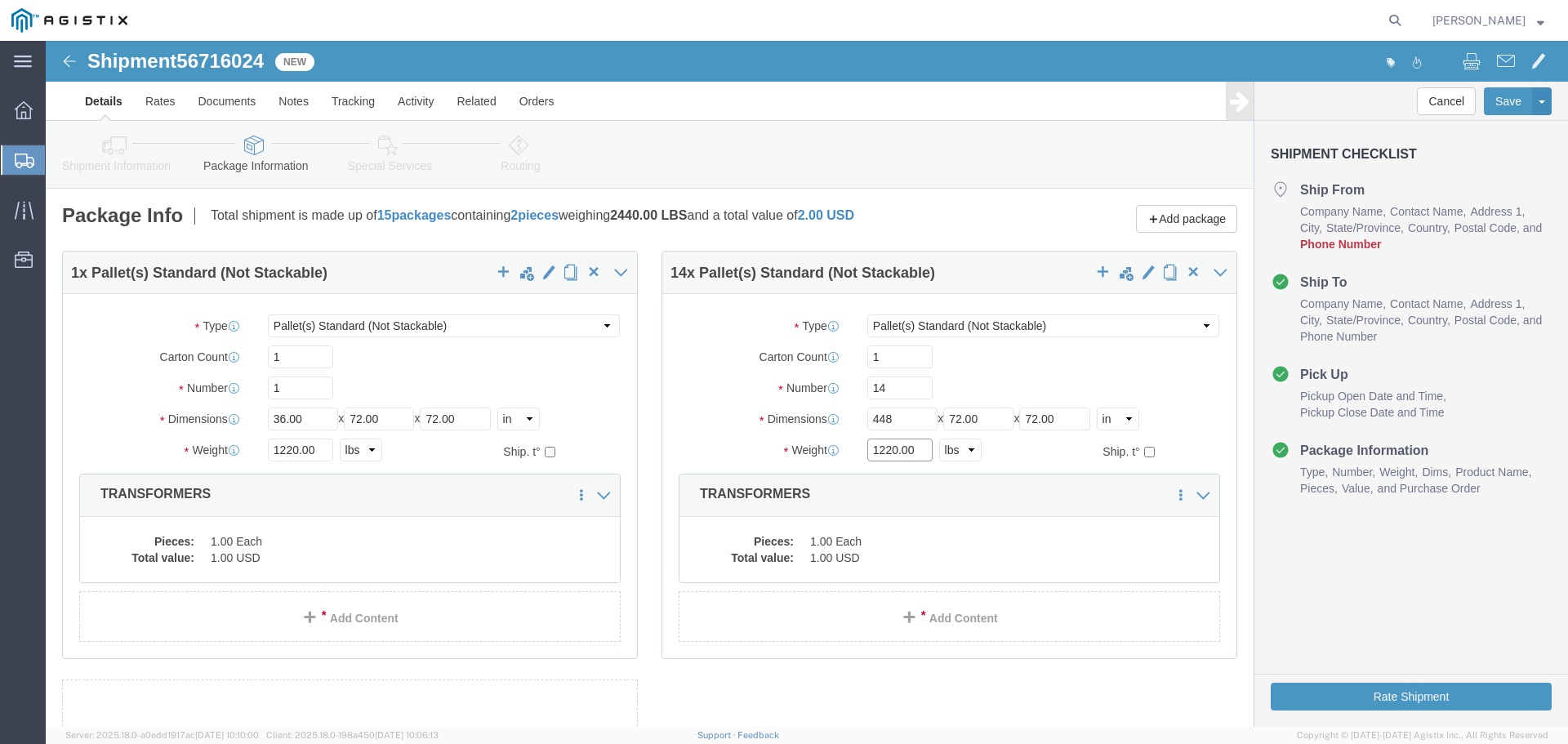
click div "Weight Total weight of packages in pounds or kilograms 1220.00 Select kgs lbs S…"
type input "35640"
click dd "1.00 Each"
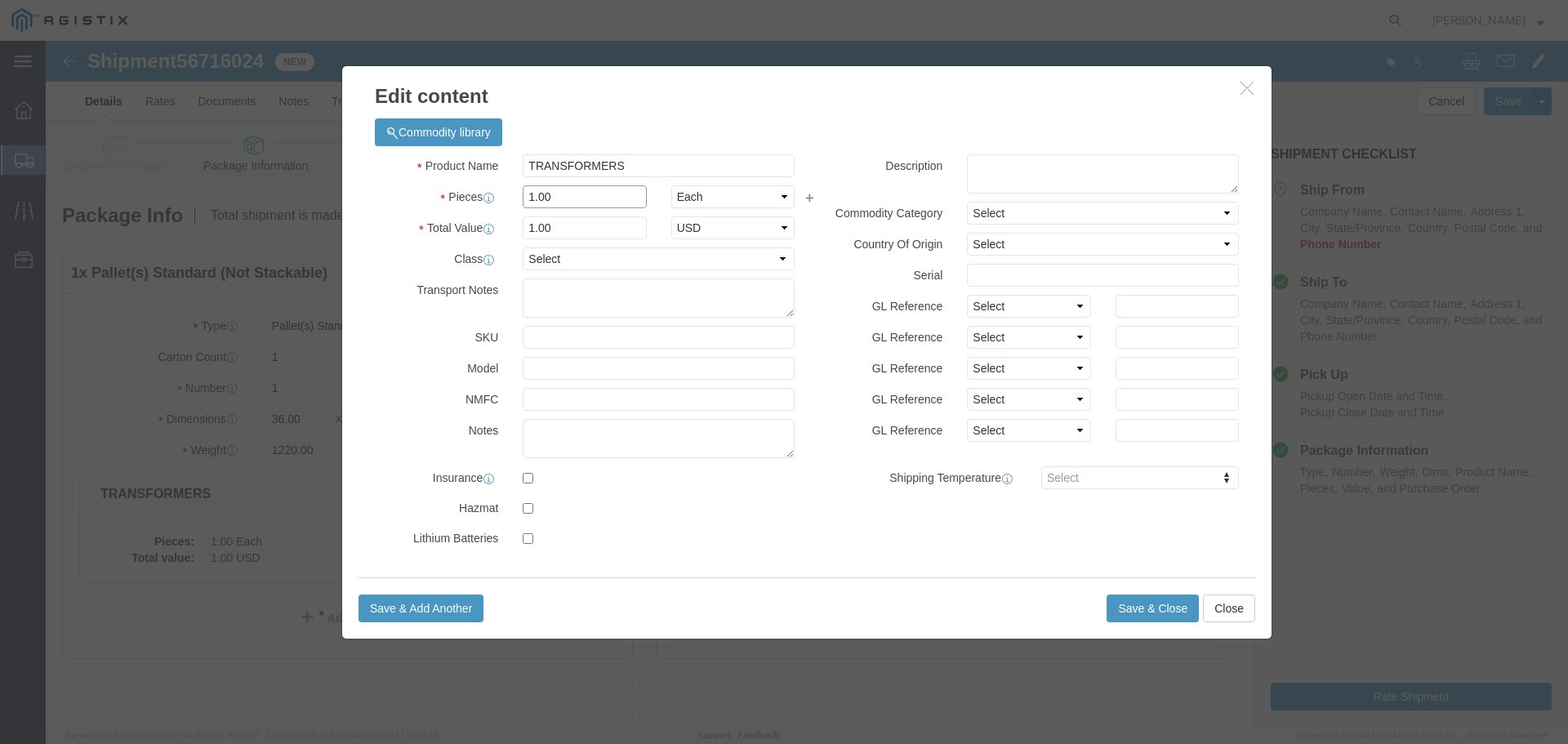
drag, startPoint x: 531, startPoint y: 151, endPoint x: 284, endPoint y: 164, distance: 247.3
click div "Edit content Commodity library Product Name TRANSFORMERS Pieces 1.00 Select Bag…"
type input "14"
click button "Save & Close"
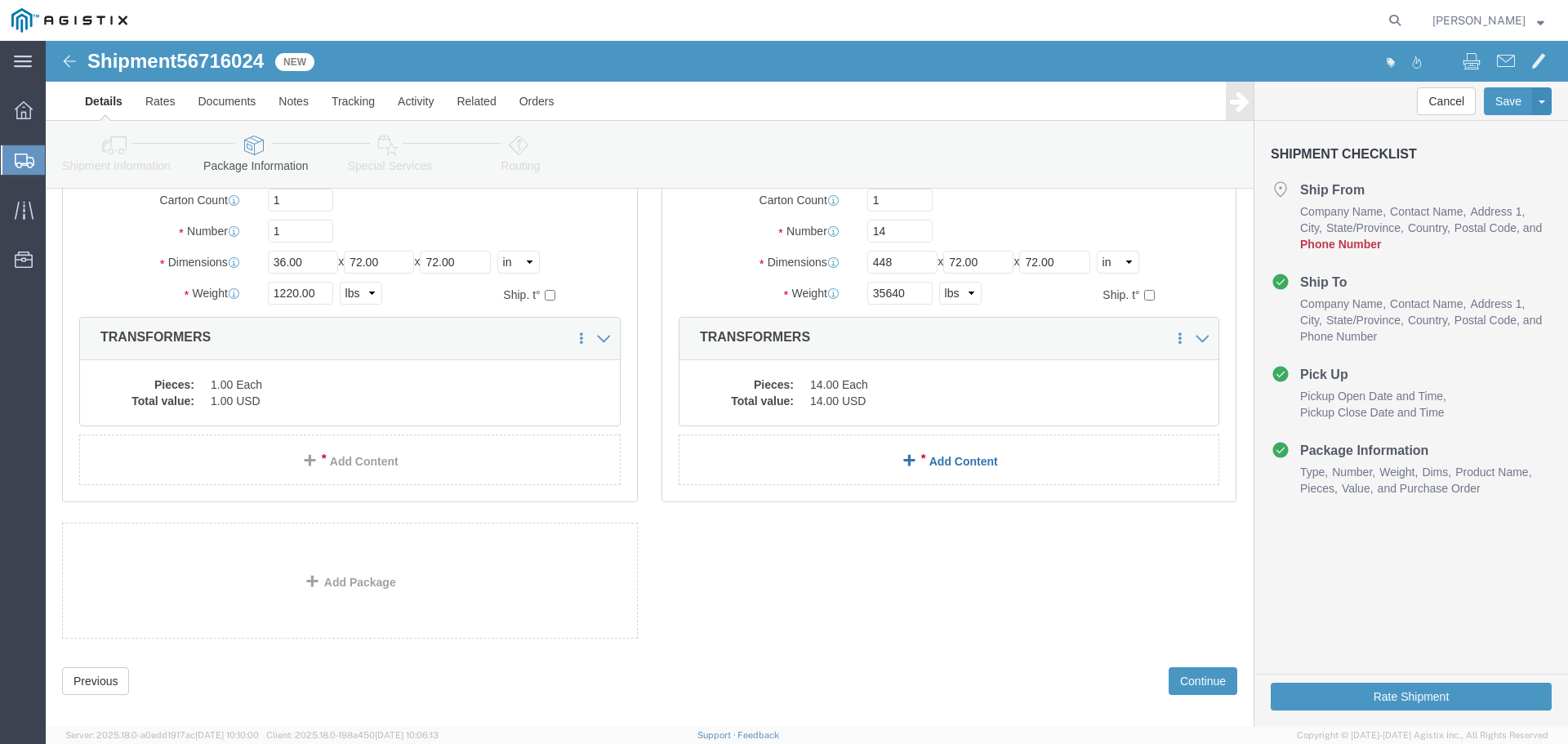
scroll to position [175, 0]
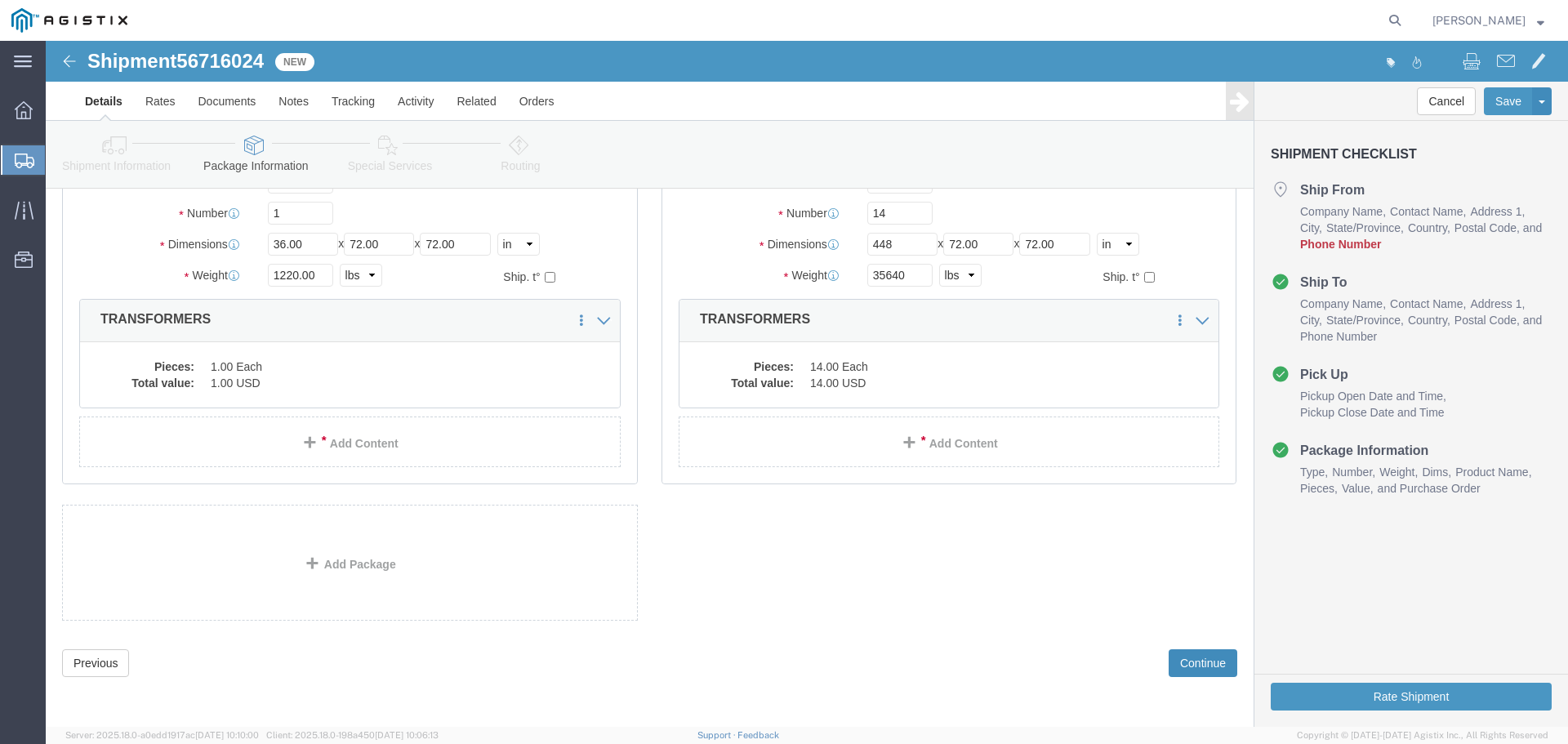
click button "Continue"
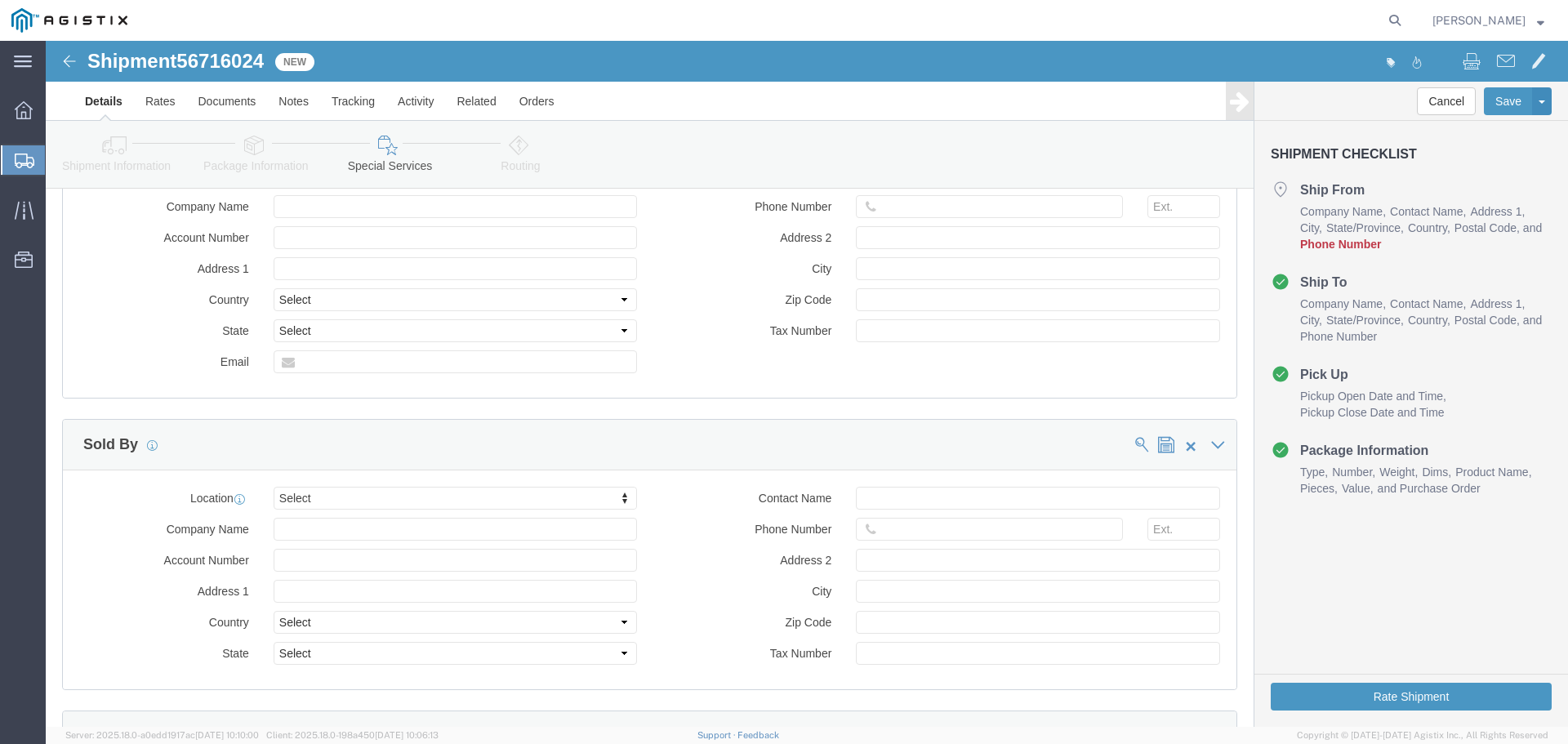
scroll to position [1630, 0]
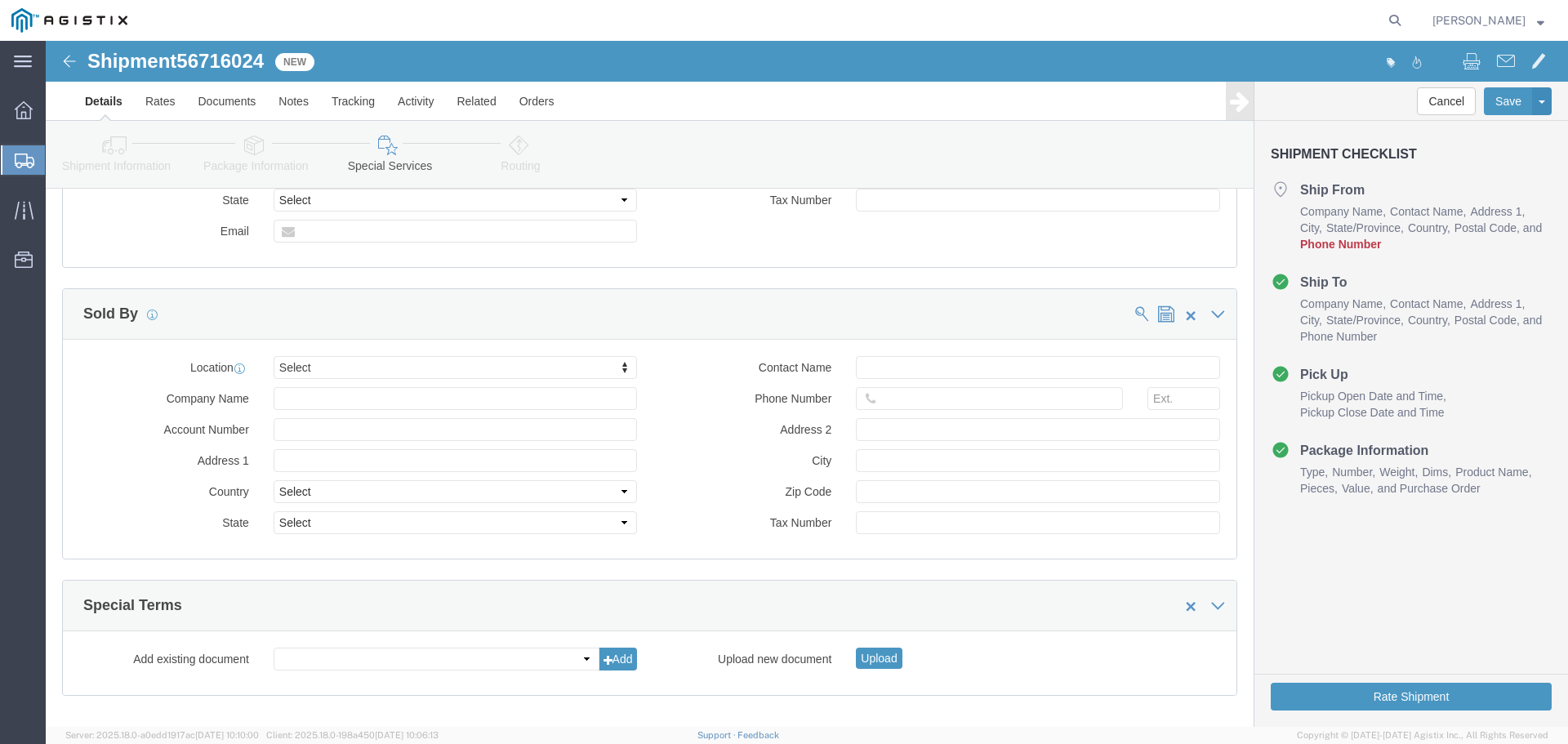
click button "Continue"
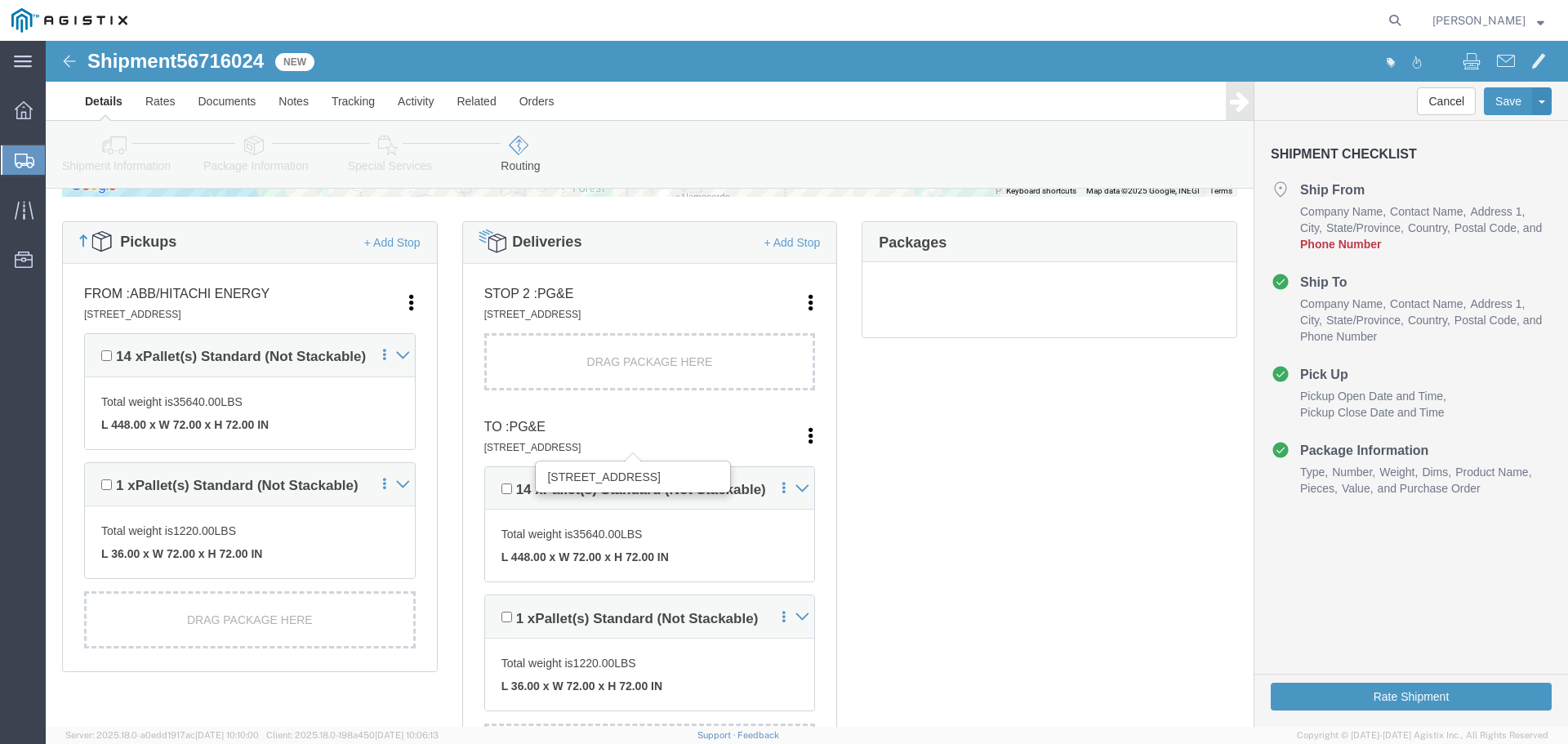
scroll to position [418, 0]
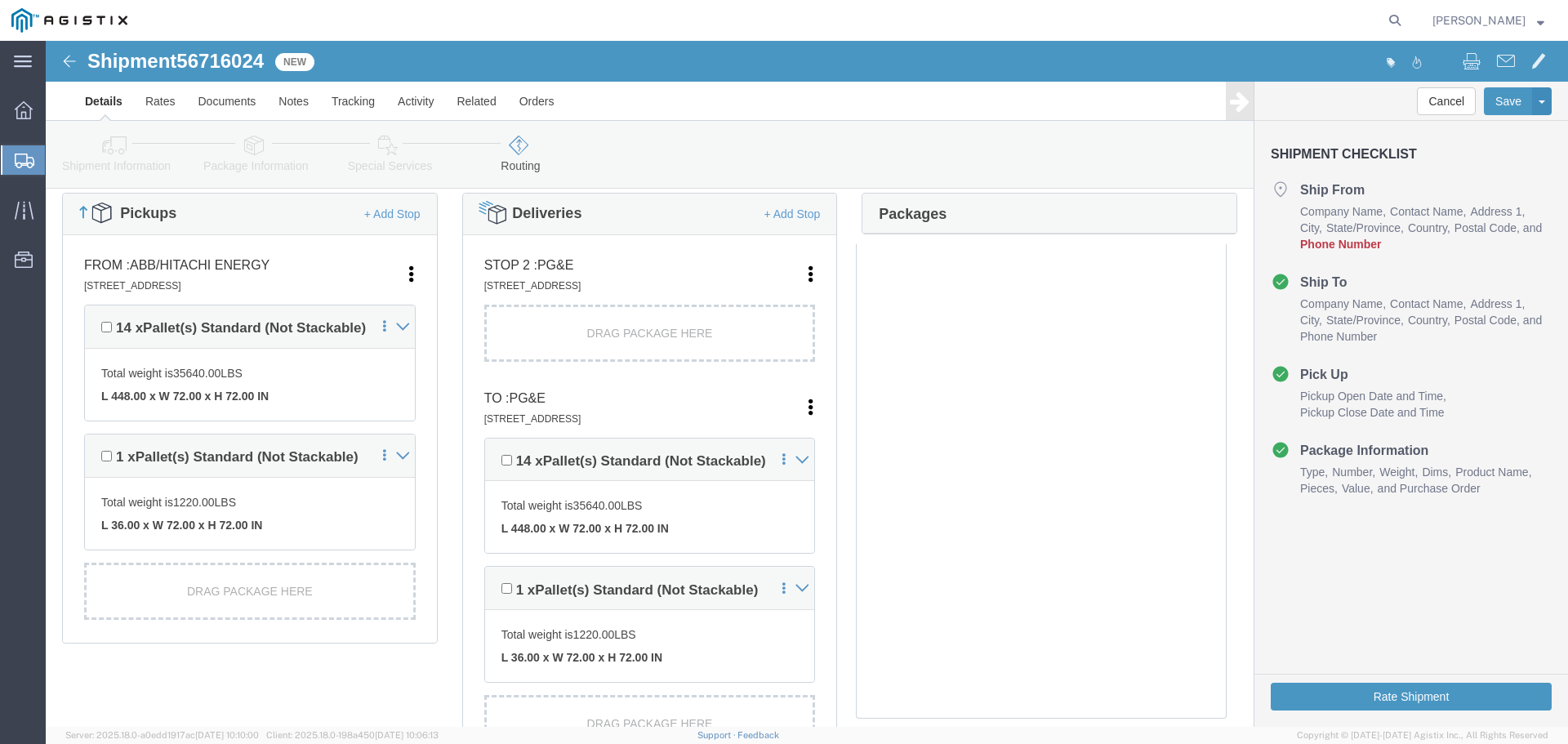
drag, startPoint x: 467, startPoint y: 379, endPoint x: 690, endPoint y: 370, distance: 223.2
click h4 "To : PG&E [STREET_ADDRESS]"
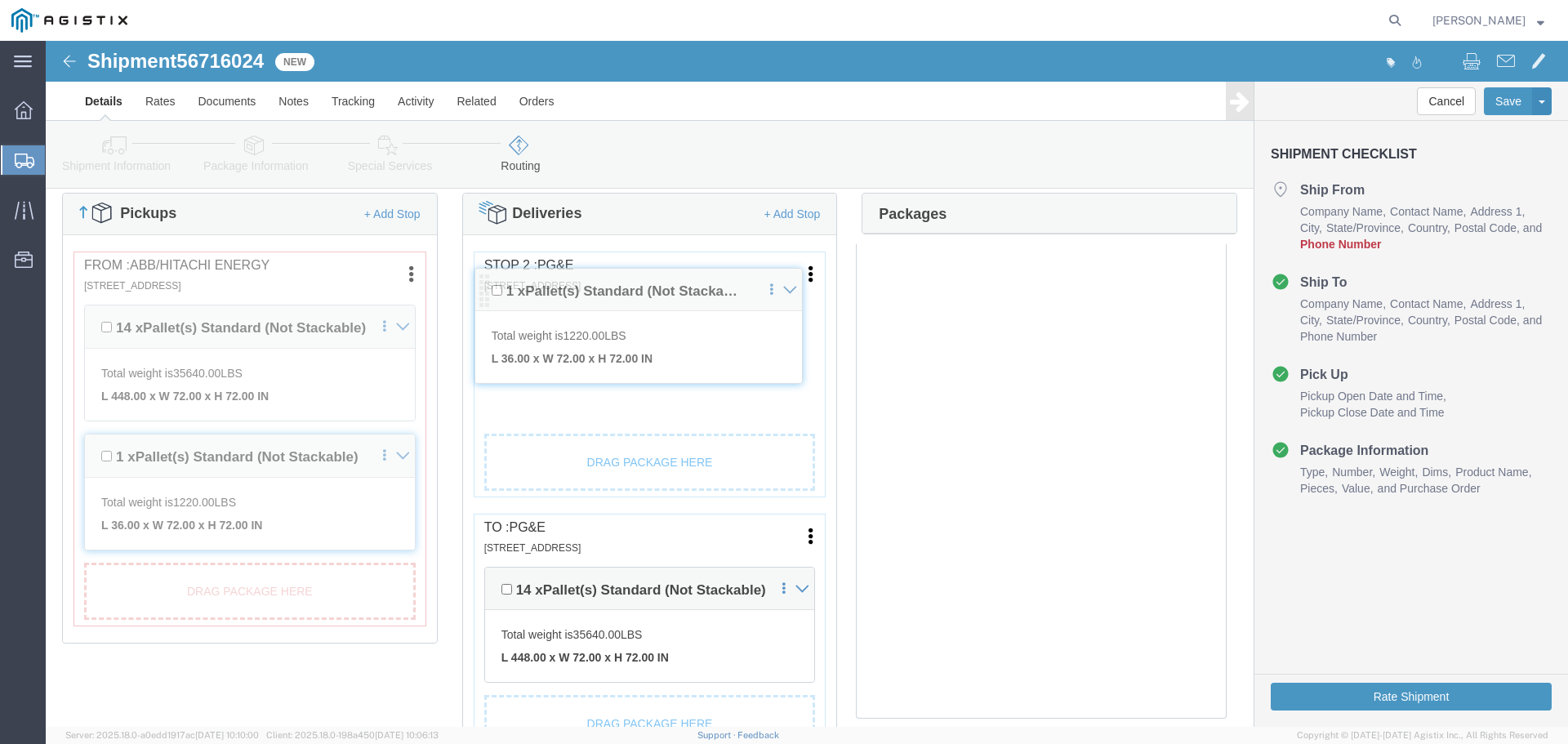
drag, startPoint x: 446, startPoint y: 549, endPoint x: 439, endPoint y: 251, distance: 298.1
click div "Pickups + Add Stop From : ABB/Hitachi Energy 500 MO-94, [GEOGRAPHIC_DATA], [GEO…"
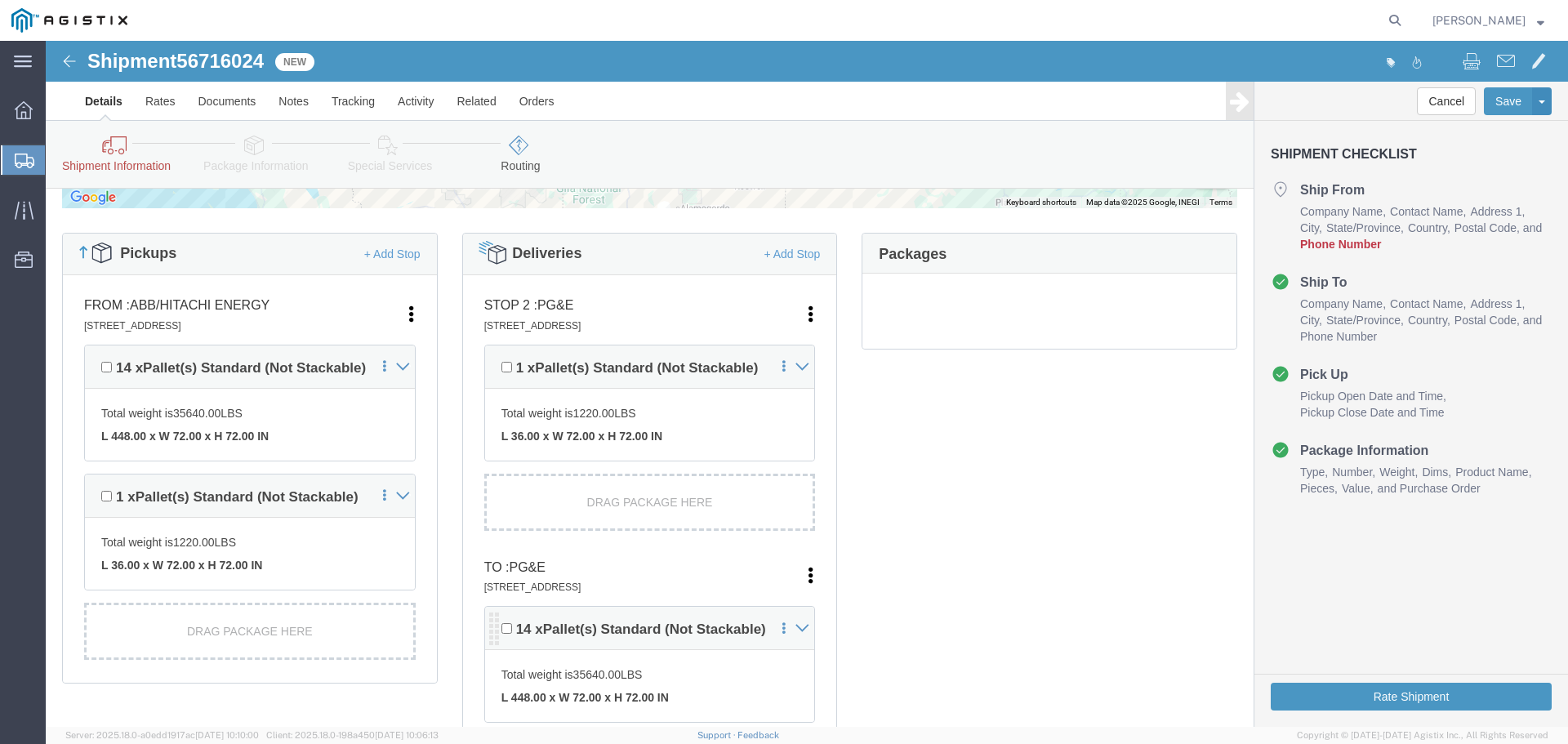
scroll to position [409, 0]
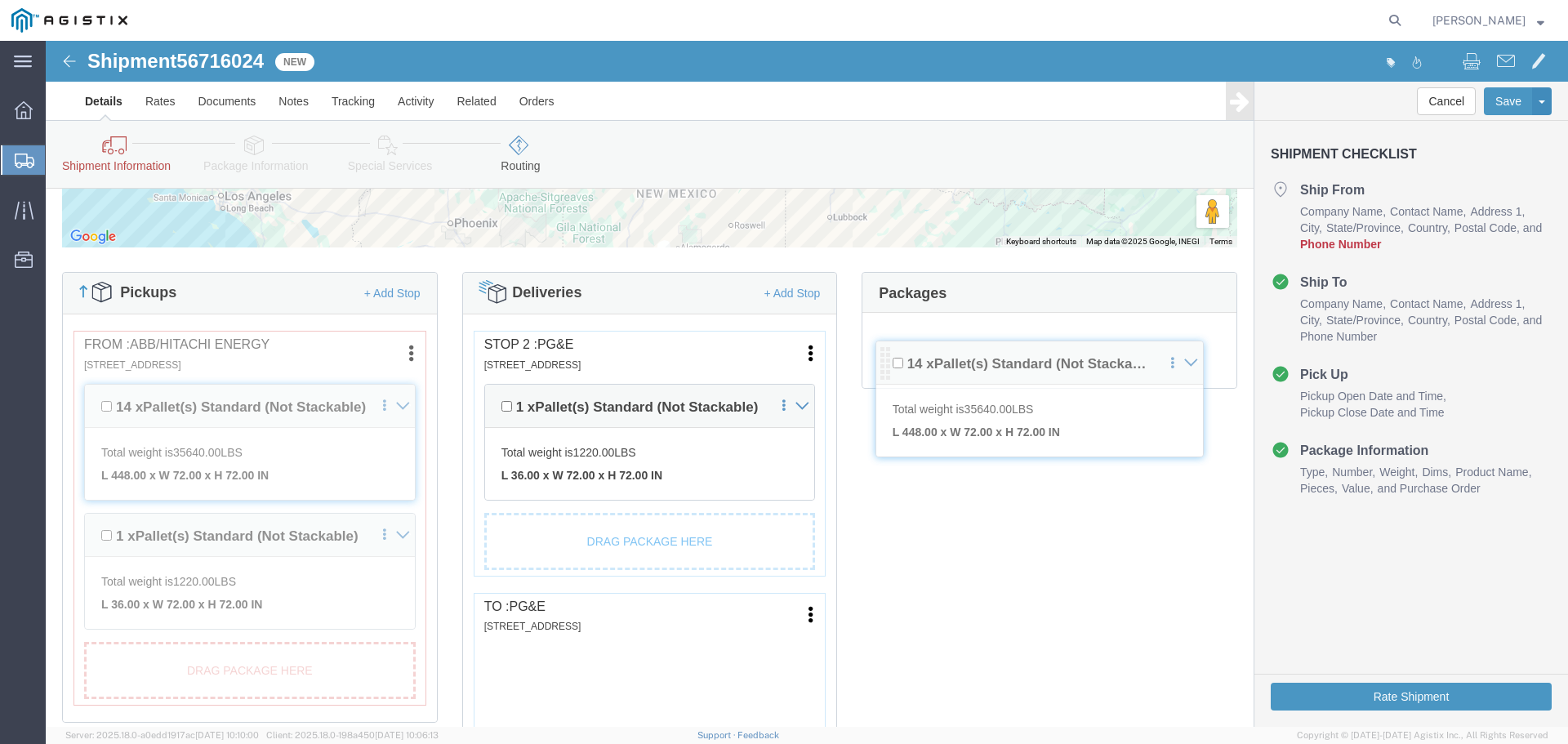
drag, startPoint x: 442, startPoint y: 628, endPoint x: 838, endPoint y: 323, distance: 499.8
click div "Pickups + Add Stop From : ABB/Hitachi Energy 500 MO-94, [GEOGRAPHIC_DATA], [GEO…"
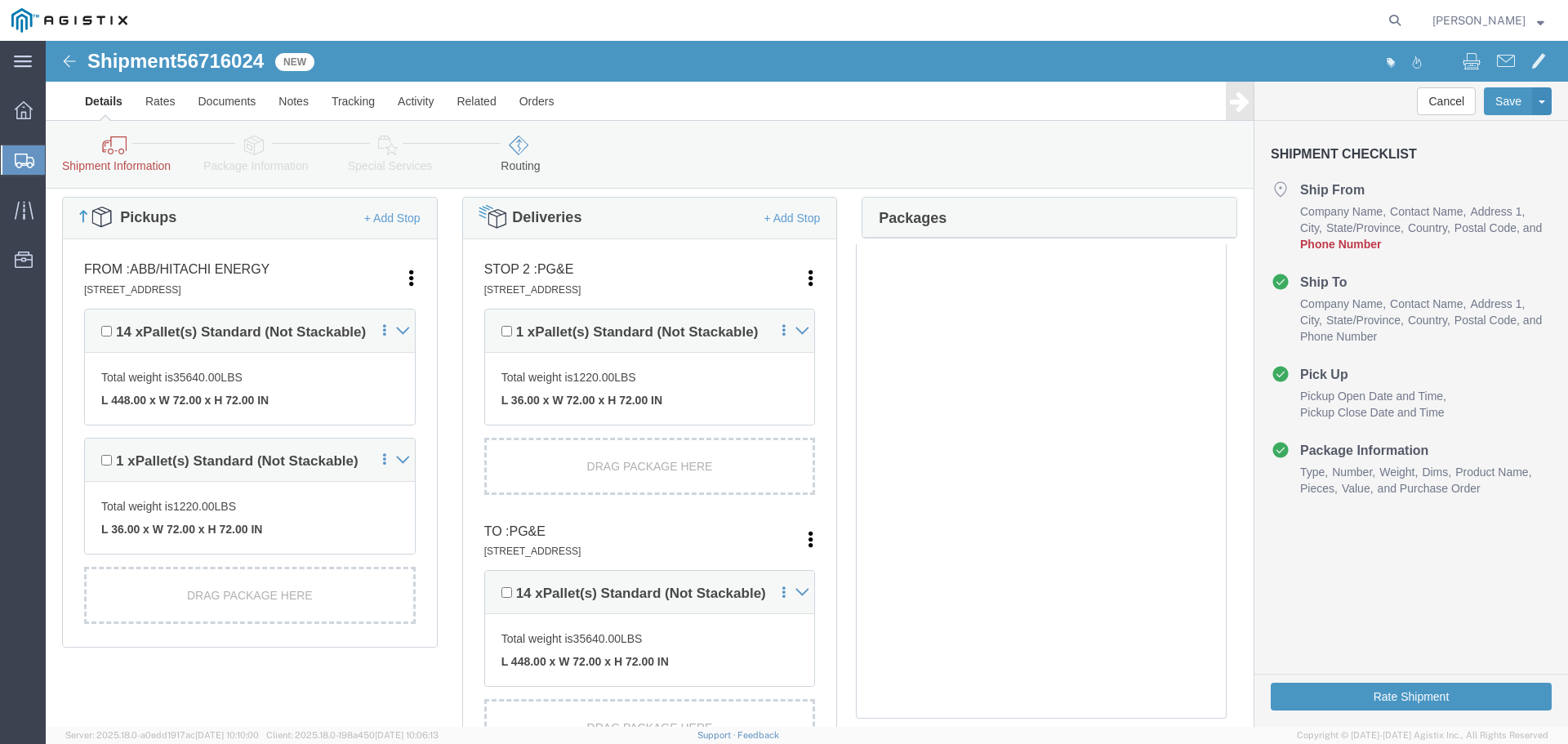
scroll to position [490, 0]
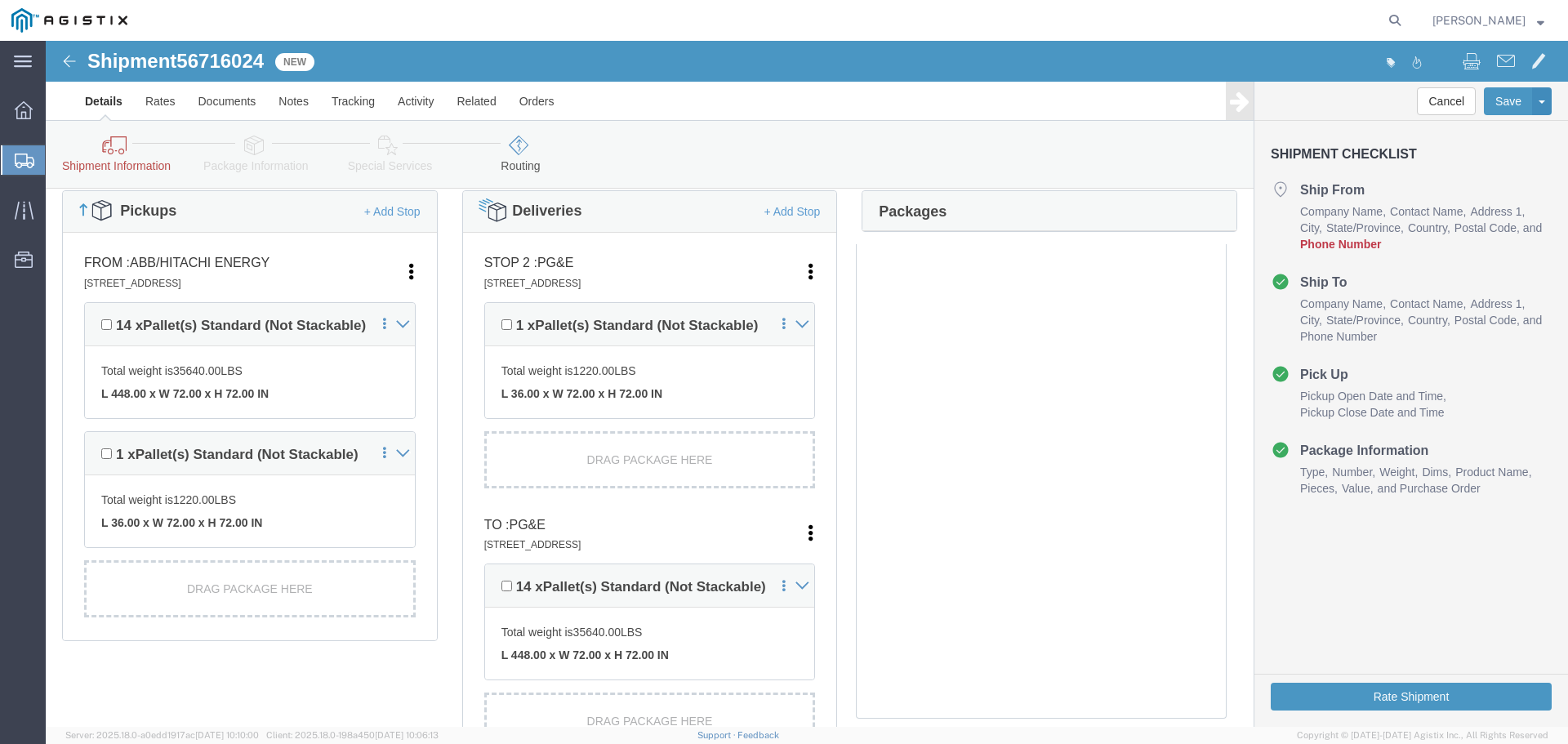
click span "Phone Number"
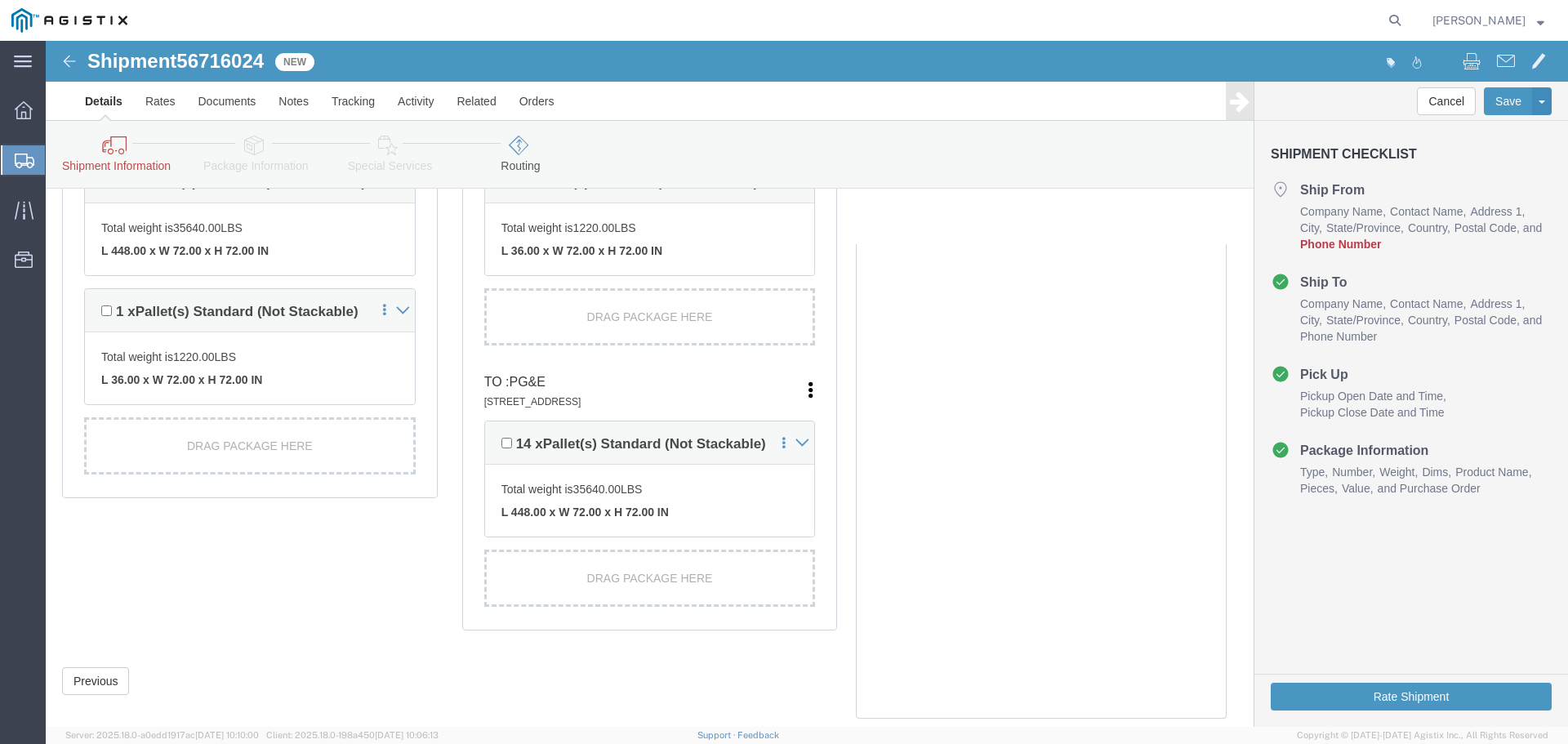
scroll to position [651, 0]
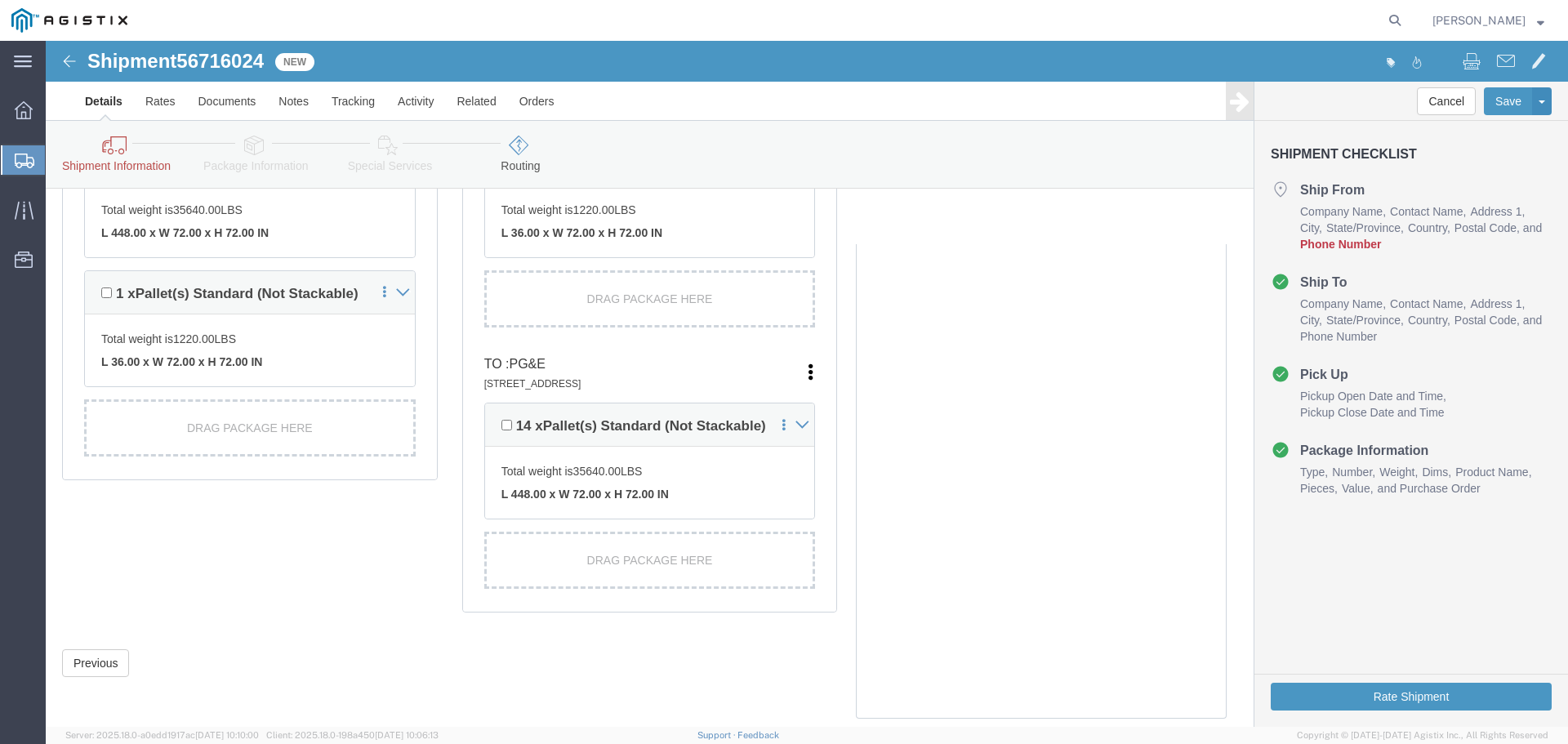
click link "Details"
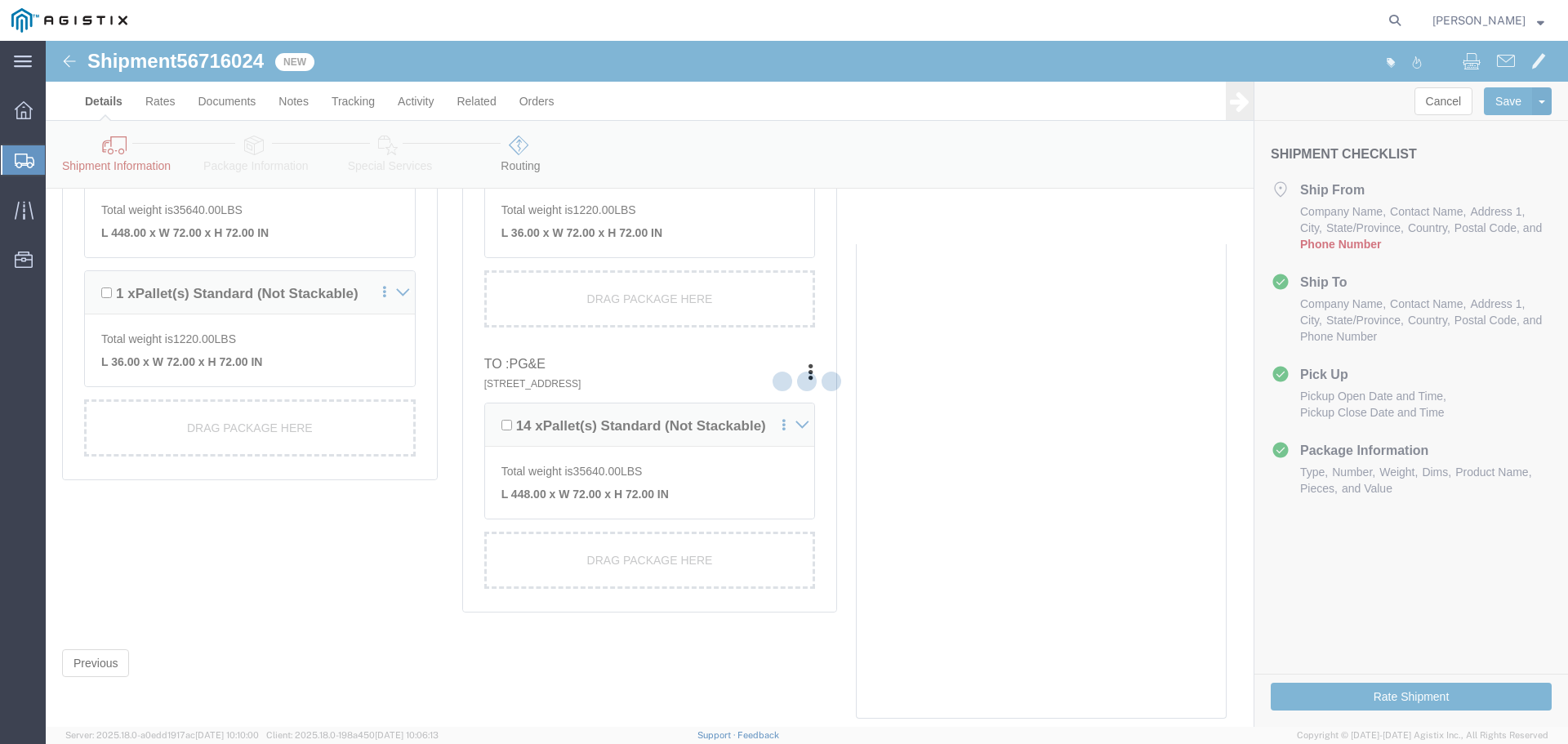
select select "54011"
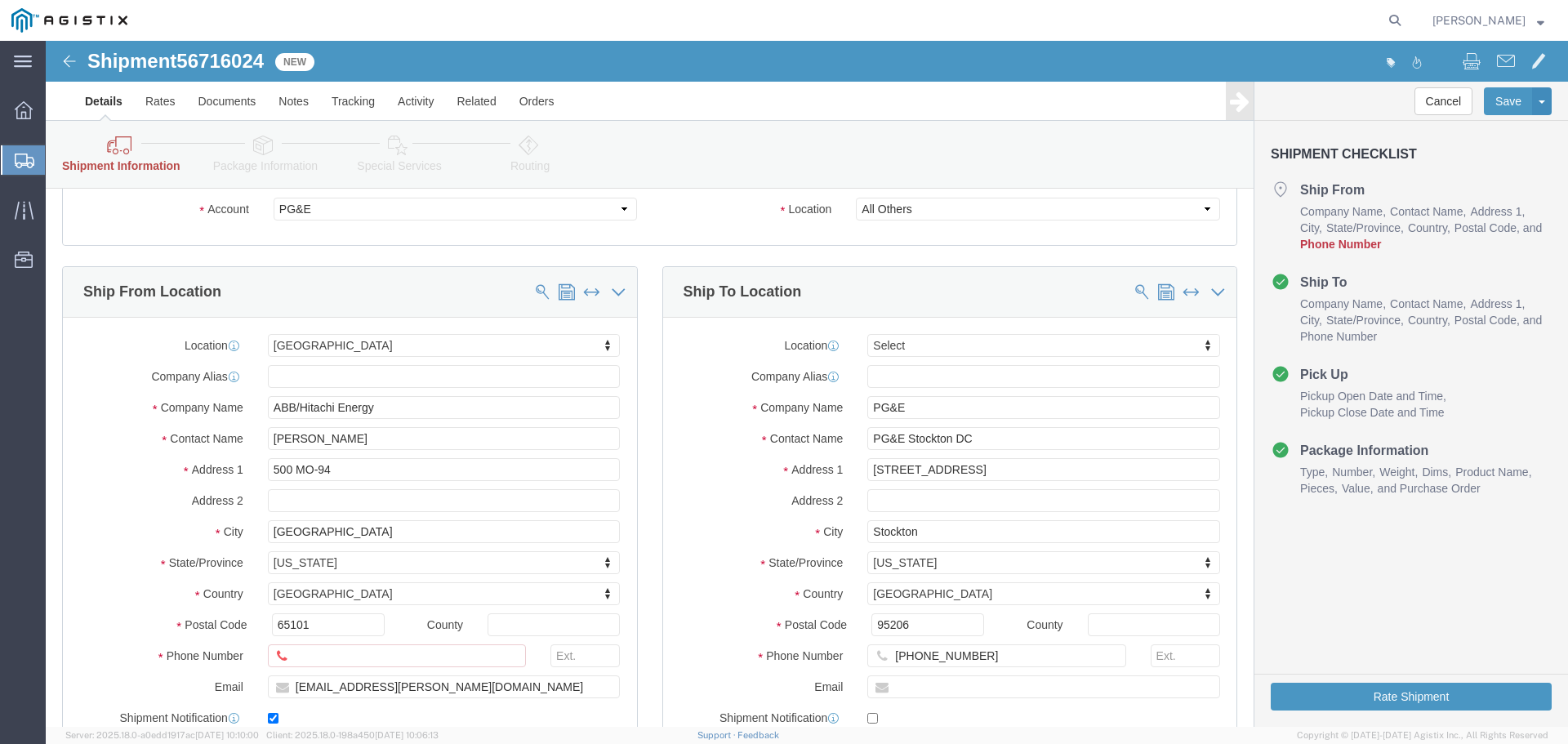
scroll to position [76, 0]
click input "text"
type input "123-455-4545"
click button "Rate Shipment"
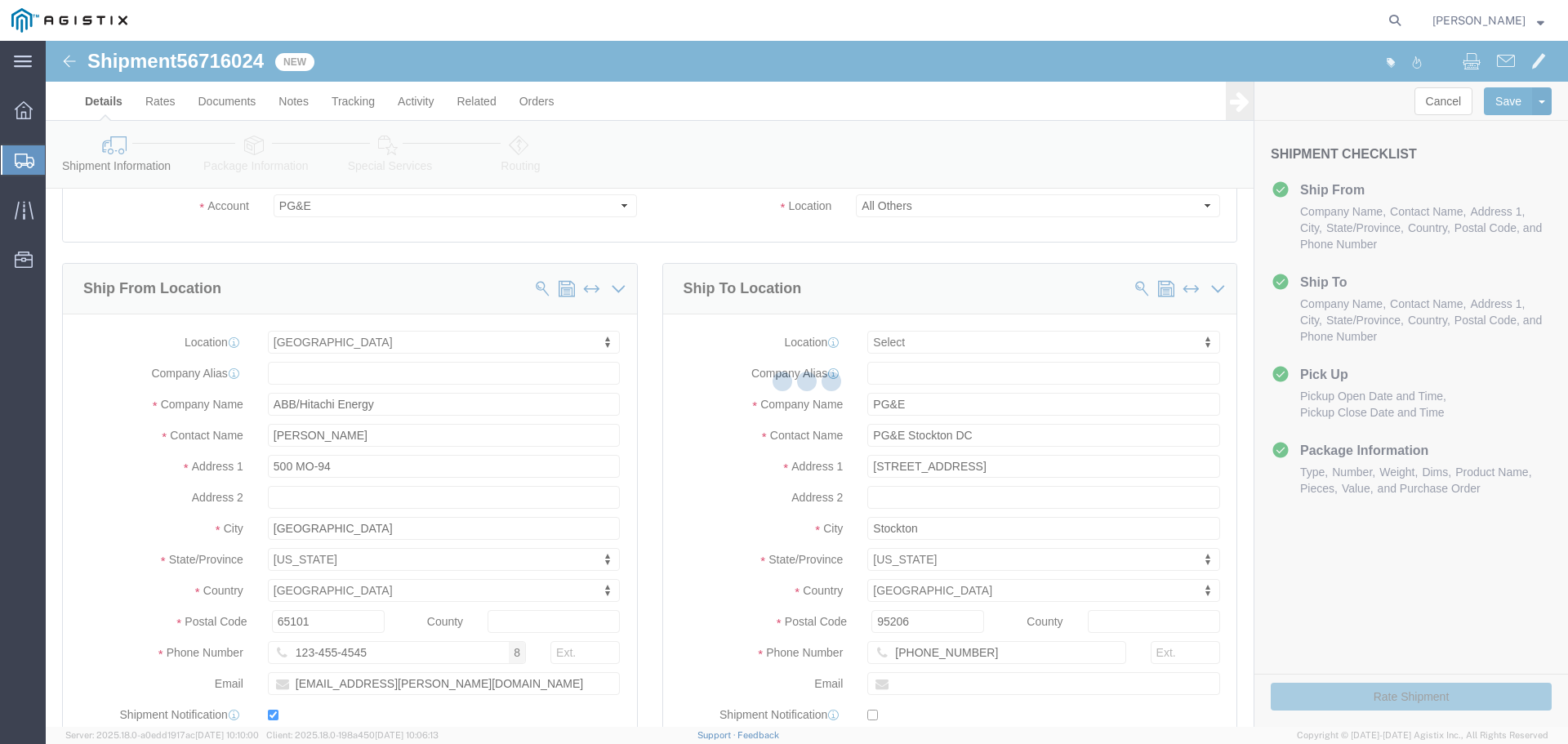
select select
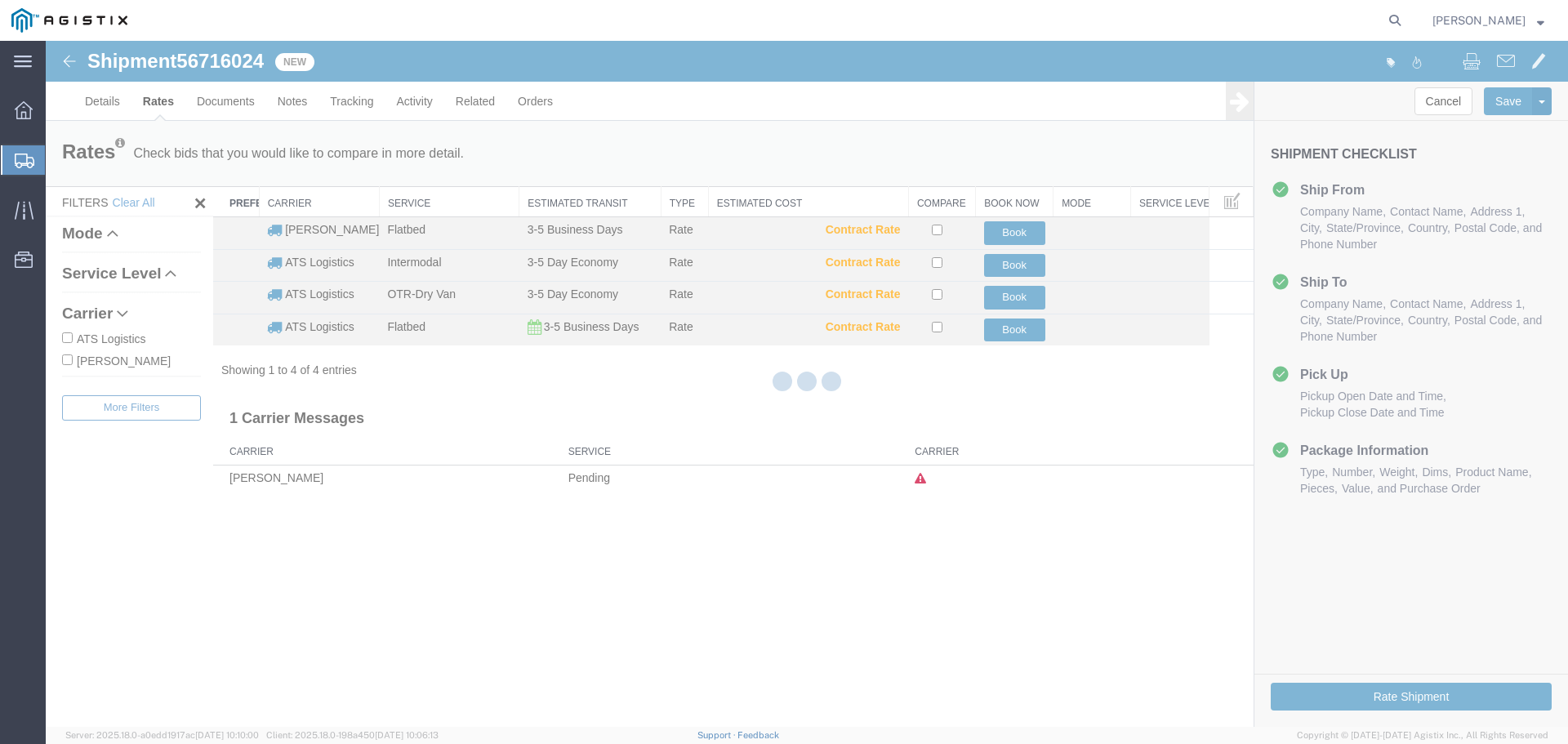
scroll to position [0, 0]
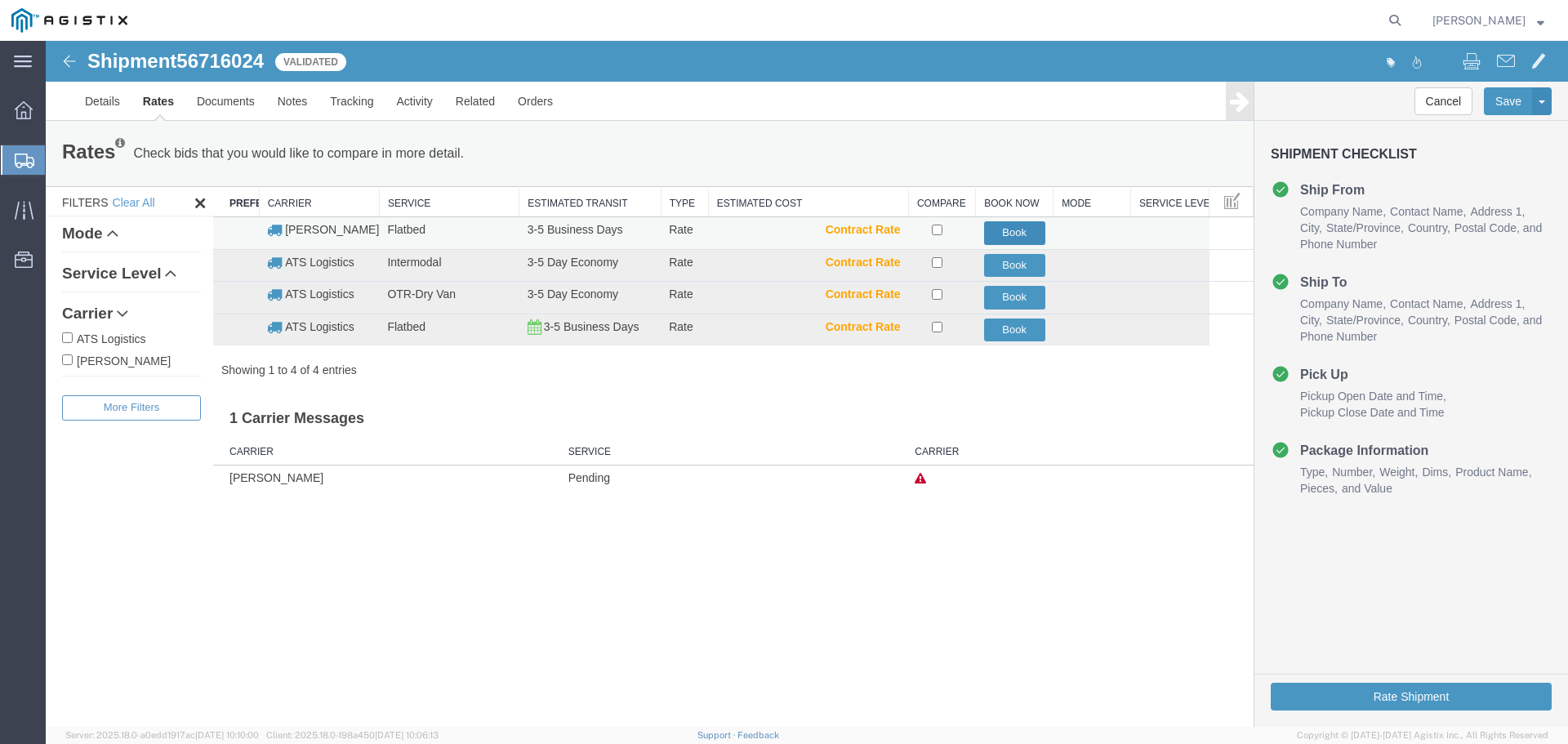
click at [1032, 226] on button "Book" at bounding box center [1015, 233] width 61 height 24
